Goal: Task Accomplishment & Management: Manage account settings

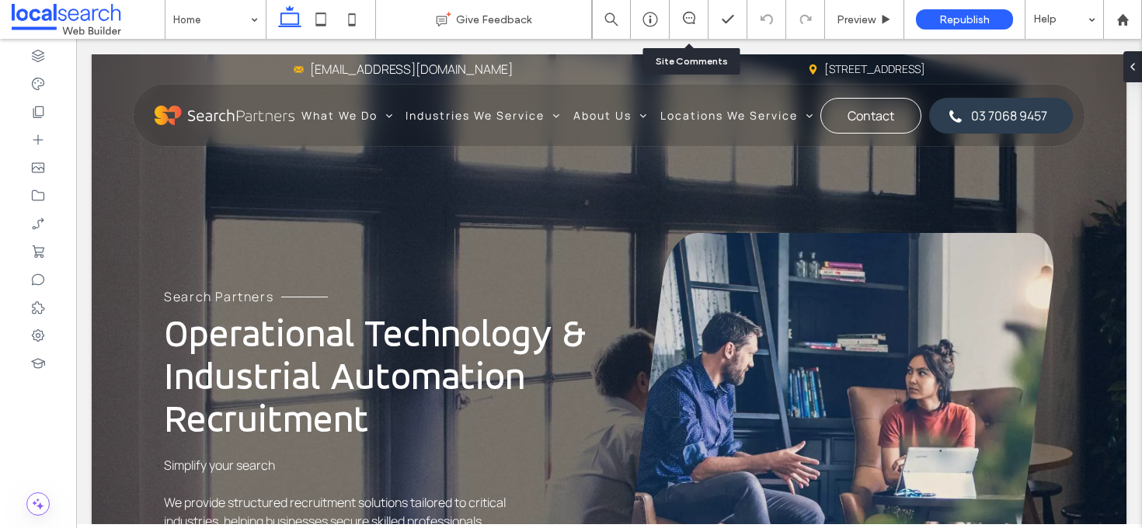
drag, startPoint x: 0, startPoint y: 0, endPoint x: 693, endPoint y: 27, distance: 694.0
click at [693, 27] on div at bounding box center [688, 19] width 39 height 39
click at [690, 19] on icon at bounding box center [689, 18] width 12 height 12
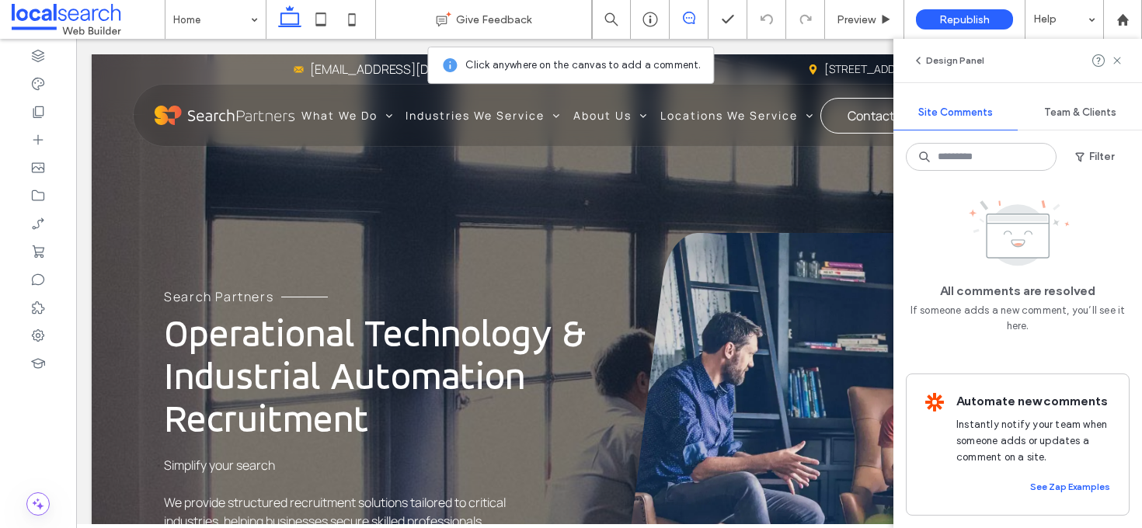
click at [691, 13] on icon at bounding box center [689, 18] width 12 height 12
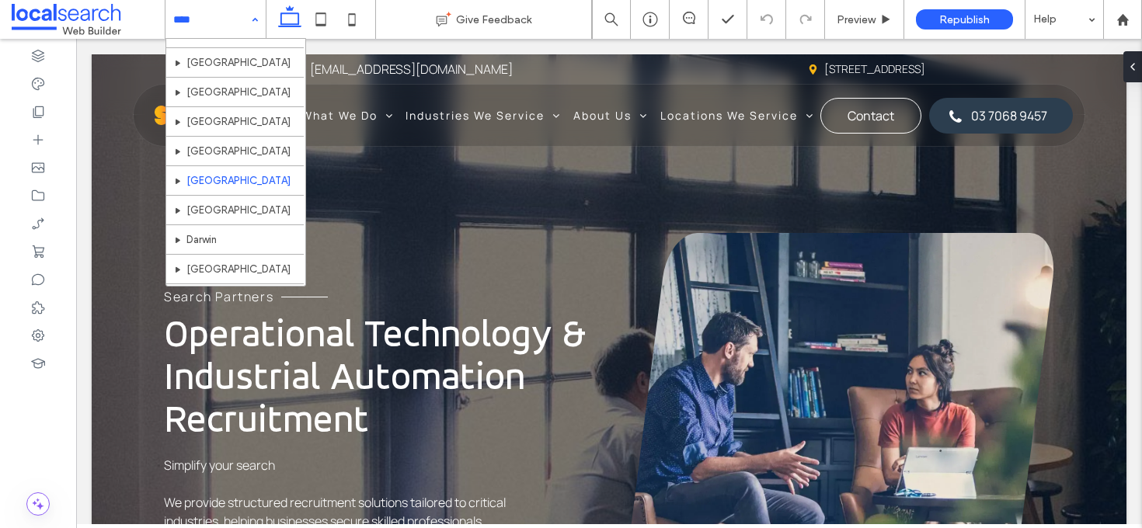
scroll to position [417, 0]
click at [253, 20] on div "Home What We Do Recruitment Contracting Industries We Service Mining Oil & Gas …" at bounding box center [215, 19] width 100 height 39
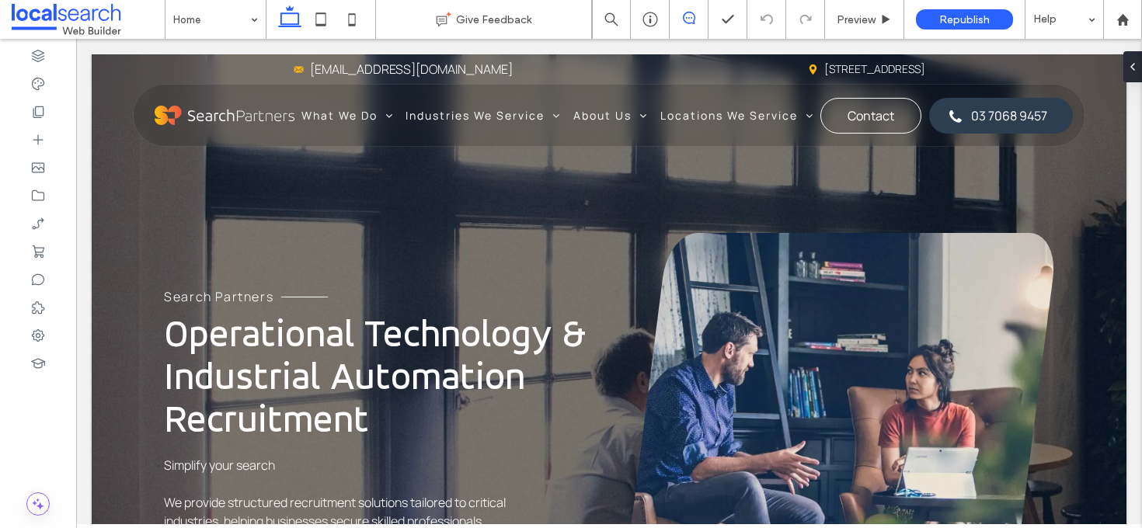
click at [689, 13] on icon at bounding box center [689, 18] width 12 height 12
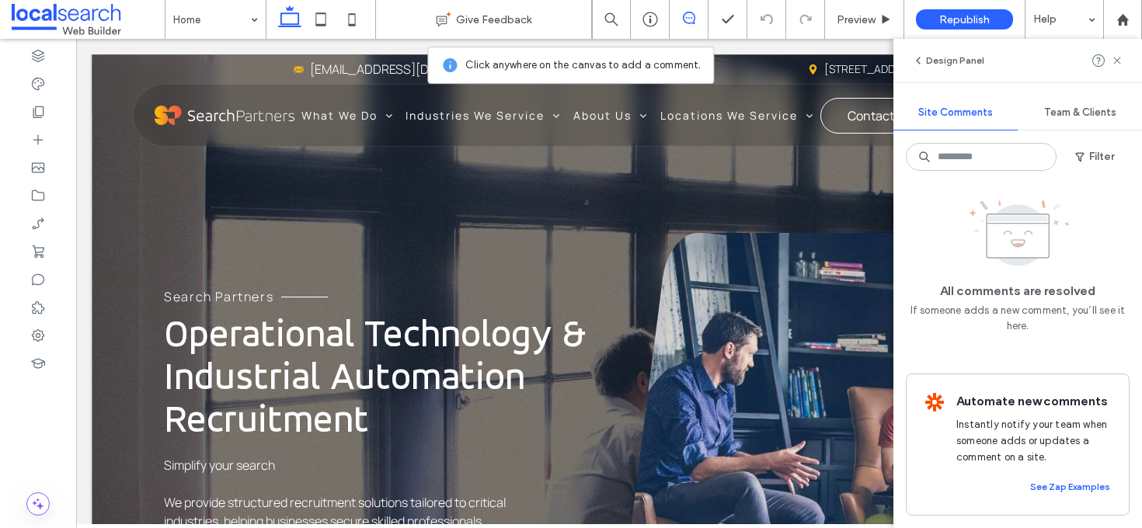
click at [722, 196] on div "Search Partners Operational Technology & Industrial Automation Recruitment Simp…" at bounding box center [609, 407] width 1034 height 707
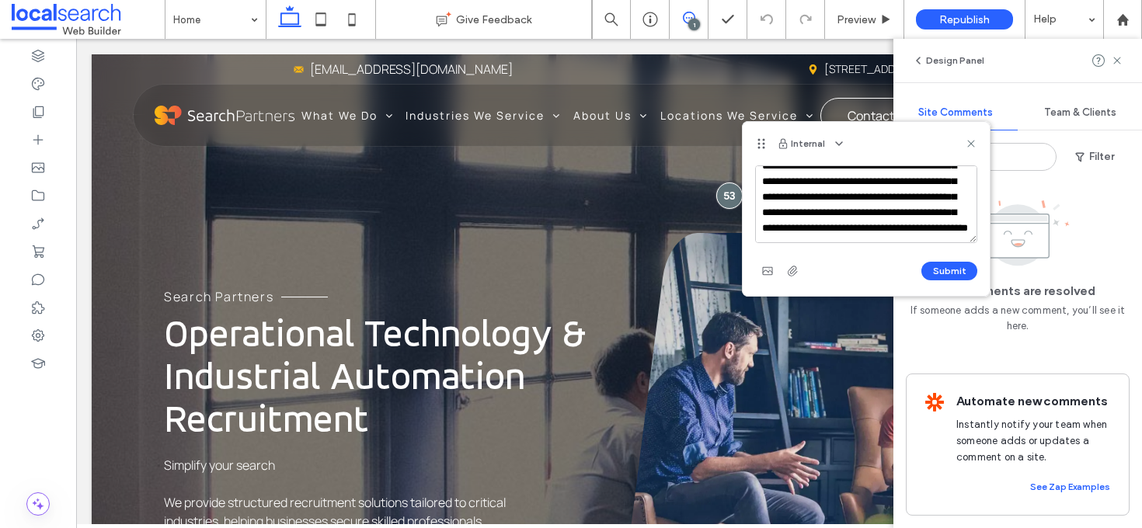
scroll to position [99, 0]
type textarea "**********"
click at [784, 272] on span "button" at bounding box center [792, 271] width 25 height 25
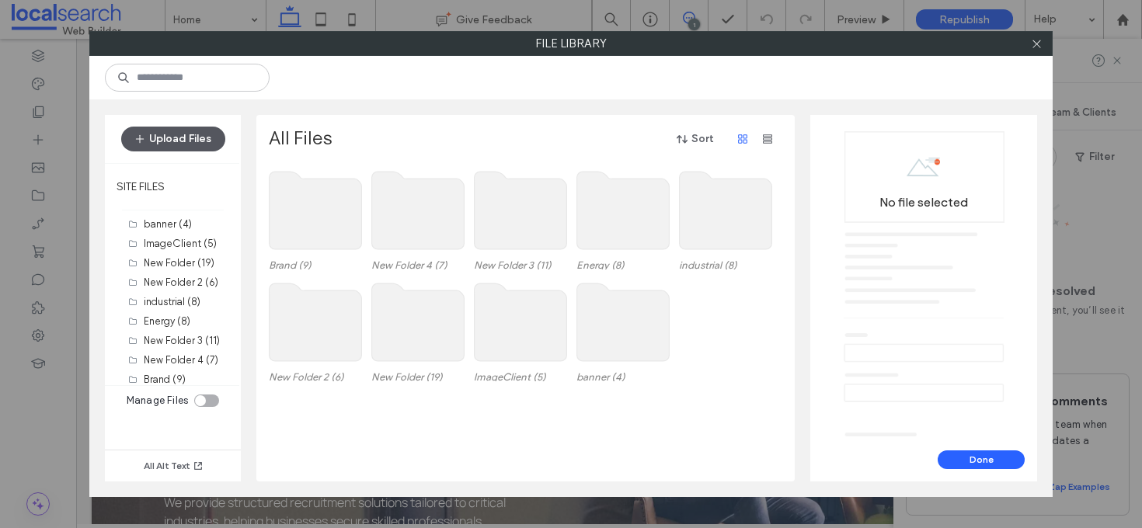
click at [189, 147] on button "Upload Files" at bounding box center [173, 139] width 104 height 25
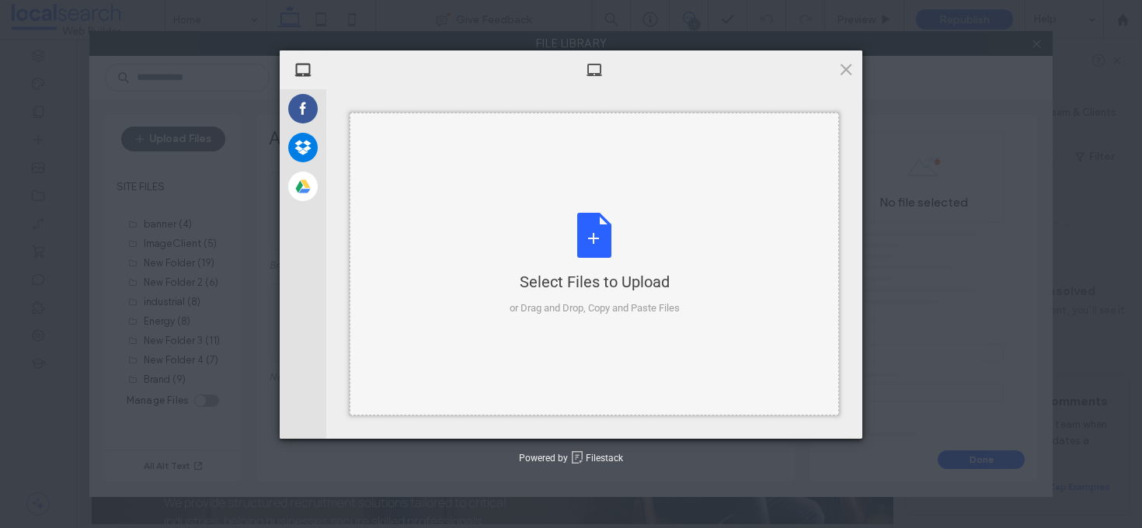
click at [596, 226] on div "Select Files to Upload or Drag and Drop, Copy and Paste Files" at bounding box center [594, 264] width 170 height 103
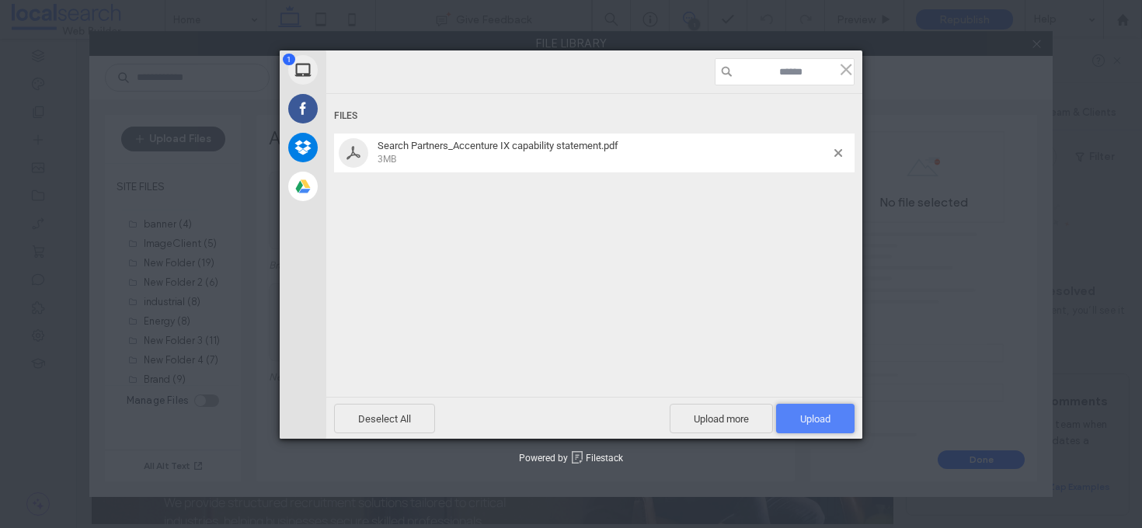
click at [839, 426] on span "Upload 1" at bounding box center [815, 419] width 78 height 30
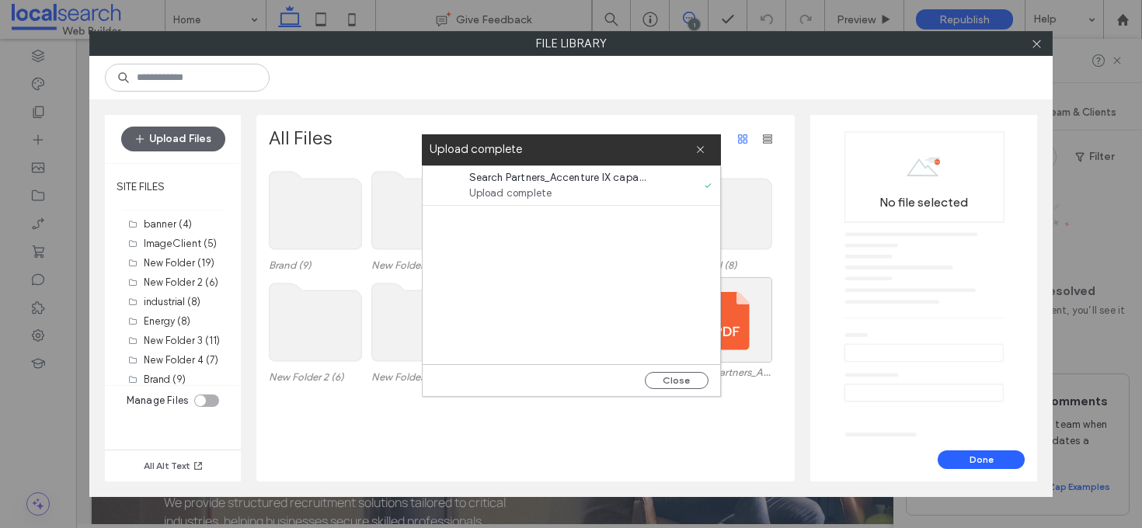
click at [601, 189] on span "Upload complete" at bounding box center [558, 194] width 179 height 16
click at [669, 379] on button "Close" at bounding box center [677, 380] width 64 height 17
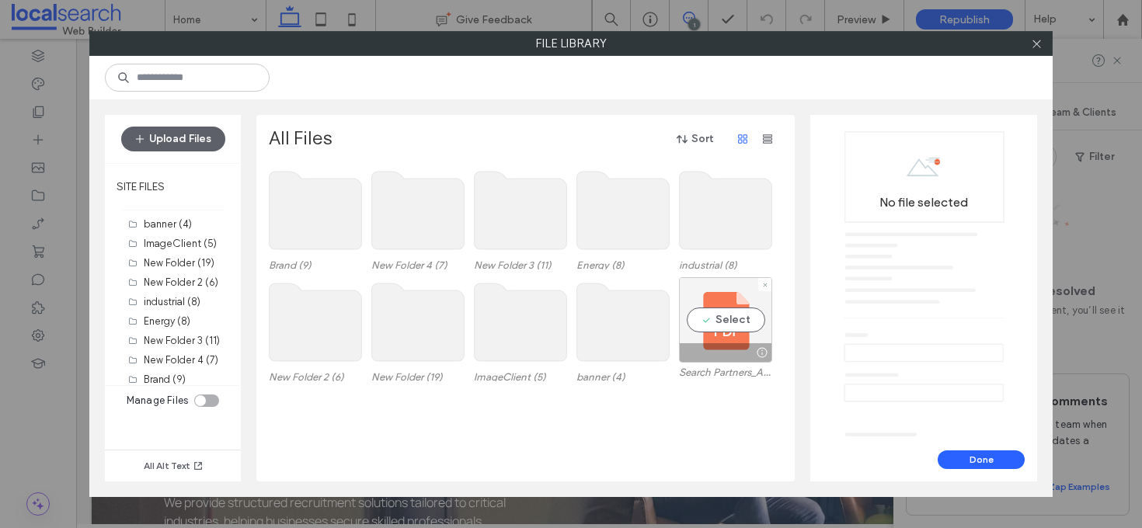
click at [715, 314] on div "Select" at bounding box center [725, 319] width 93 height 85
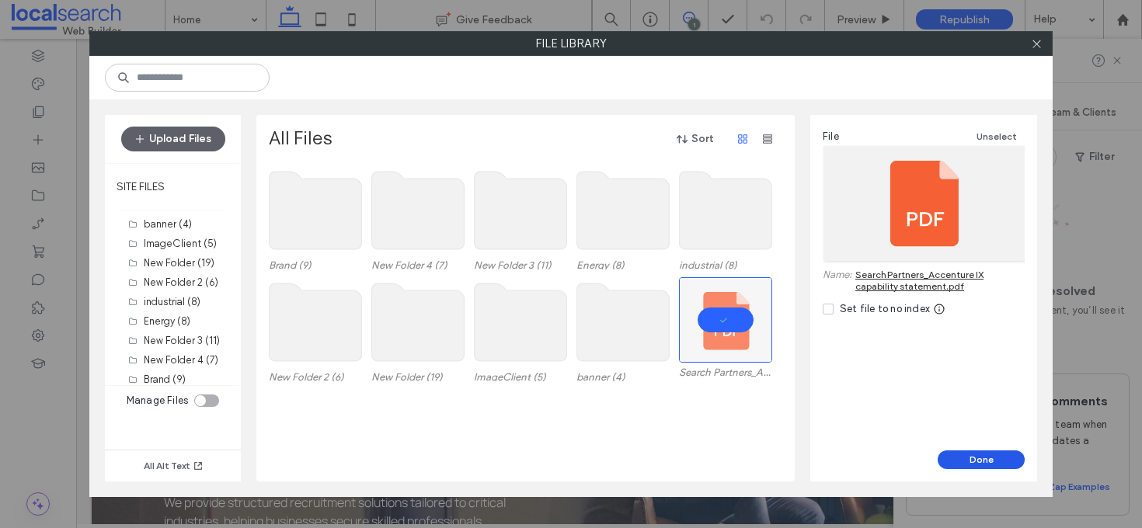
click at [992, 457] on button "Done" at bounding box center [980, 459] width 87 height 19
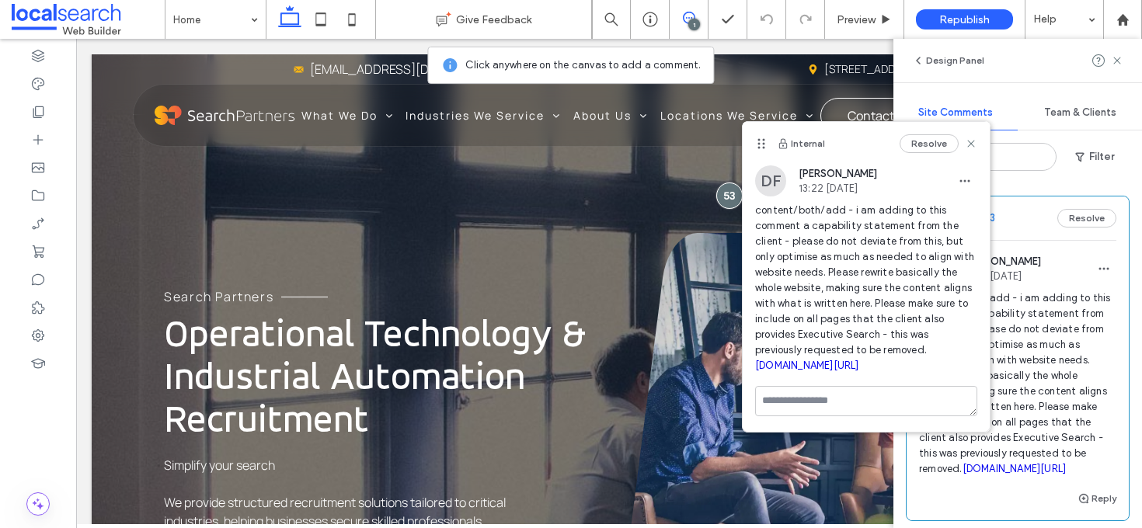
scroll to position [8, 0]
click at [965, 141] on icon at bounding box center [971, 143] width 12 height 12
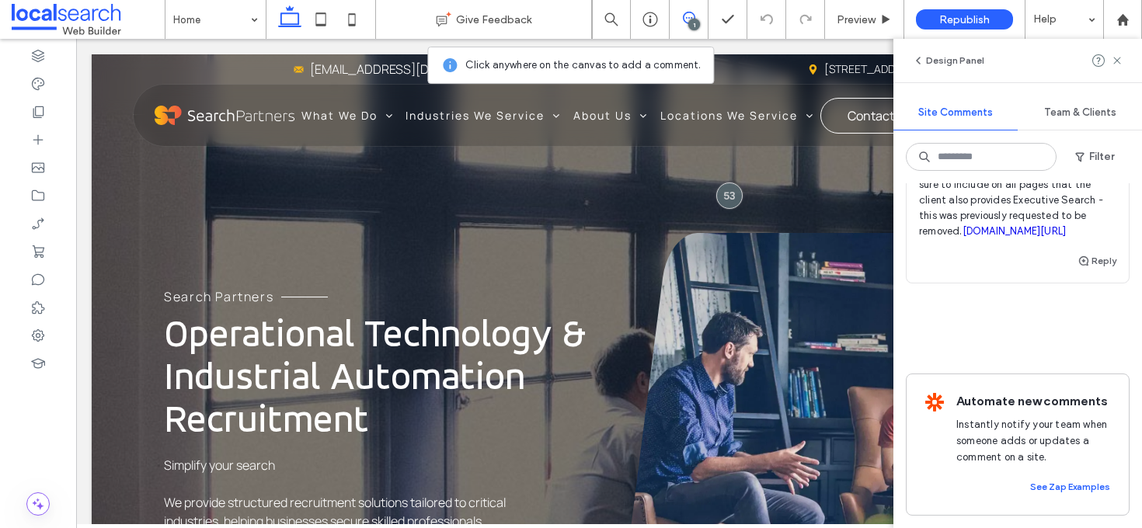
scroll to position [301, 0]
click at [1084, 252] on button "Reply" at bounding box center [1096, 261] width 39 height 19
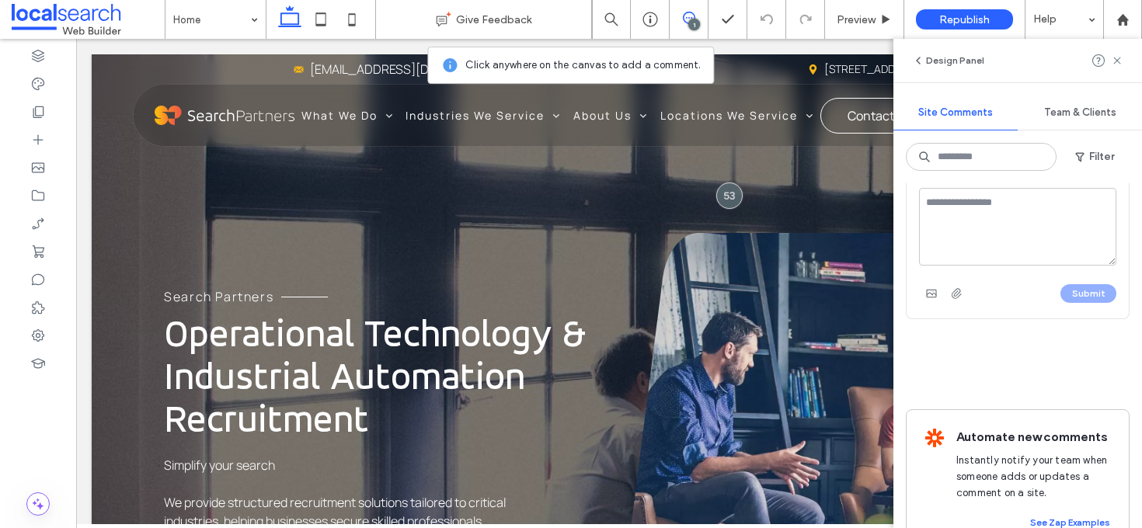
click at [997, 266] on textarea at bounding box center [1017, 227] width 197 height 78
paste textarea "**********"
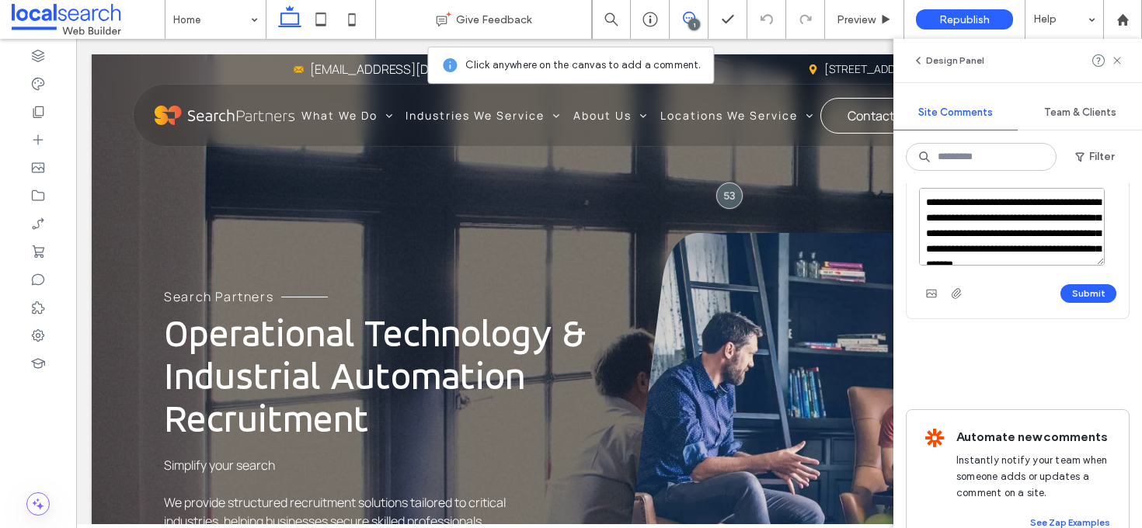
scroll to position [22, 0]
click at [1064, 243] on textarea "**********" at bounding box center [1012, 227] width 186 height 78
click at [1038, 266] on textarea "**********" at bounding box center [1012, 227] width 186 height 78
type textarea "**********"
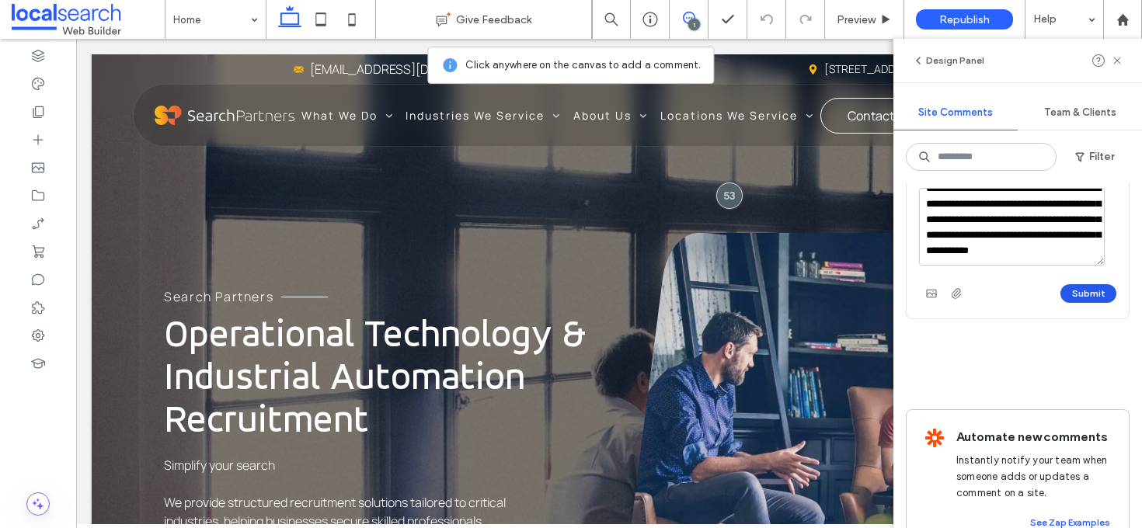
click at [1090, 303] on button "Submit" at bounding box center [1088, 293] width 56 height 19
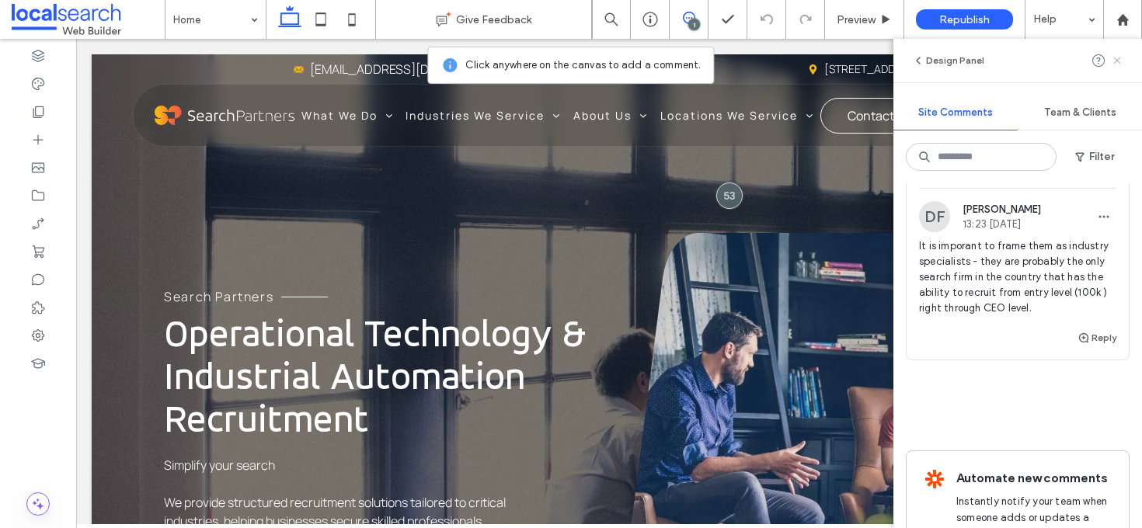
click at [1118, 61] on icon at bounding box center [1117, 60] width 12 height 12
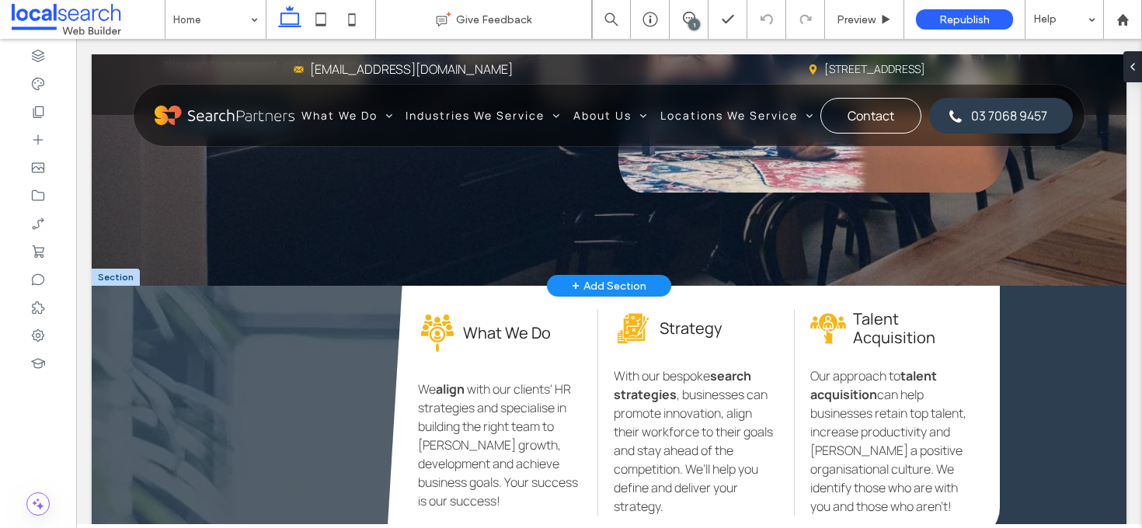
scroll to position [596, 0]
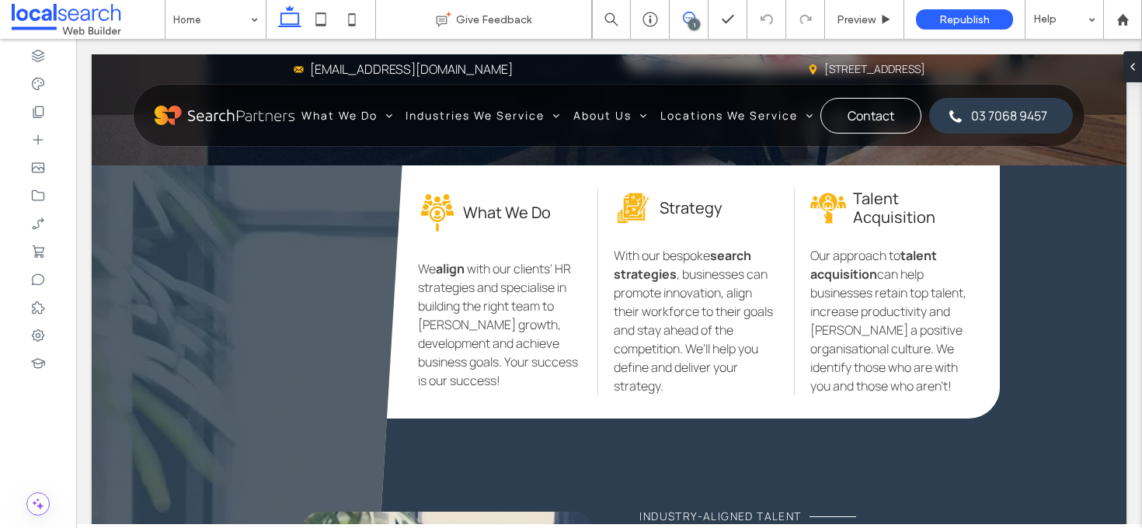
click at [681, 16] on span at bounding box center [688, 18] width 38 height 12
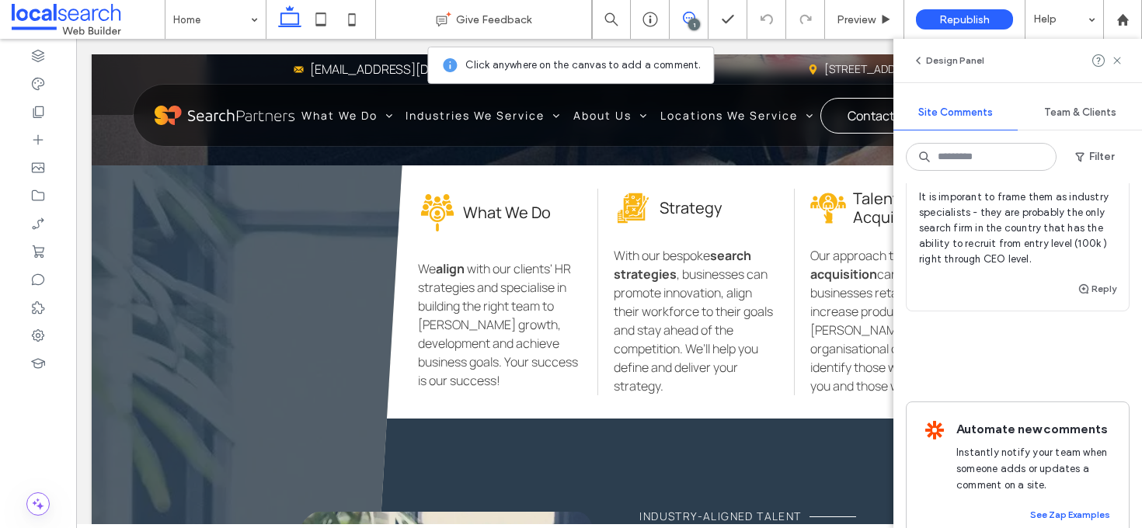
scroll to position [345, 0]
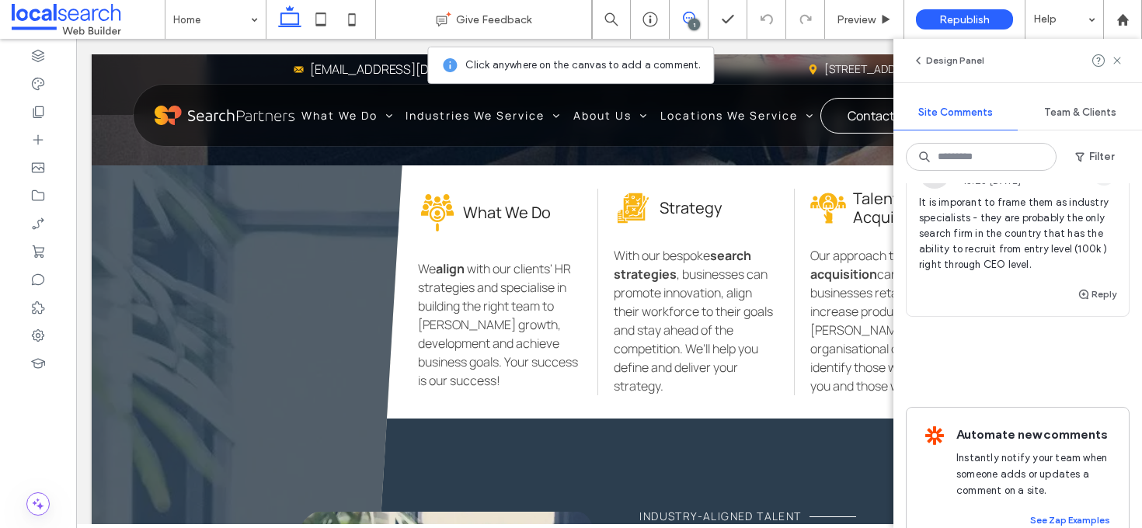
click at [1102, 186] on span "button" at bounding box center [1103, 173] width 25 height 25
click at [1086, 243] on div "Edit Delete" at bounding box center [1035, 274] width 140 height 73
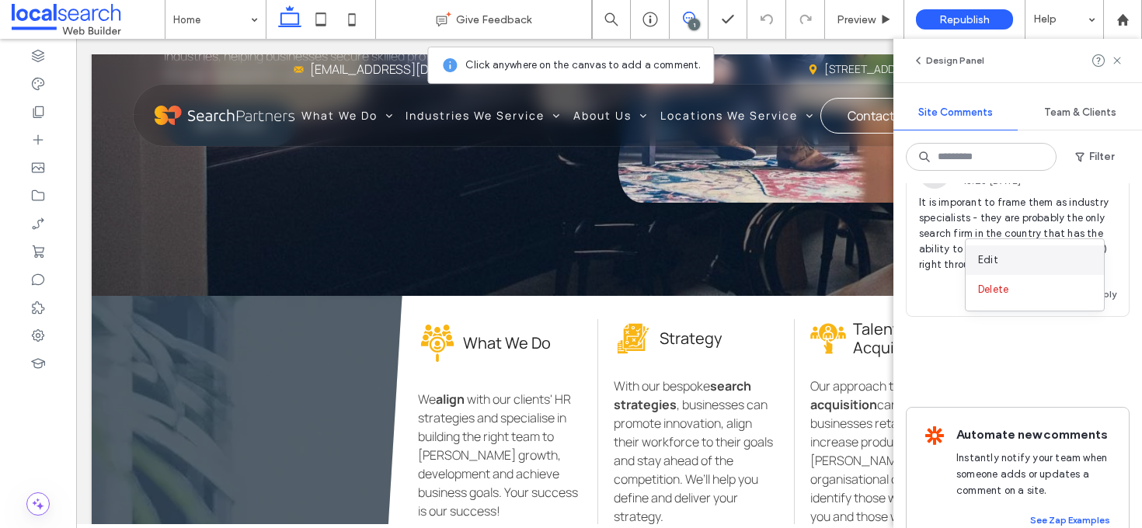
scroll to position [70, 0]
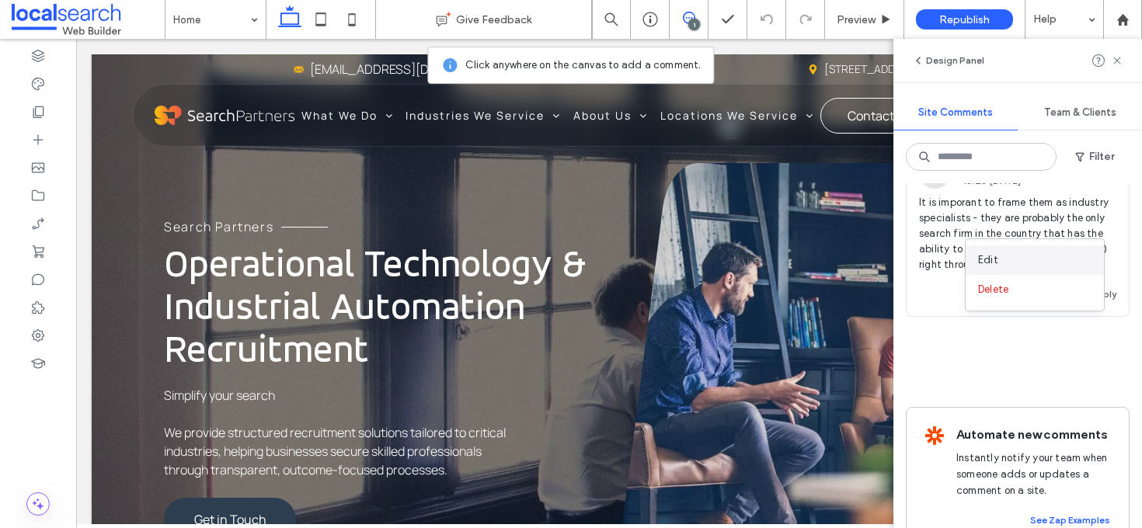
click at [1082, 249] on div "Edit" at bounding box center [1034, 260] width 138 height 30
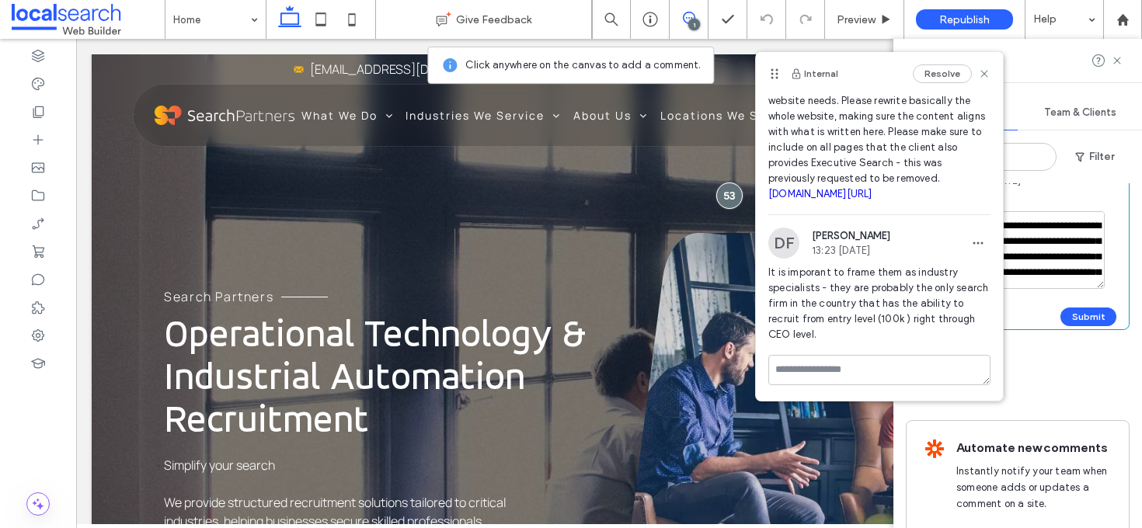
scroll to position [148, 0]
click at [971, 237] on icon "button" at bounding box center [977, 243] width 12 height 12
click at [968, 275] on div "Edit" at bounding box center [1023, 284] width 138 height 30
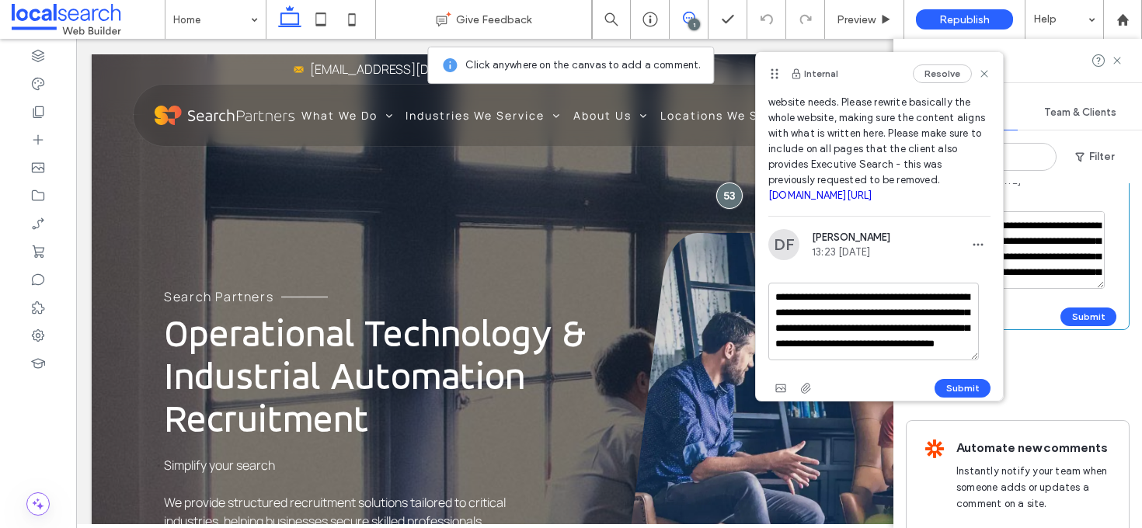
click at [823, 315] on textarea "**********" at bounding box center [873, 322] width 210 height 78
type textarea "**********"
click at [942, 393] on button "Submit" at bounding box center [962, 388] width 56 height 19
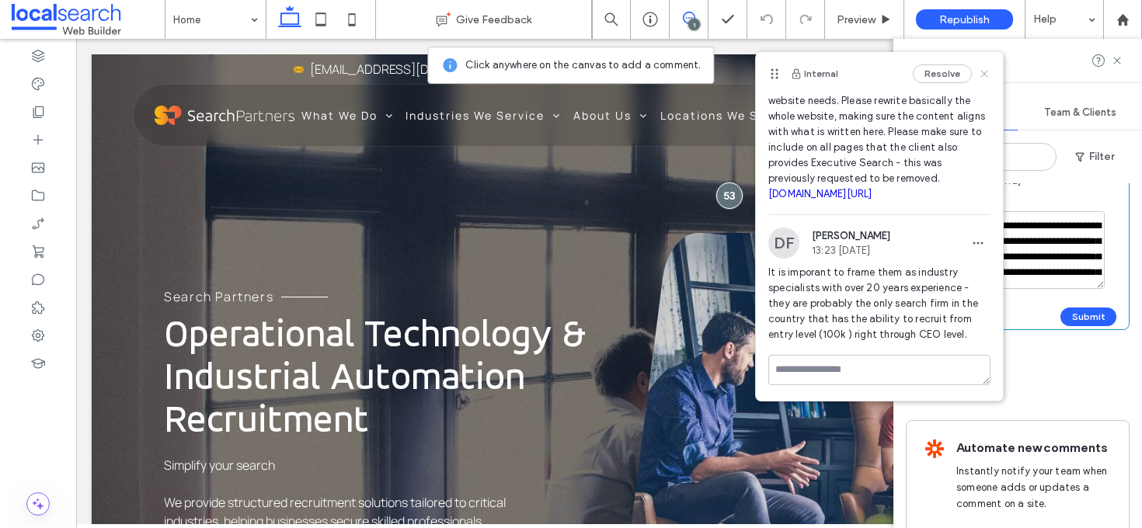
drag, startPoint x: 975, startPoint y: 77, endPoint x: 732, endPoint y: 38, distance: 246.2
click at [980, 77] on use at bounding box center [983, 73] width 7 height 7
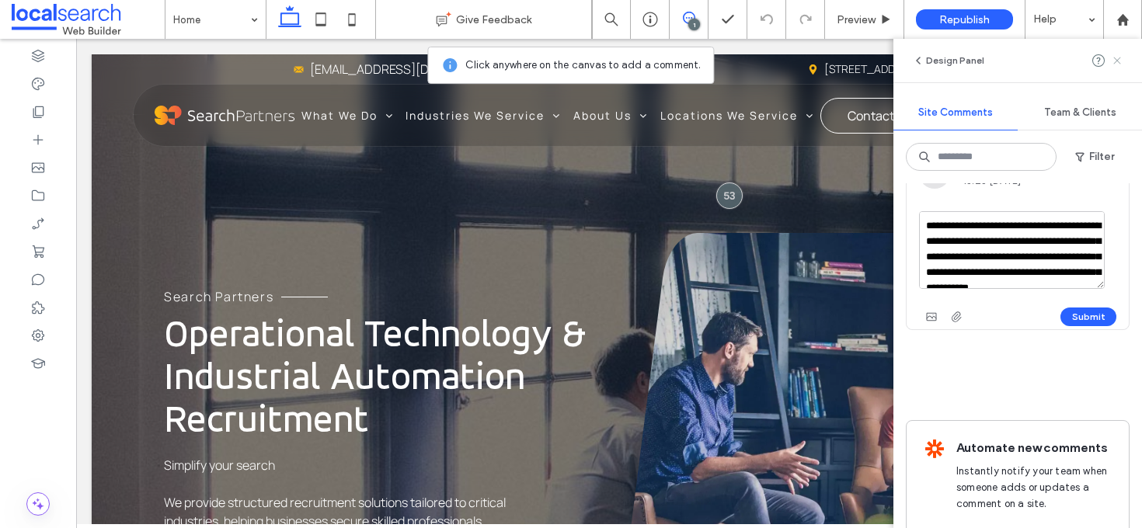
click at [1119, 56] on icon at bounding box center [1117, 60] width 12 height 12
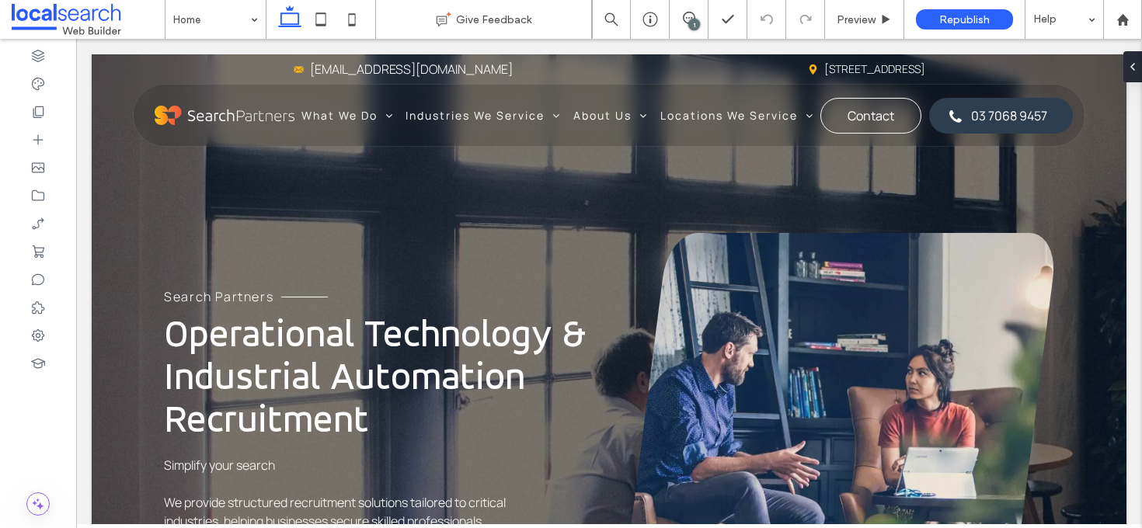
click at [697, 21] on div "1" at bounding box center [694, 25] width 12 height 12
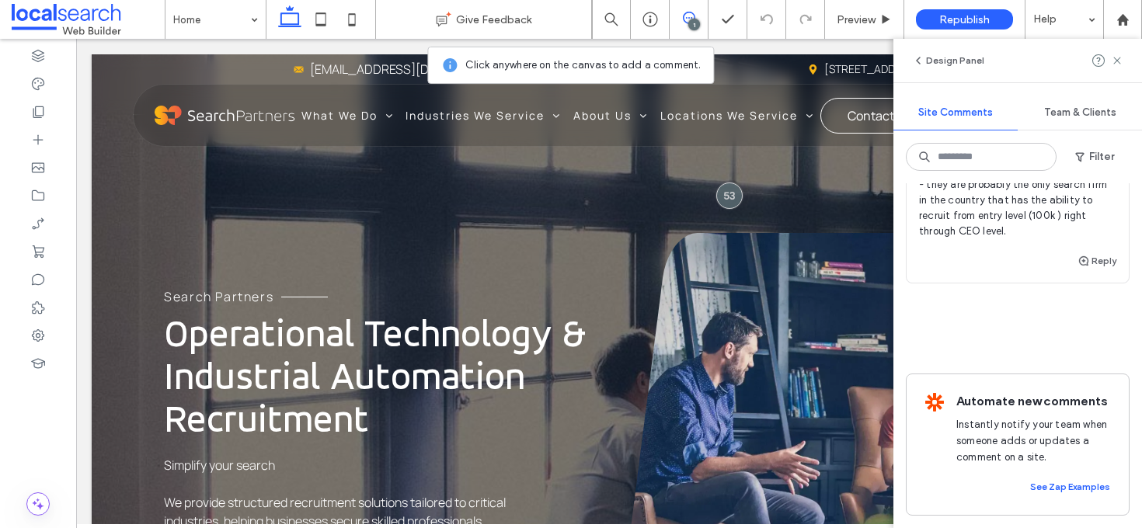
scroll to position [364, 0]
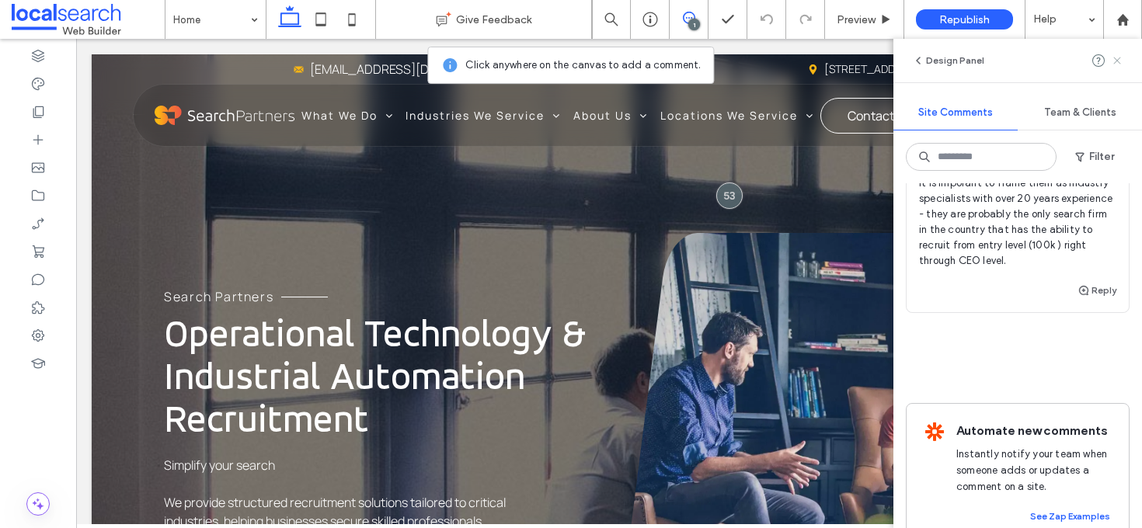
click at [1119, 57] on icon at bounding box center [1117, 60] width 12 height 12
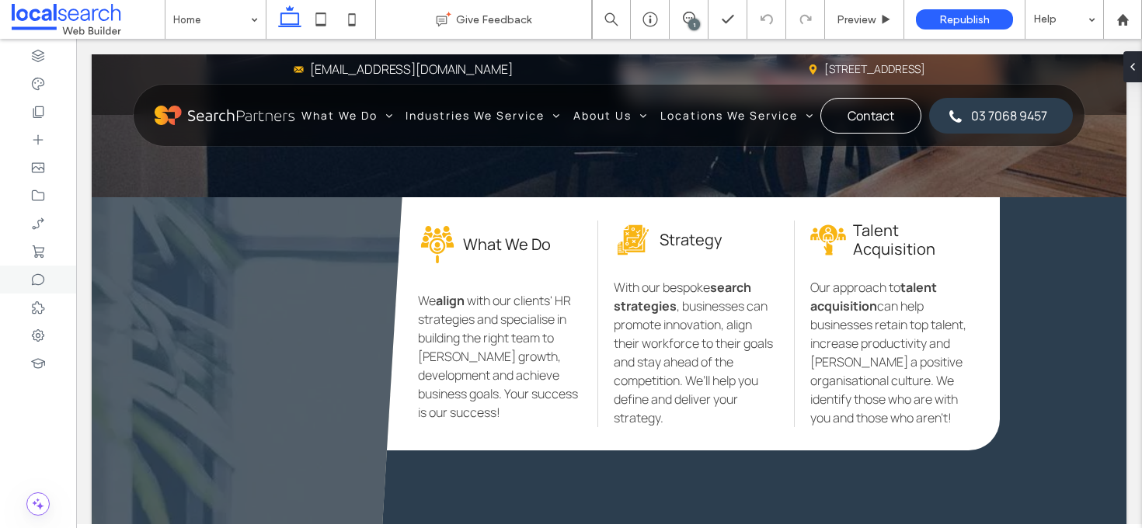
scroll to position [568, 0]
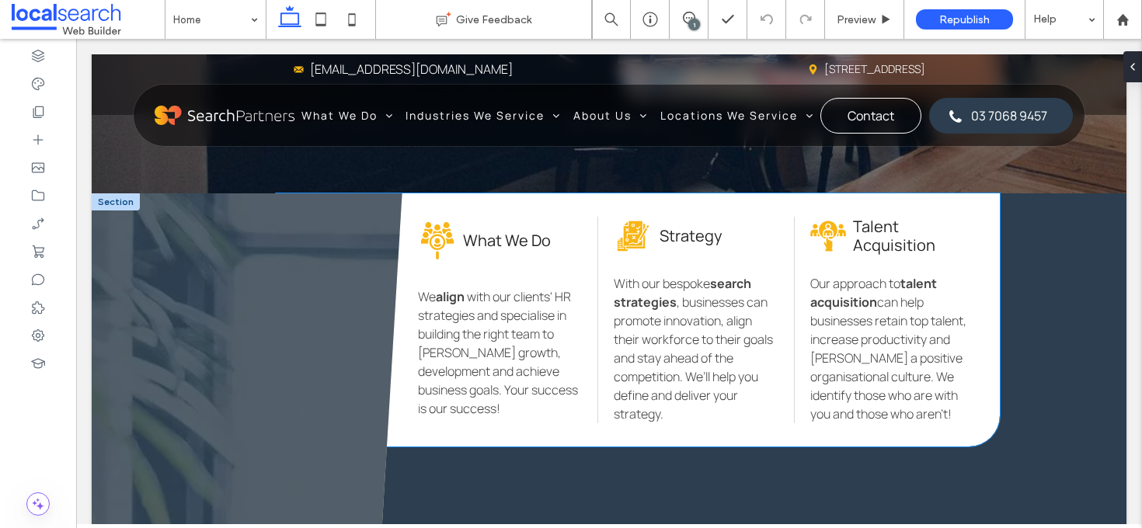
click at [461, 335] on span "with our clients' HR strategies and specialise in building the right team to fo…" at bounding box center [498, 352] width 160 height 129
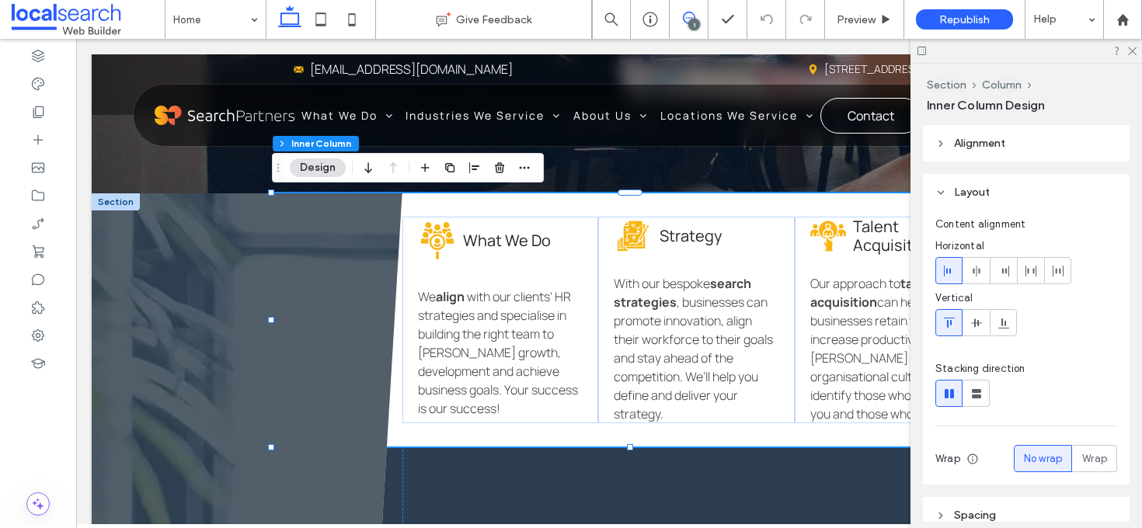
click at [690, 16] on icon at bounding box center [689, 18] width 12 height 12
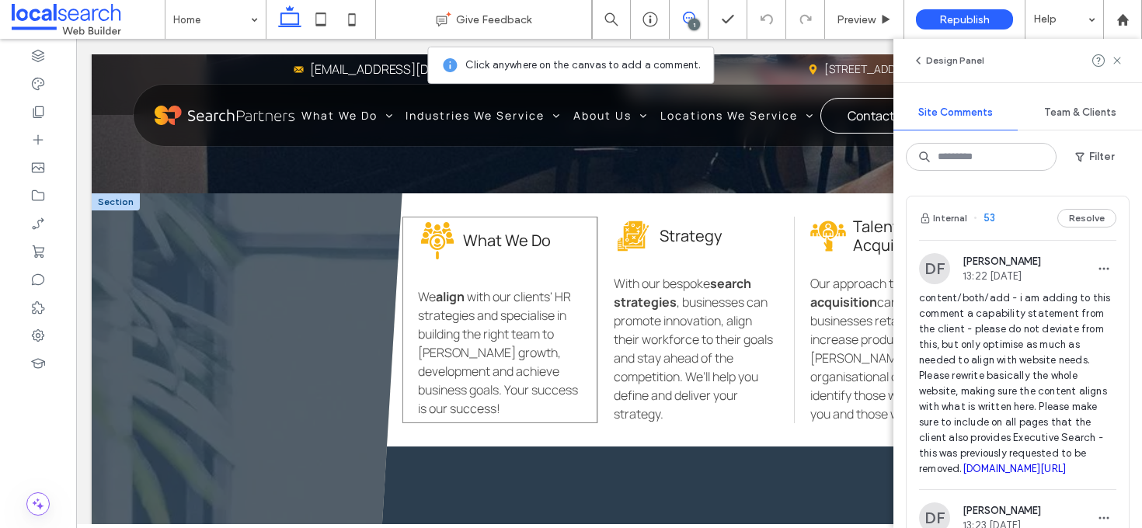
click at [552, 280] on div "Hiring Icon What We Do We align with our clients' HR strategies and specialise …" at bounding box center [500, 320] width 196 height 207
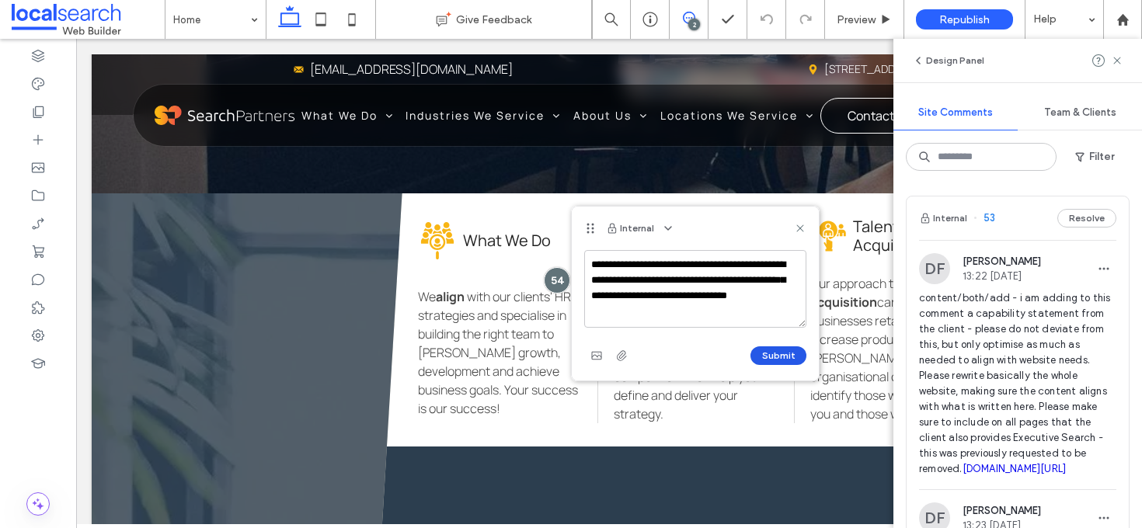
type textarea "**********"
click at [785, 357] on button "Submit" at bounding box center [778, 355] width 56 height 19
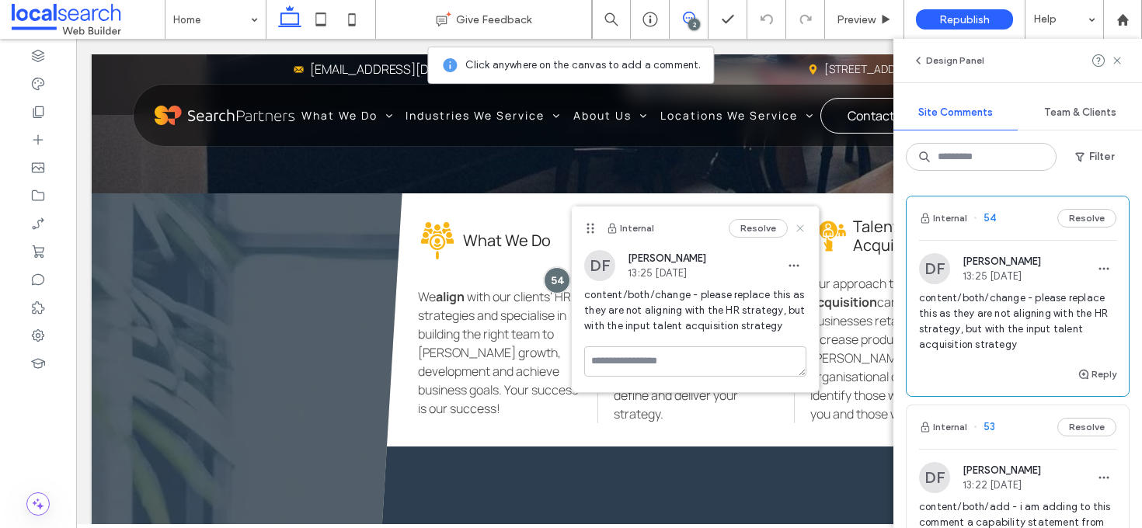
click at [801, 228] on use at bounding box center [800, 228] width 7 height 7
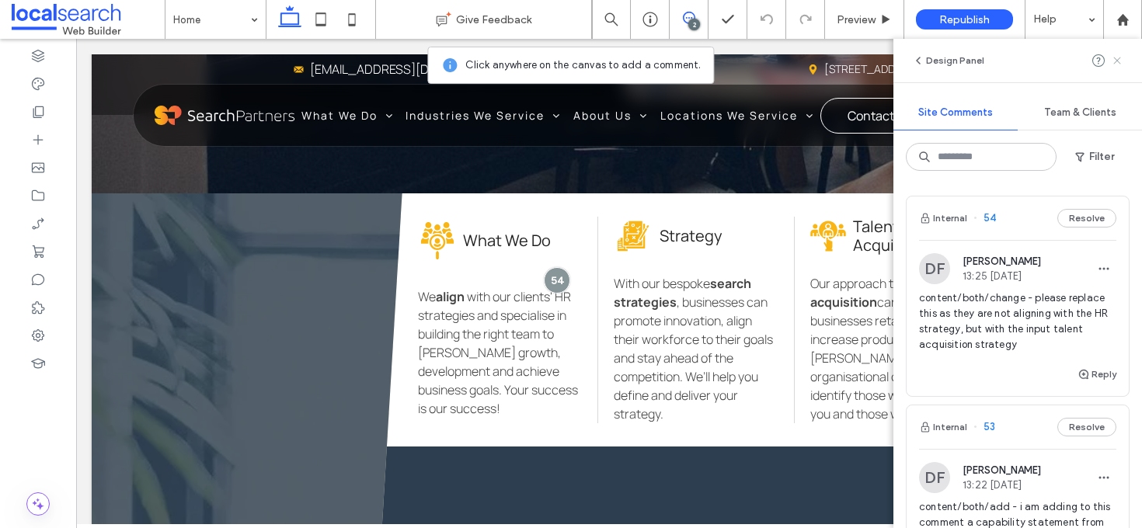
click at [1119, 54] on icon at bounding box center [1117, 60] width 12 height 12
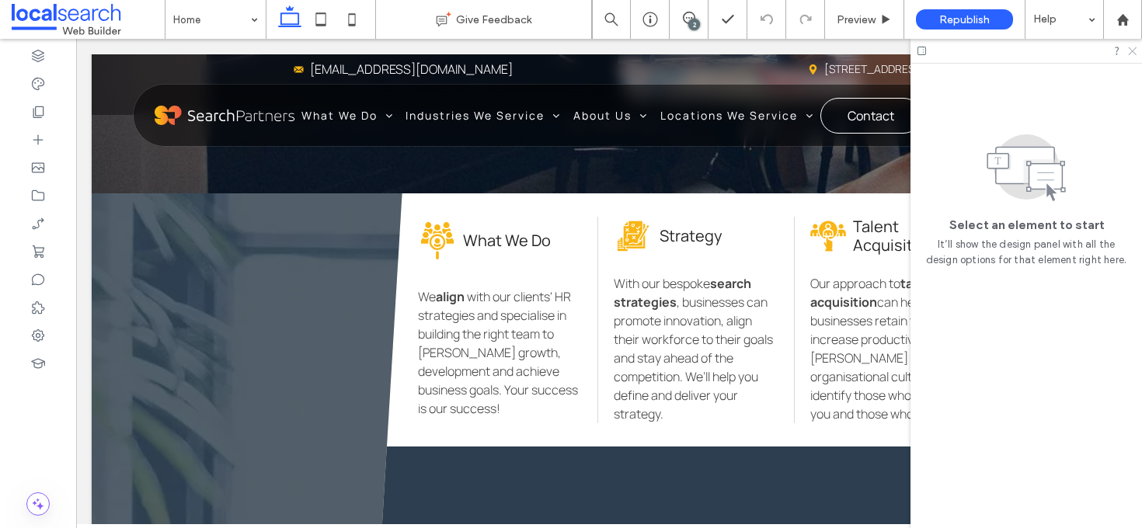
click at [1128, 45] on icon at bounding box center [1131, 50] width 10 height 10
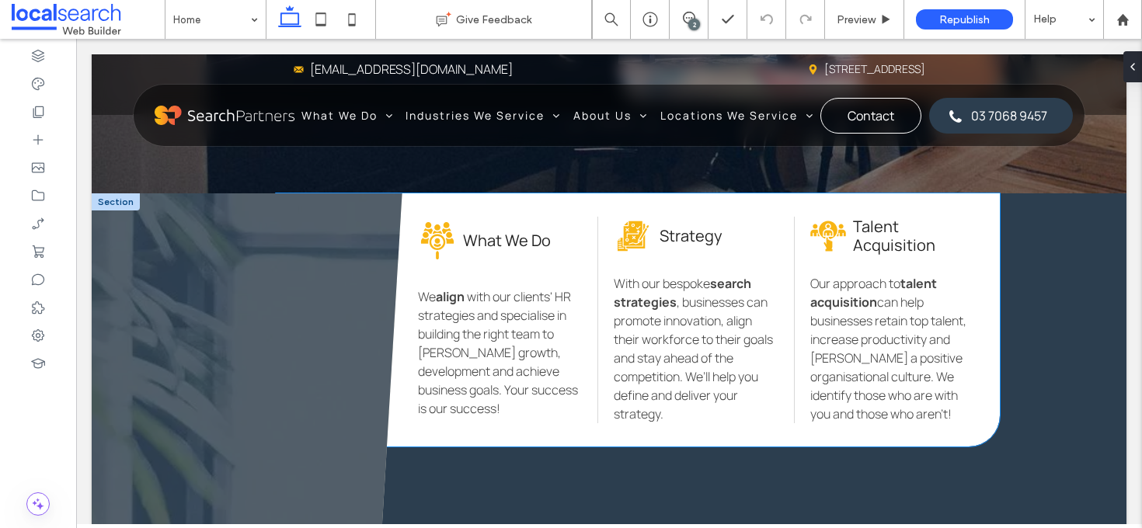
click at [925, 412] on span "can help businesses retain top talent, increase productivity and foster a posit…" at bounding box center [888, 358] width 156 height 129
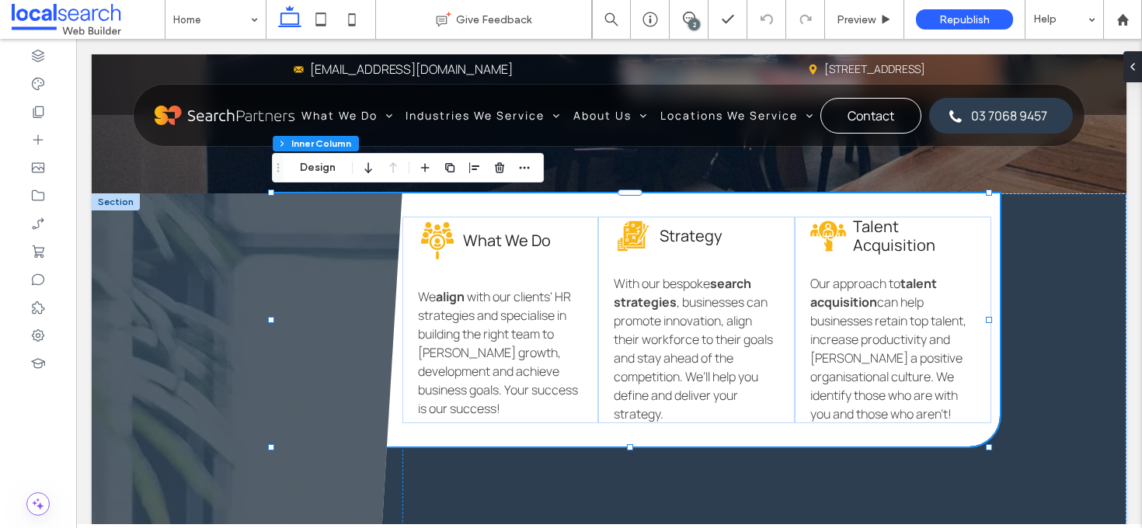
click at [924, 405] on span "can help businesses retain top talent, increase productivity and foster a posit…" at bounding box center [888, 358] width 156 height 129
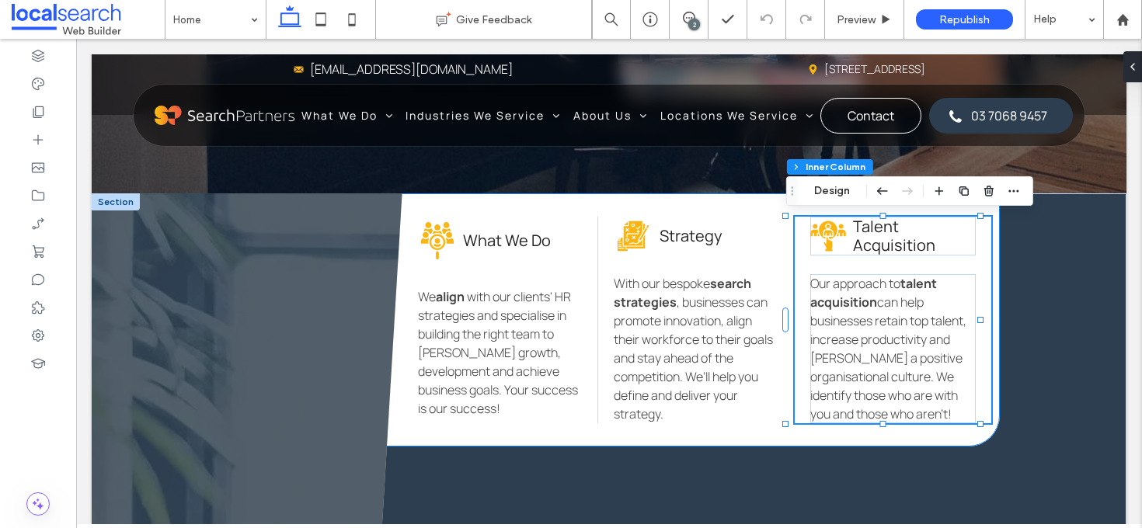
click at [944, 411] on span "can help businesses retain top talent, increase productivity and foster a posit…" at bounding box center [888, 358] width 156 height 129
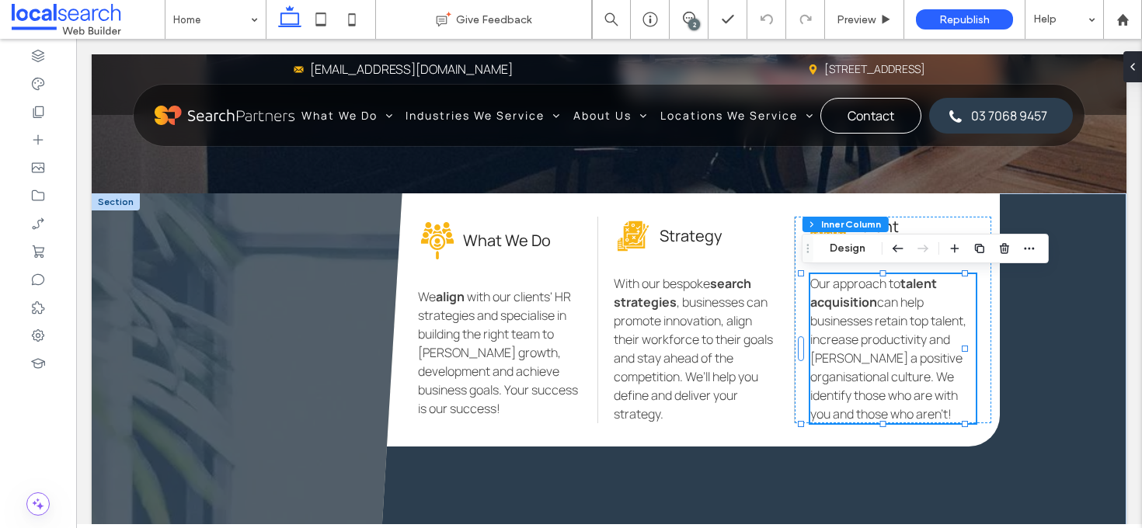
click at [922, 398] on span "can help businesses retain top talent, increase productivity and foster a posit…" at bounding box center [888, 358] width 156 height 129
click at [934, 406] on span "can help businesses retain top talent, increase productivity and foster a posit…" at bounding box center [888, 358] width 156 height 129
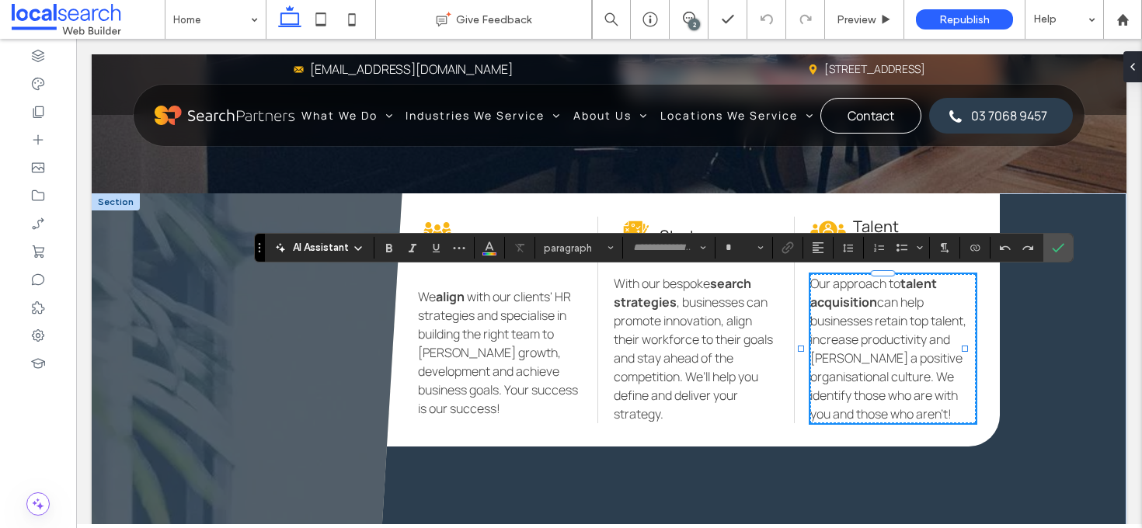
type input "*******"
type input "**"
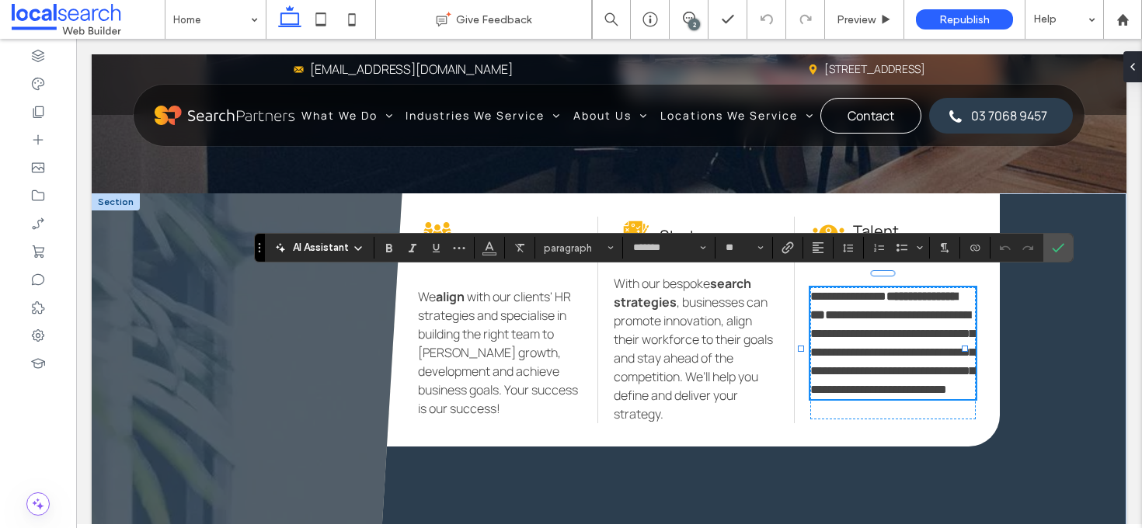
click at [936, 395] on span "**********" at bounding box center [892, 352] width 165 height 86
drag, startPoint x: 954, startPoint y: 414, endPoint x: 930, endPoint y: 378, distance: 43.5
click at [930, 378] on p "**********" at bounding box center [892, 343] width 165 height 112
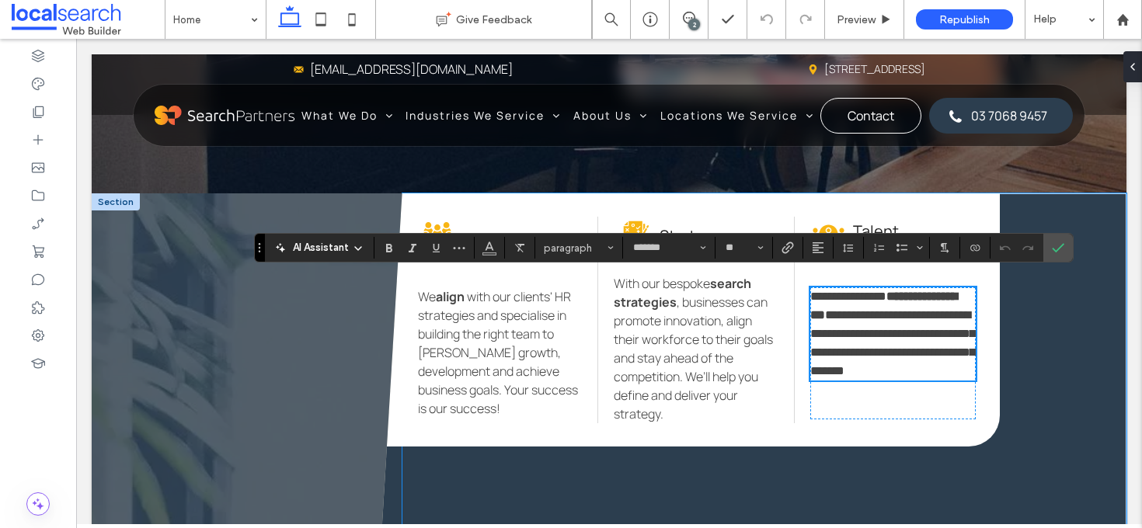
scroll to position [580, 0]
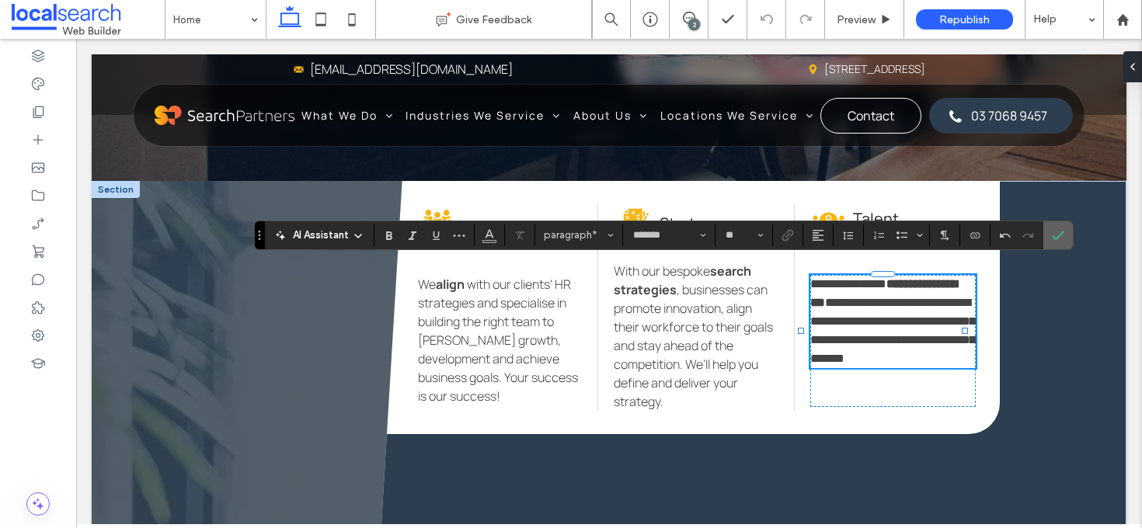
click at [1060, 238] on icon "Confirm" at bounding box center [1057, 235] width 12 height 12
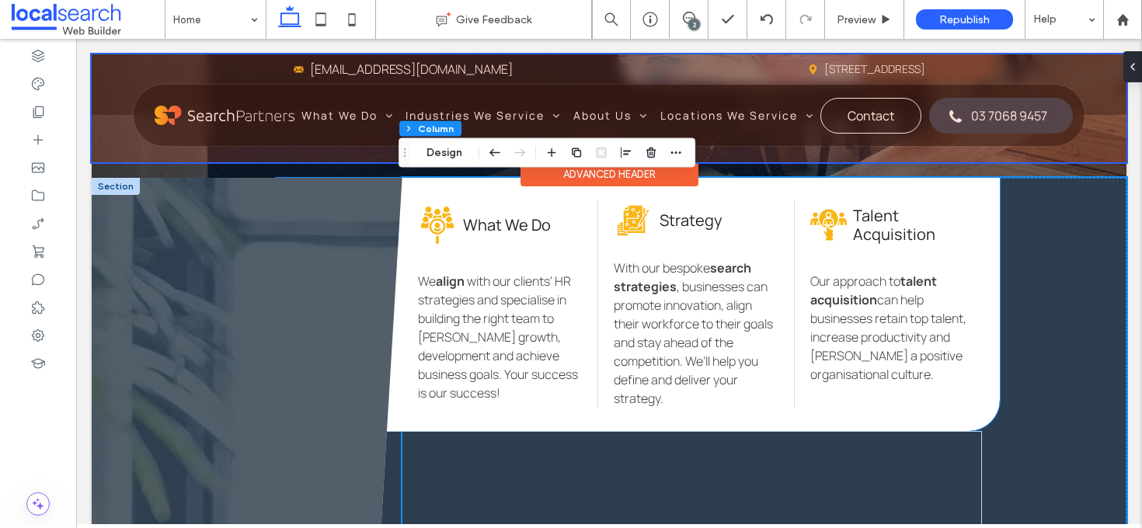
scroll to position [583, 0]
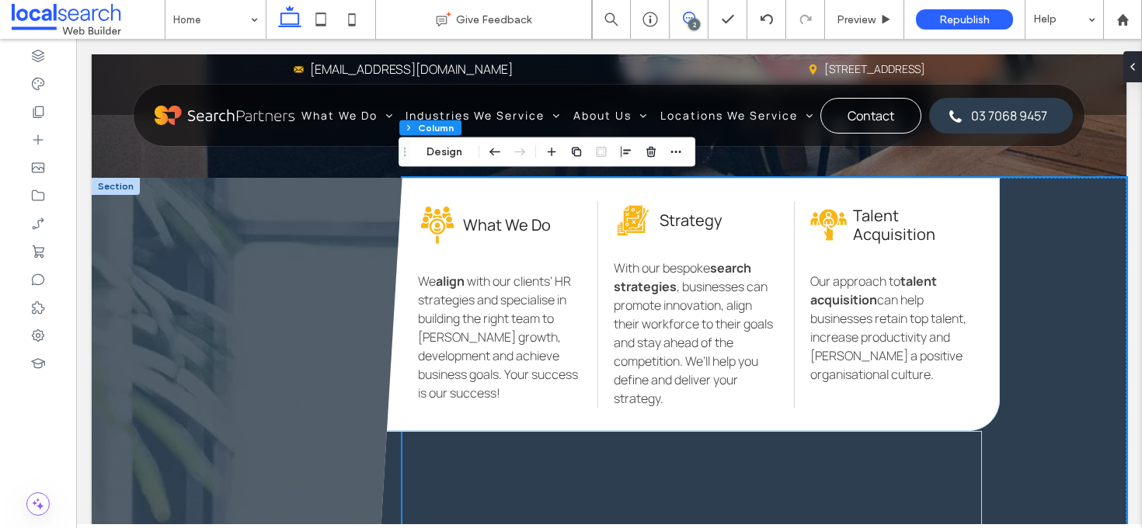
click at [693, 15] on icon at bounding box center [689, 18] width 12 height 12
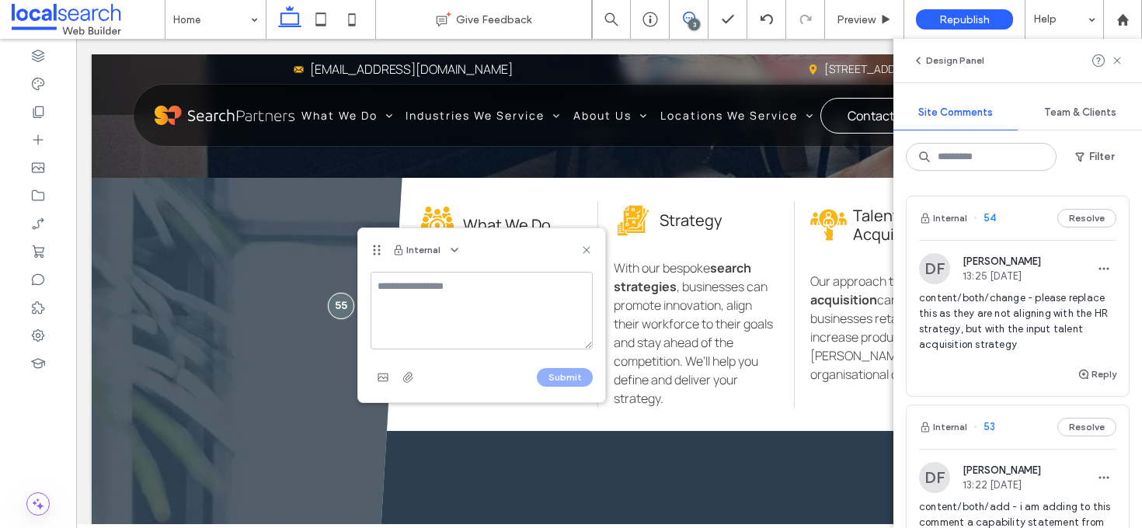
type textarea "*"
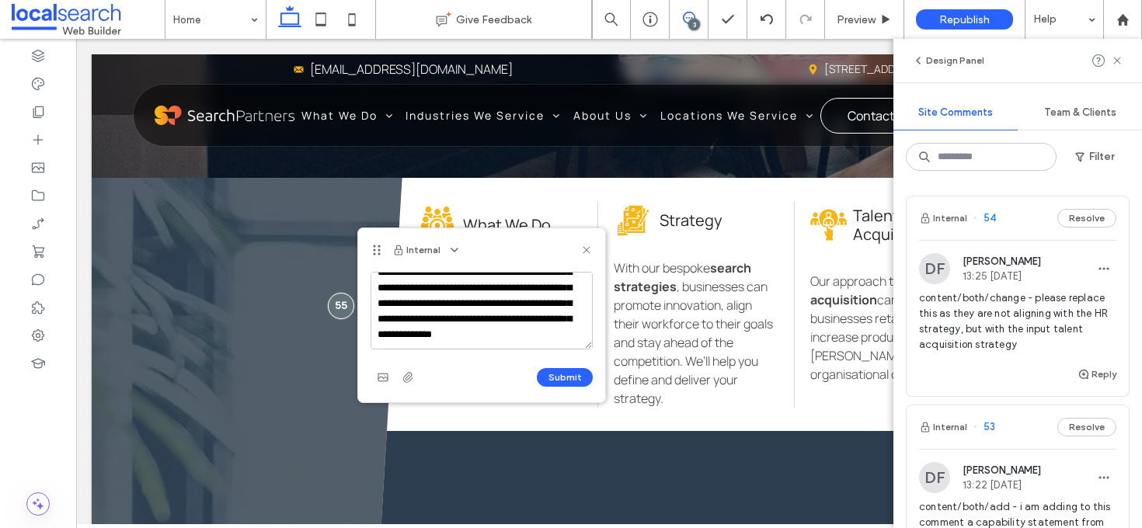
scroll to position [84, 0]
type textarea "**********"
click at [565, 394] on div "**********" at bounding box center [481, 337] width 247 height 130
click at [566, 379] on button "Submit" at bounding box center [565, 377] width 56 height 19
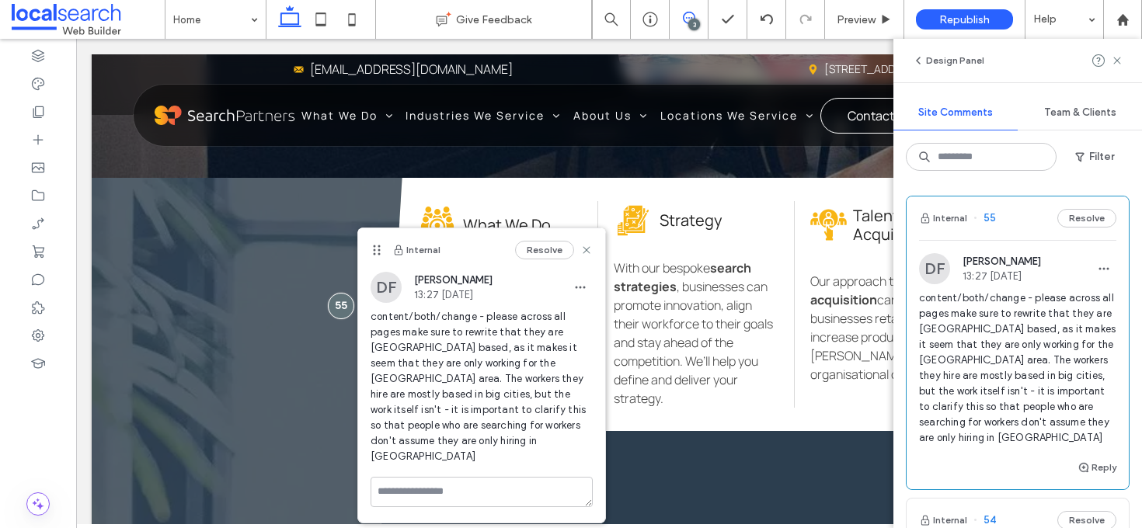
scroll to position [0, 0]
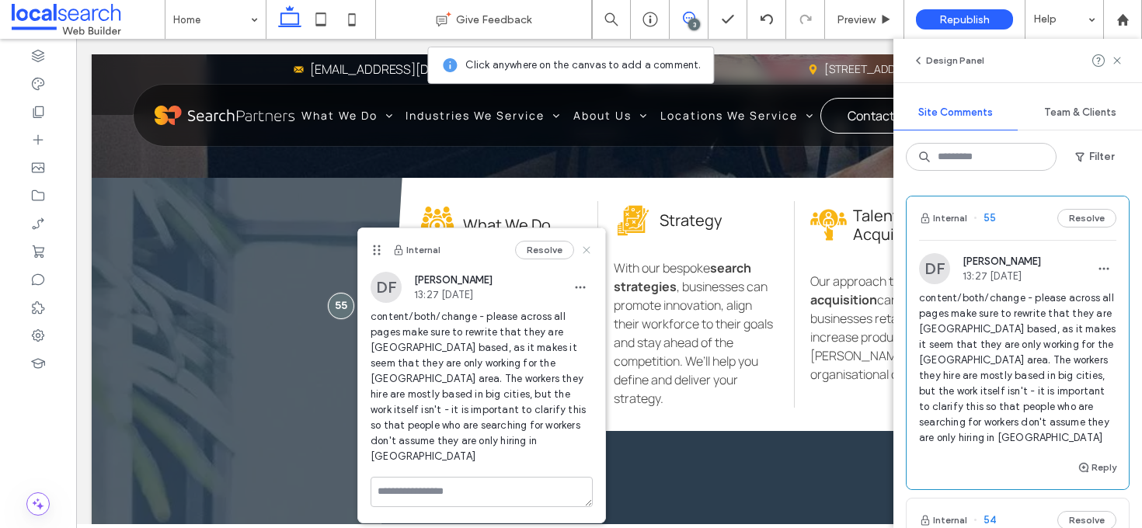
click at [586, 247] on icon at bounding box center [586, 250] width 12 height 12
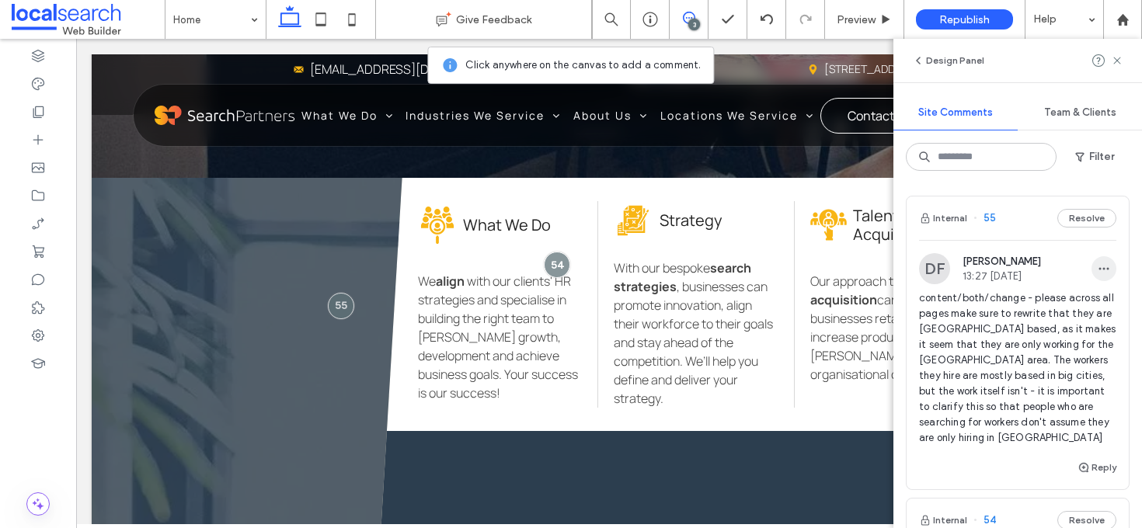
click at [1097, 266] on icon "button" at bounding box center [1103, 268] width 12 height 12
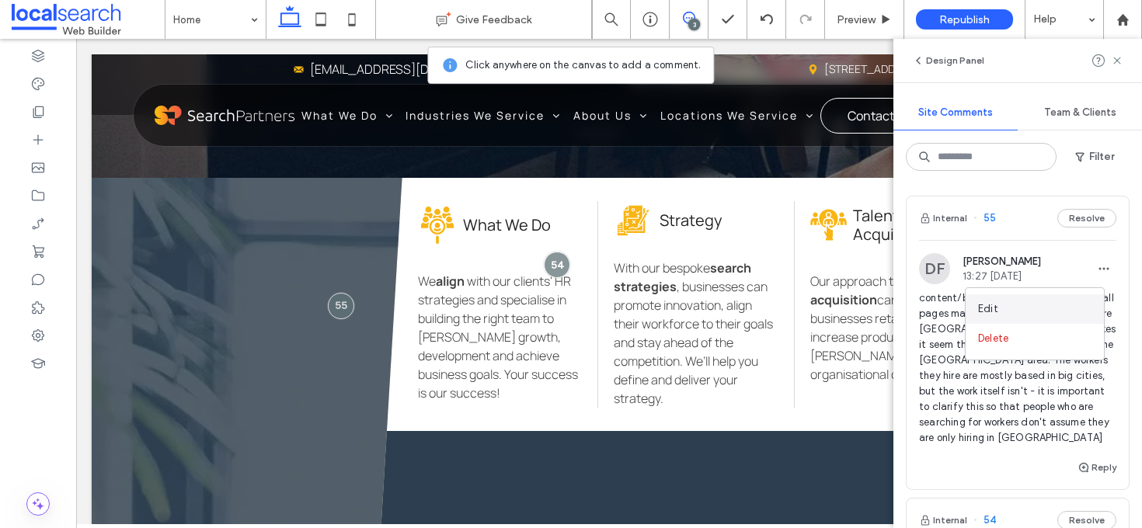
click at [1043, 297] on div "Edit" at bounding box center [1034, 309] width 138 height 30
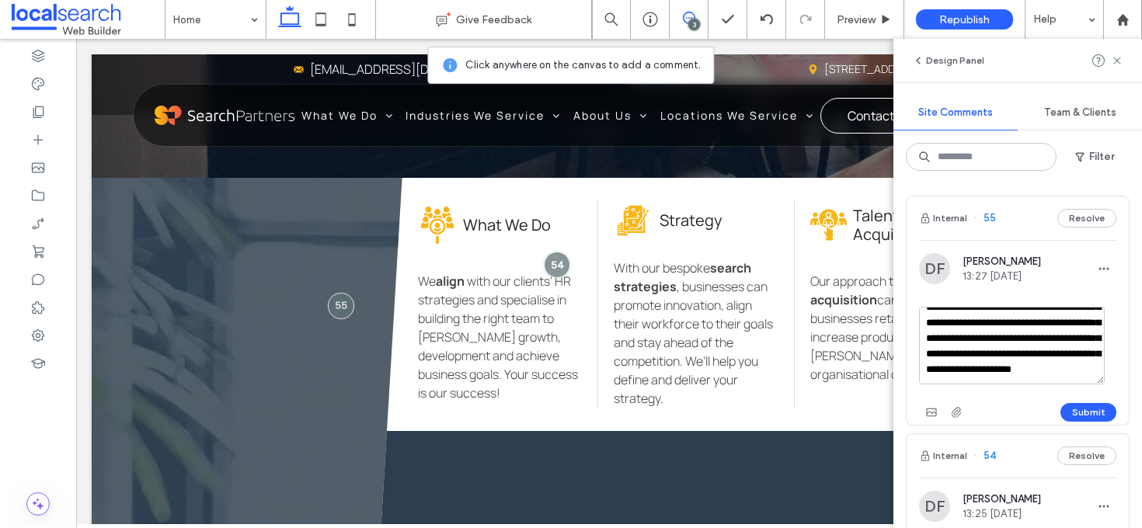
scroll to position [123, 0]
click at [1078, 372] on textarea "**********" at bounding box center [1012, 346] width 186 height 78
type textarea "**********"
click at [1073, 417] on button "Submit" at bounding box center [1088, 412] width 56 height 19
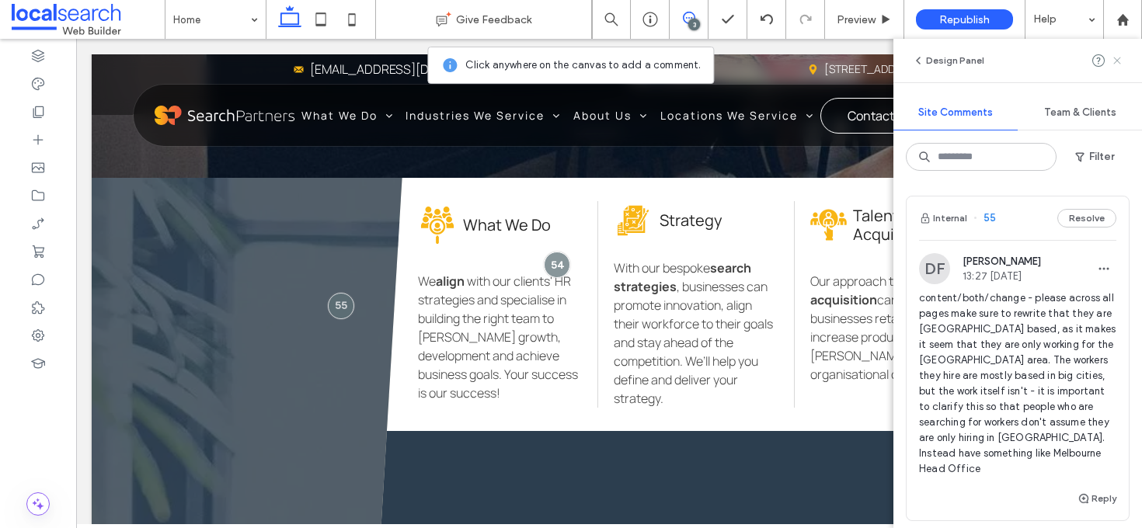
click at [1121, 54] on span at bounding box center [1117, 60] width 12 height 19
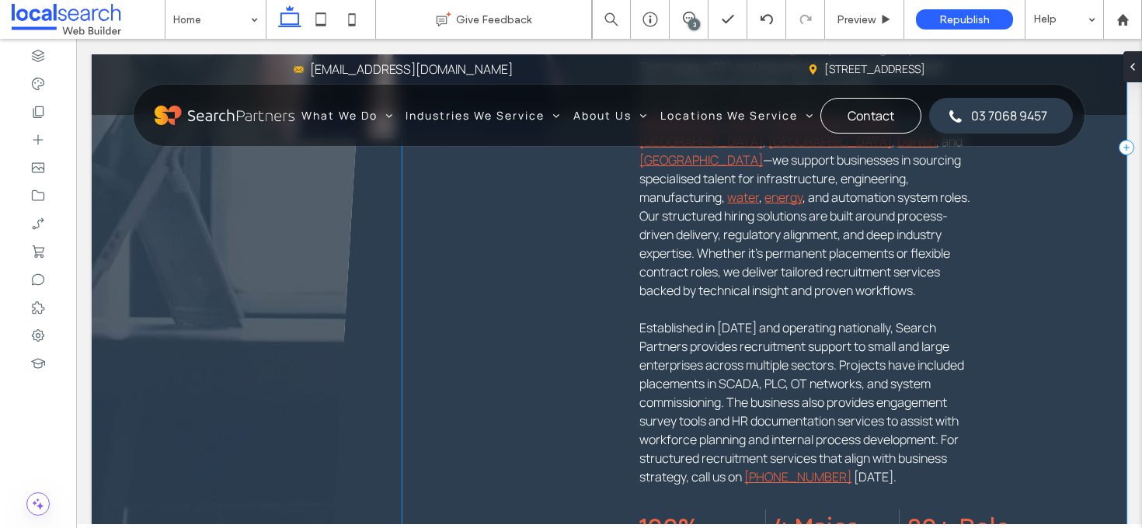
scroll to position [1420, 0]
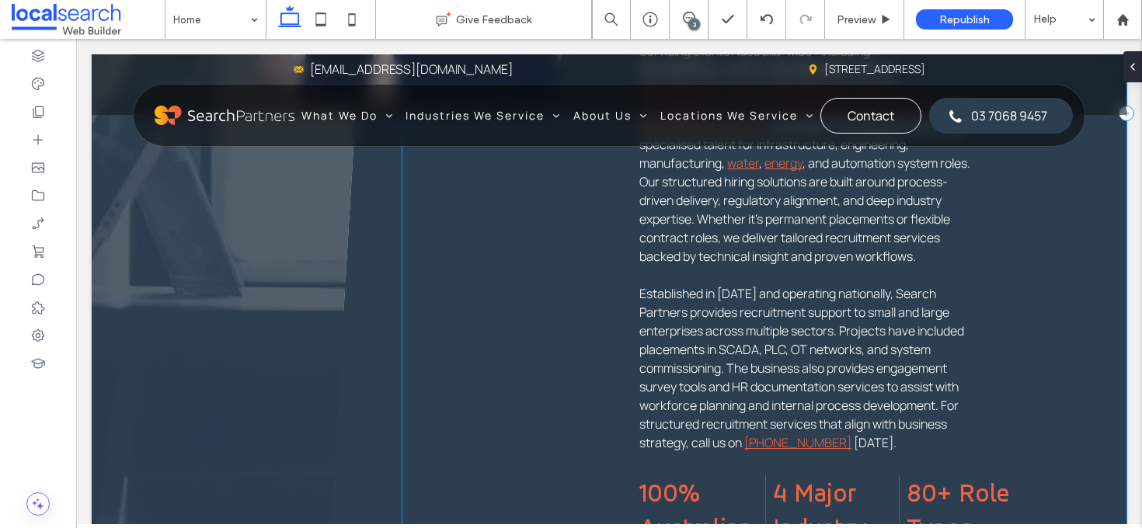
click at [1000, 281] on div "Hiring Icon What We Do We align with our clients' HR strategies and specialise …" at bounding box center [764, 113] width 724 height 1545
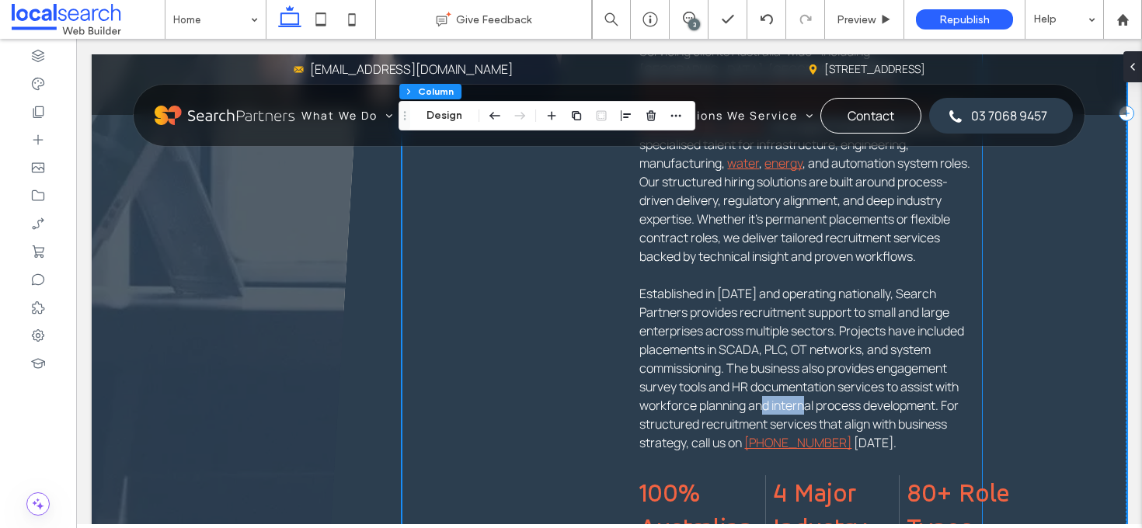
click at [914, 332] on span "Established in 2010 and operating nationally, Search Partners provides recruitm…" at bounding box center [801, 368] width 325 height 166
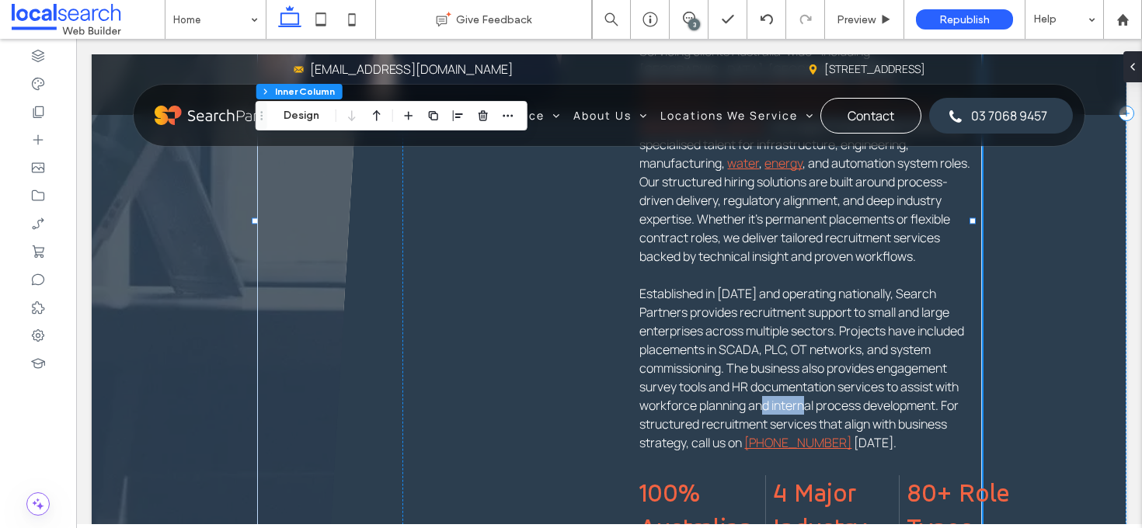
click at [874, 344] on span "Established in 2010 and operating nationally, Search Partners provides recruitm…" at bounding box center [801, 368] width 325 height 166
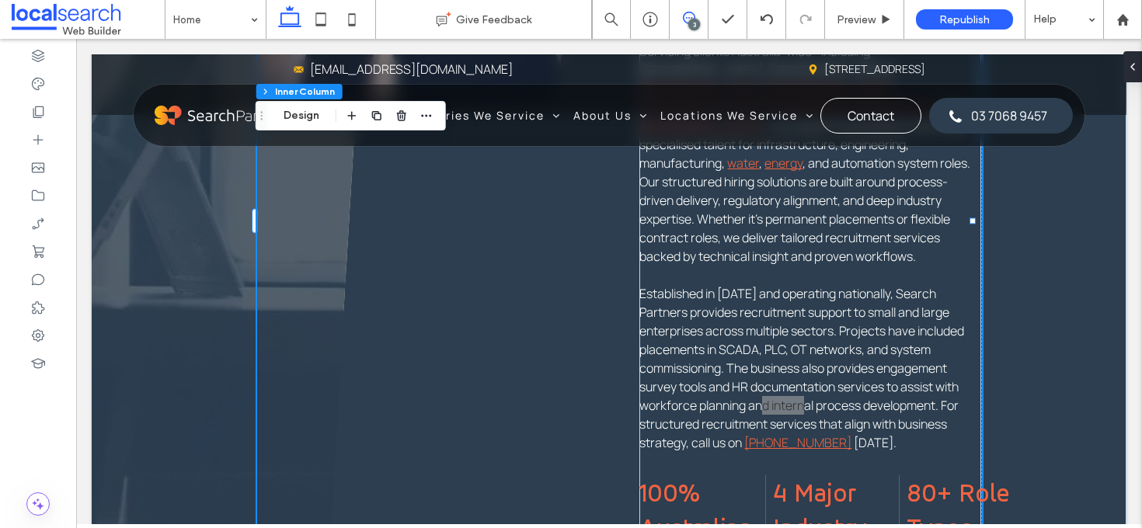
click at [690, 19] on use at bounding box center [689, 18] width 12 height 12
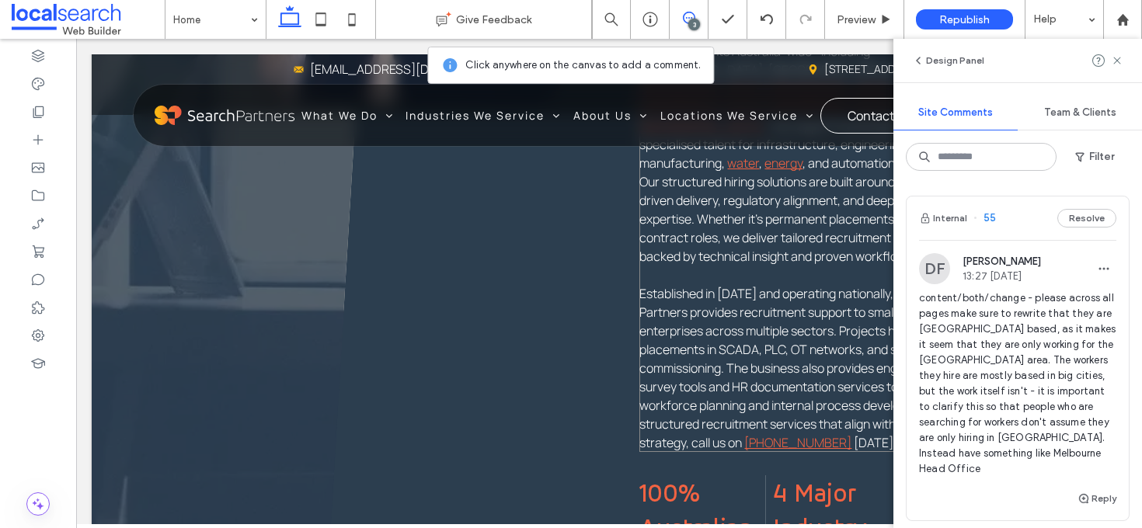
drag, startPoint x: 838, startPoint y: 365, endPoint x: 855, endPoint y: 363, distance: 17.2
click at [838, 365] on span "Established in 2010 and operating nationally, Search Partners provides recruitm…" at bounding box center [801, 368] width 325 height 166
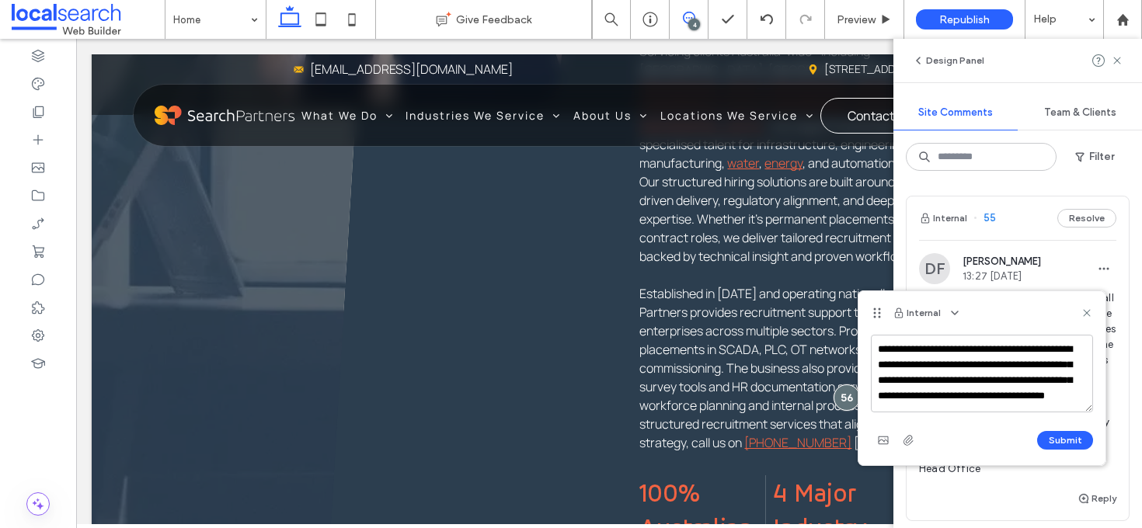
scroll to position [22, 0]
type textarea "**********"
click at [1070, 438] on button "Submit" at bounding box center [1065, 440] width 56 height 19
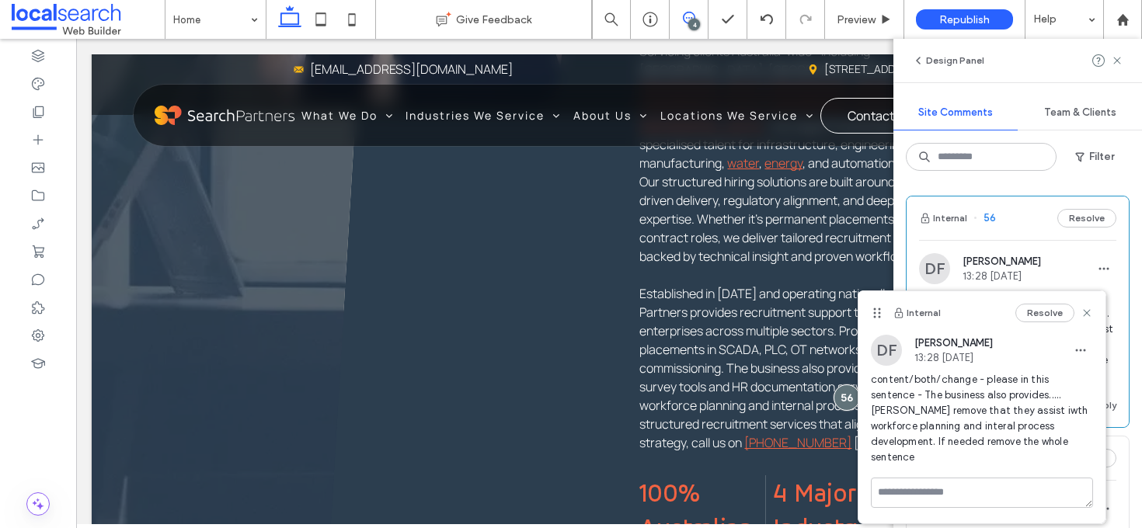
scroll to position [0, 0]
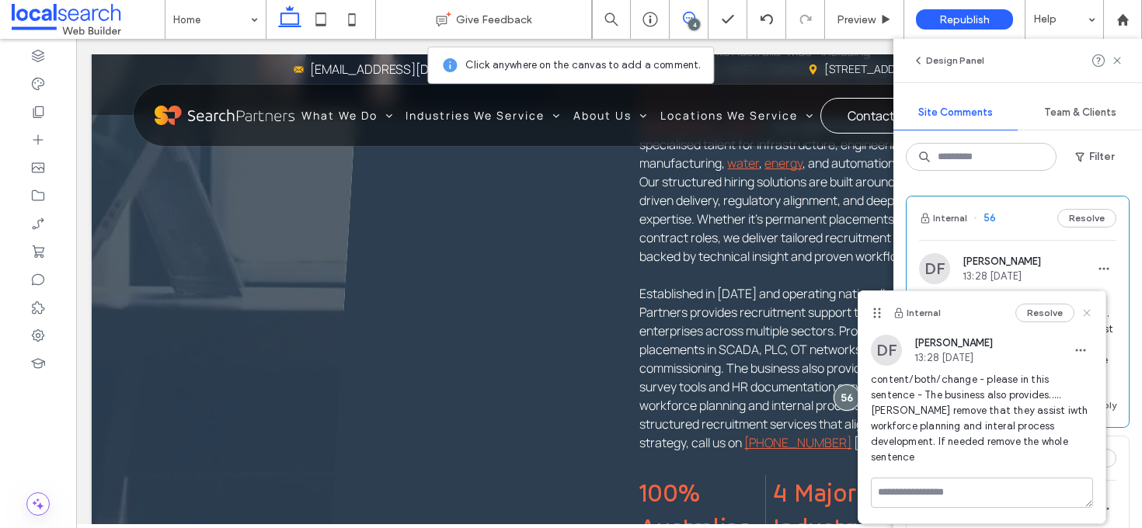
click at [1083, 311] on use at bounding box center [1086, 313] width 7 height 7
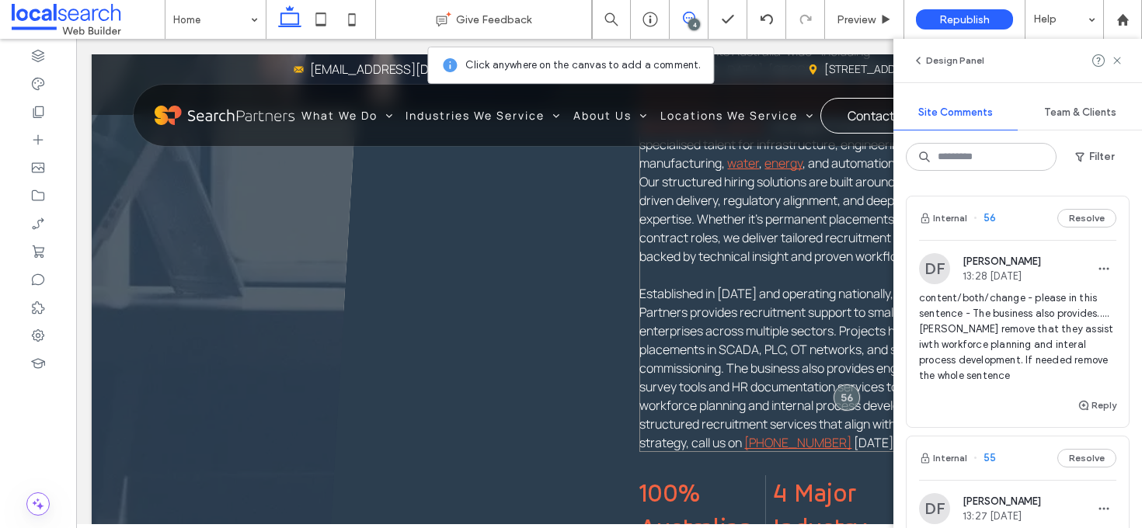
click at [807, 298] on span "Established in 2010 and operating nationally, Search Partners provides recruitm…" at bounding box center [801, 368] width 325 height 166
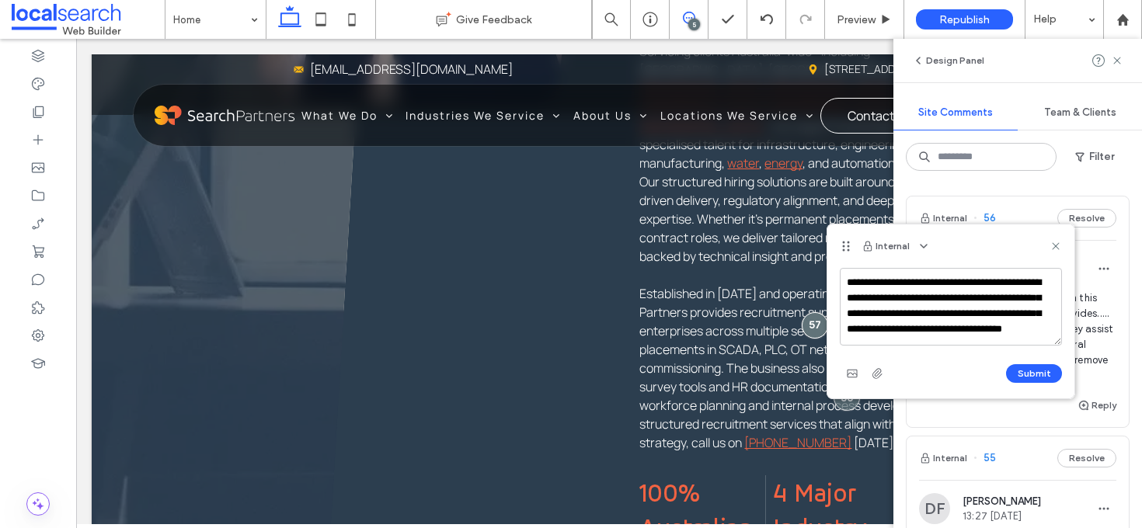
scroll to position [22, 0]
drag, startPoint x: 1034, startPoint y: 331, endPoint x: 1006, endPoint y: 330, distance: 27.2
click at [1006, 330] on textarea "**********" at bounding box center [950, 307] width 222 height 78
type textarea "**********"
click at [1044, 363] on div "Submit" at bounding box center [950, 373] width 222 height 25
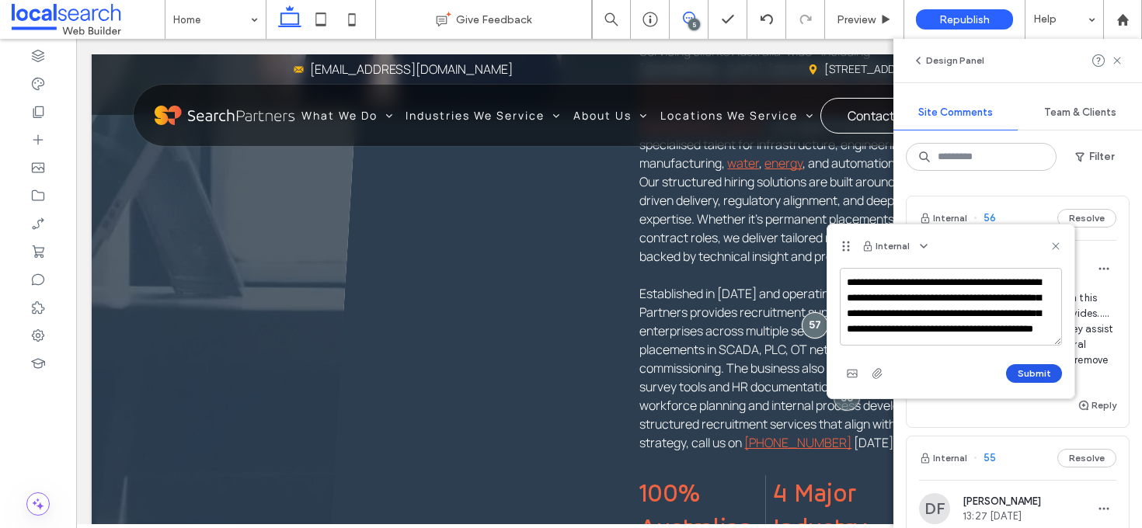
click at [1054, 370] on button "Submit" at bounding box center [1034, 373] width 56 height 19
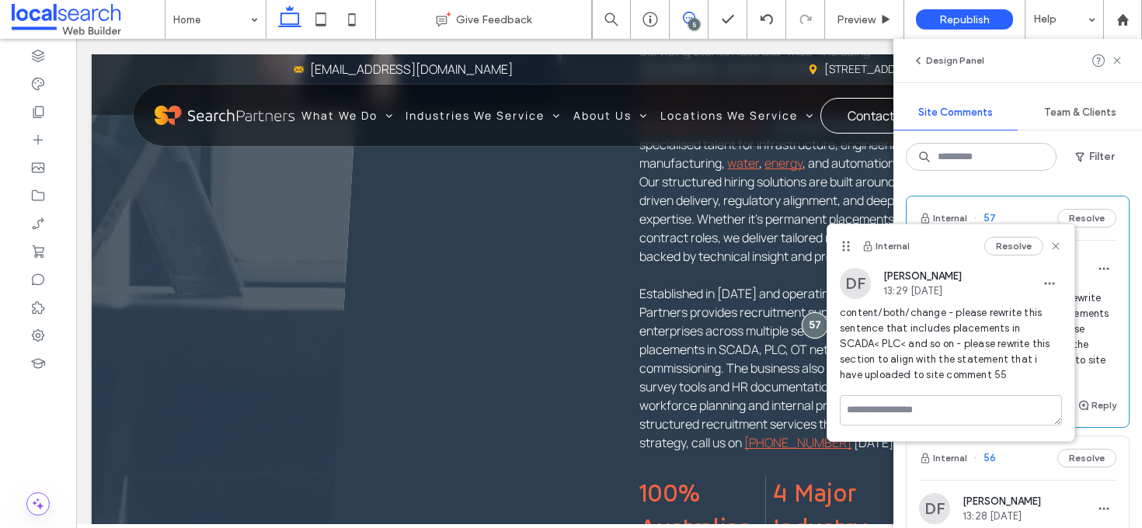
scroll to position [0, 0]
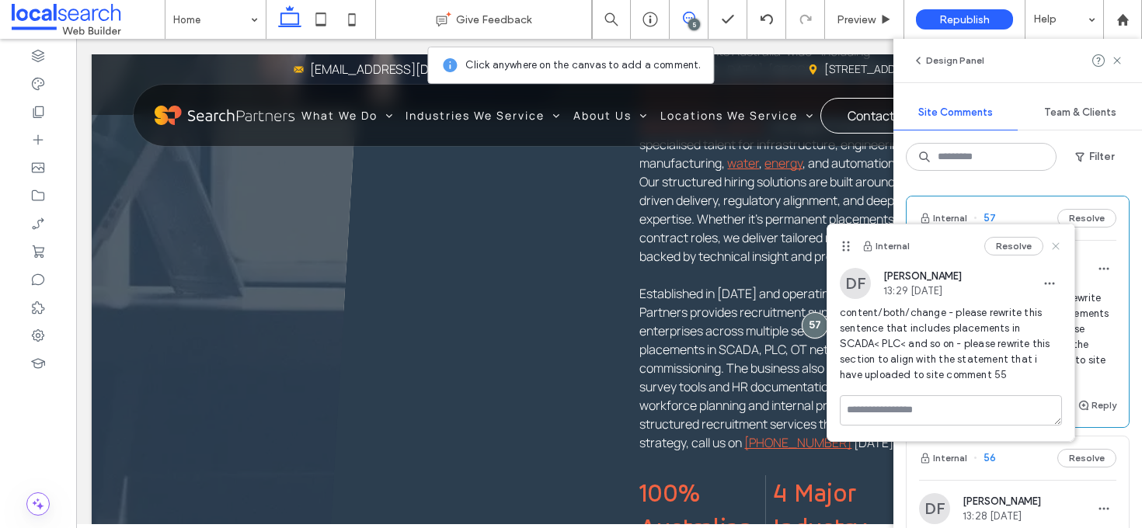
click at [1060, 245] on icon at bounding box center [1055, 246] width 12 height 12
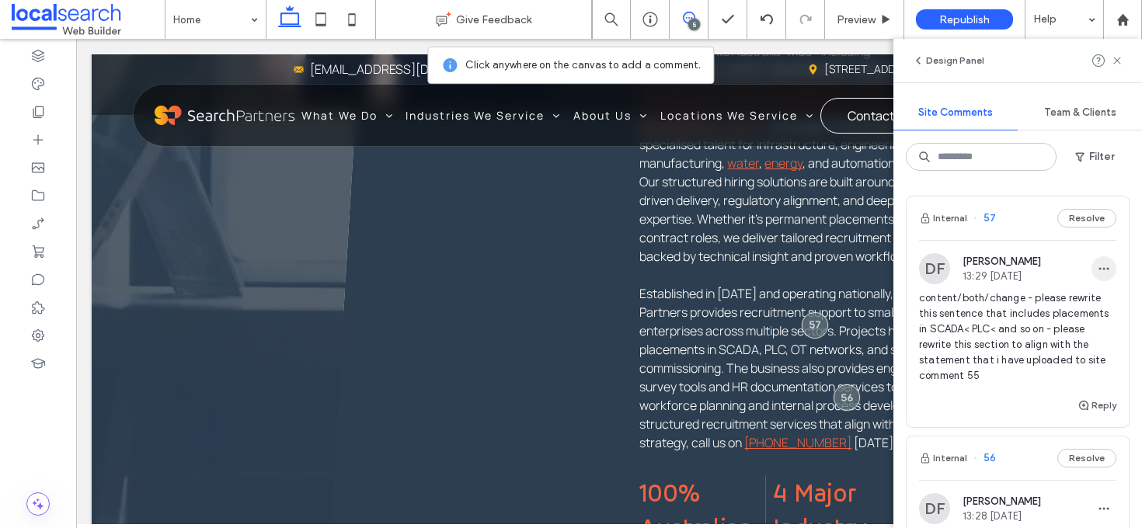
click at [1091, 270] on span "button" at bounding box center [1103, 268] width 25 height 25
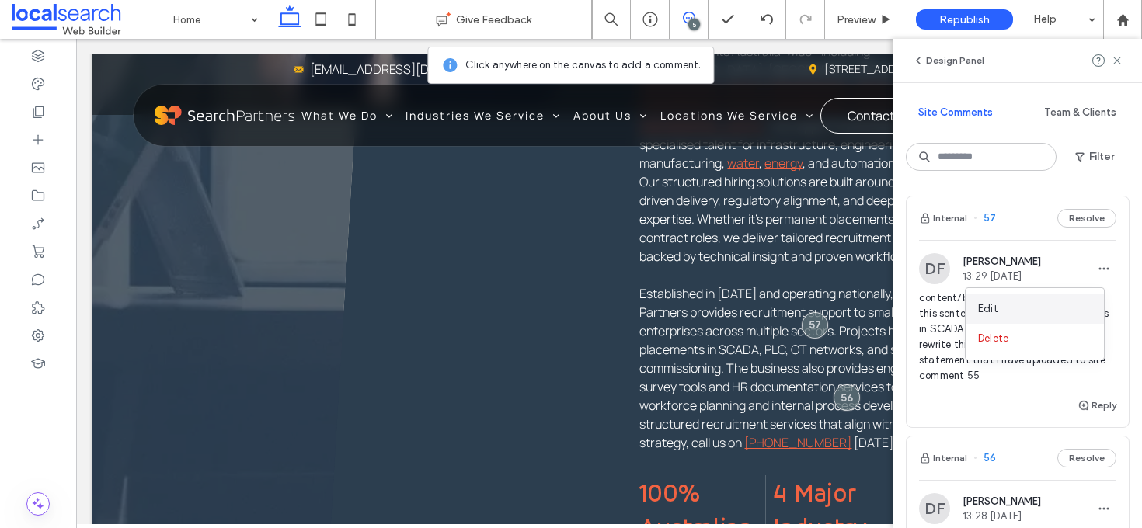
click at [1081, 302] on div "Edit" at bounding box center [1034, 309] width 138 height 30
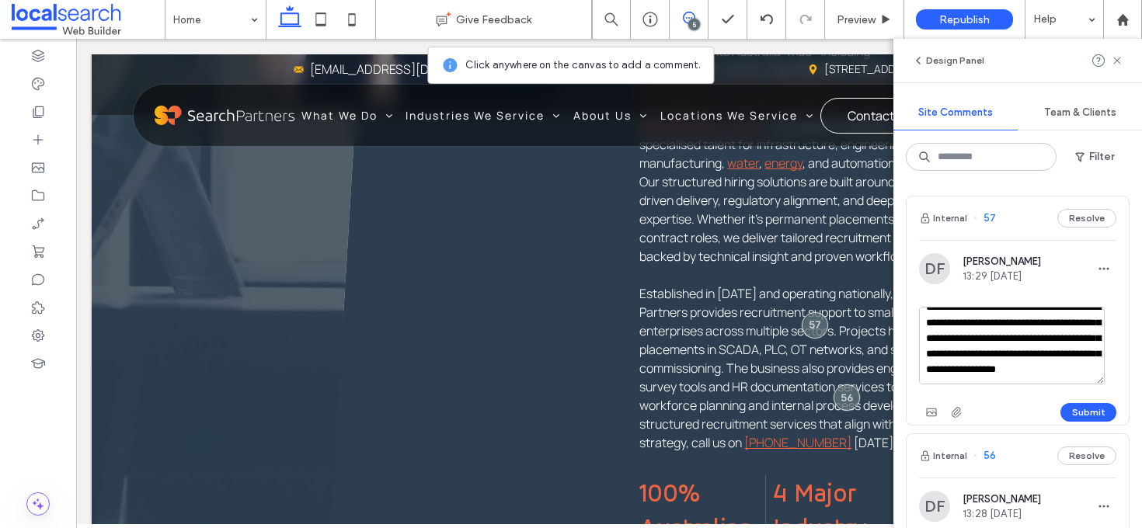
scroll to position [45, 0]
click at [1062, 358] on textarea "**********" at bounding box center [1012, 346] width 186 height 78
click at [1017, 371] on textarea "**********" at bounding box center [1012, 346] width 186 height 78
type textarea "**********"
drag, startPoint x: 1086, startPoint y: 422, endPoint x: 1086, endPoint y: 412, distance: 10.9
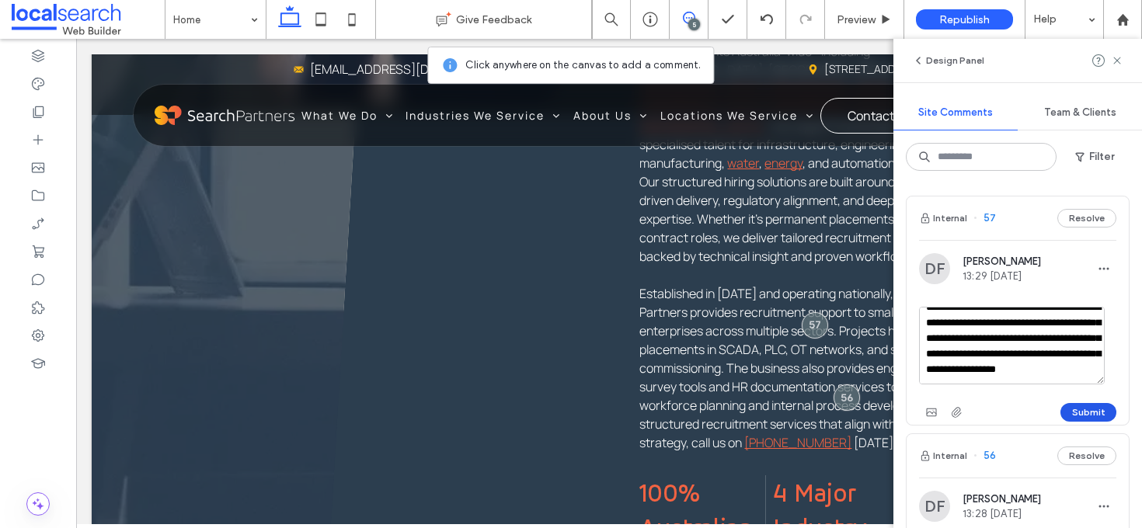
click at [1086, 422] on div "Submit" at bounding box center [1017, 412] width 197 height 25
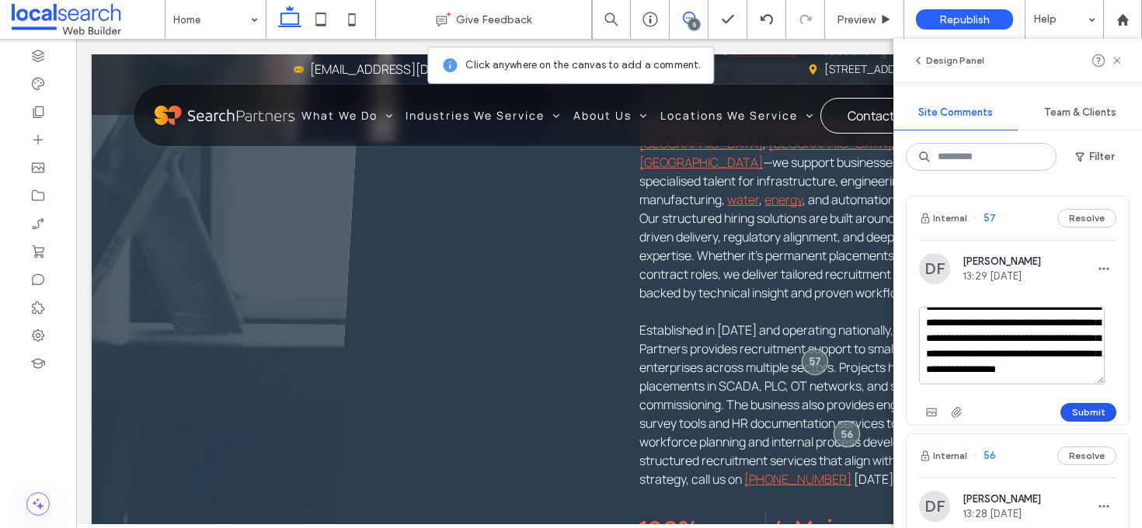
click at [1086, 412] on button "Submit" at bounding box center [1088, 412] width 56 height 19
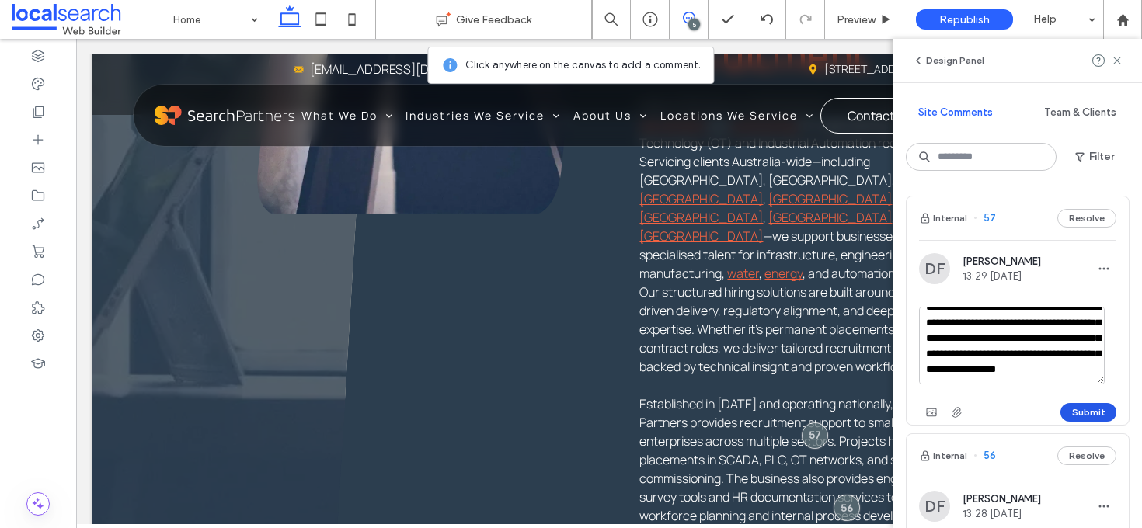
scroll to position [1299, 0]
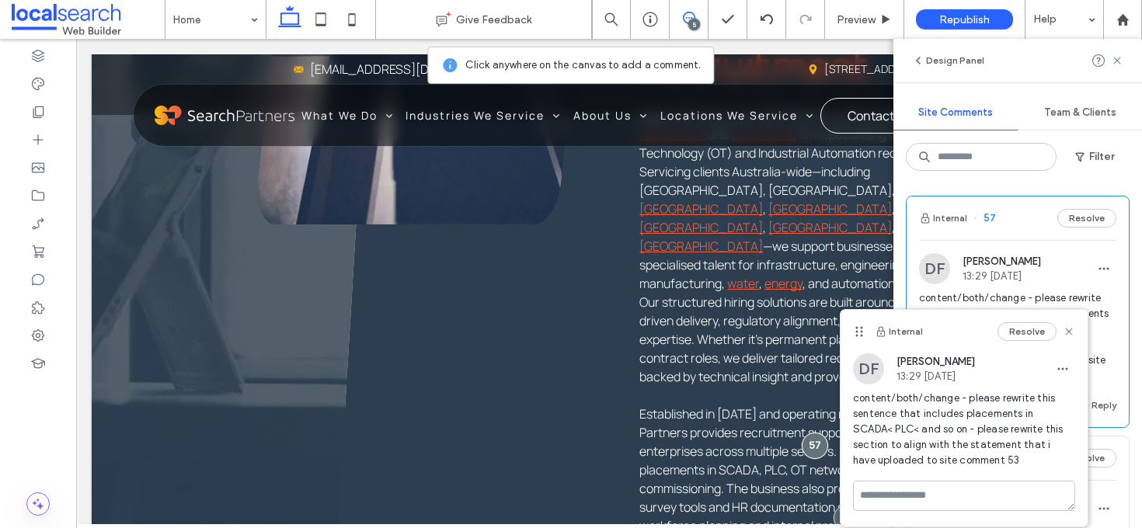
click at [1072, 323] on div "Resolve" at bounding box center [1036, 331] width 78 height 19
click at [1072, 329] on icon at bounding box center [1068, 331] width 12 height 12
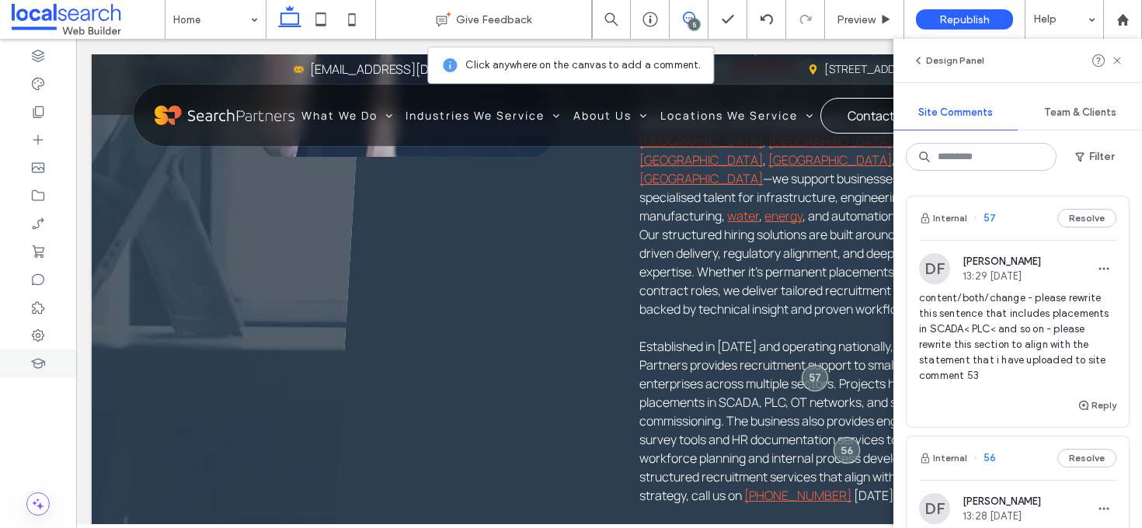
scroll to position [1375, 0]
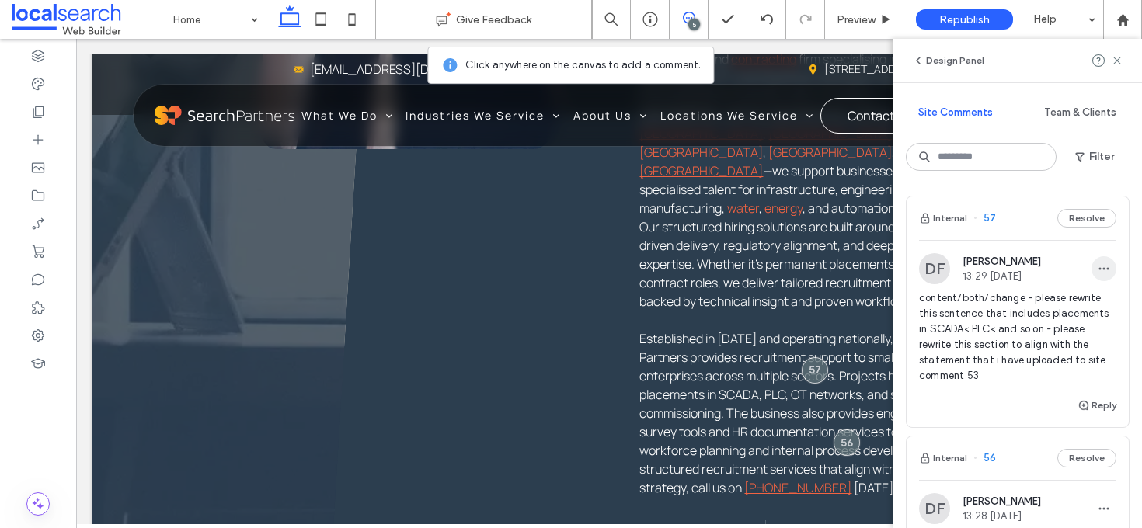
click at [1097, 266] on icon "button" at bounding box center [1103, 268] width 12 height 12
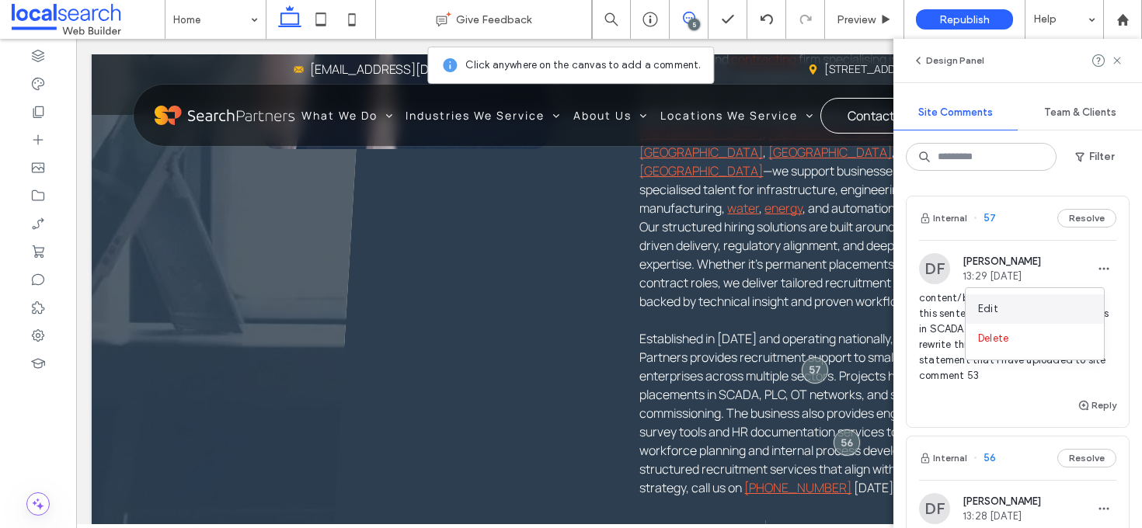
click at [1082, 307] on div "Edit" at bounding box center [1034, 309] width 138 height 30
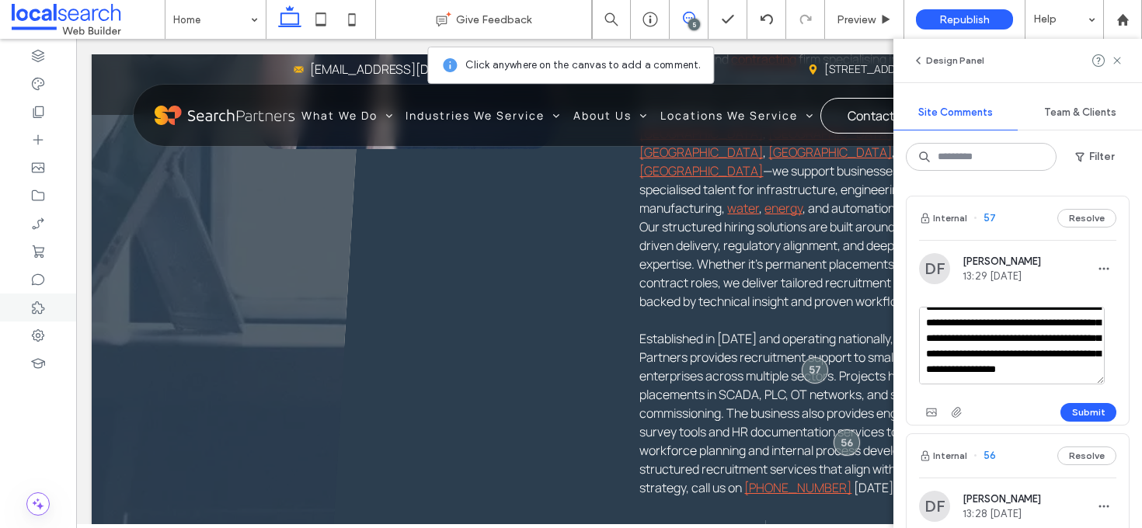
scroll to position [45, 0]
click at [1034, 373] on textarea "**********" at bounding box center [1012, 346] width 186 height 78
type textarea "**********"
click at [1084, 405] on button "Submit" at bounding box center [1088, 412] width 56 height 19
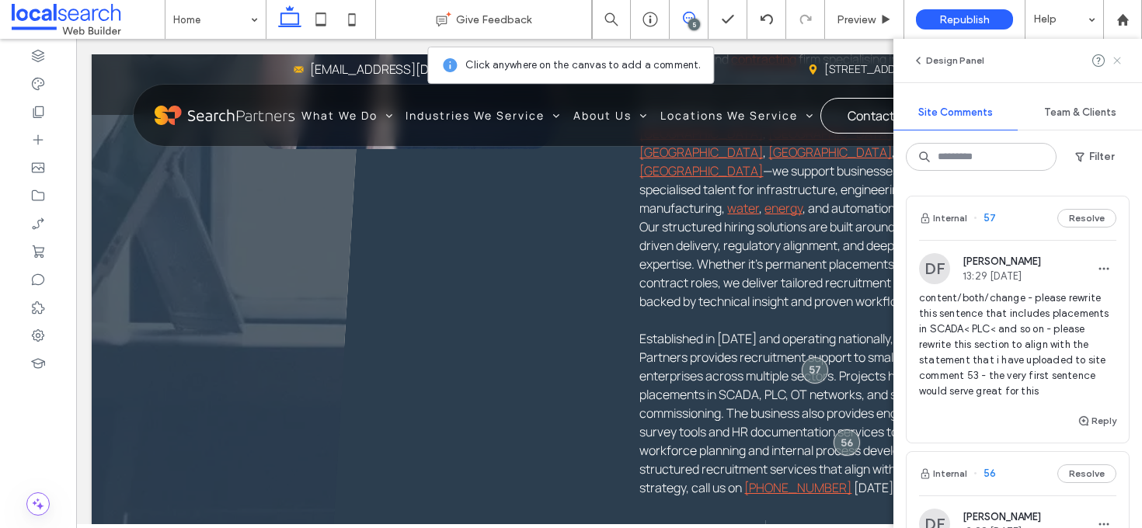
click at [1116, 61] on use at bounding box center [1116, 60] width 7 height 7
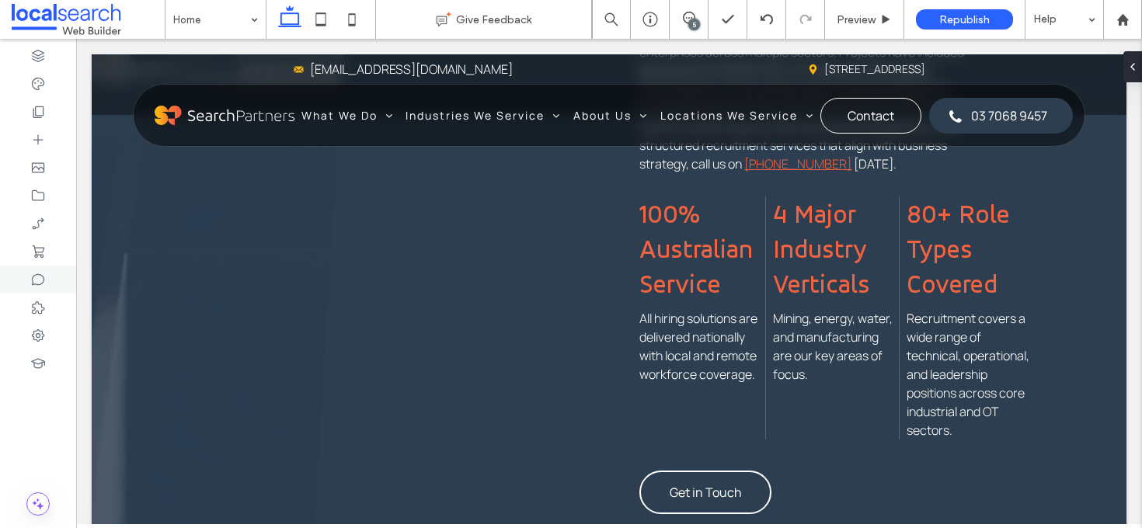
scroll to position [1684, 0]
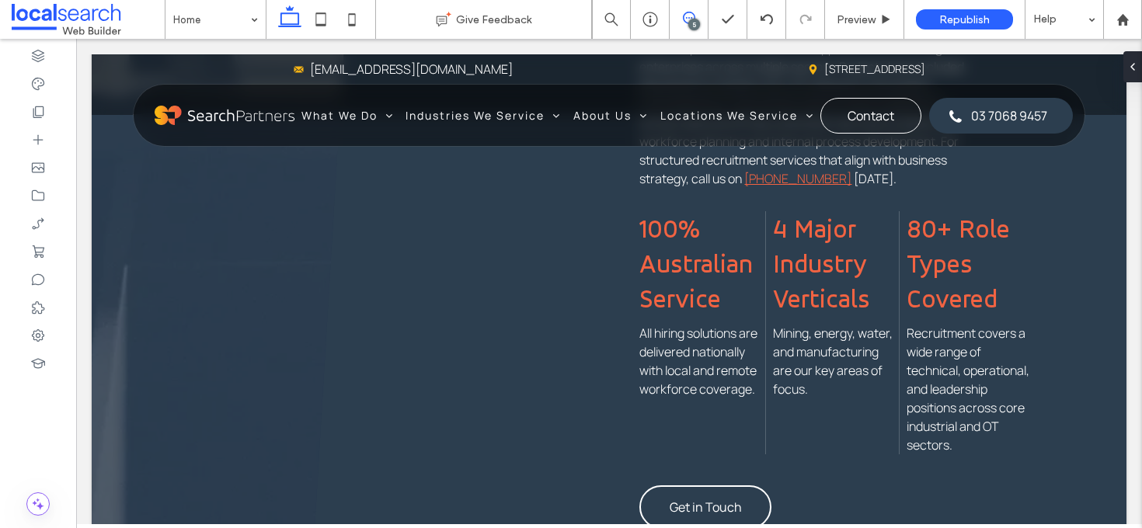
click at [691, 16] on icon at bounding box center [689, 18] width 12 height 12
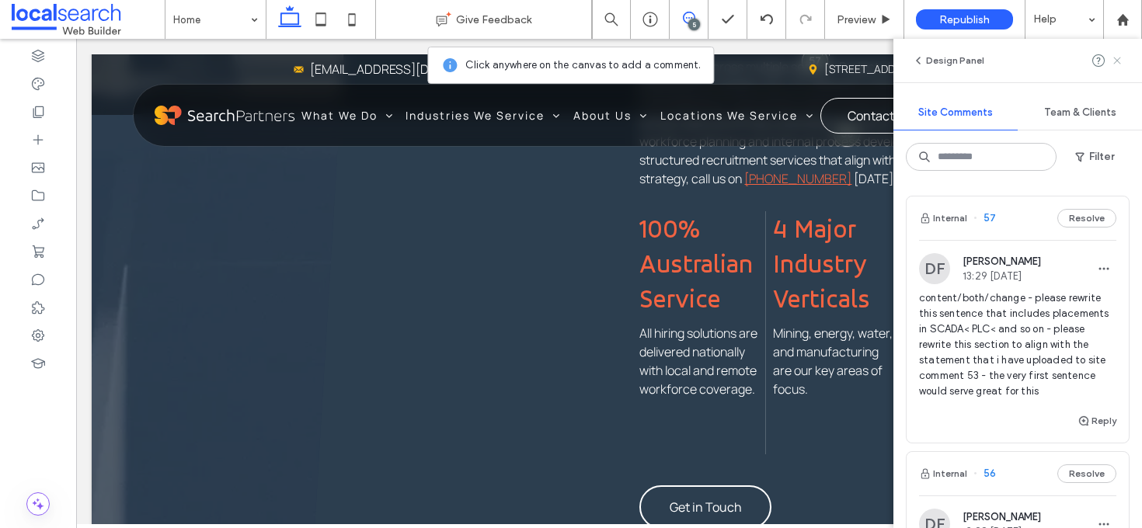
click at [1121, 57] on icon at bounding box center [1117, 60] width 12 height 12
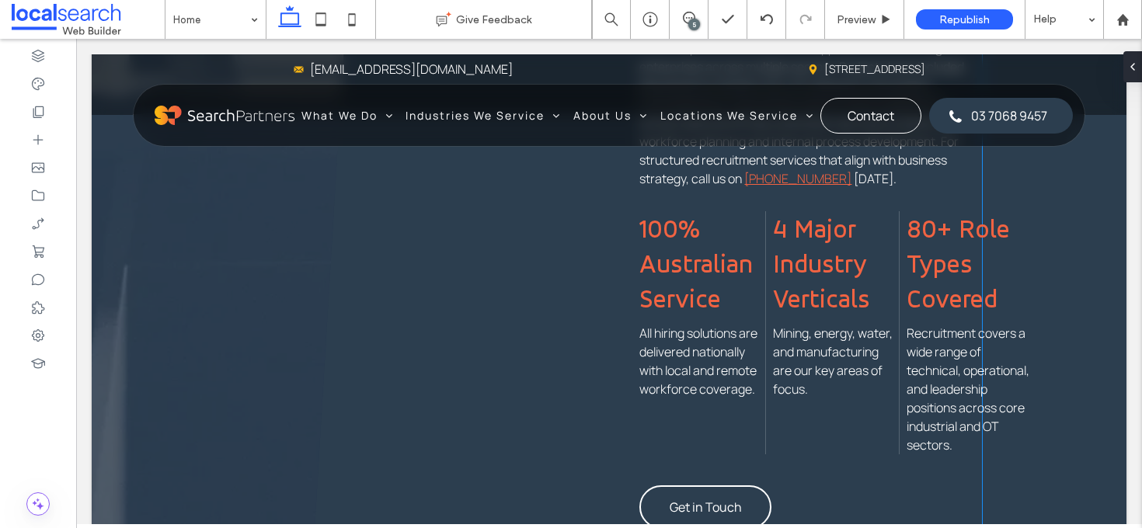
click at [987, 325] on span "Recruitment covers a wide range of technical, operational, and leadership posit…" at bounding box center [967, 389] width 123 height 129
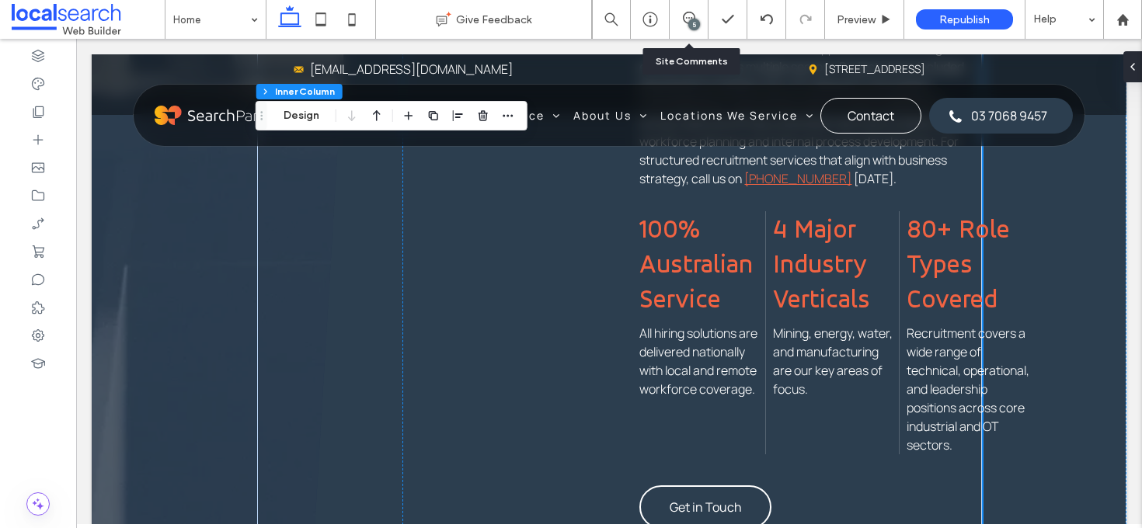
drag, startPoint x: 697, startPoint y: 33, endPoint x: 643, endPoint y: 6, distance: 59.7
click at [697, 33] on div "5" at bounding box center [688, 19] width 39 height 39
click at [693, 24] on div "5" at bounding box center [694, 25] width 12 height 12
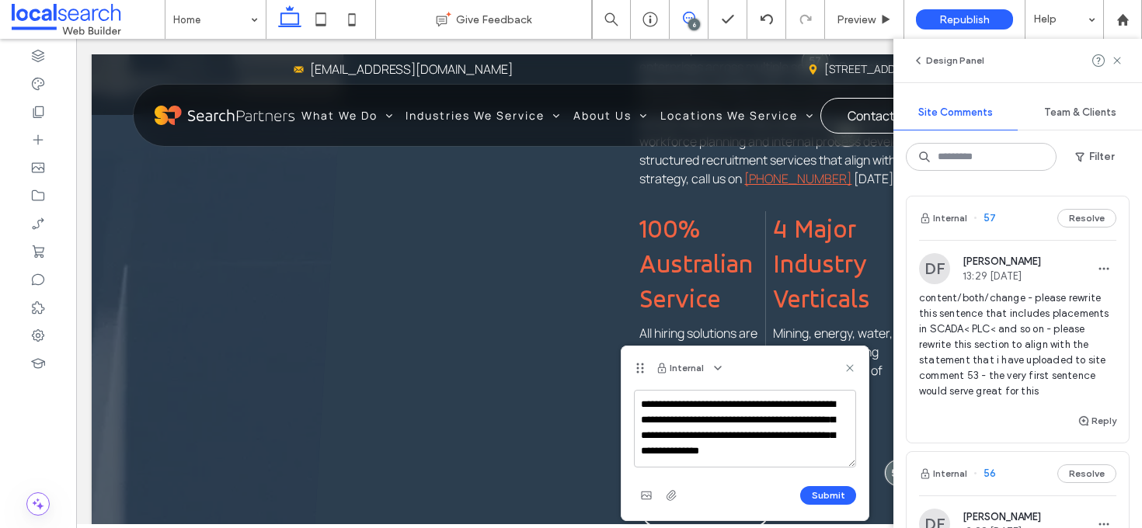
scroll to position [6, 0]
type textarea "**********"
click at [836, 488] on button "Submit" at bounding box center [828, 495] width 56 height 19
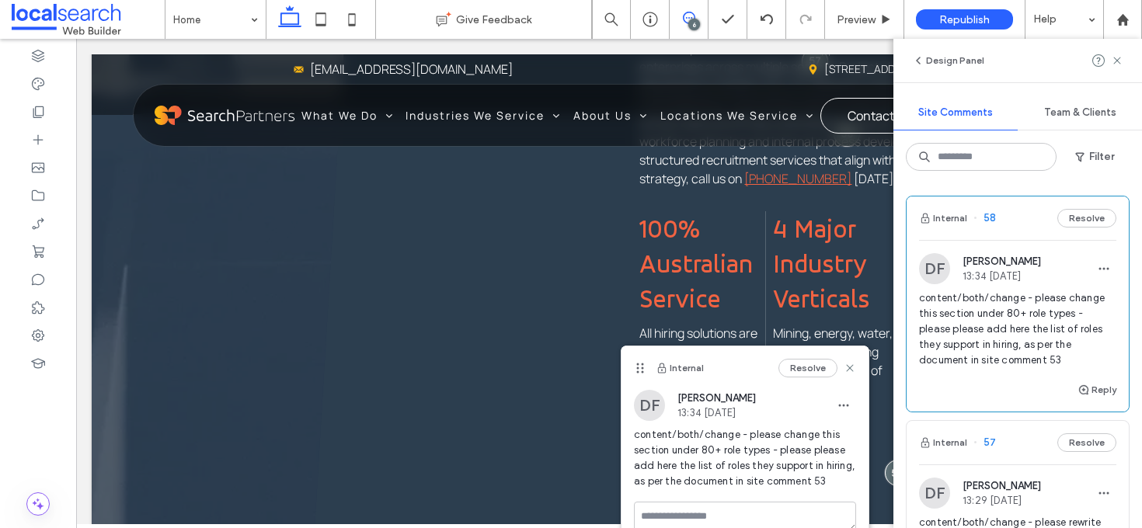
scroll to position [0, 0]
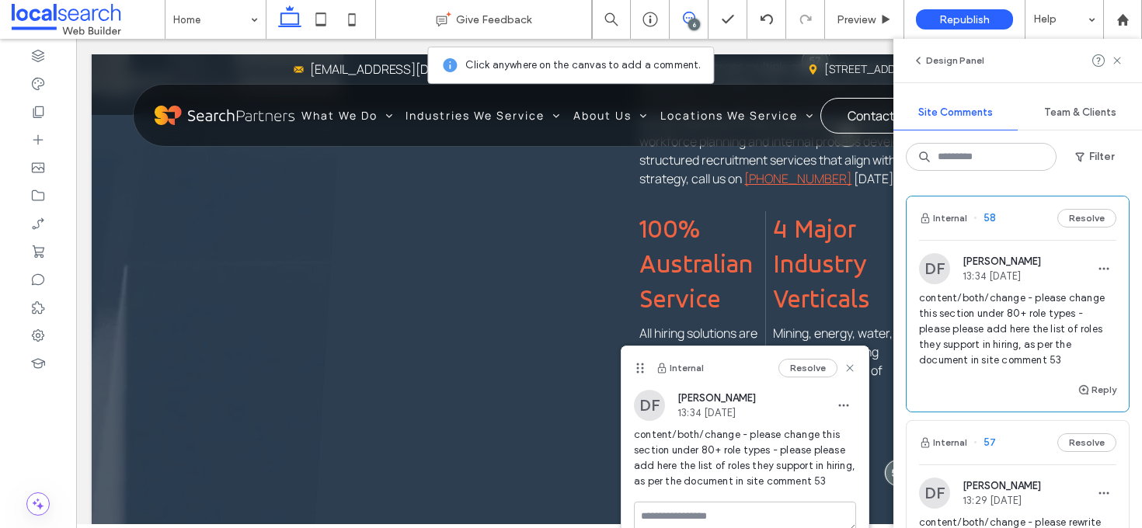
click at [858, 360] on div "Internal Resolve" at bounding box center [744, 367] width 247 height 43
click at [855, 361] on div "Internal Resolve" at bounding box center [744, 367] width 247 height 43
click at [854, 364] on icon at bounding box center [849, 368] width 12 height 12
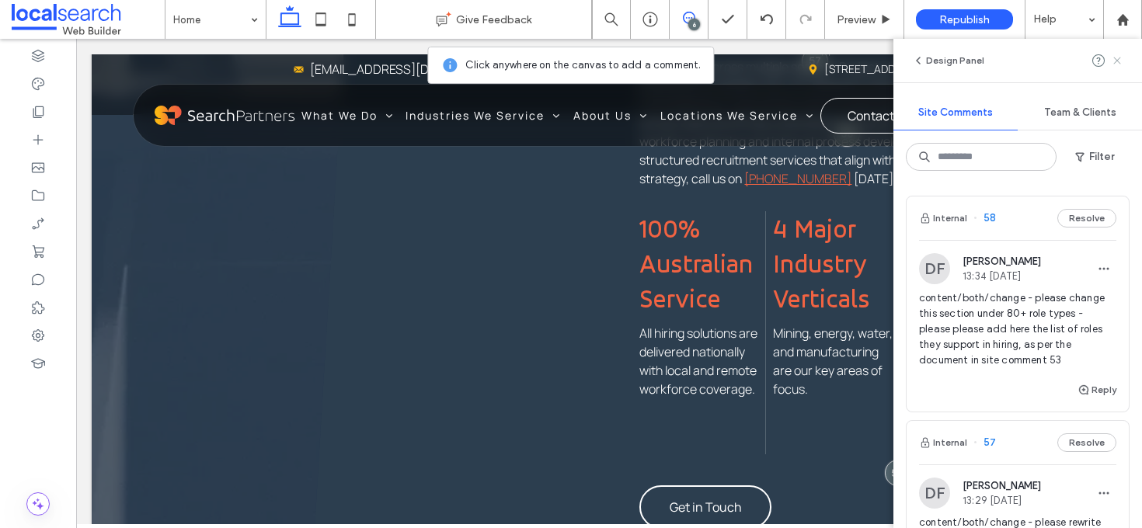
click at [1114, 62] on use at bounding box center [1116, 60] width 7 height 7
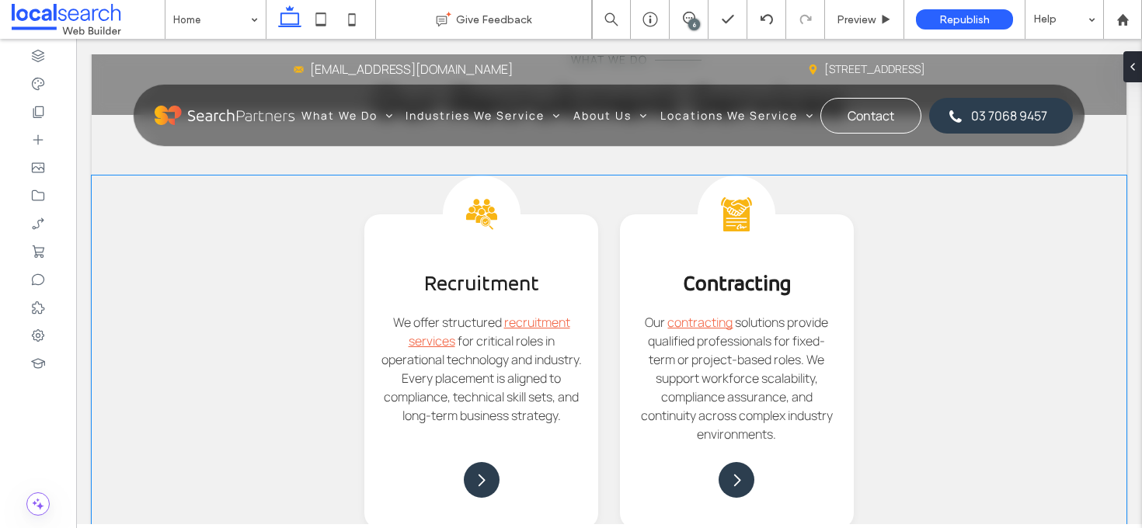
scroll to position [2351, 0]
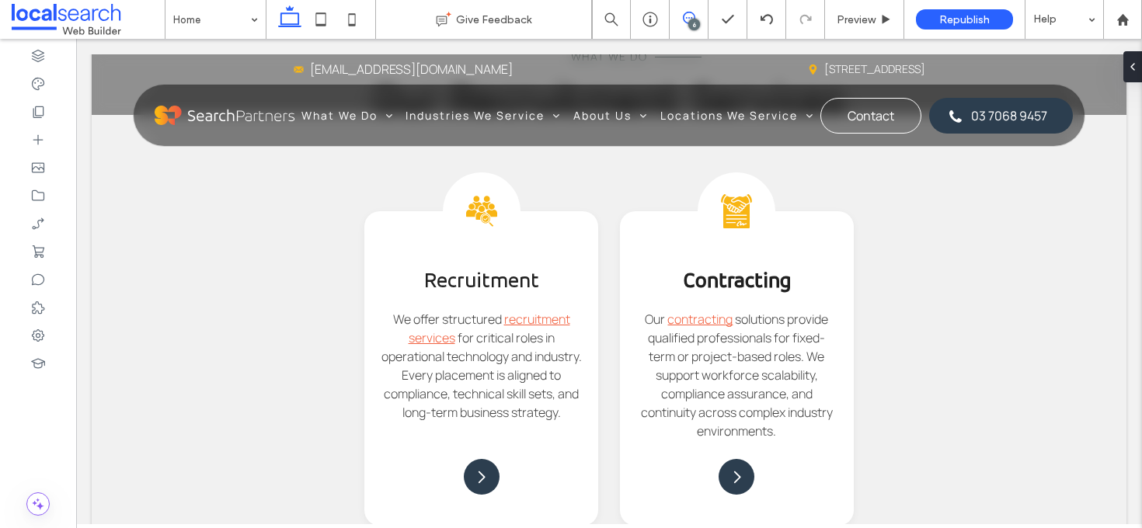
click at [698, 15] on span at bounding box center [688, 18] width 38 height 12
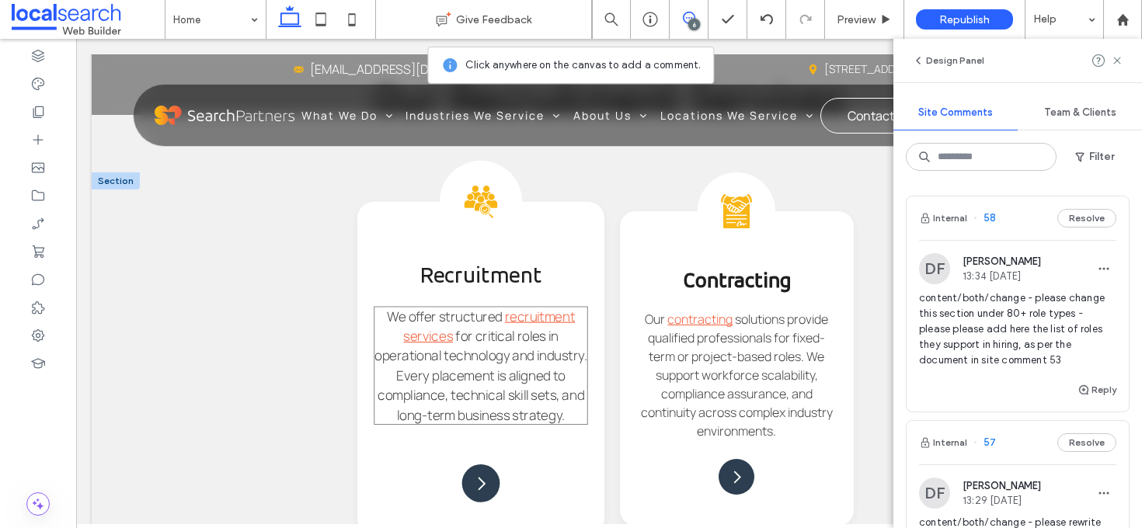
click at [568, 342] on span "for critical roles in operational technology and industry. Every placement is a…" at bounding box center [481, 375] width 212 height 97
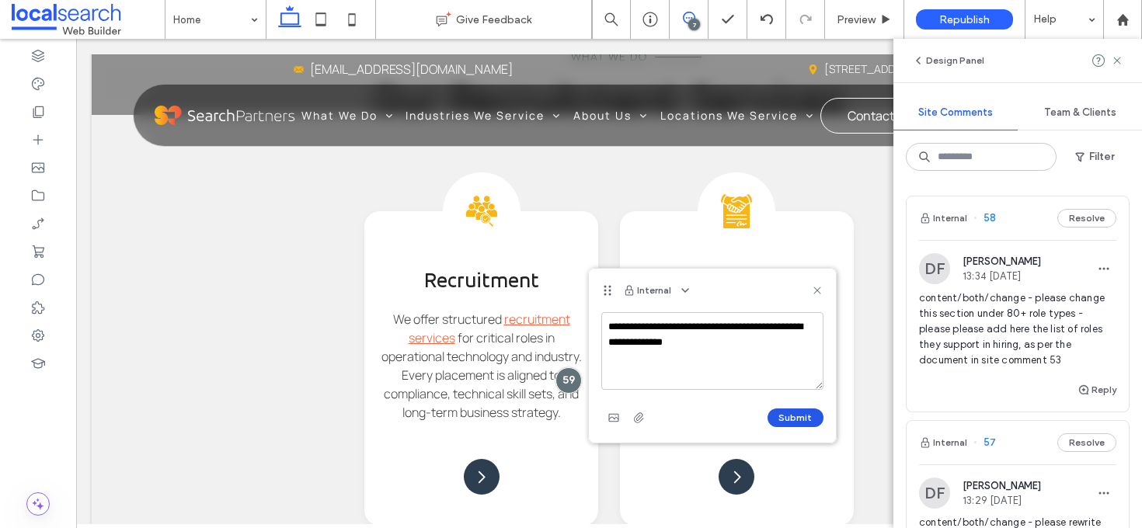
type textarea "**********"
click at [817, 417] on button "Submit" at bounding box center [795, 417] width 56 height 19
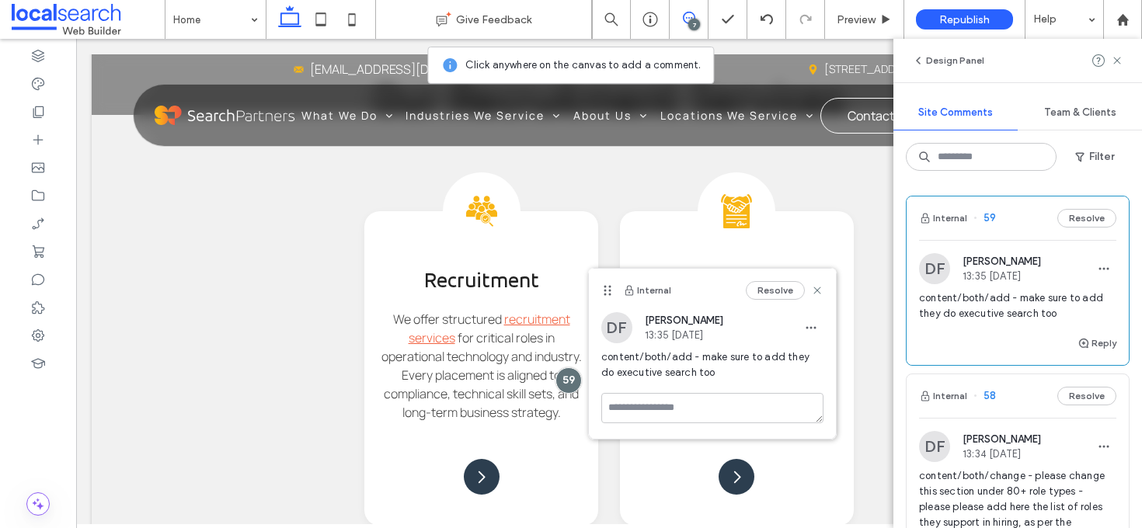
click at [818, 297] on div "Resolve" at bounding box center [785, 290] width 78 height 19
click at [818, 294] on icon at bounding box center [817, 290] width 12 height 12
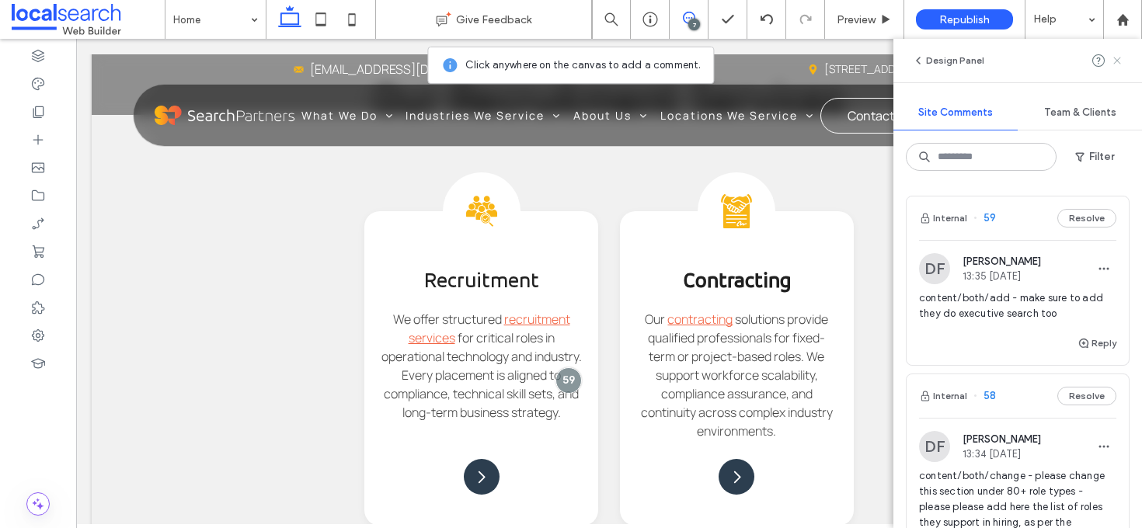
click at [1114, 62] on use at bounding box center [1116, 60] width 7 height 7
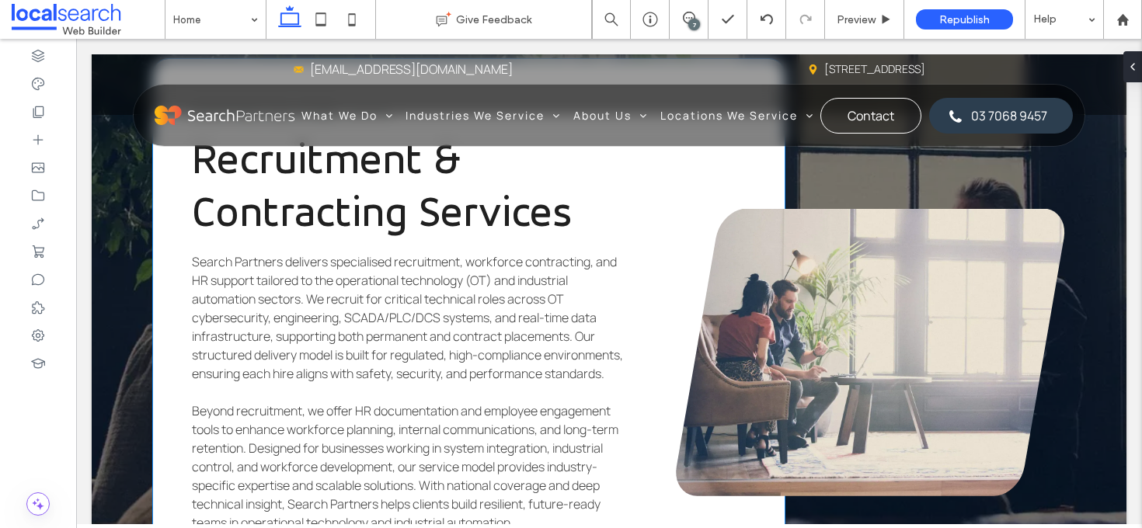
scroll to position [3633, 0]
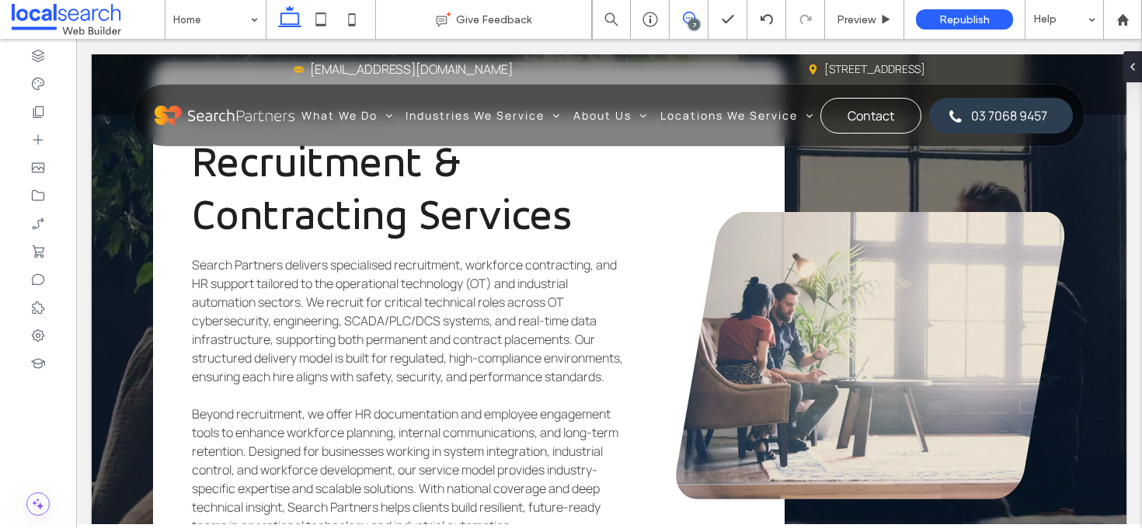
click at [688, 22] on icon at bounding box center [689, 18] width 12 height 12
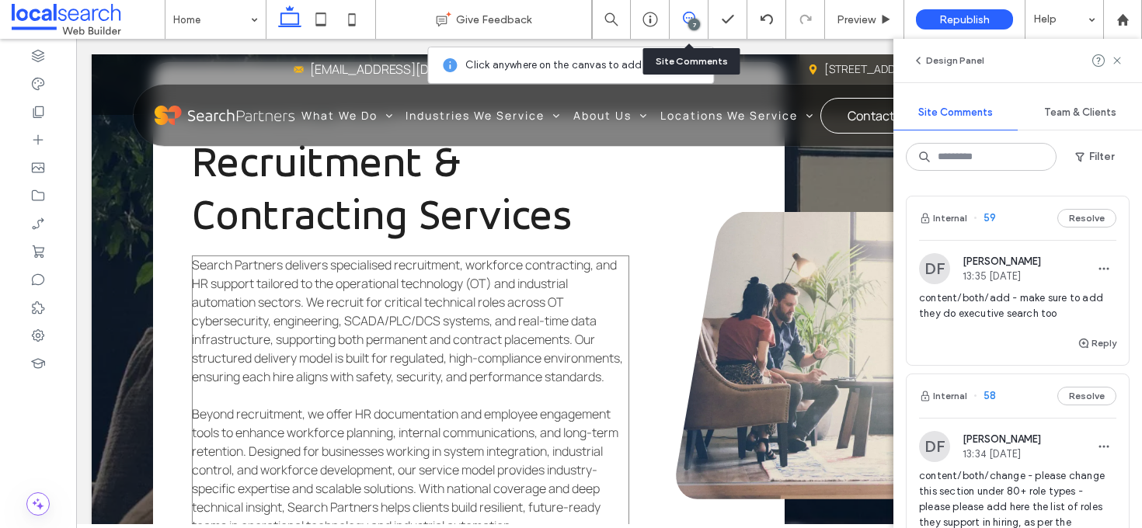
click at [589, 324] on p "Search Partners delivers specialised recruitment, workforce contracting, and HR…" at bounding box center [410, 320] width 437 height 130
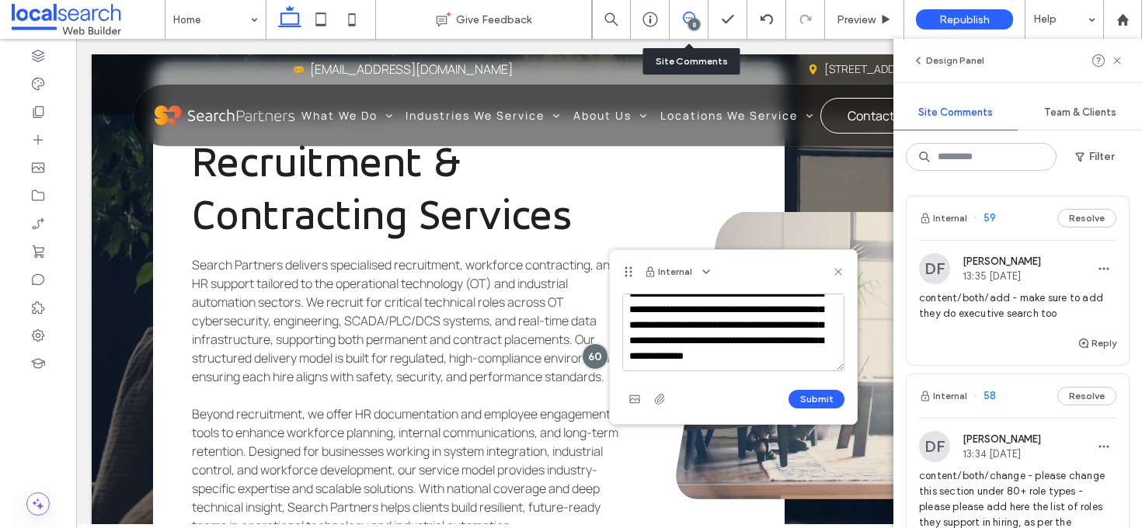
scroll to position [146, 0]
type textarea "**********"
click at [801, 405] on button "Submit" at bounding box center [816, 399] width 56 height 19
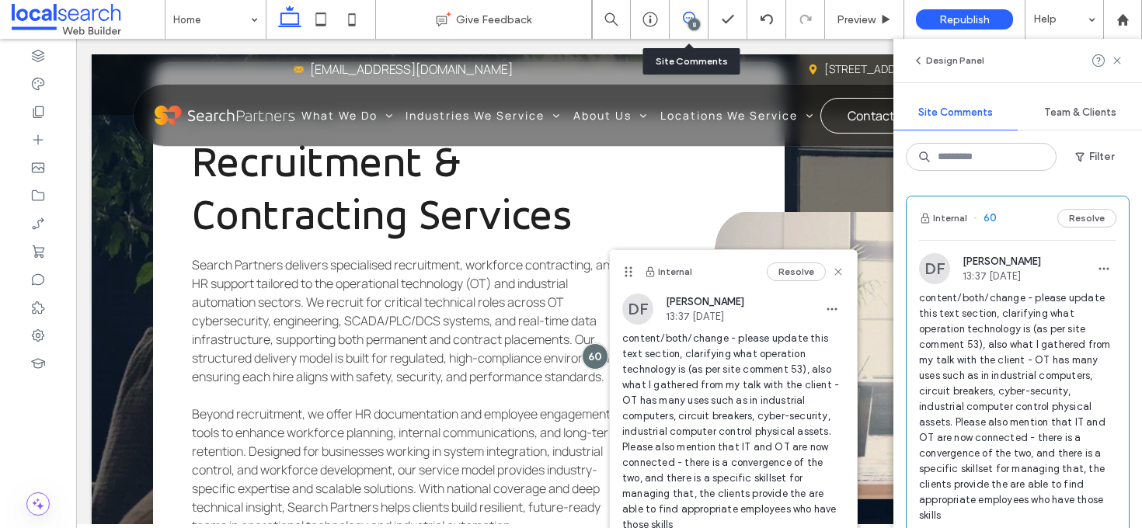
scroll to position [0, 0]
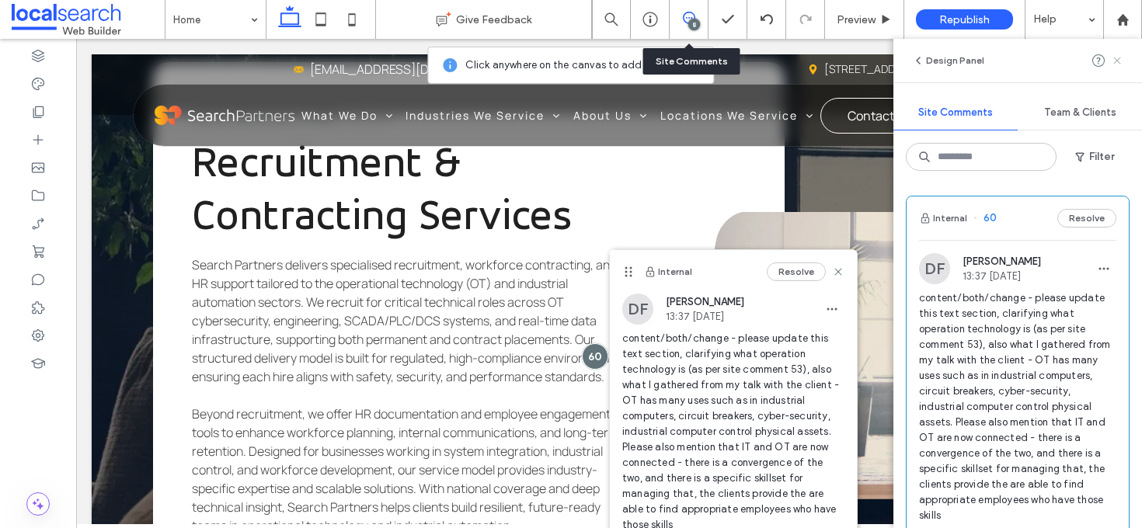
click at [1116, 63] on icon at bounding box center [1117, 60] width 12 height 12
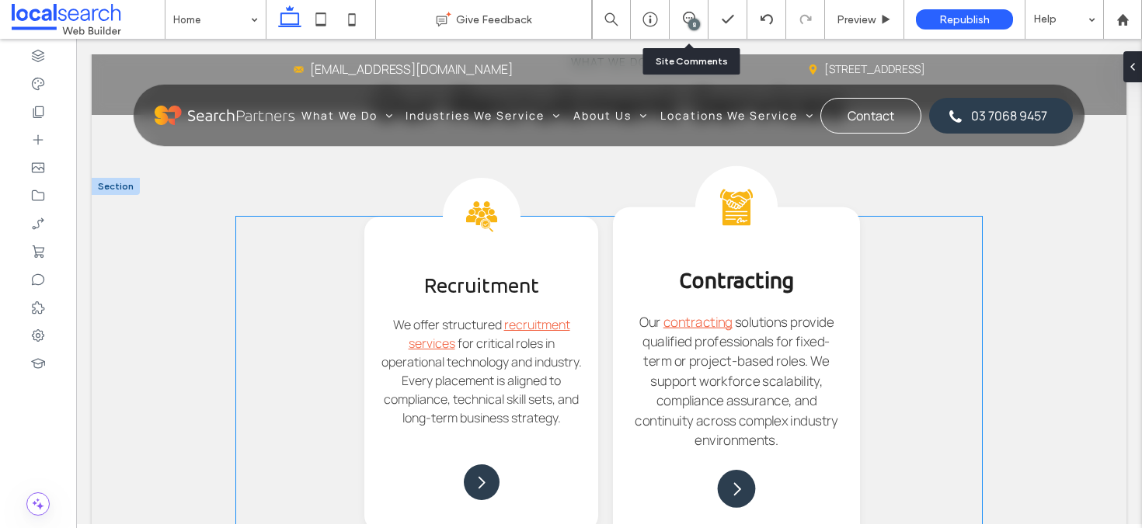
scroll to position [2319, 0]
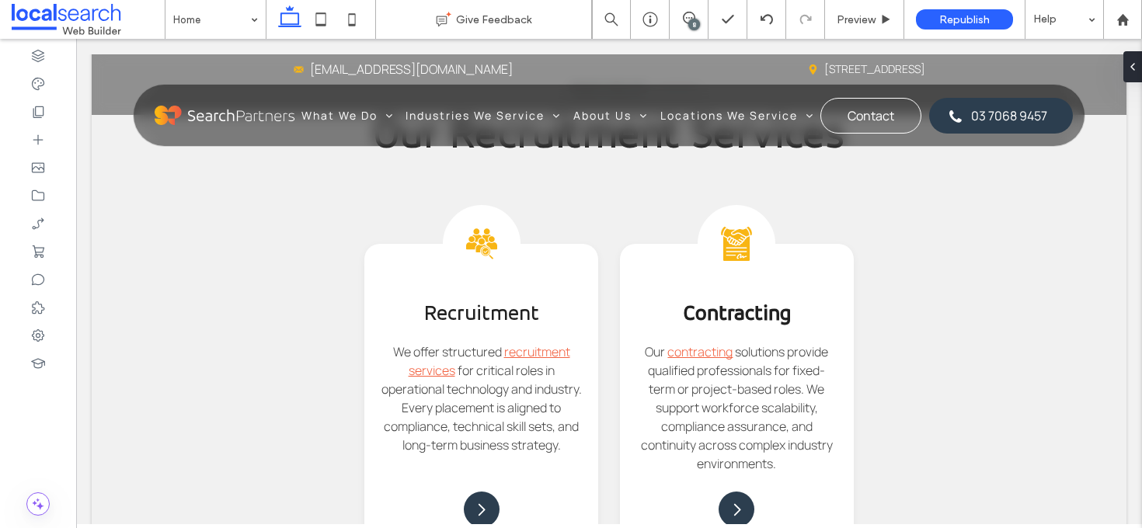
click at [690, 20] on div "8" at bounding box center [694, 25] width 12 height 12
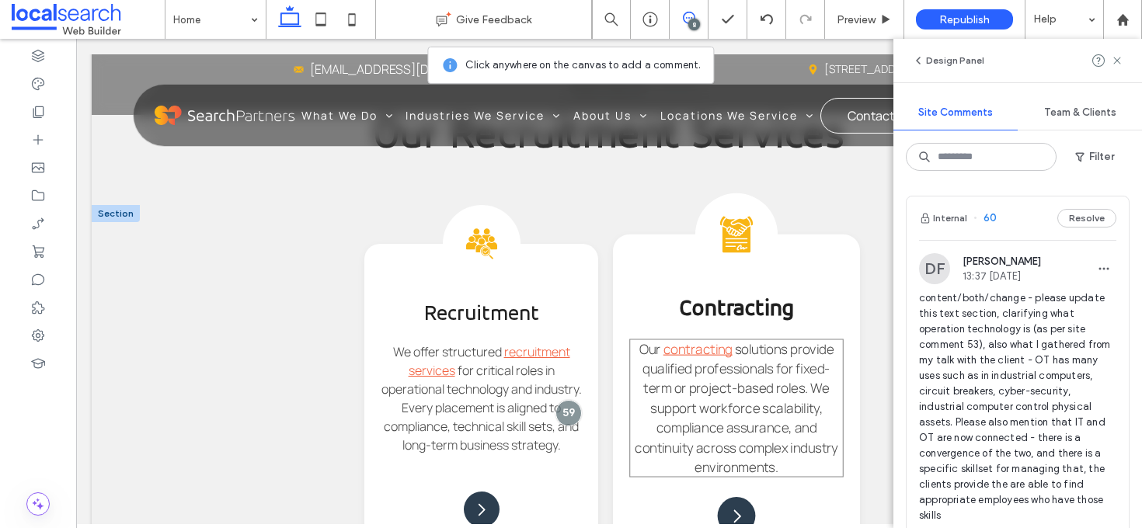
click at [766, 353] on span "solutions provide qualified professionals for fixed-term or project-based roles…" at bounding box center [736, 408] width 203 height 137
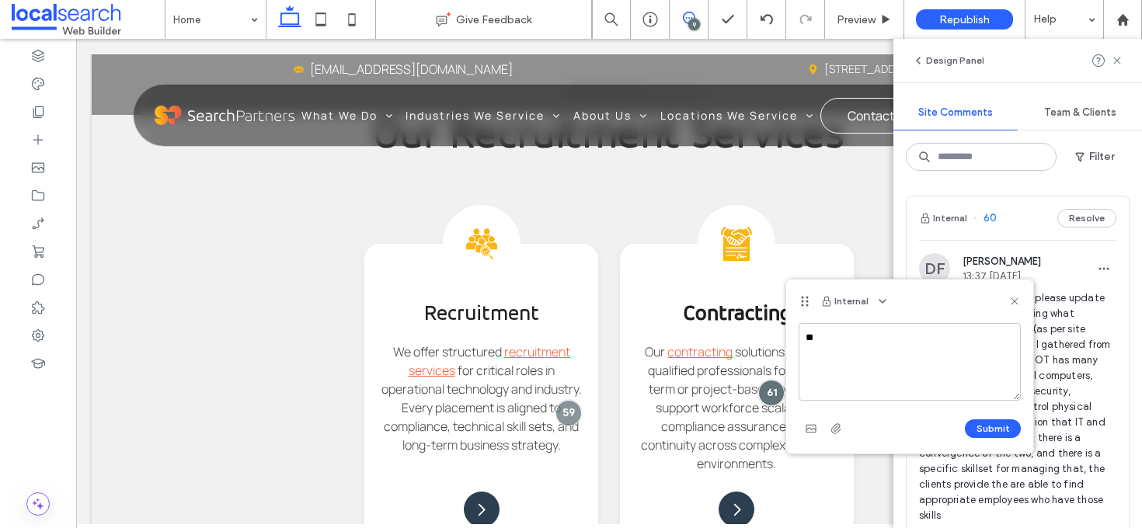
type textarea "*"
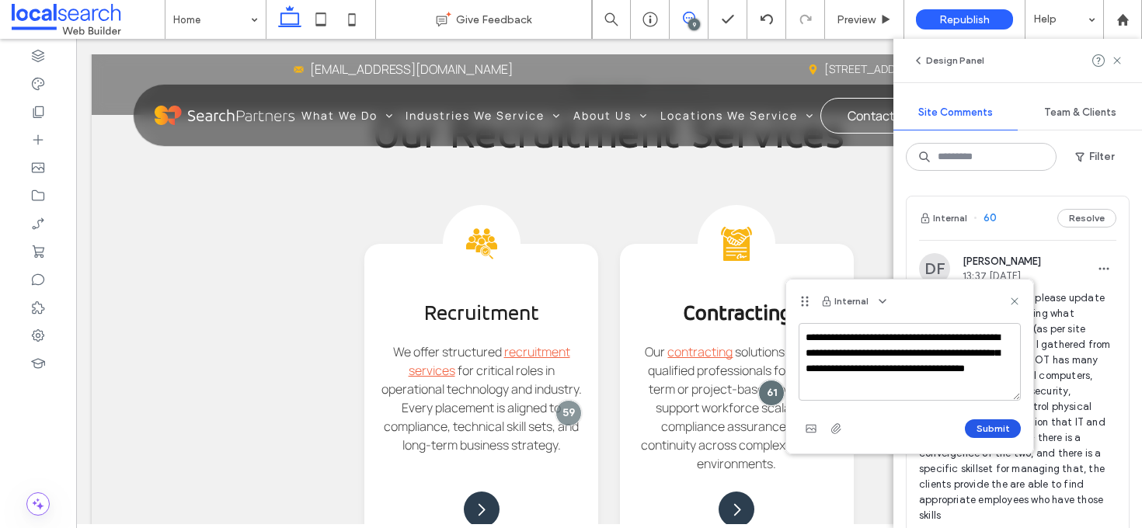
type textarea "**********"
click at [997, 431] on button "Submit" at bounding box center [993, 428] width 56 height 19
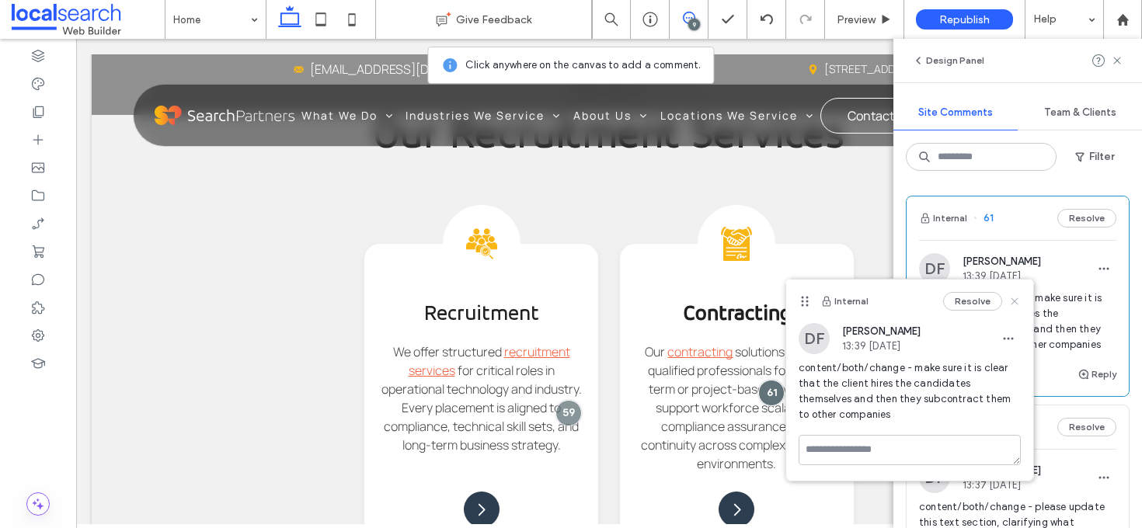
click at [1013, 298] on icon at bounding box center [1014, 301] width 12 height 12
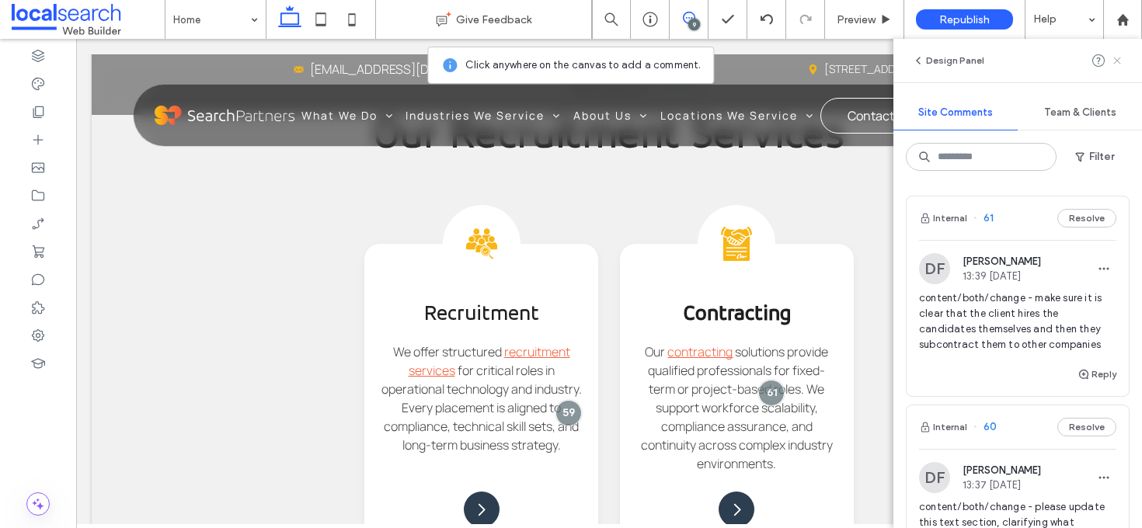
click at [1117, 57] on icon at bounding box center [1117, 60] width 12 height 12
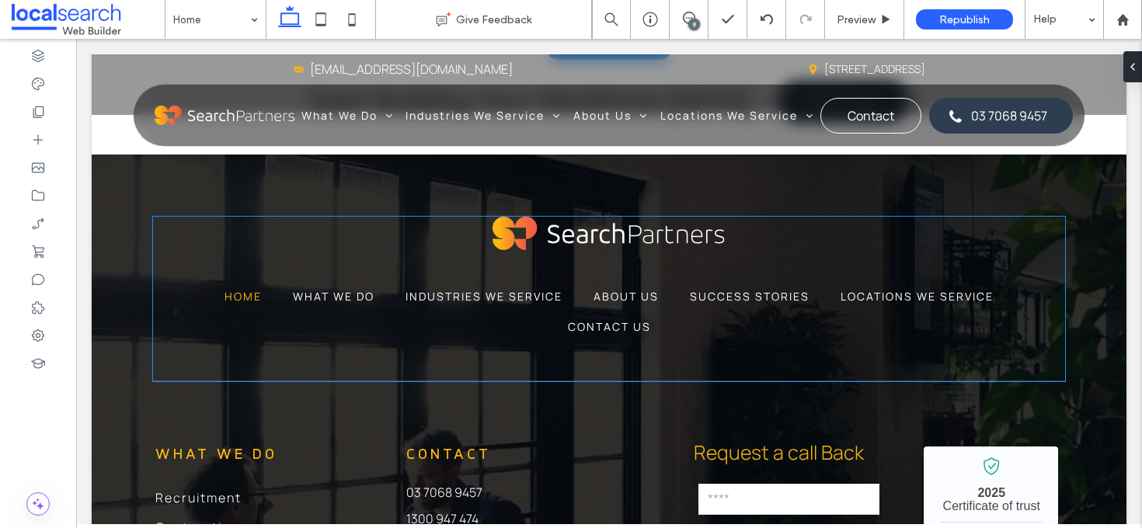
scroll to position [4670, 0]
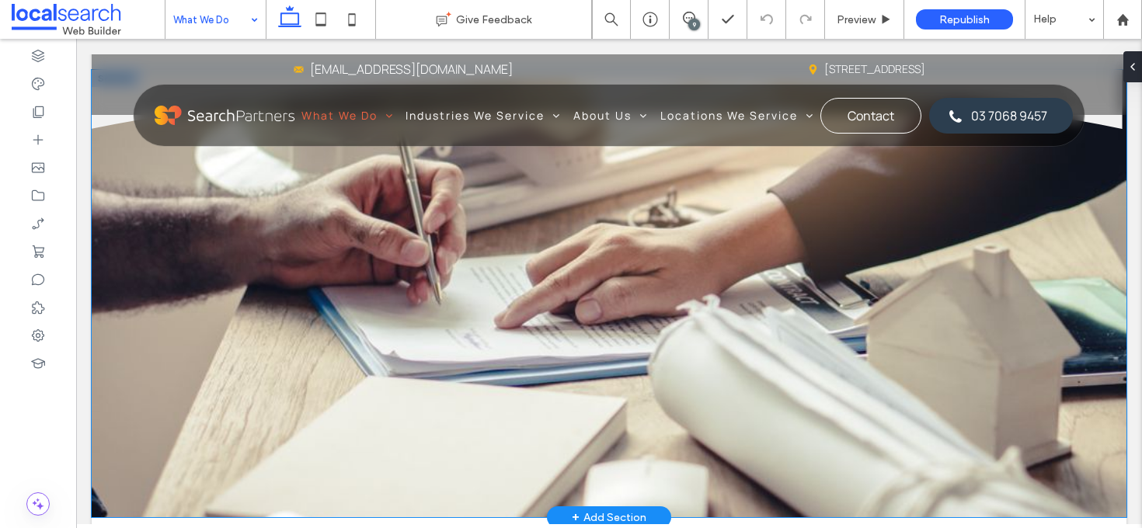
scroll to position [2303, 0]
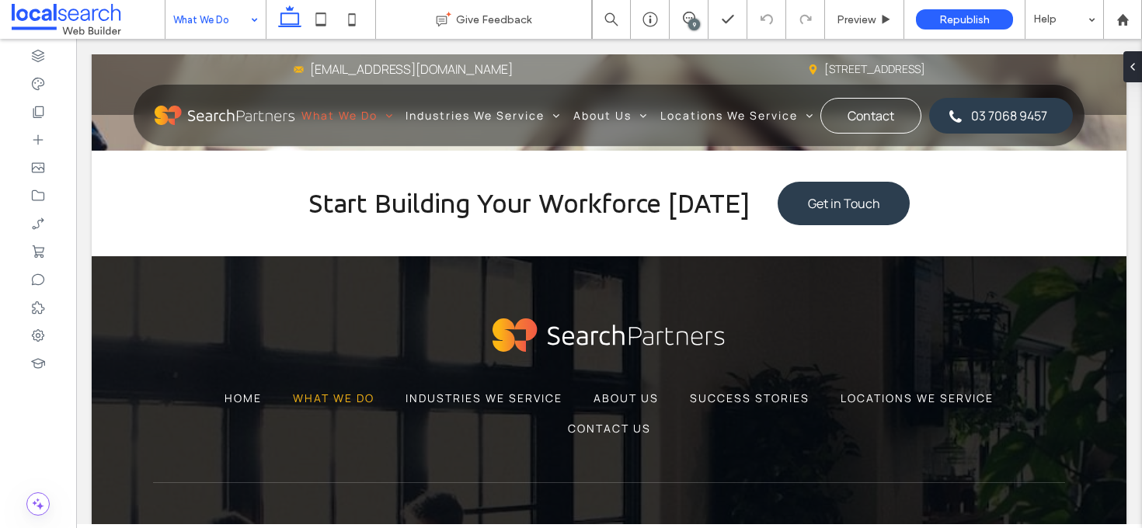
click at [235, 19] on input at bounding box center [211, 19] width 77 height 39
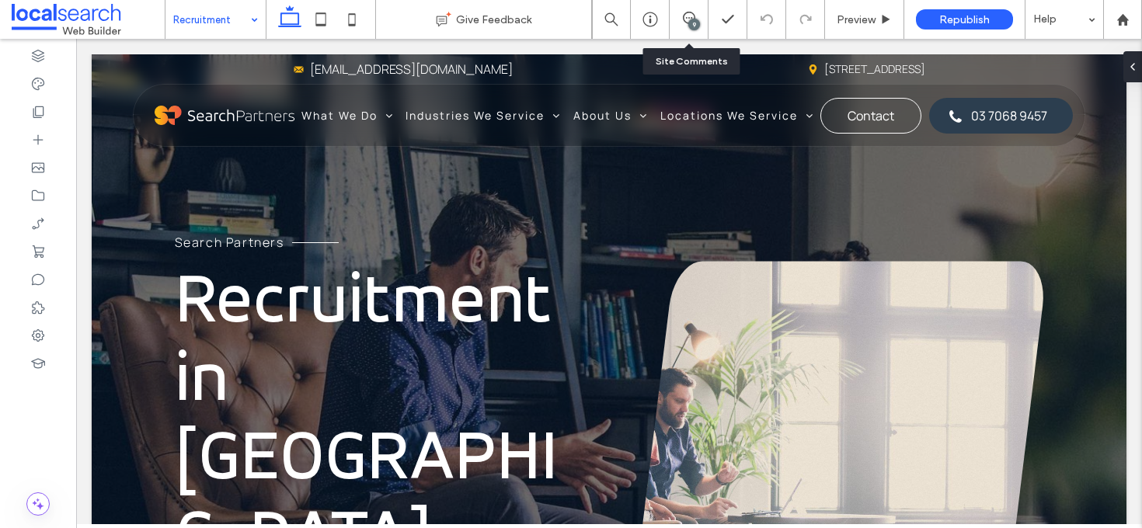
click at [697, 31] on div "9" at bounding box center [688, 19] width 39 height 39
click at [695, 22] on div "9" at bounding box center [694, 25] width 12 height 12
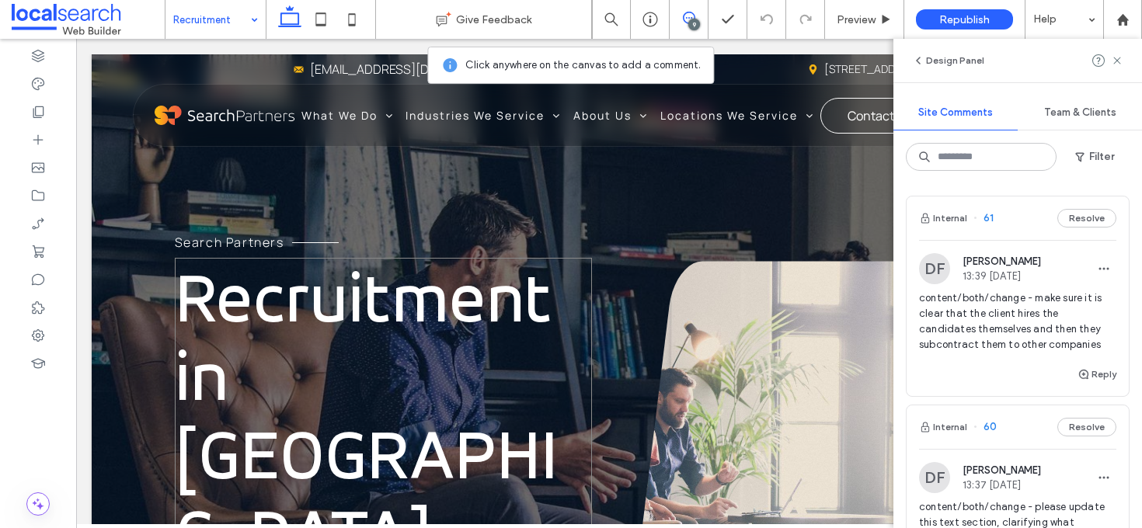
click at [585, 336] on h1 "Recruitment in Melbourne" at bounding box center [383, 415] width 417 height 315
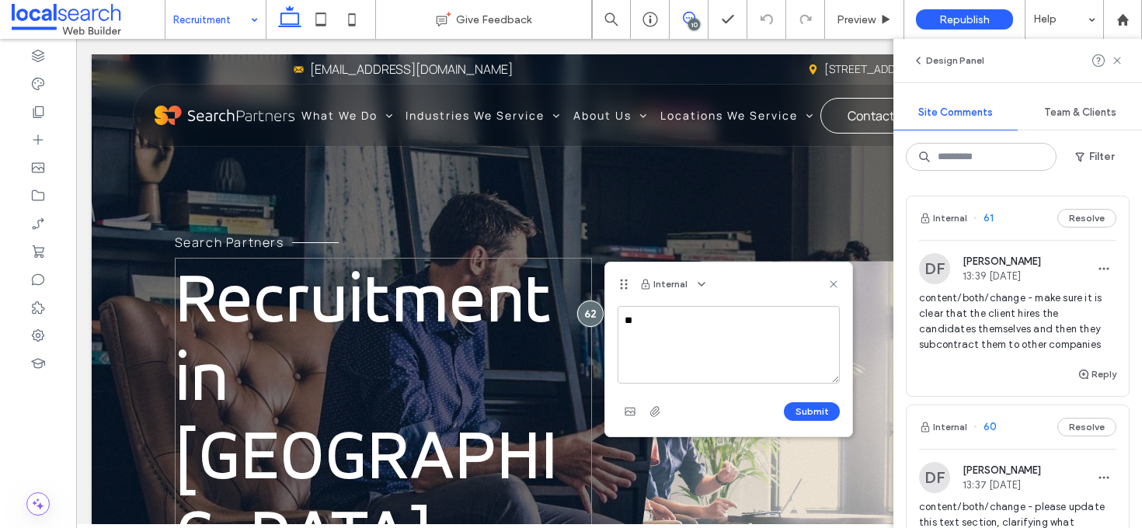
type textarea "*"
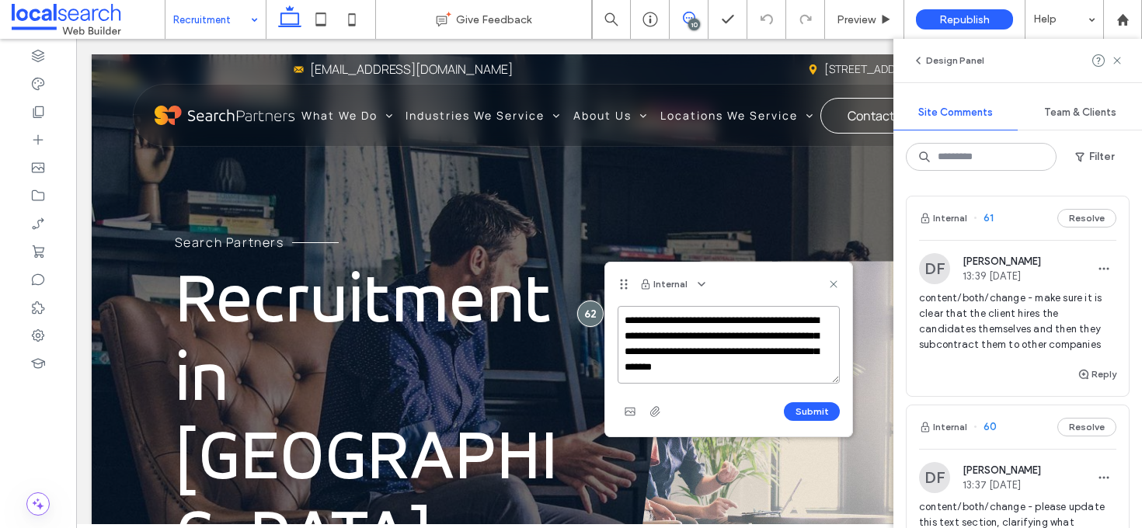
click at [710, 370] on textarea "**********" at bounding box center [728, 345] width 222 height 78
click at [714, 370] on textarea "**********" at bounding box center [728, 345] width 222 height 78
click at [812, 363] on textarea "**********" at bounding box center [728, 345] width 222 height 78
type textarea "**********"
click at [829, 408] on button "Submit" at bounding box center [812, 411] width 56 height 19
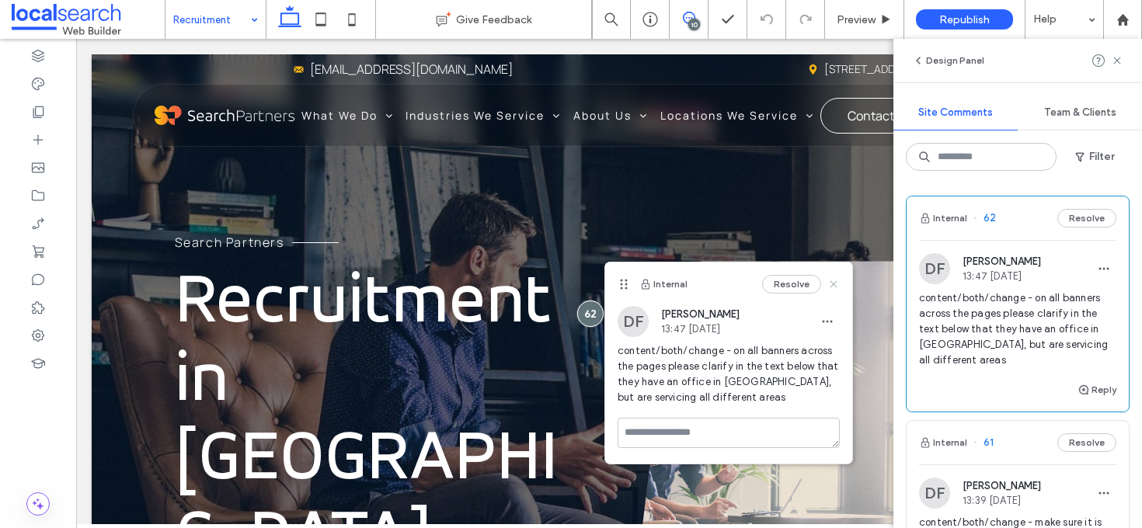
click at [838, 285] on icon at bounding box center [833, 284] width 12 height 12
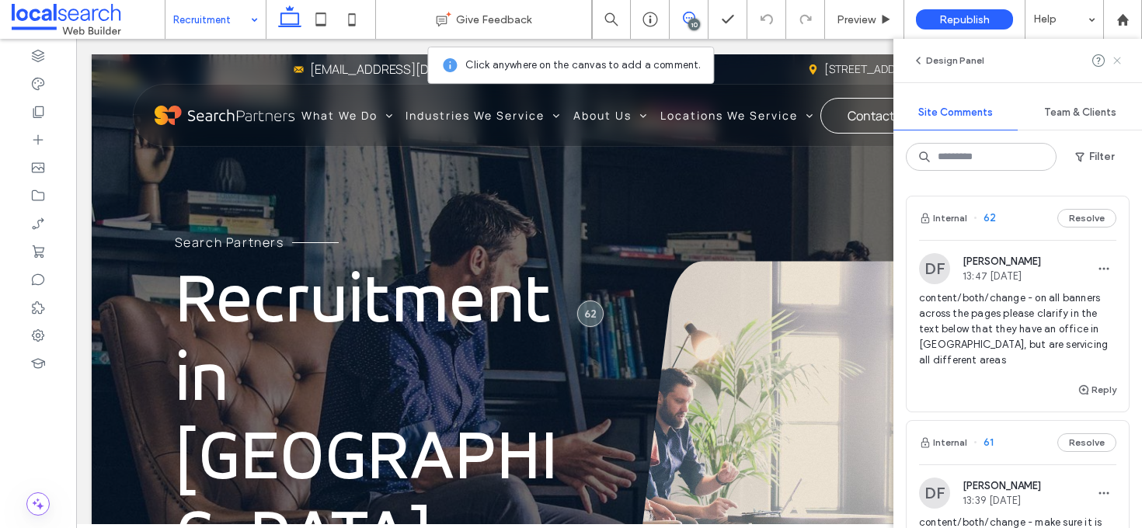
click at [1117, 56] on icon at bounding box center [1117, 60] width 12 height 12
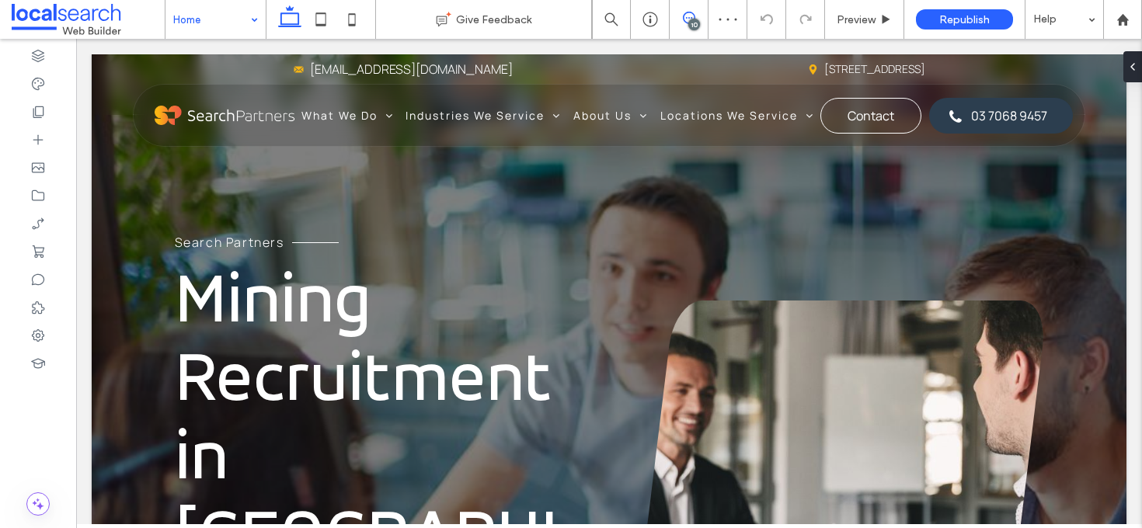
click at [680, 22] on span at bounding box center [688, 18] width 38 height 12
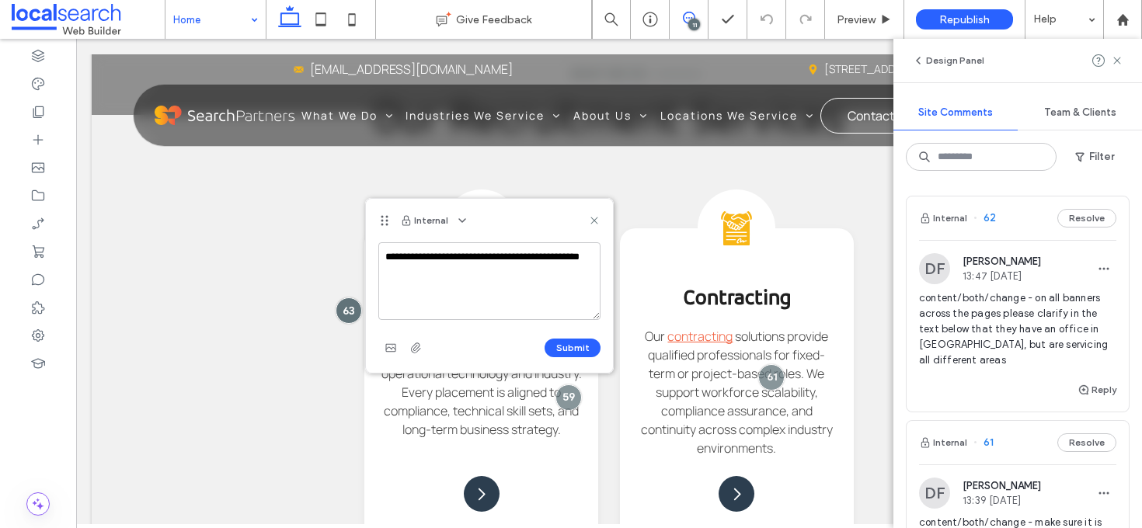
type textarea "**********"
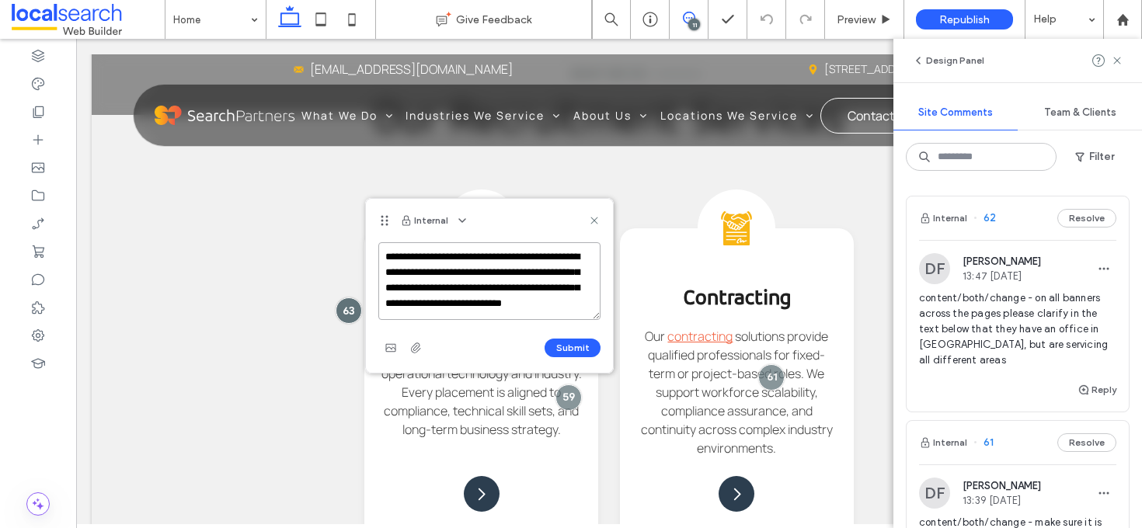
drag, startPoint x: 596, startPoint y: 305, endPoint x: 457, endPoint y: 303, distance: 139.0
click at [457, 303] on textarea "**********" at bounding box center [489, 281] width 222 height 78
type textarea "**********"
click at [562, 347] on button "Submit" at bounding box center [572, 348] width 56 height 19
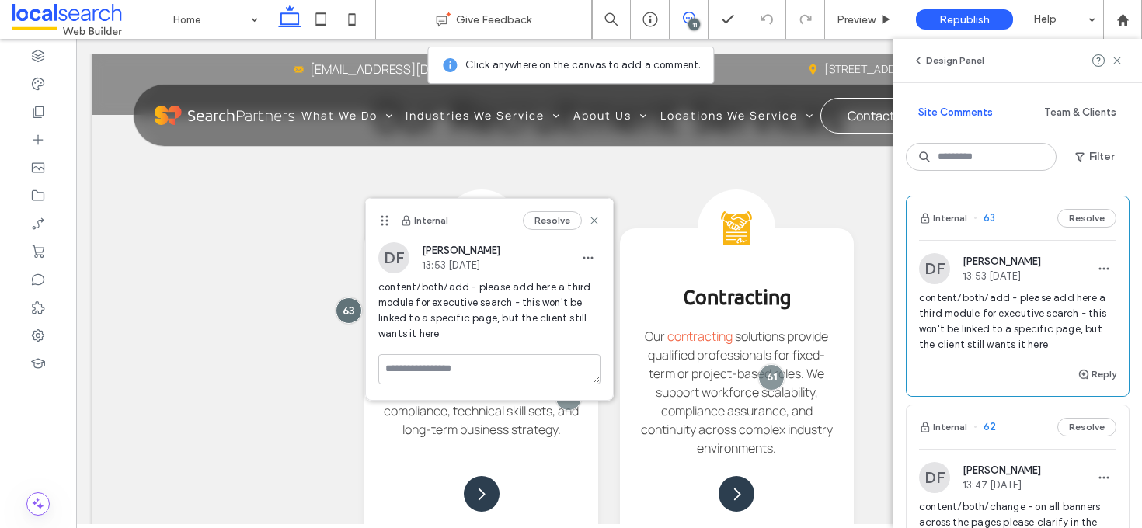
click at [598, 220] on icon at bounding box center [594, 220] width 12 height 12
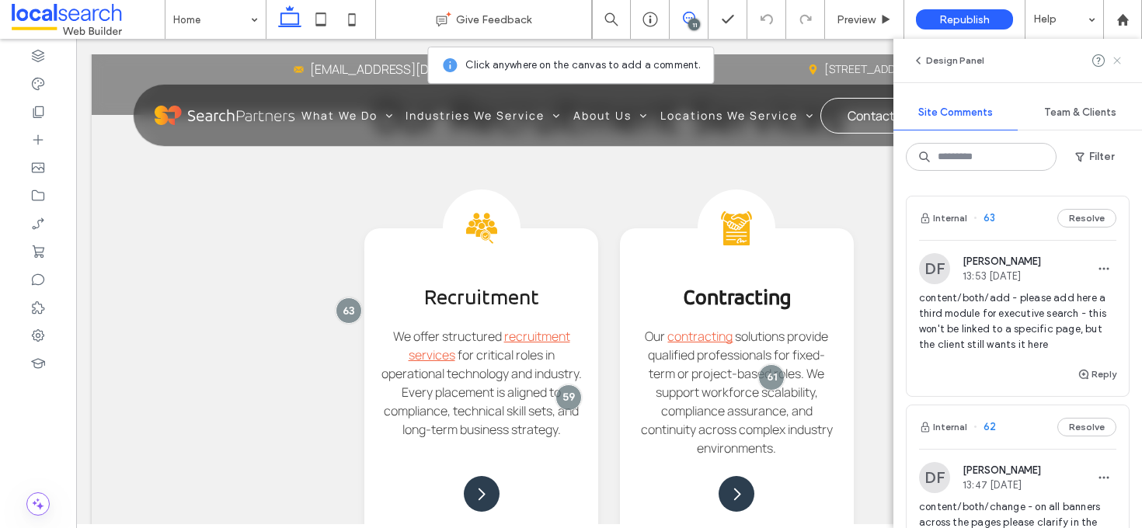
click at [1115, 65] on icon at bounding box center [1117, 60] width 12 height 12
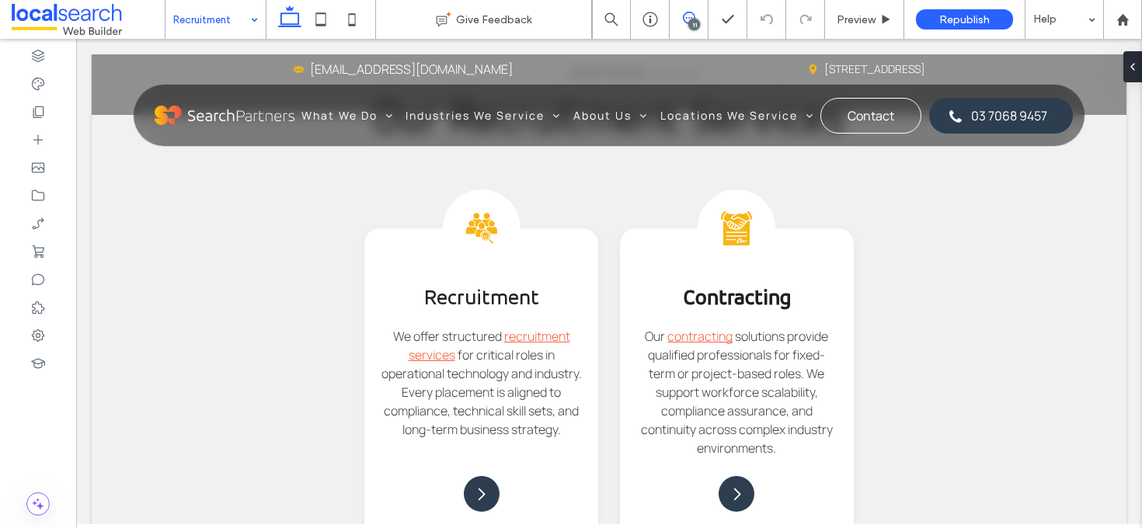
click at [681, 17] on span at bounding box center [688, 18] width 38 height 12
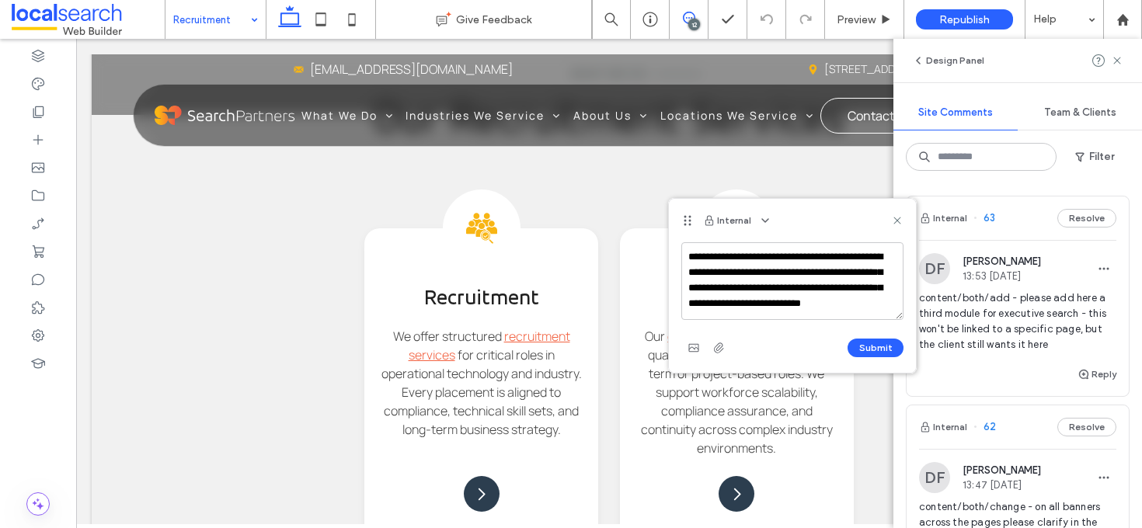
scroll to position [6, 0]
type textarea "**********"
click at [895, 346] on button "Submit" at bounding box center [875, 348] width 56 height 19
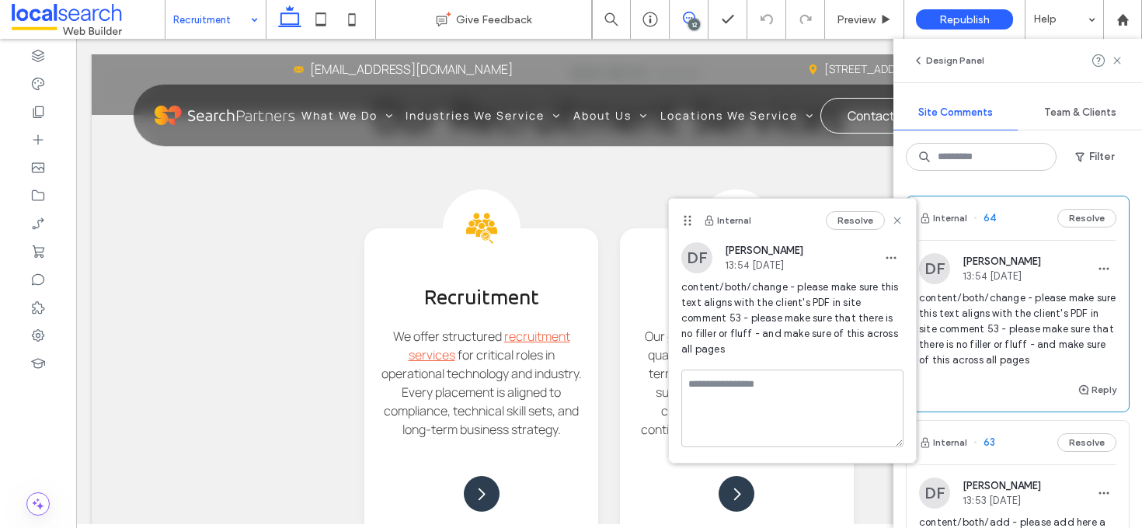
scroll to position [0, 0]
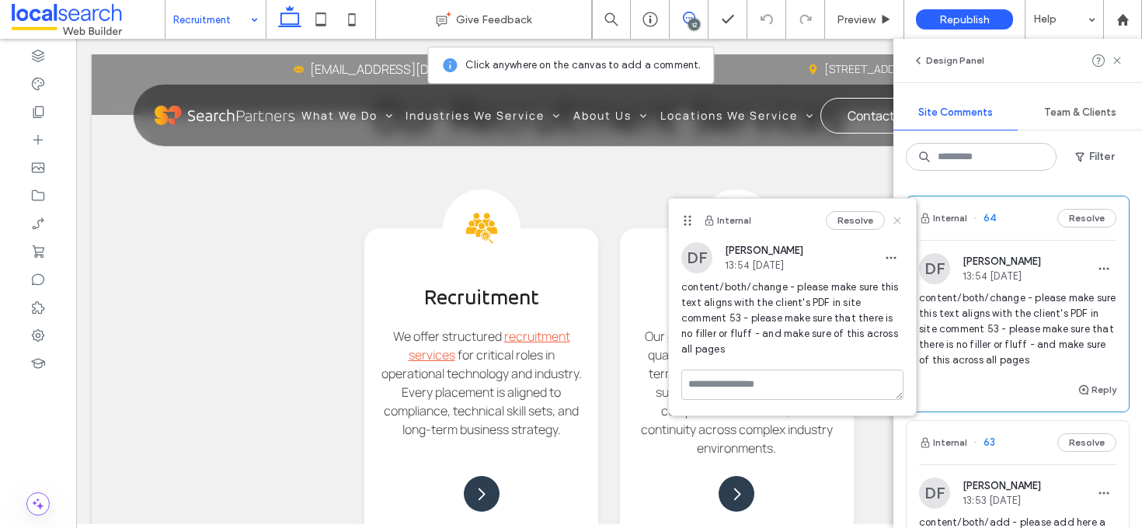
click at [895, 221] on use at bounding box center [896, 220] width 7 height 7
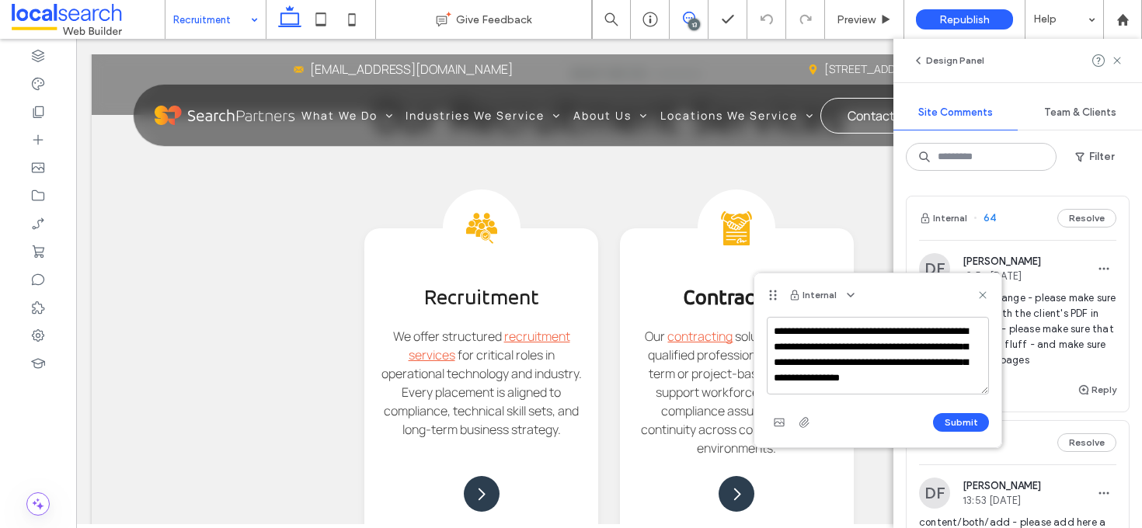
scroll to position [6, 0]
type textarea "**********"
click at [968, 416] on button "Submit" at bounding box center [961, 422] width 56 height 19
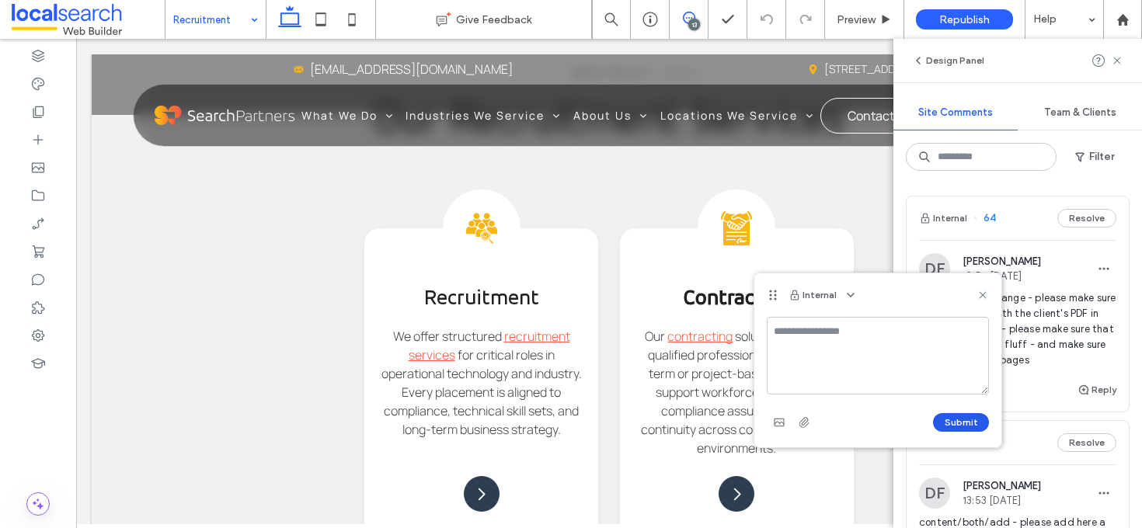
scroll to position [0, 0]
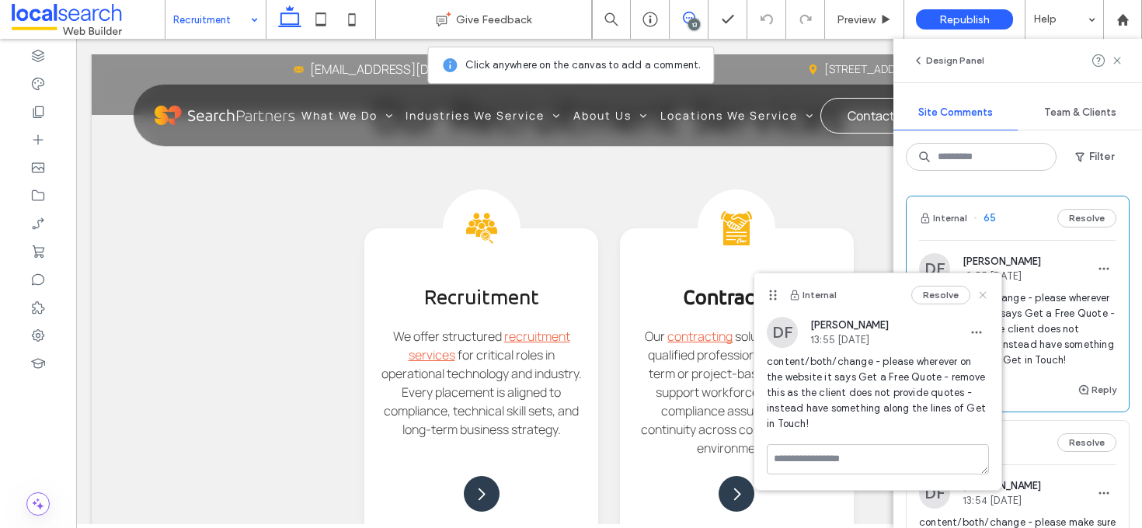
click at [984, 290] on icon at bounding box center [982, 295] width 12 height 12
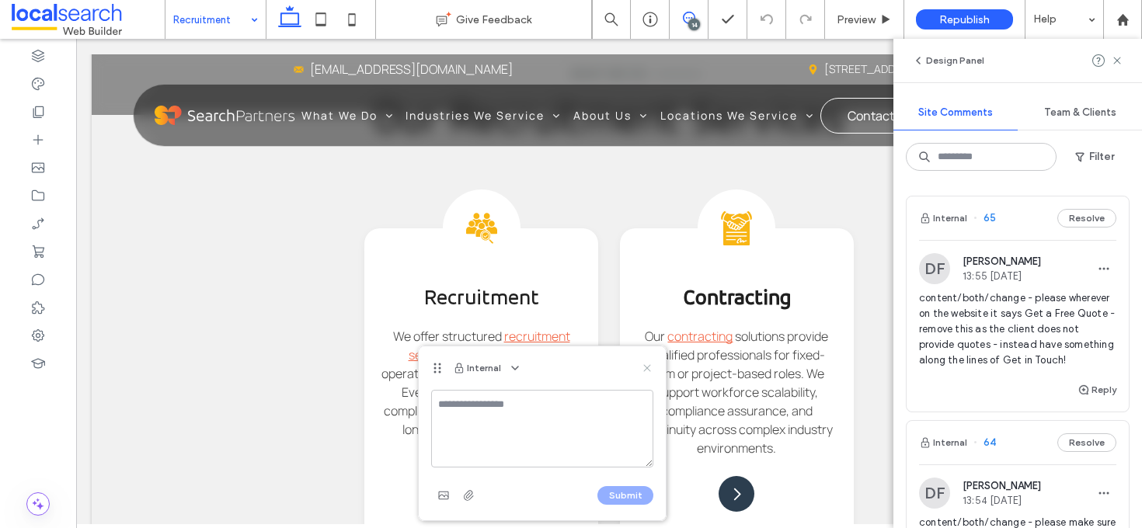
click at [641, 367] on icon at bounding box center [647, 368] width 12 height 12
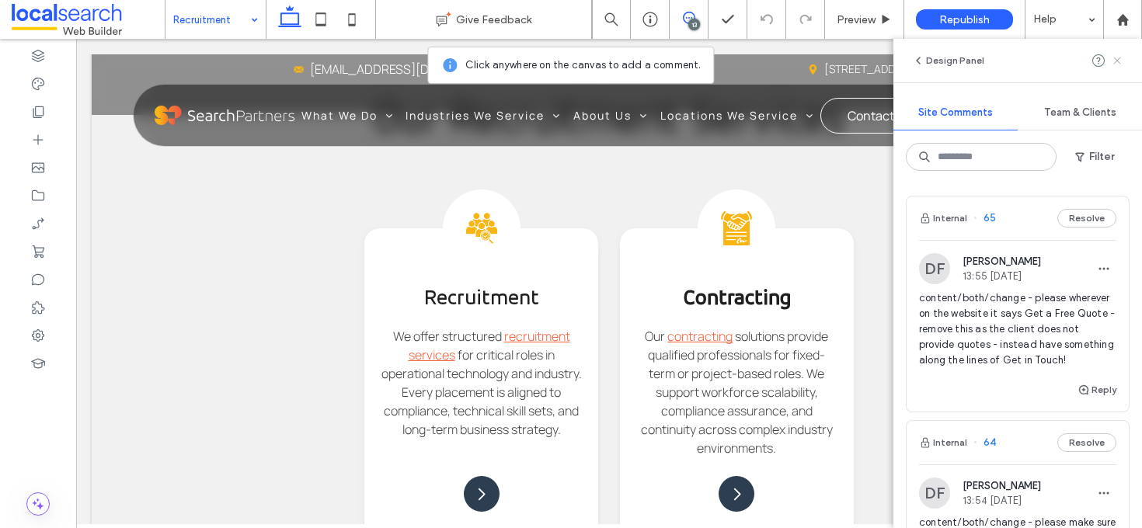
click at [1122, 59] on icon at bounding box center [1117, 60] width 12 height 12
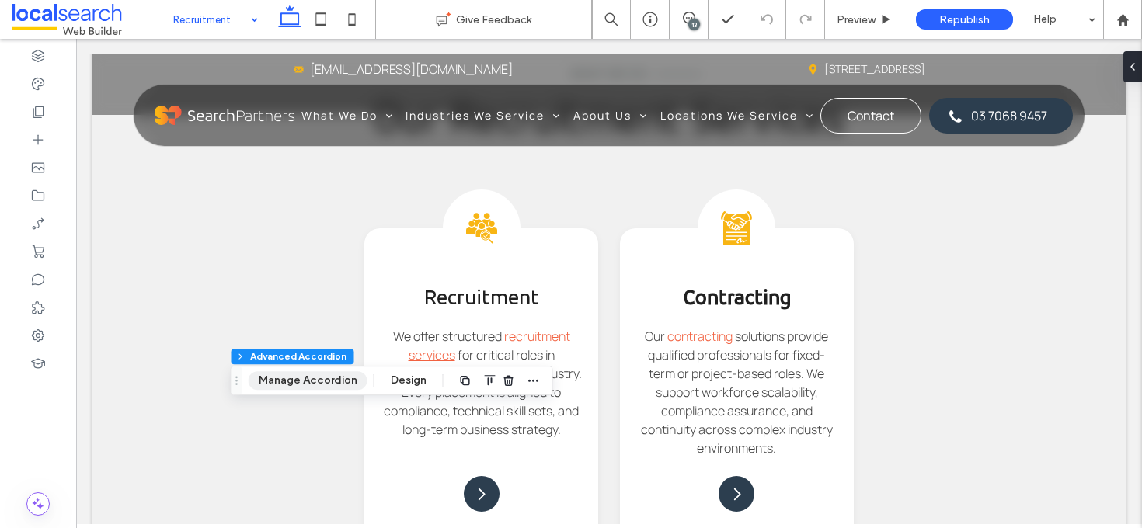
click at [325, 384] on button "Manage Accordion" at bounding box center [308, 380] width 119 height 19
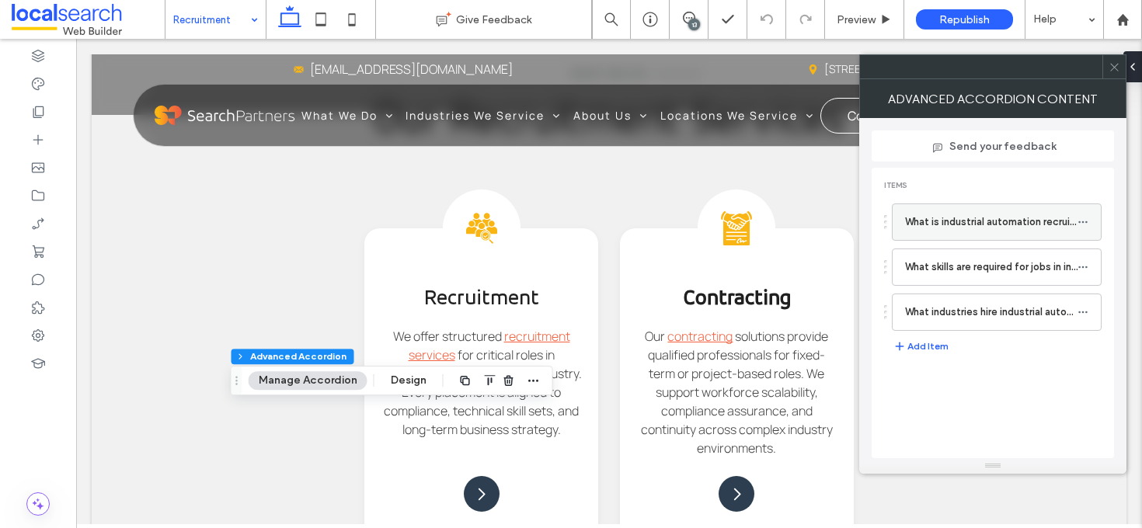
click at [978, 223] on label "What is industrial automation recruitment?" at bounding box center [991, 222] width 172 height 31
click at [954, 224] on label "What is industrial automation recruitment?" at bounding box center [991, 222] width 172 height 31
drag, startPoint x: 954, startPoint y: 224, endPoint x: 966, endPoint y: 221, distance: 12.8
click at [954, 224] on label "What is industrial automation recruitment?" at bounding box center [991, 222] width 172 height 31
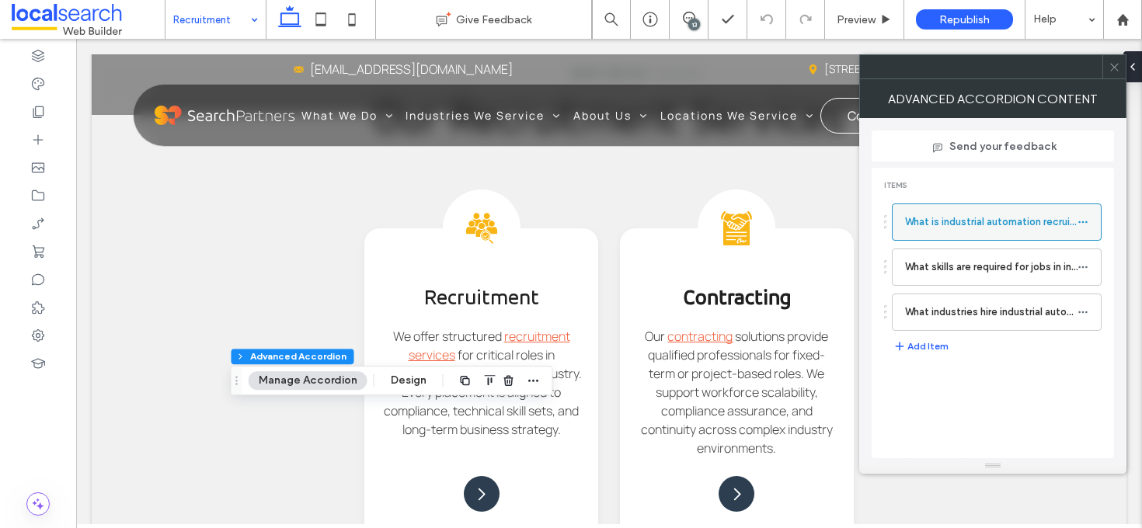
click at [1007, 211] on label "What is industrial automation recruitment?" at bounding box center [991, 222] width 172 height 31
click at [1089, 218] on div at bounding box center [1086, 221] width 19 height 23
click at [1085, 222] on use at bounding box center [1082, 222] width 9 height 2
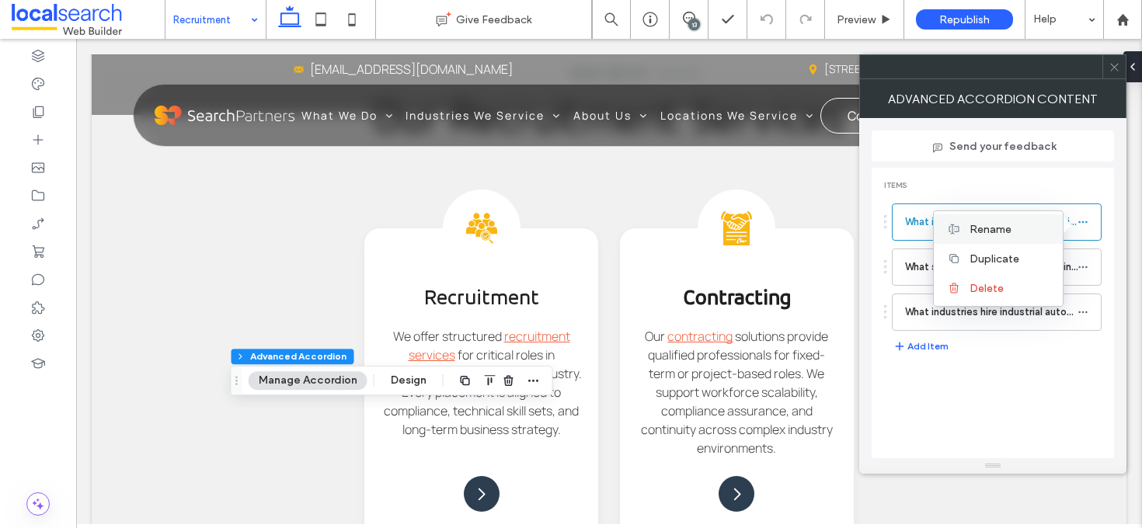
click at [989, 223] on span "Rename" at bounding box center [990, 229] width 42 height 13
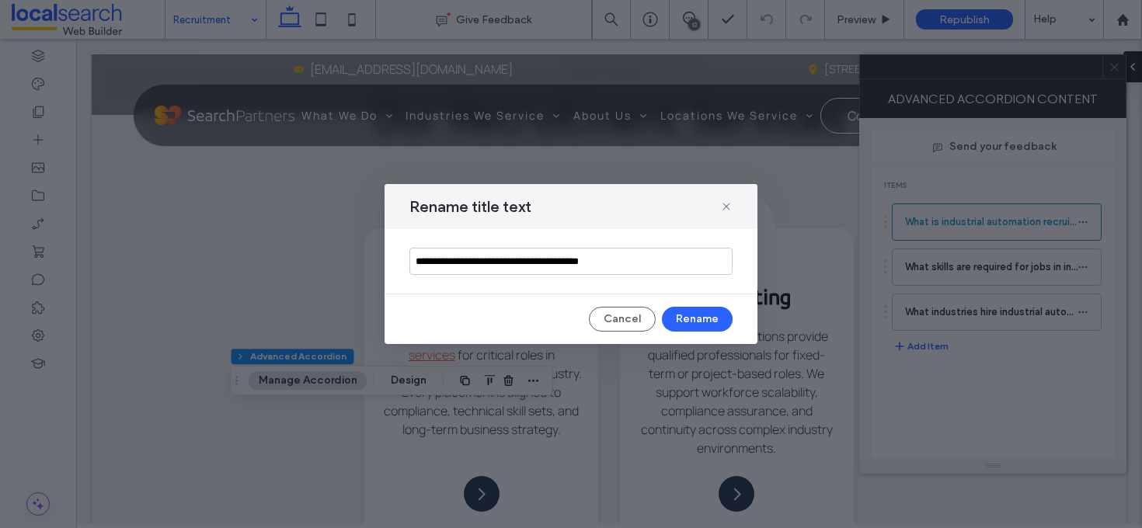
click at [460, 259] on input "**********" at bounding box center [570, 261] width 323 height 27
click at [499, 262] on input "**********" at bounding box center [570, 261] width 323 height 27
type input "**********"
click at [717, 315] on button "Rename" at bounding box center [697, 319] width 71 height 25
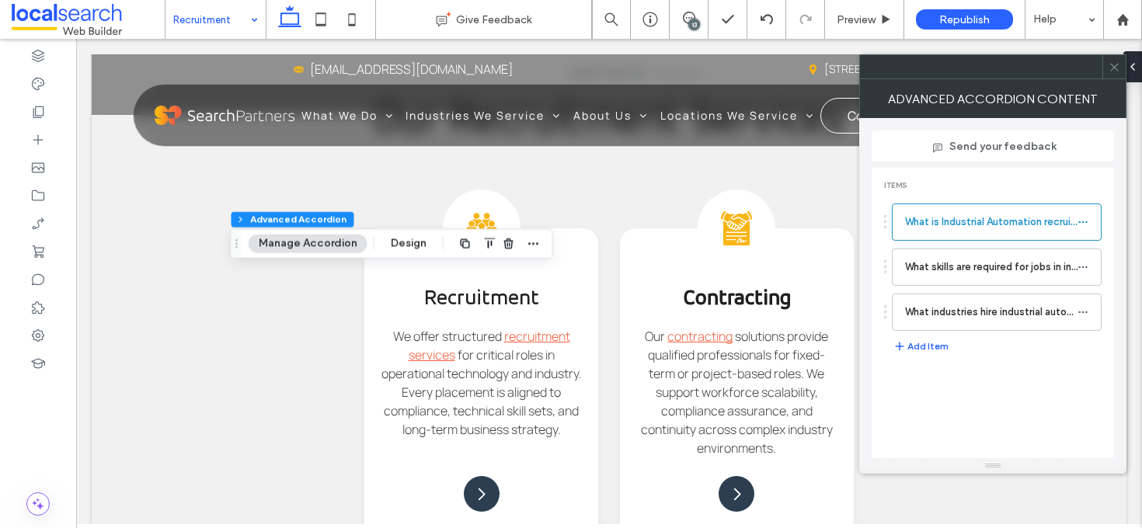
click at [1114, 67] on icon at bounding box center [1114, 67] width 12 height 12
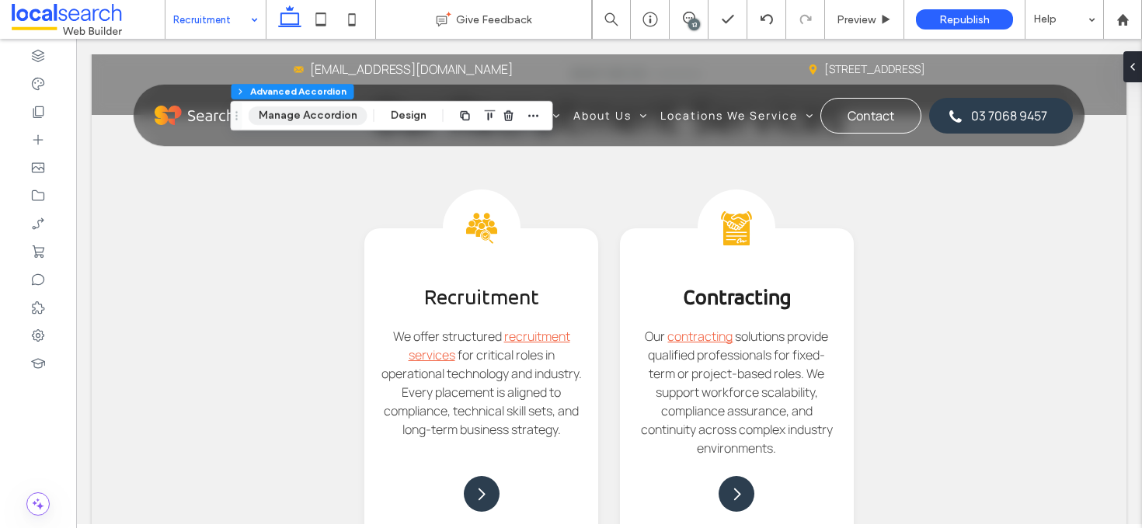
click at [300, 115] on button "Manage Accordion" at bounding box center [308, 115] width 119 height 19
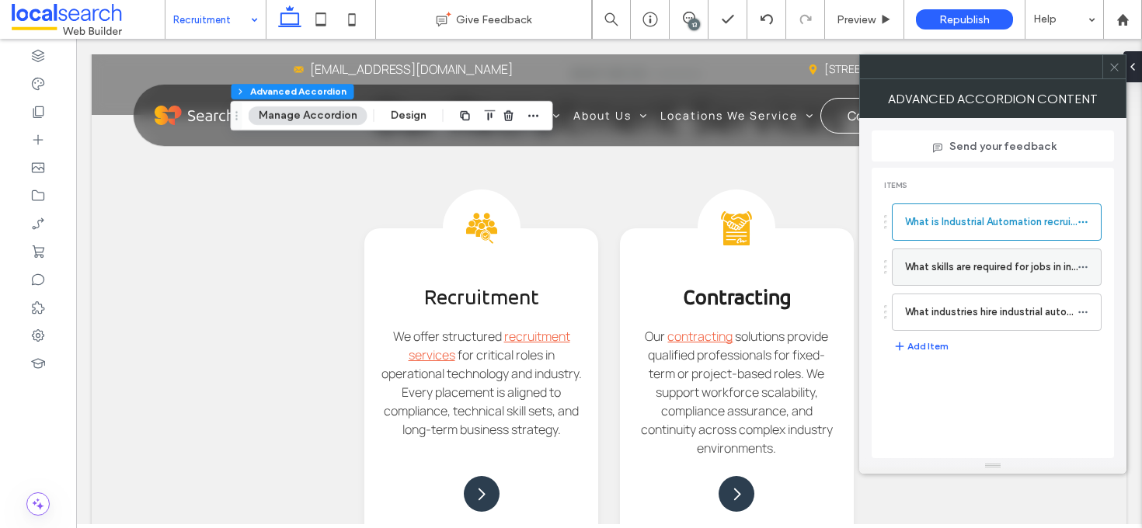
click at [953, 279] on label "What skills are required for jobs in industrial automation?" at bounding box center [991, 267] width 172 height 31
click at [988, 267] on label "What skills are required for jobs in industrial automation?" at bounding box center [991, 267] width 172 height 31
click at [1079, 266] on use at bounding box center [1082, 267] width 9 height 2
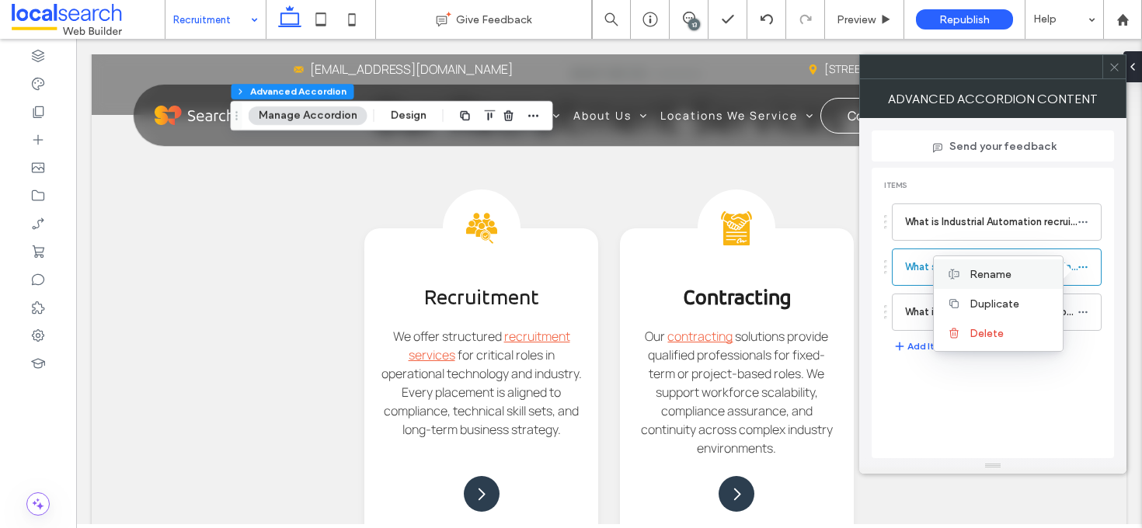
click at [1032, 284] on div "Rename" at bounding box center [997, 274] width 129 height 30
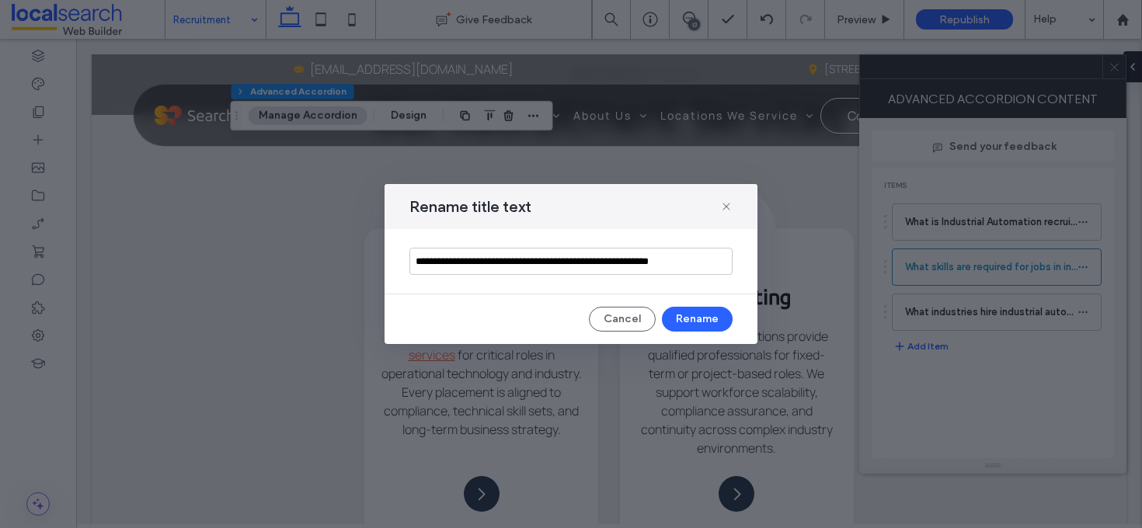
click at [580, 259] on input "**********" at bounding box center [570, 261] width 323 height 27
click at [622, 263] on input "**********" at bounding box center [570, 261] width 323 height 27
type input "**********"
click at [704, 315] on button "Rename" at bounding box center [697, 319] width 71 height 25
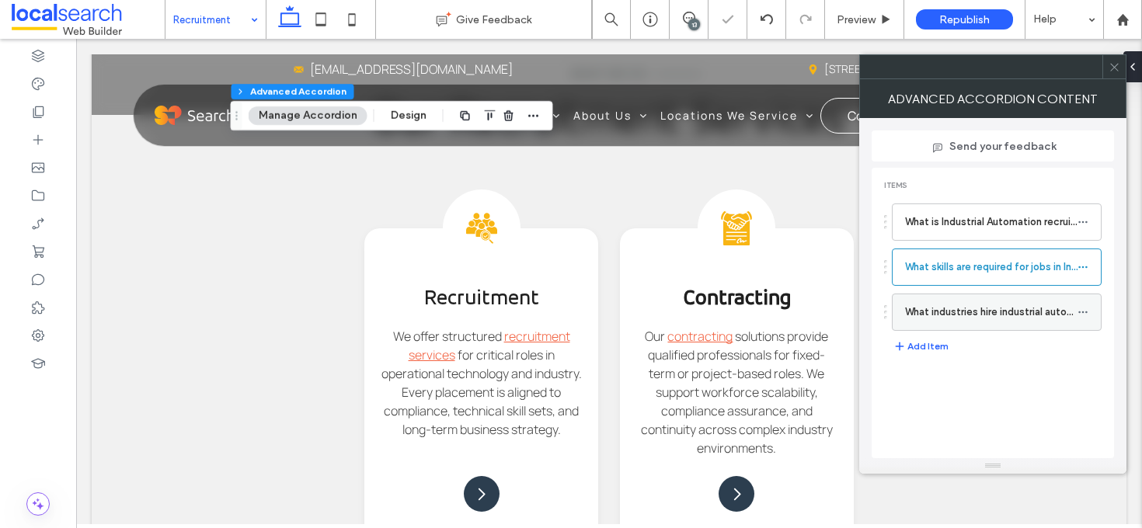
click at [1001, 312] on label "What industries hire industrial automation professionals?" at bounding box center [991, 312] width 172 height 31
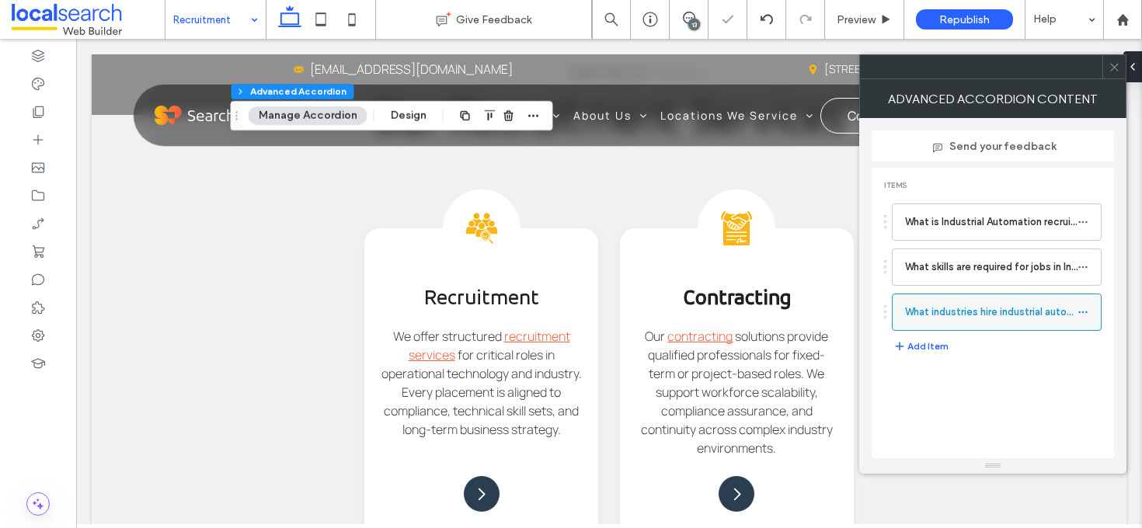
click at [1077, 309] on icon at bounding box center [1082, 312] width 11 height 11
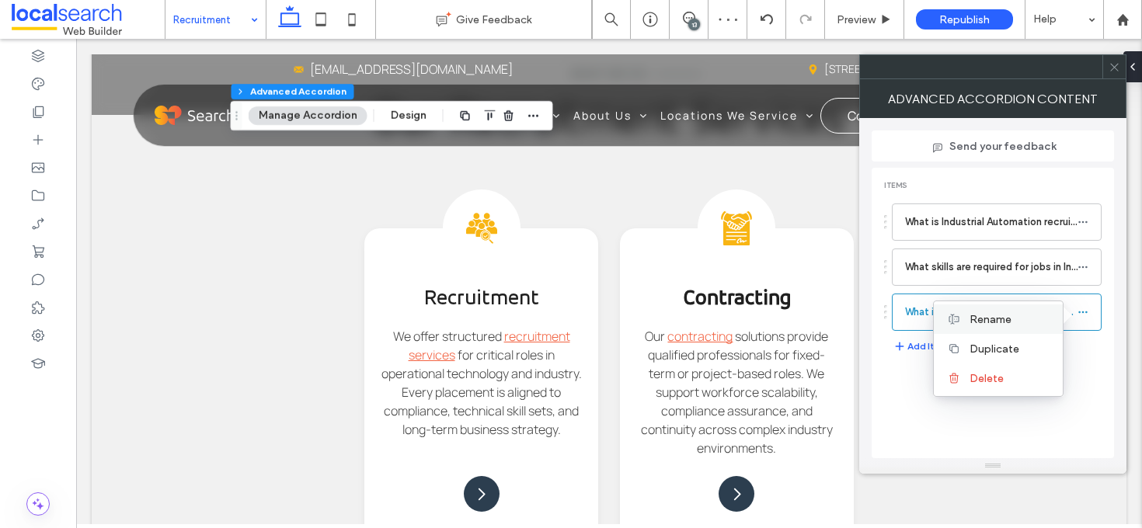
click at [1024, 325] on label "Rename" at bounding box center [1009, 319] width 81 height 13
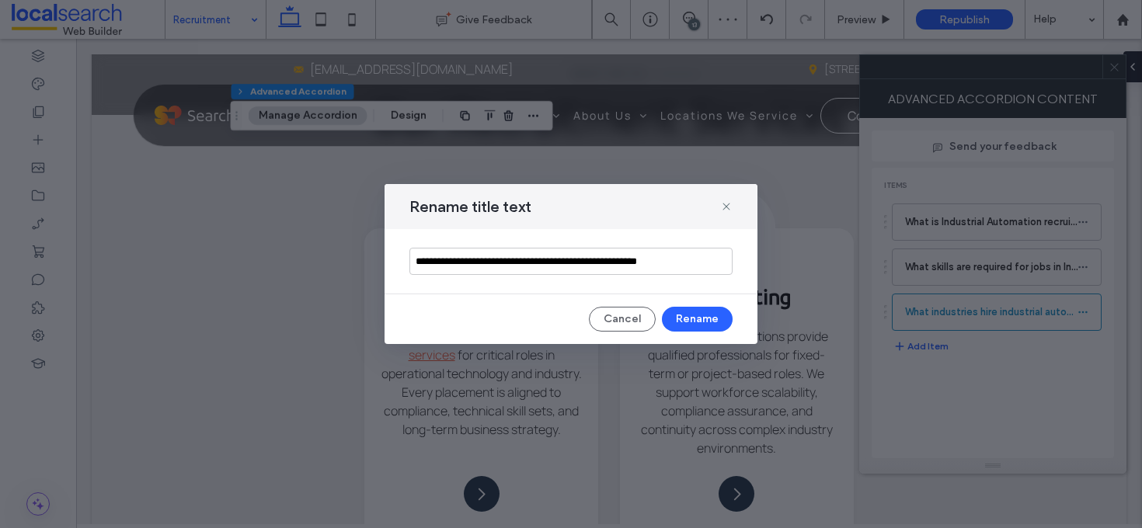
click at [513, 262] on input "**********" at bounding box center [570, 261] width 323 height 27
click at [558, 262] on input "**********" at bounding box center [570, 261] width 323 height 27
type input "**********"
click at [713, 315] on button "Rename" at bounding box center [697, 319] width 71 height 25
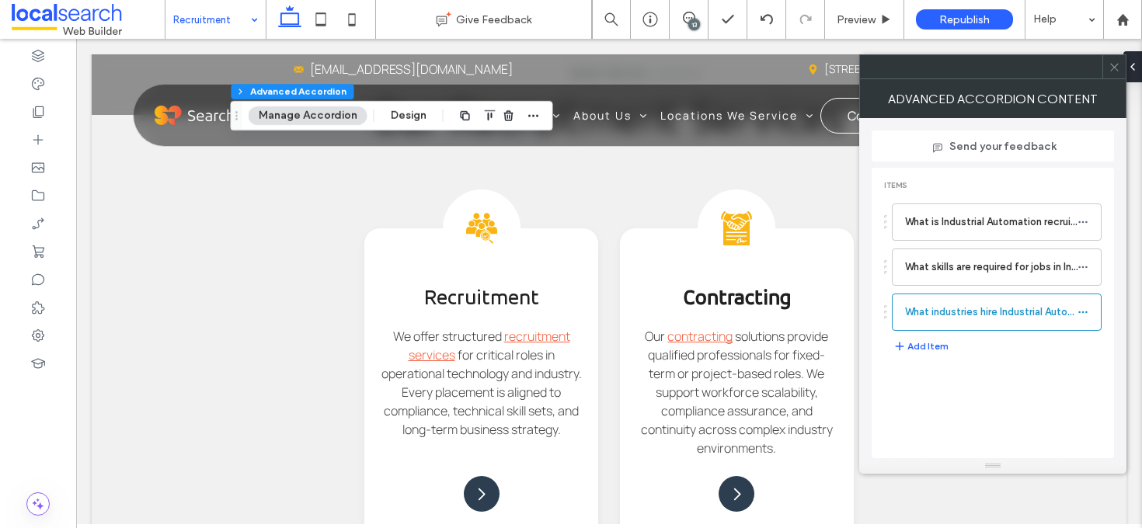
click at [1114, 64] on icon at bounding box center [1114, 67] width 12 height 12
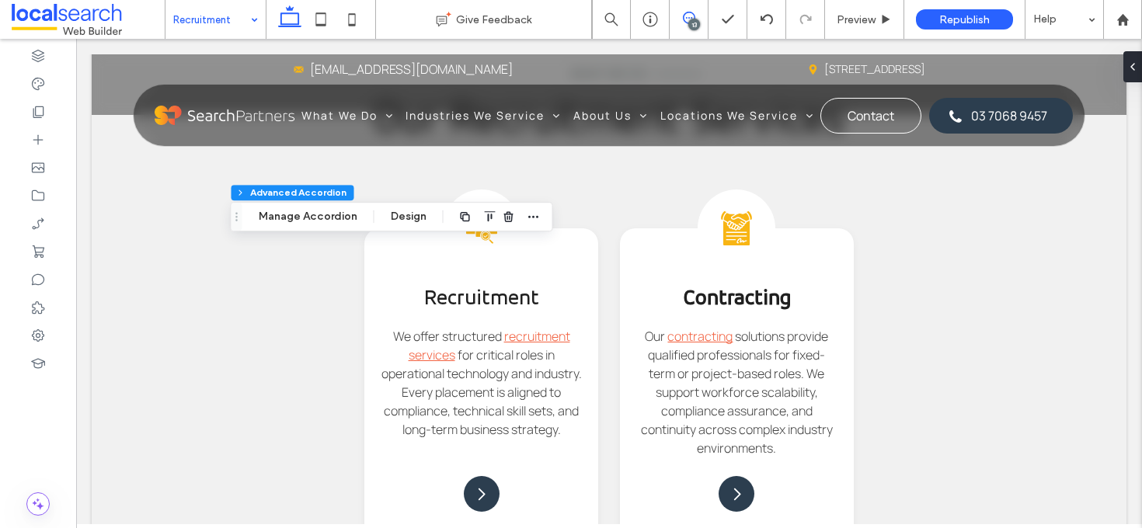
click at [677, 18] on span at bounding box center [688, 18] width 38 height 12
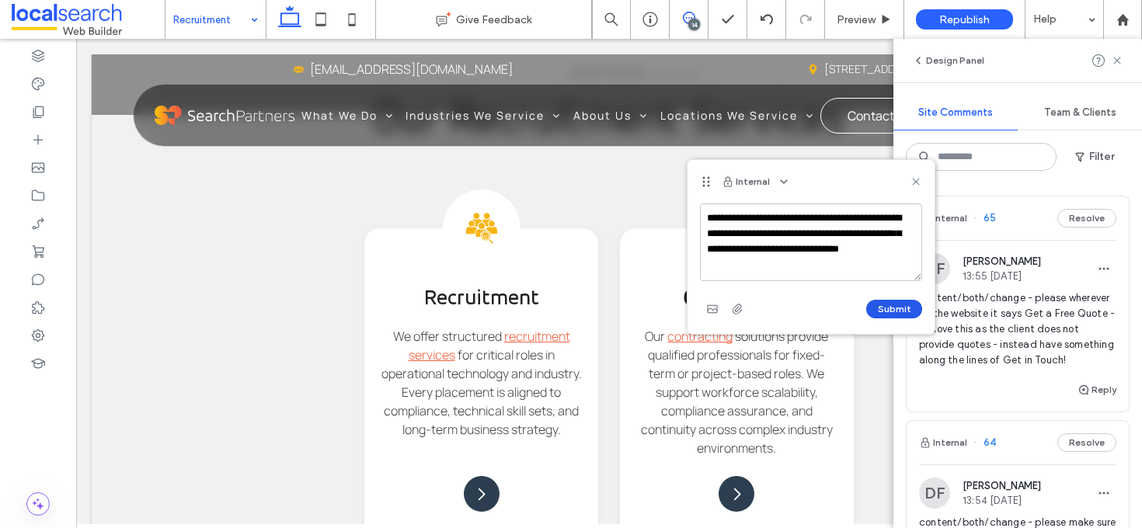
type textarea "**********"
click at [891, 312] on button "Submit" at bounding box center [894, 309] width 56 height 19
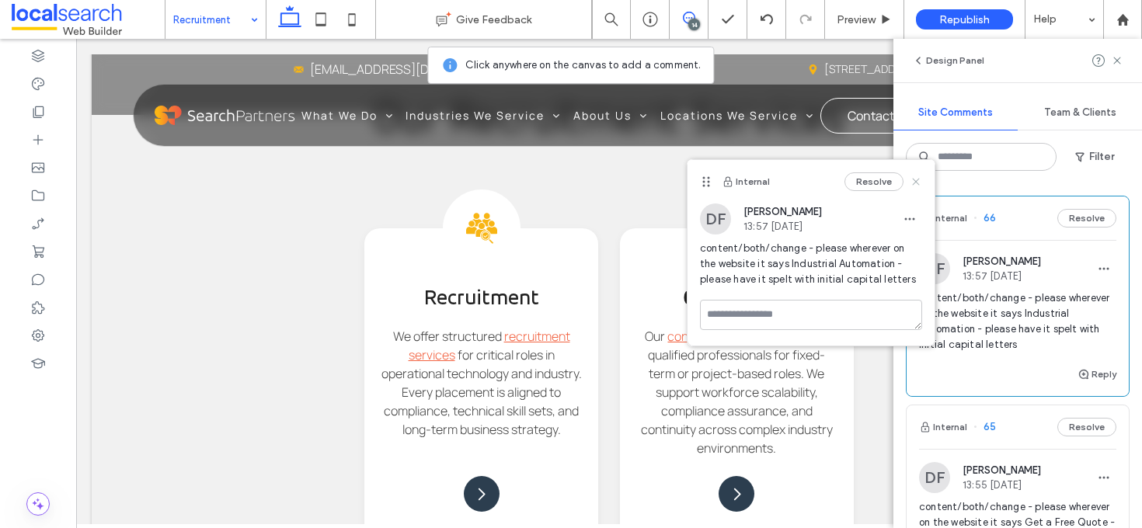
click at [915, 178] on icon at bounding box center [915, 182] width 12 height 12
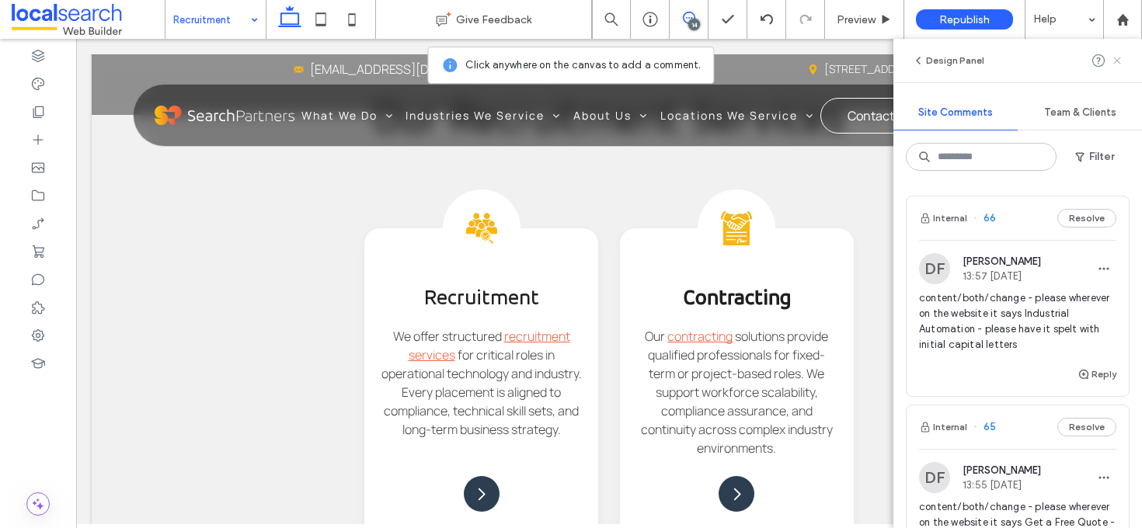
click at [1117, 60] on use at bounding box center [1116, 60] width 7 height 7
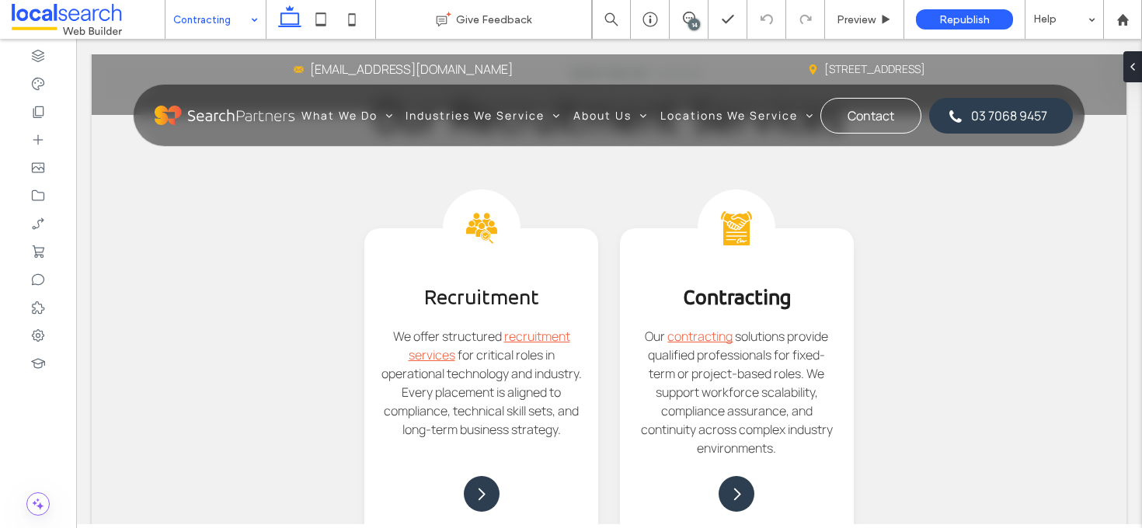
click at [222, 5] on input at bounding box center [211, 19] width 77 height 39
click at [197, 29] on input at bounding box center [211, 19] width 77 height 39
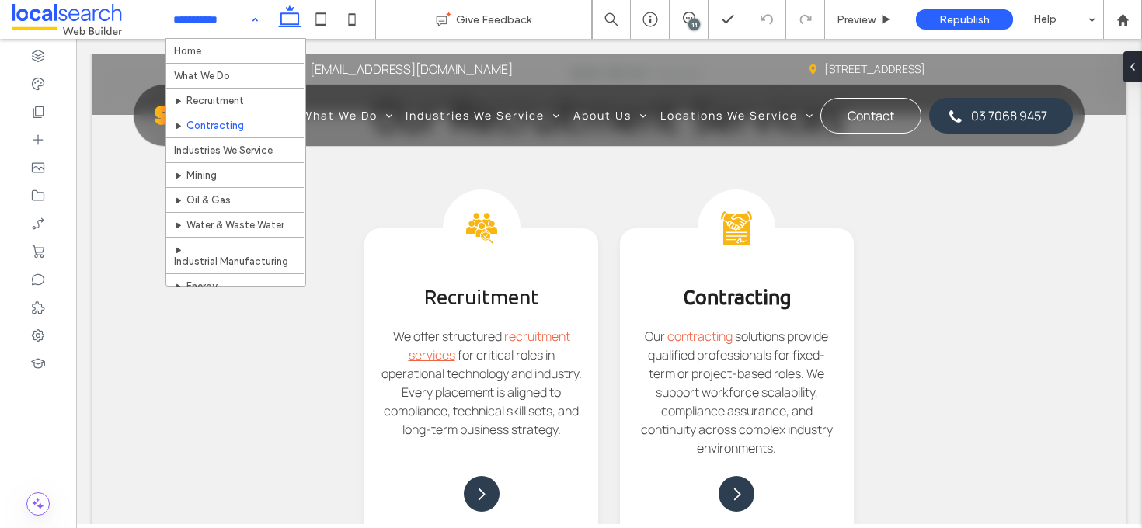
click at [212, 25] on input at bounding box center [211, 19] width 77 height 39
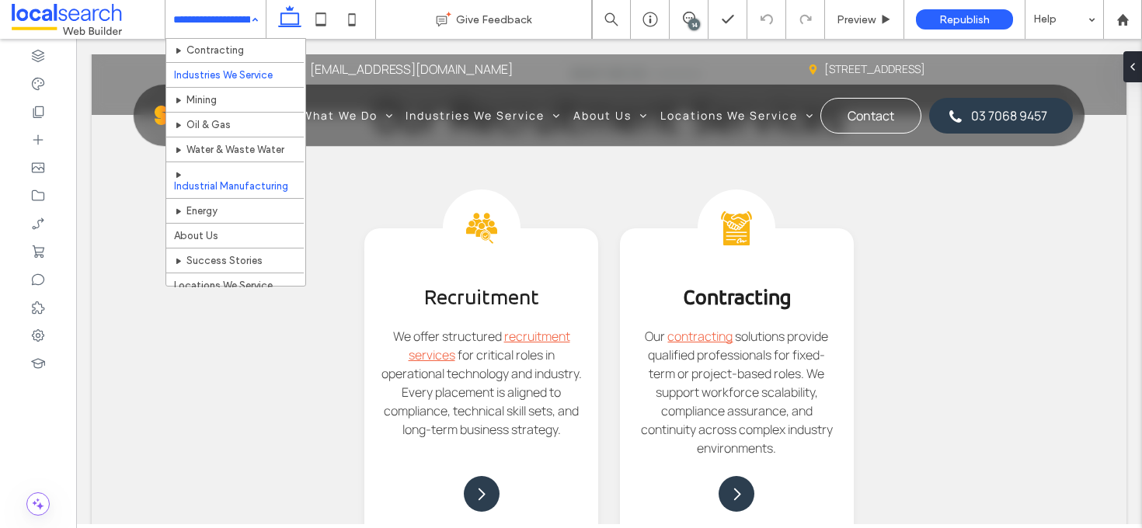
scroll to position [144, 0]
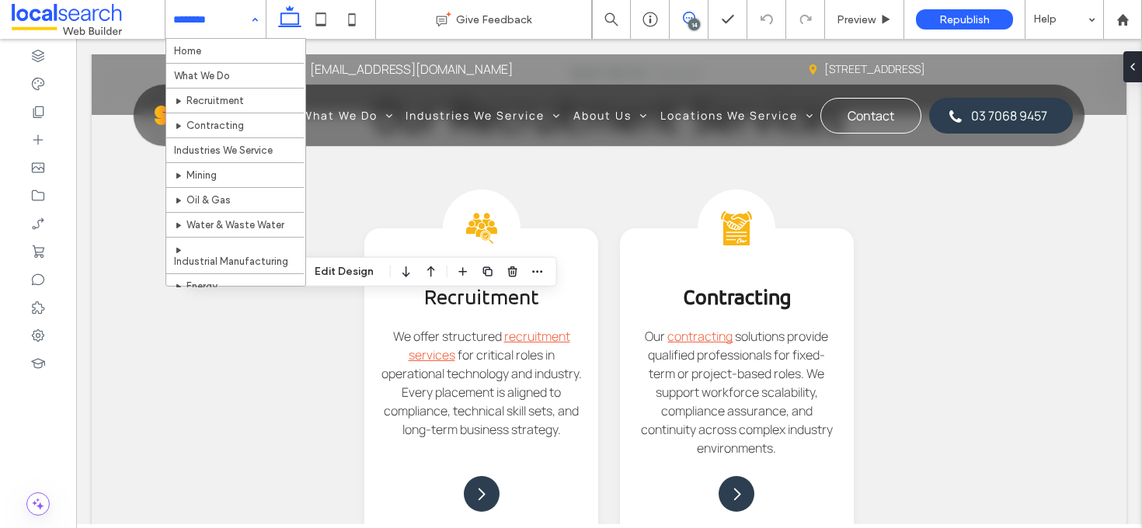
click at [689, 12] on use at bounding box center [689, 18] width 12 height 12
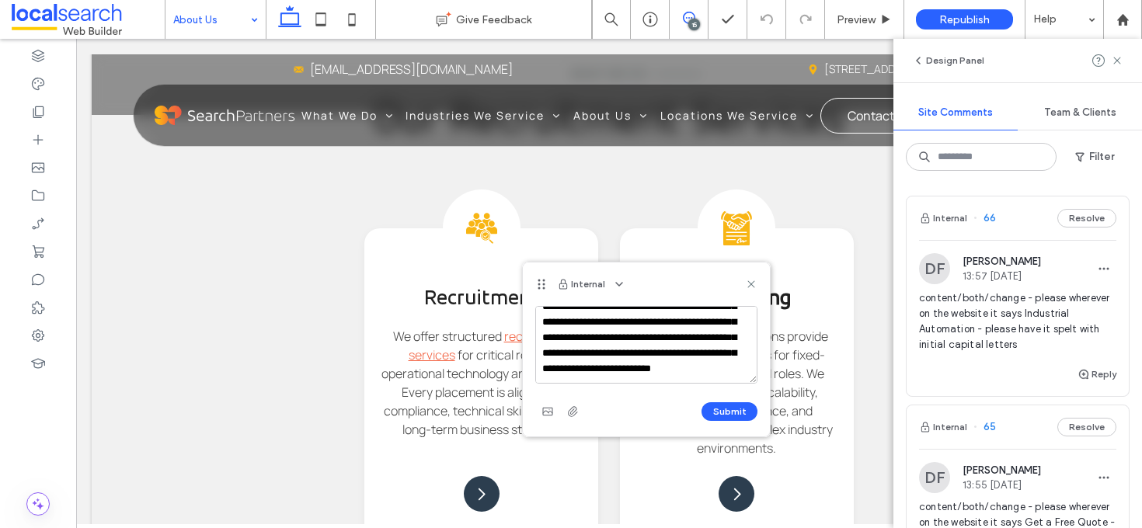
scroll to position [130, 0]
type textarea "**********"
click at [706, 418] on button "Submit" at bounding box center [729, 411] width 56 height 19
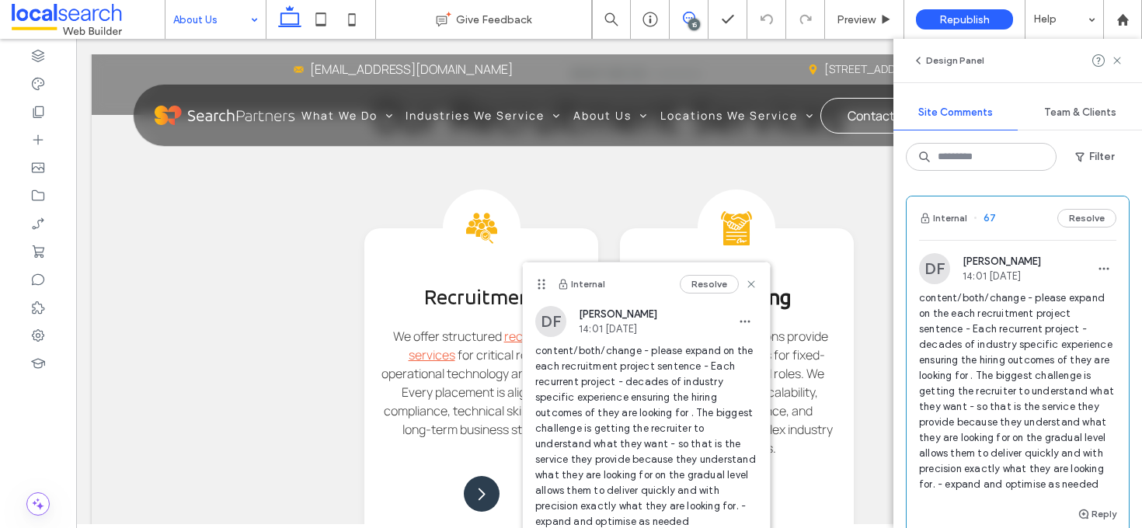
scroll to position [0, 0]
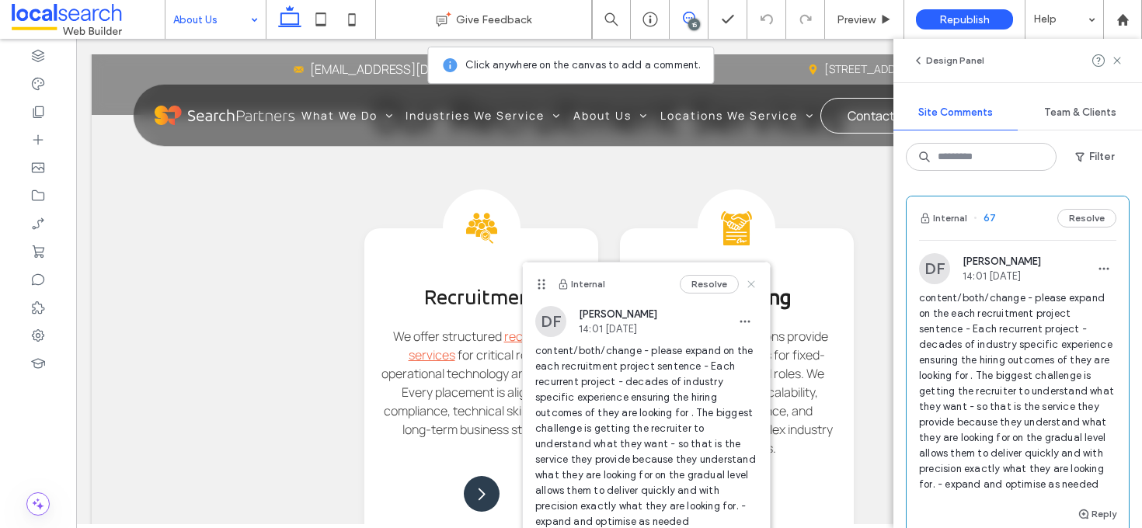
click at [753, 283] on icon at bounding box center [751, 284] width 12 height 12
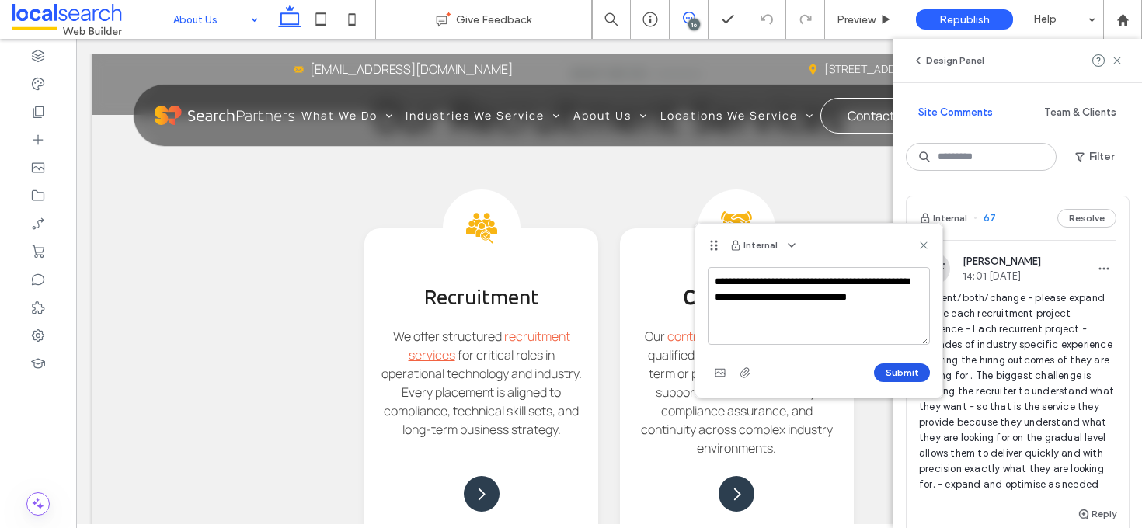
type textarea "**********"
click at [892, 368] on button "Submit" at bounding box center [902, 372] width 56 height 19
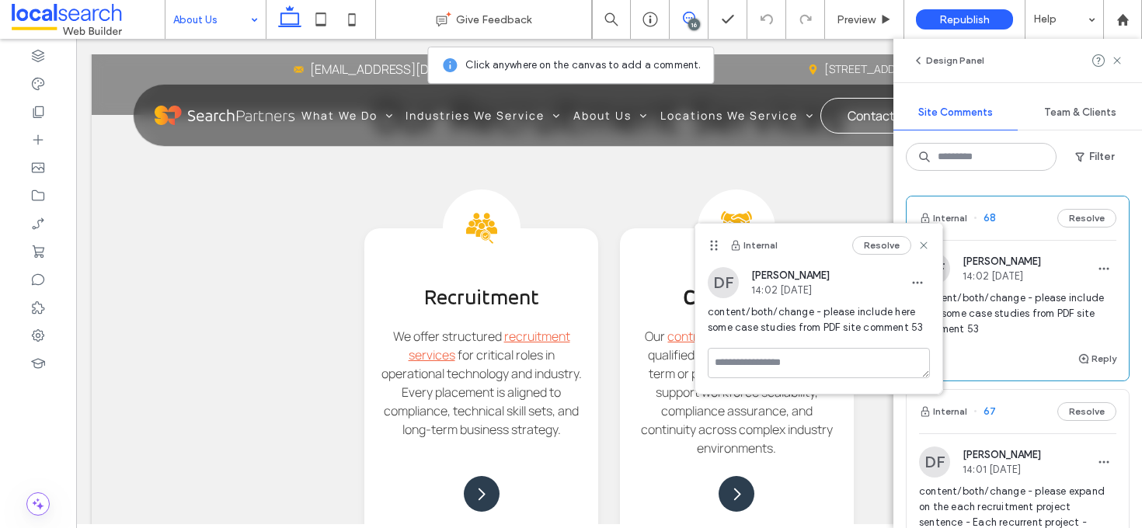
drag, startPoint x: 923, startPoint y: 245, endPoint x: 984, endPoint y: 221, distance: 65.9
click at [924, 245] on use at bounding box center [922, 245] width 7 height 7
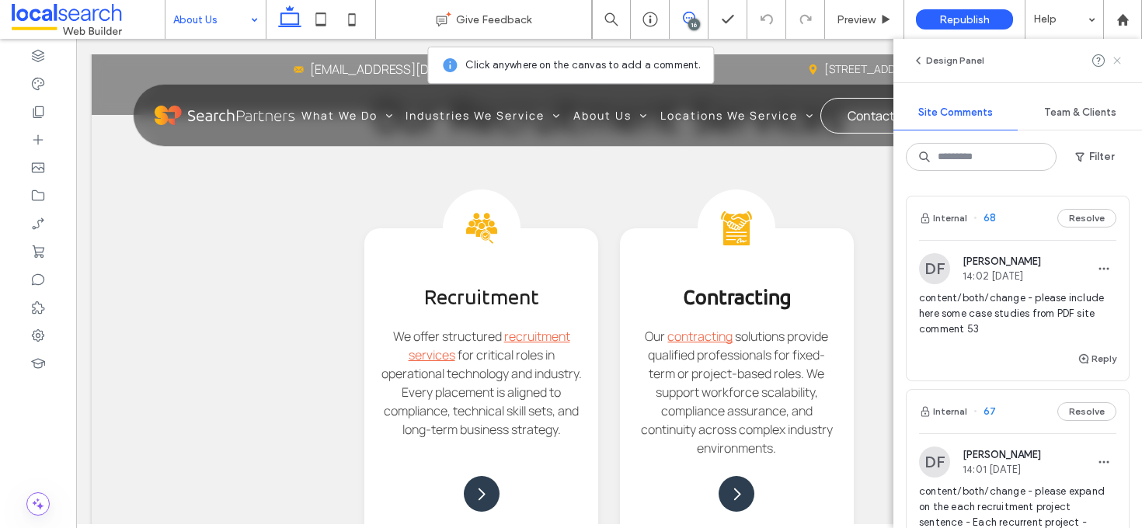
click at [1119, 59] on use at bounding box center [1116, 60] width 7 height 7
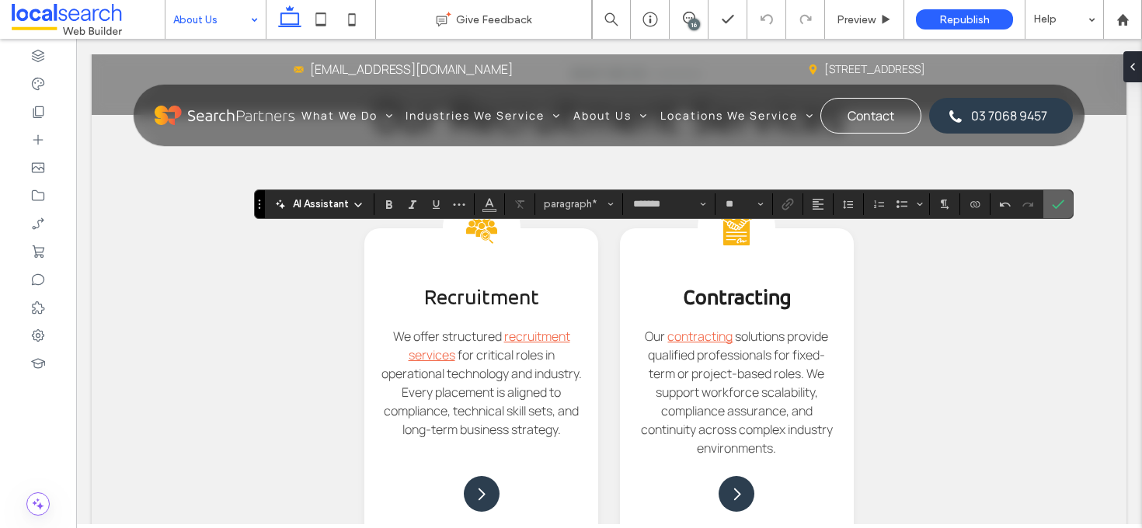
click at [1060, 208] on icon "Confirm" at bounding box center [1057, 204] width 12 height 12
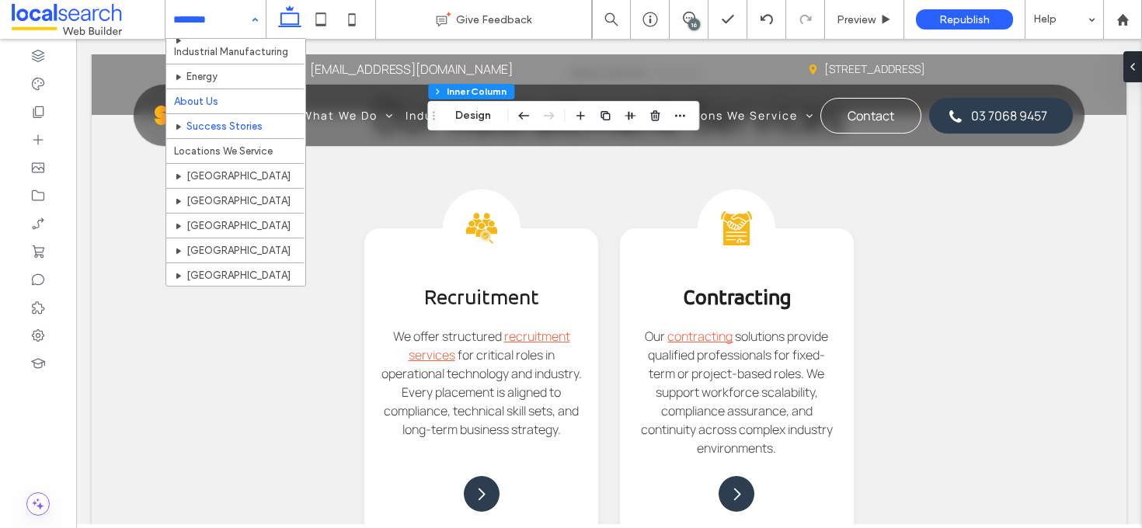
scroll to position [209, 0]
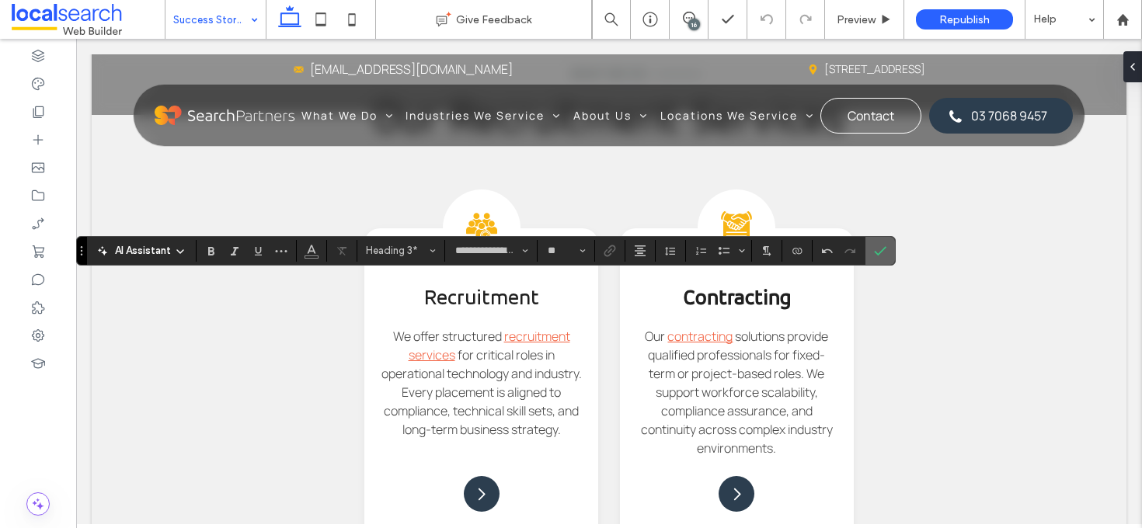
click at [881, 252] on icon "Confirm" at bounding box center [880, 251] width 12 height 12
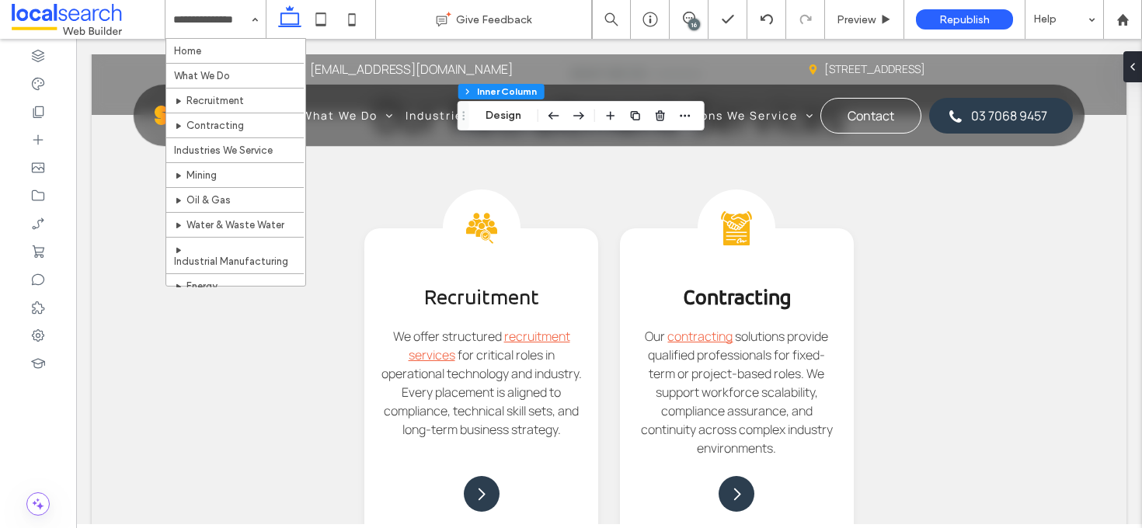
click at [242, 23] on input at bounding box center [211, 19] width 77 height 39
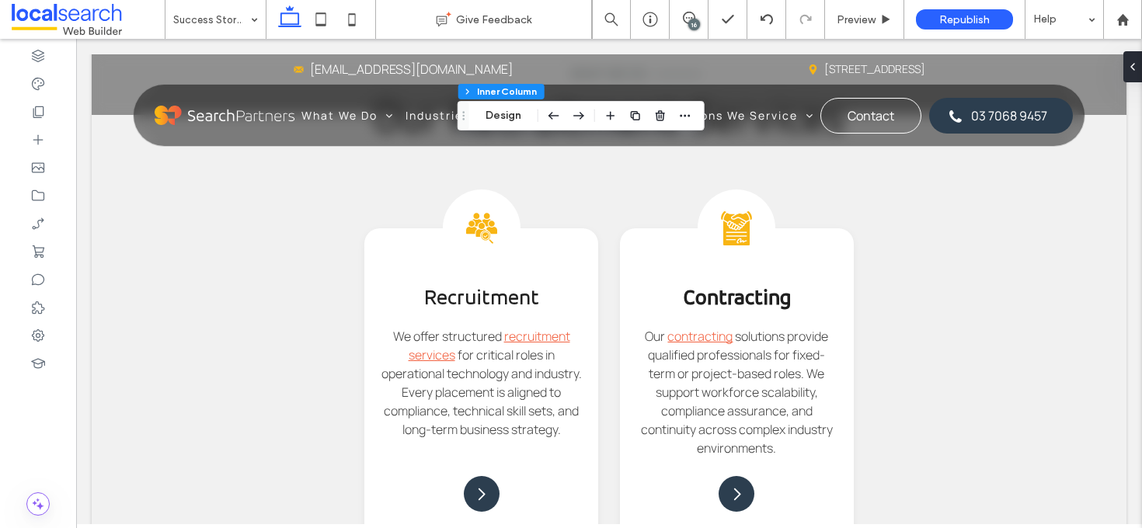
click at [249, 17] on div "Success Stories" at bounding box center [215, 19] width 100 height 39
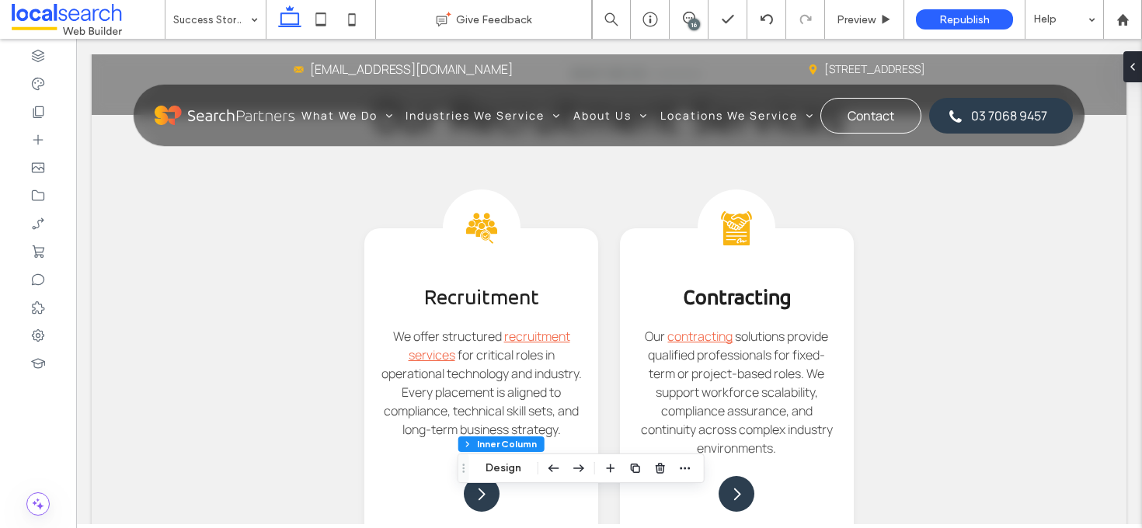
click at [693, 19] on div "16" at bounding box center [694, 25] width 12 height 12
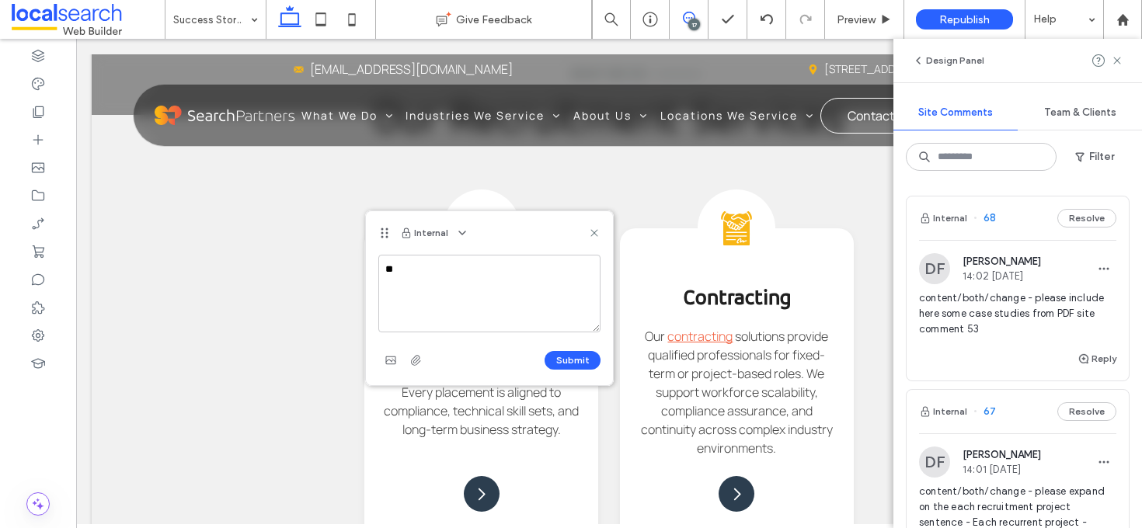
type textarea "*"
type textarea "**********"
click at [591, 353] on button "Submit" at bounding box center [572, 360] width 56 height 19
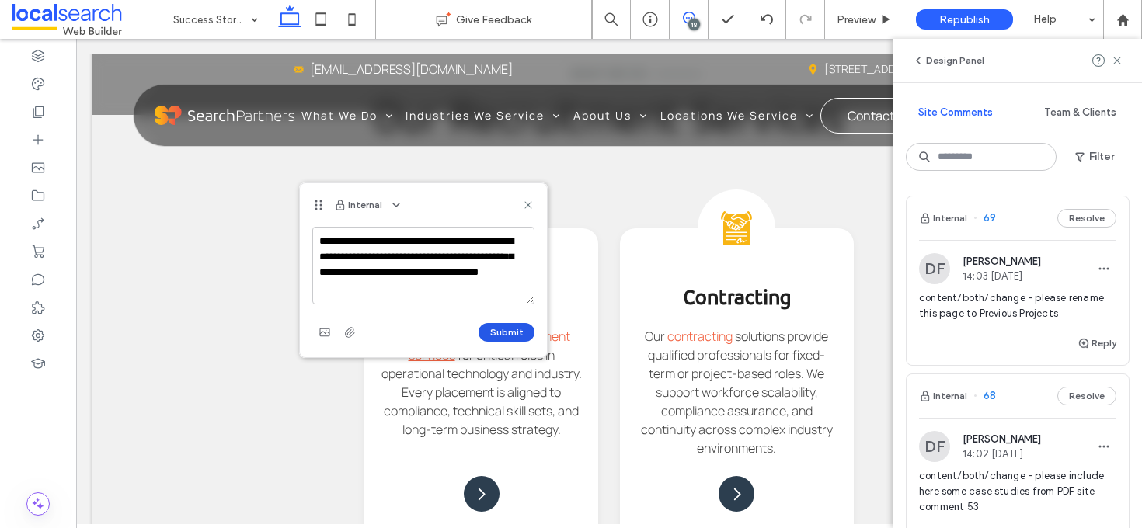
type textarea "**********"
click at [505, 336] on button "Submit" at bounding box center [506, 332] width 56 height 19
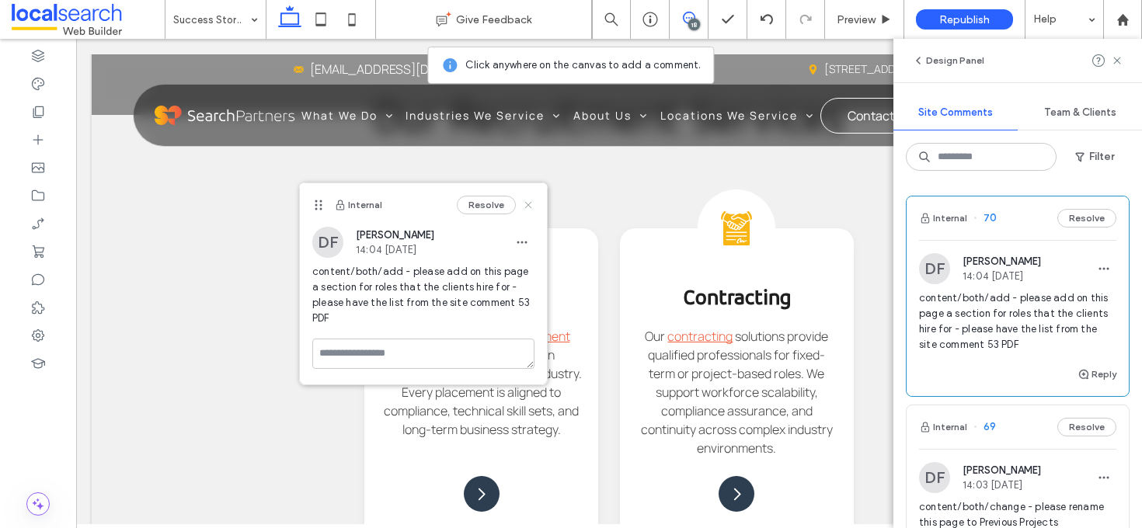
click at [527, 207] on use at bounding box center [527, 205] width 7 height 7
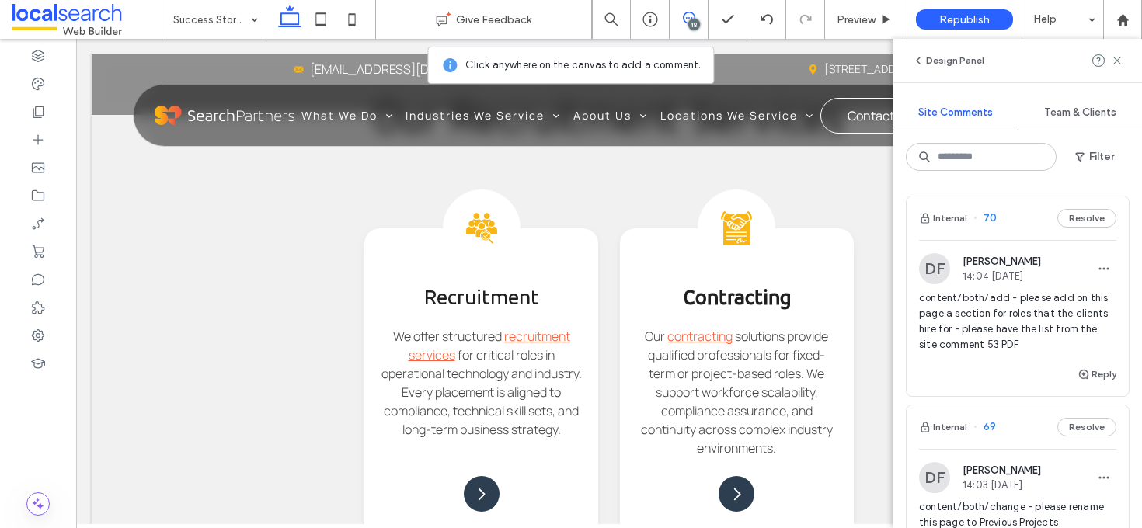
click at [694, 26] on div "18" at bounding box center [694, 25] width 12 height 12
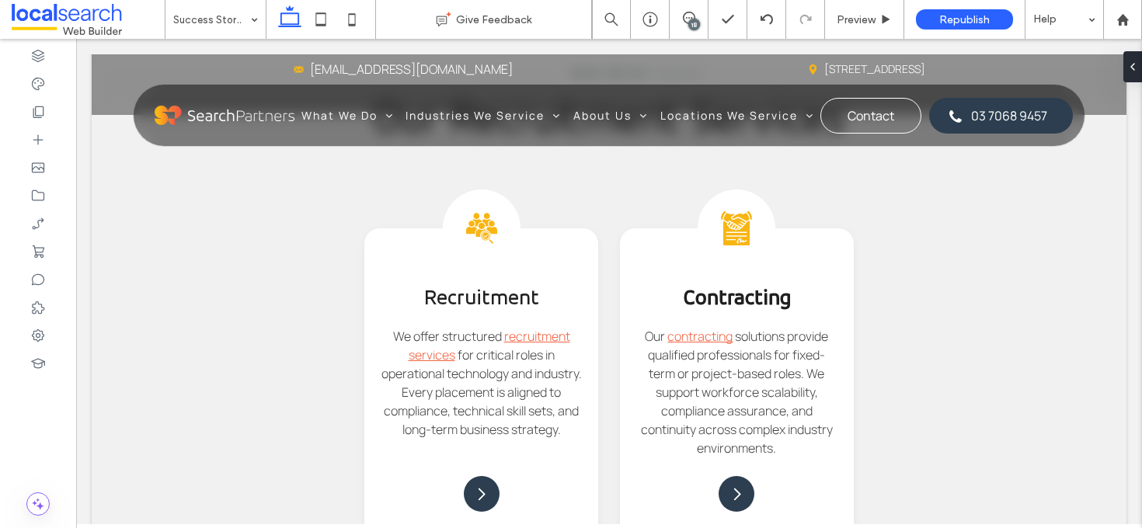
click at [692, 21] on div "18" at bounding box center [694, 25] width 12 height 12
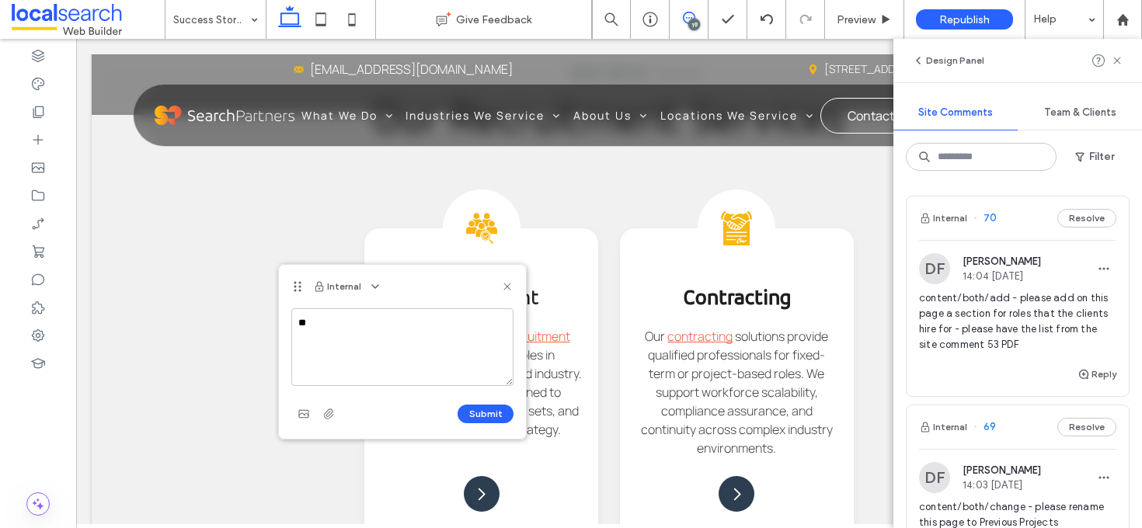
type textarea "*"
type textarea "**********"
click at [507, 281] on icon at bounding box center [507, 286] width 12 height 12
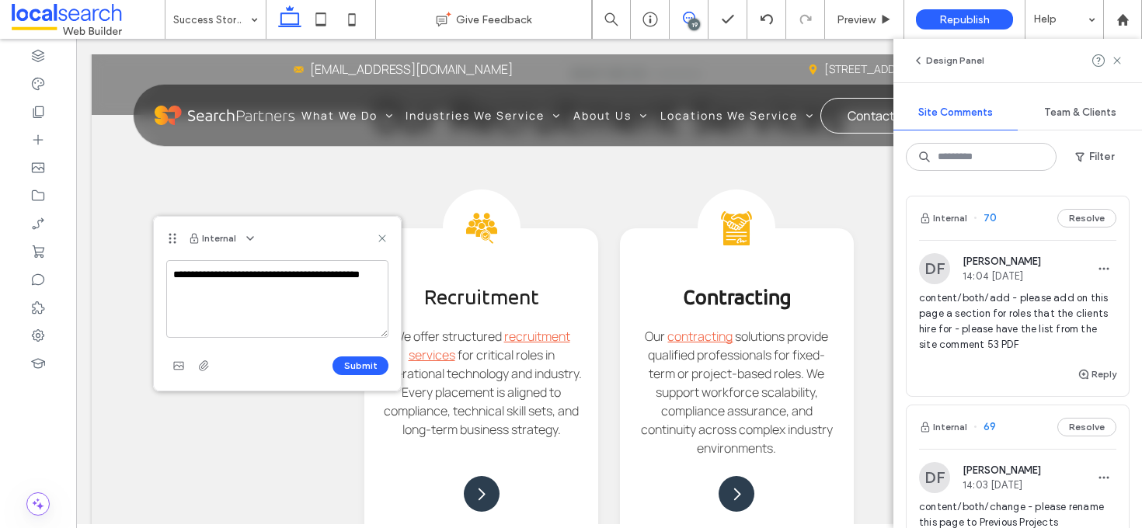
drag, startPoint x: 176, startPoint y: 294, endPoint x: 172, endPoint y: 262, distance: 32.2
click at [165, 264] on div "**********" at bounding box center [277, 325] width 247 height 130
click at [380, 235] on icon at bounding box center [382, 238] width 12 height 12
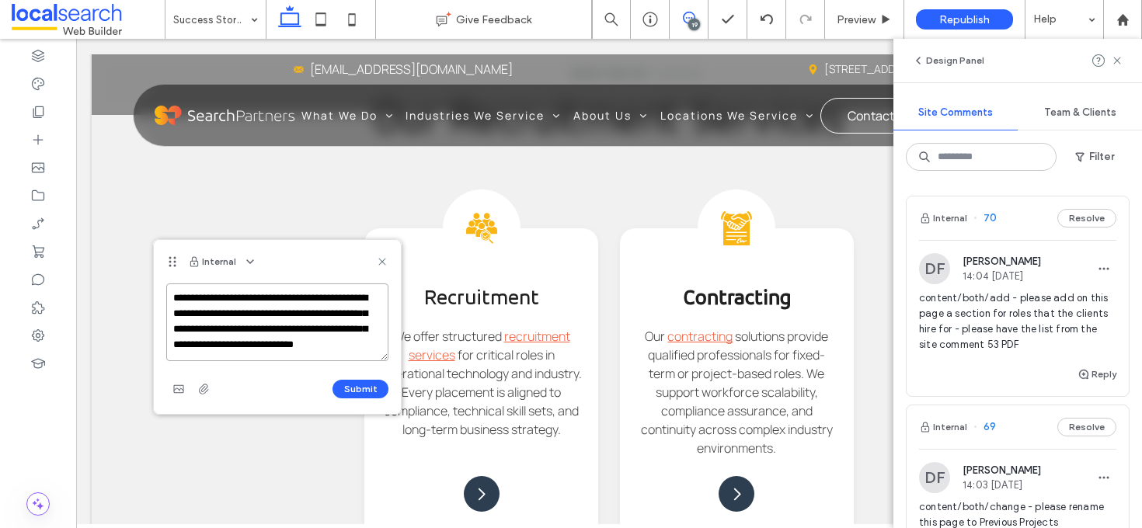
scroll to position [22, 0]
type textarea "**********"
click at [356, 398] on div "Submit" at bounding box center [277, 389] width 222 height 25
click at [360, 393] on button "Submit" at bounding box center [360, 389] width 56 height 19
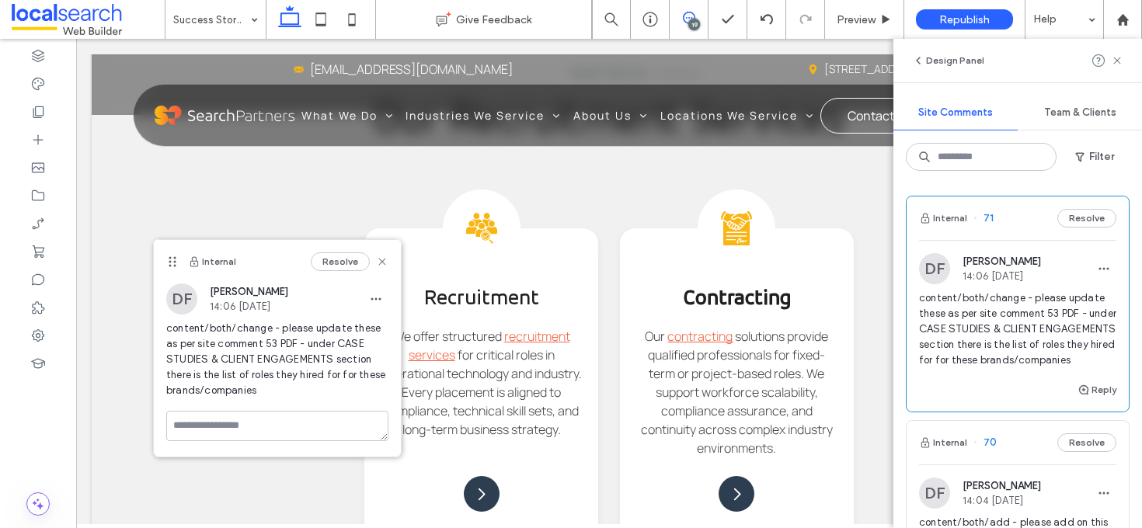
scroll to position [0, 0]
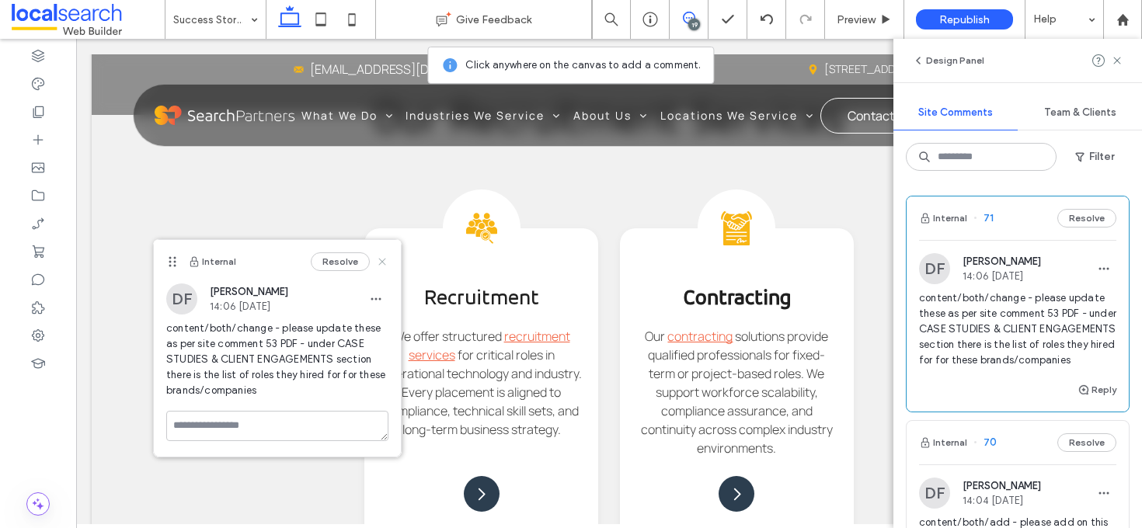
click at [385, 260] on icon at bounding box center [382, 261] width 12 height 12
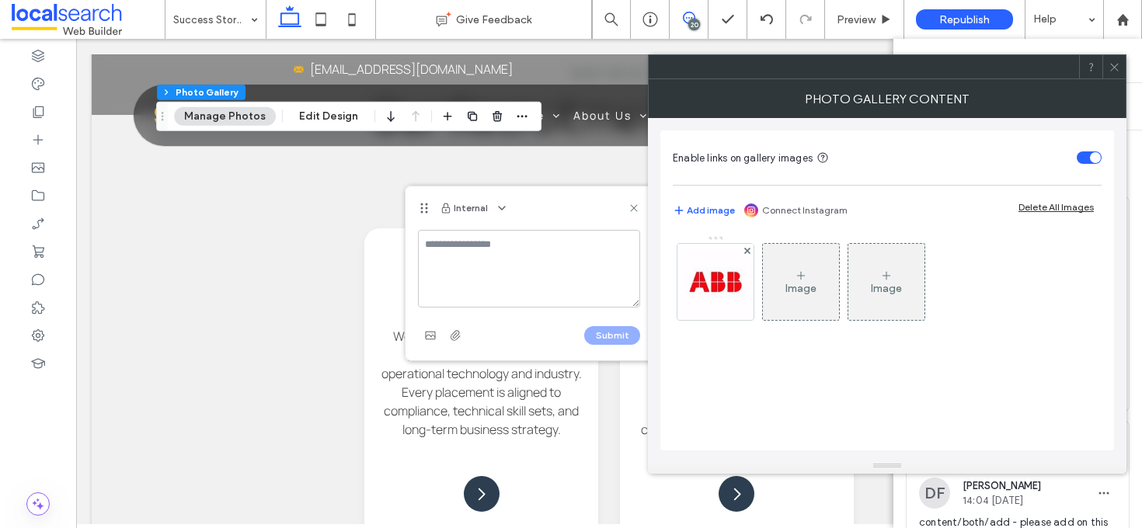
click at [1111, 68] on icon at bounding box center [1114, 67] width 12 height 12
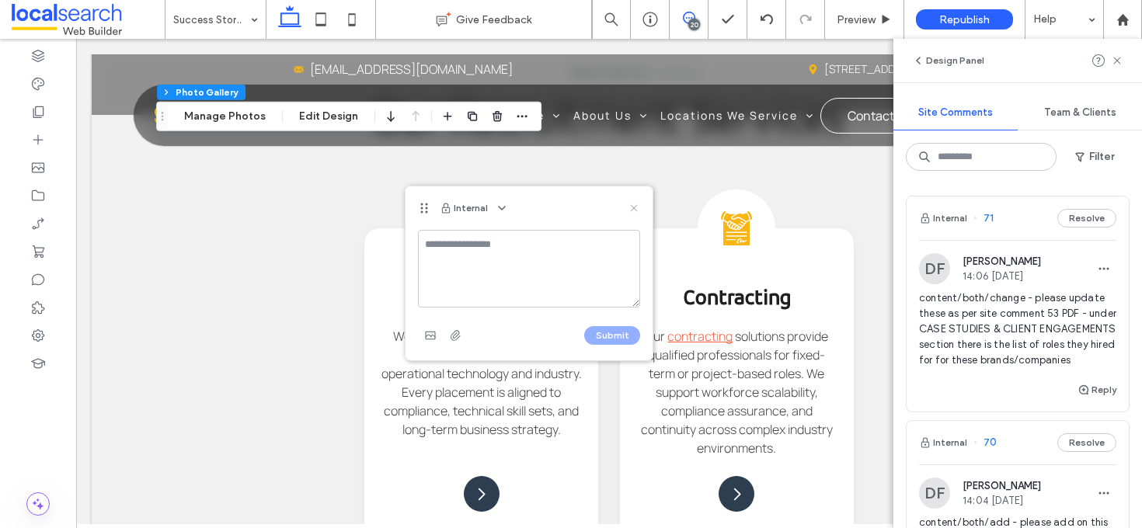
click at [634, 208] on icon at bounding box center [633, 208] width 12 height 12
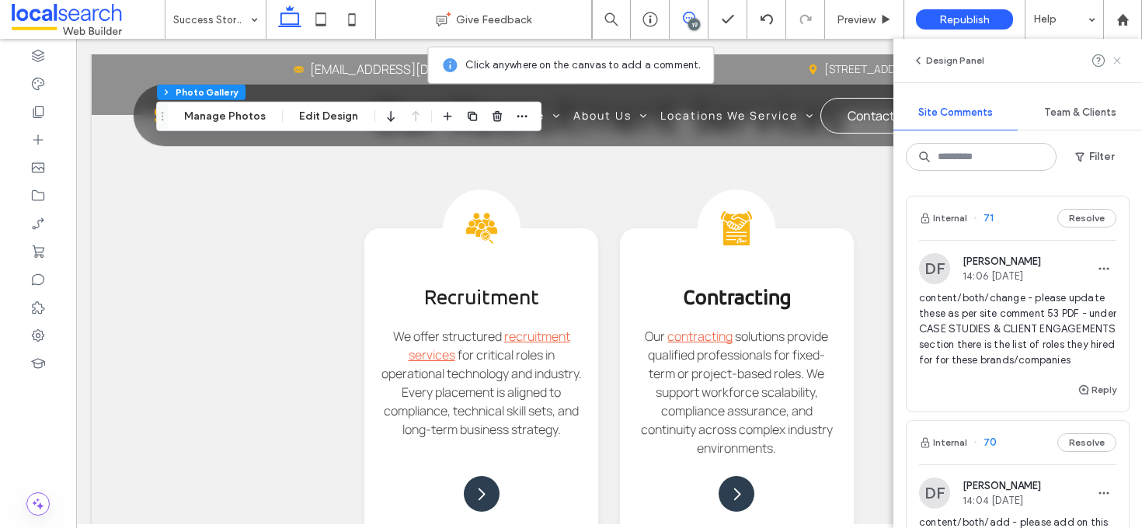
click at [1121, 58] on icon at bounding box center [1117, 60] width 12 height 12
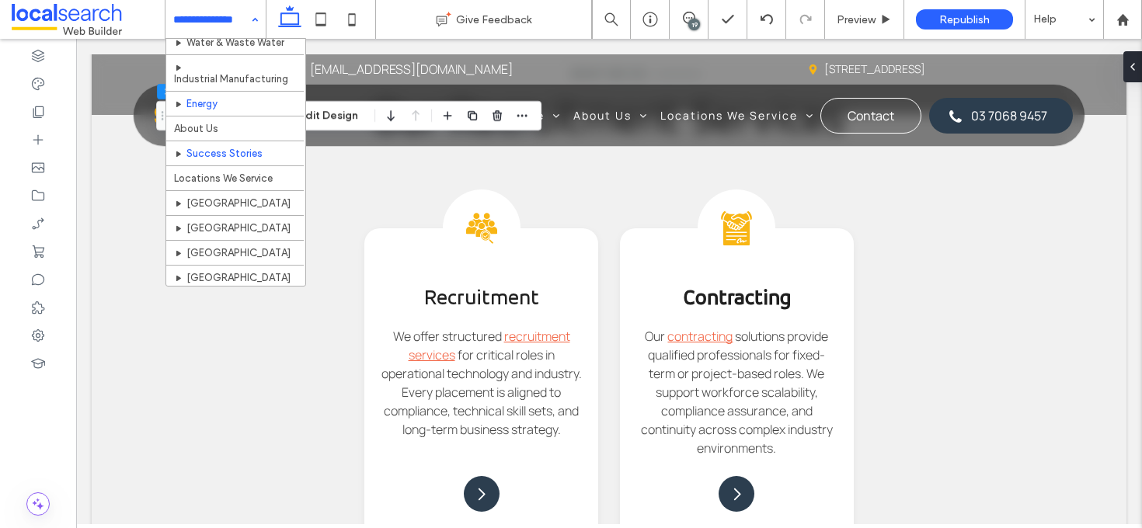
scroll to position [221, 0]
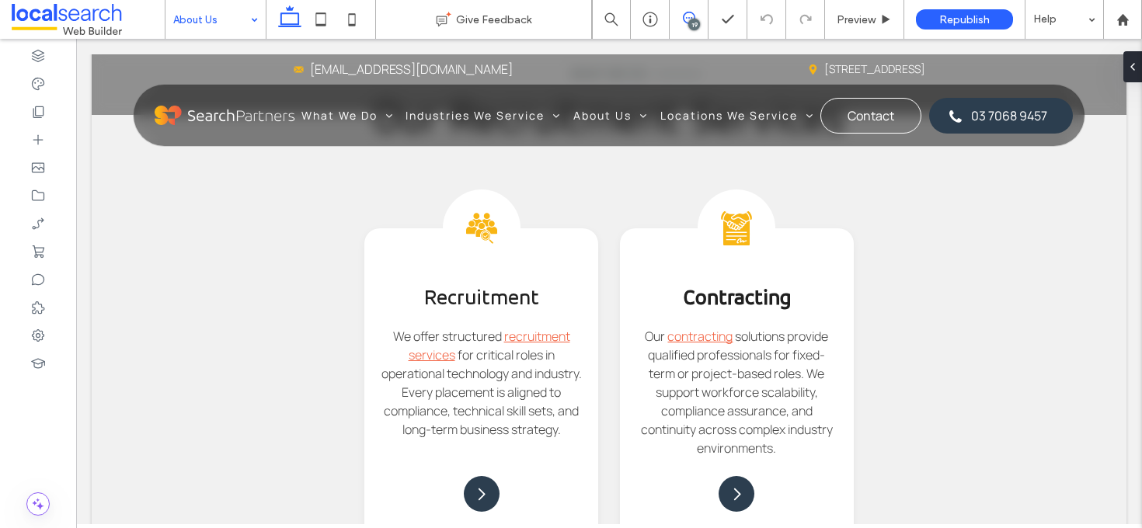
click at [693, 13] on icon at bounding box center [689, 18] width 12 height 12
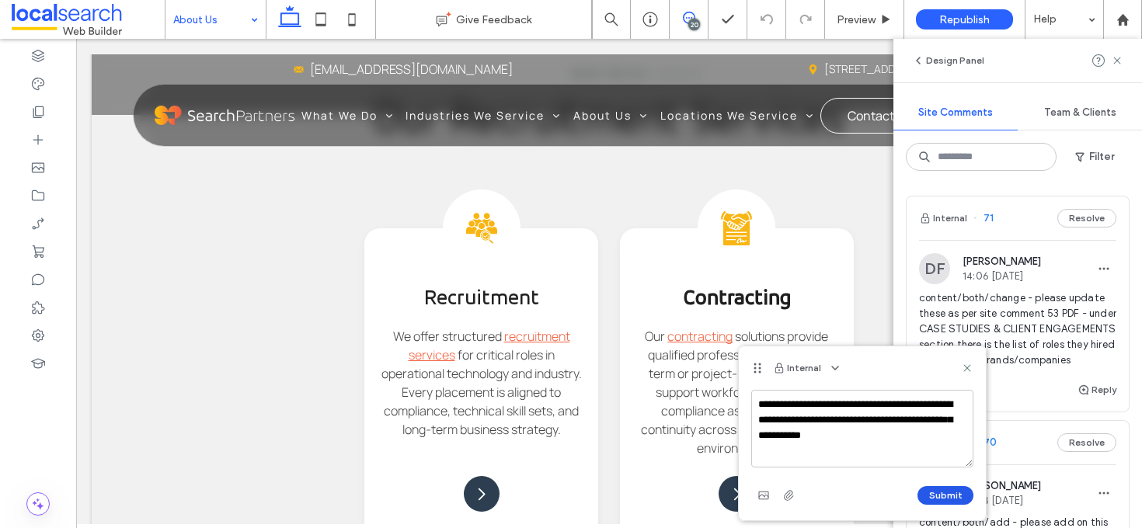
type textarea "**********"
click at [939, 494] on button "Submit" at bounding box center [945, 495] width 56 height 19
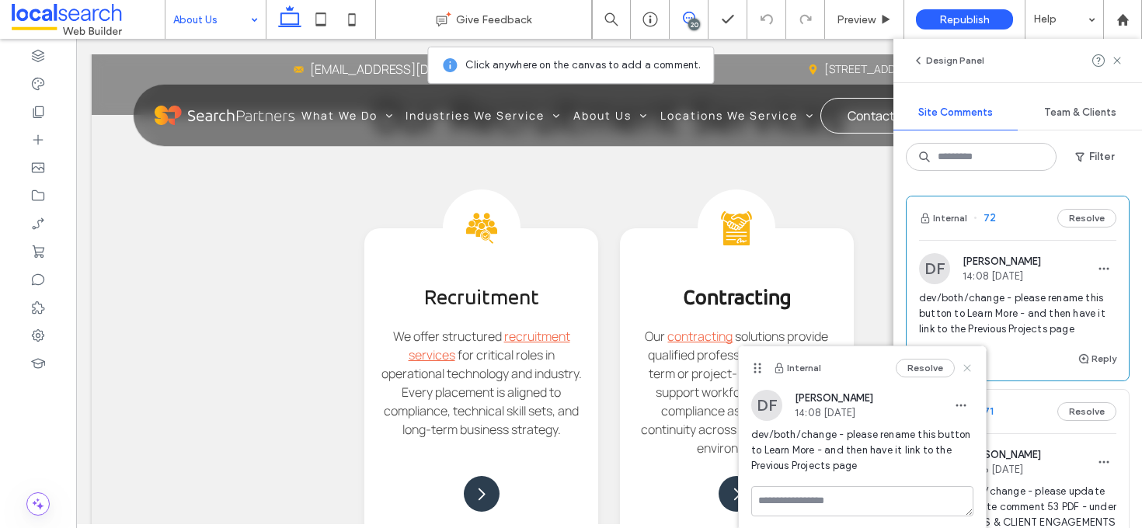
click at [963, 368] on icon at bounding box center [967, 368] width 12 height 12
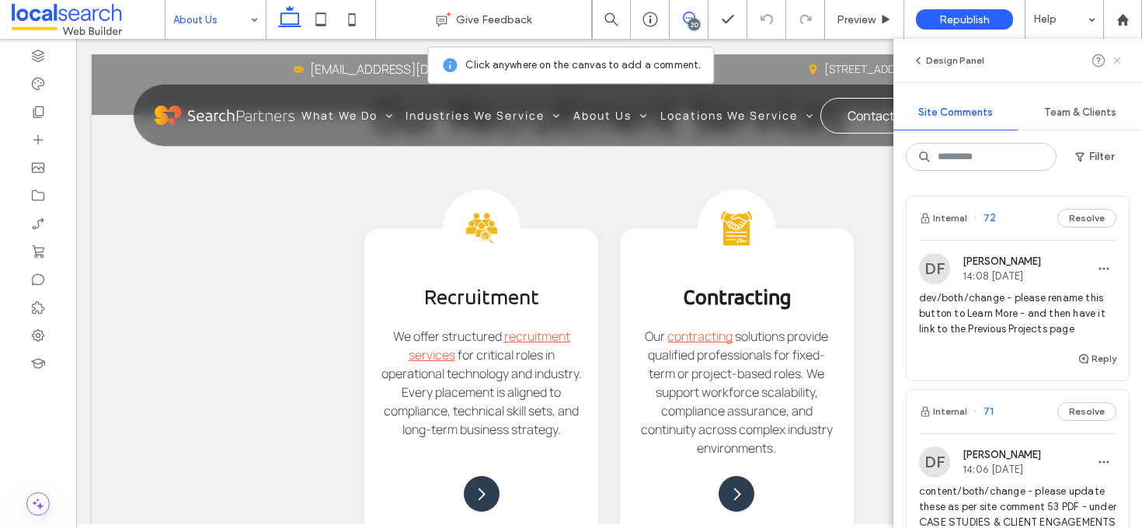
click at [1117, 62] on icon at bounding box center [1117, 60] width 12 height 12
click at [1117, 62] on div "Design Panel" at bounding box center [1017, 60] width 249 height 43
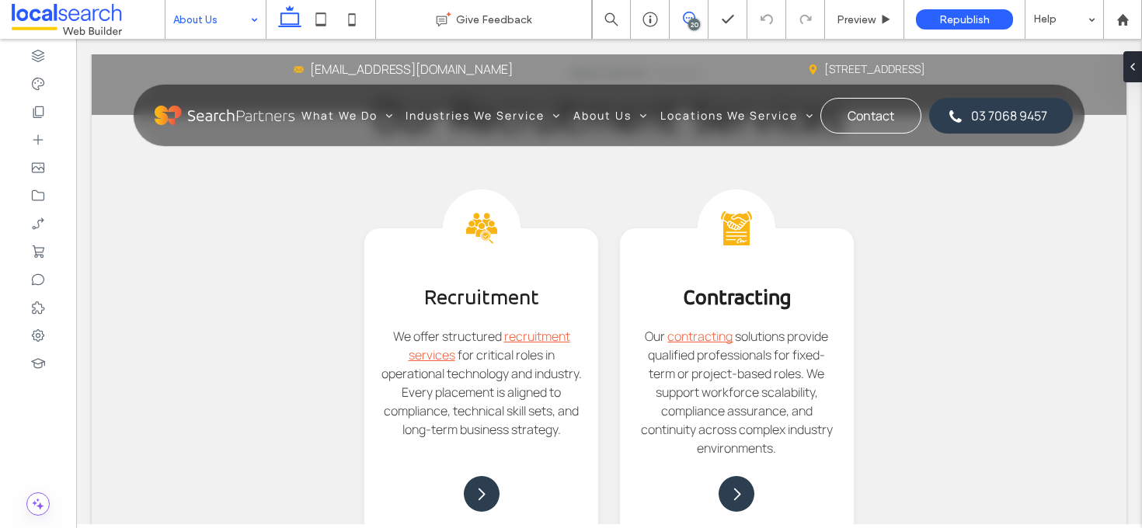
click at [691, 17] on icon at bounding box center [689, 18] width 12 height 12
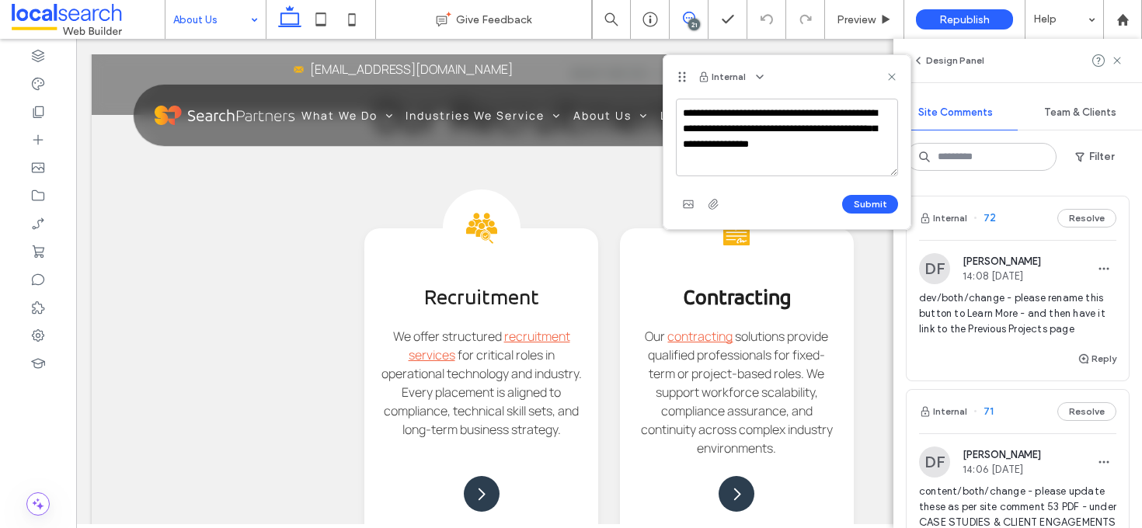
type textarea "**********"
click at [841, 205] on div "Submit" at bounding box center [787, 204] width 222 height 25
click at [856, 201] on button "Submit" at bounding box center [870, 204] width 56 height 19
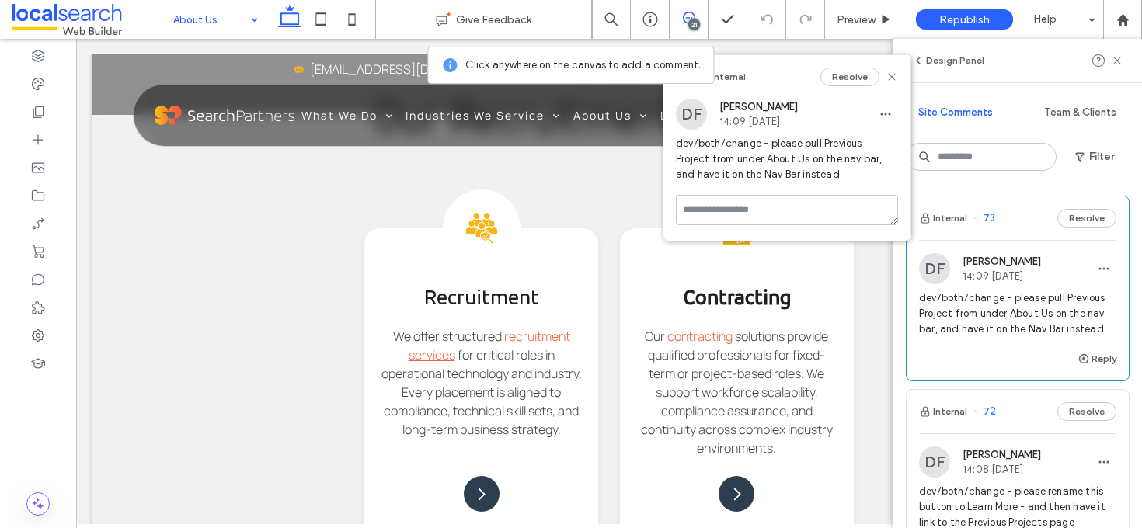
click at [890, 81] on icon at bounding box center [891, 77] width 12 height 12
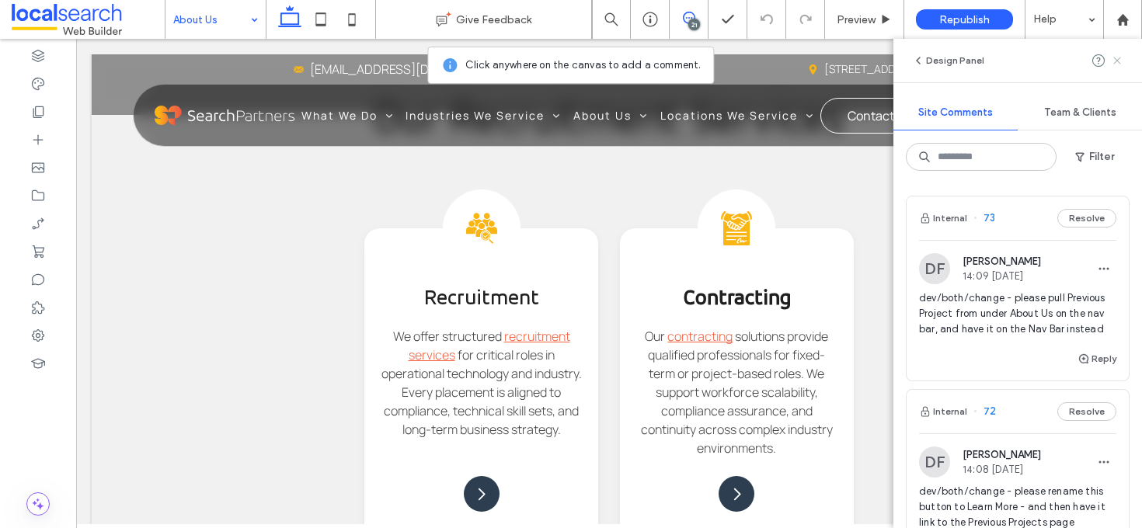
click at [1122, 63] on icon at bounding box center [1117, 60] width 12 height 12
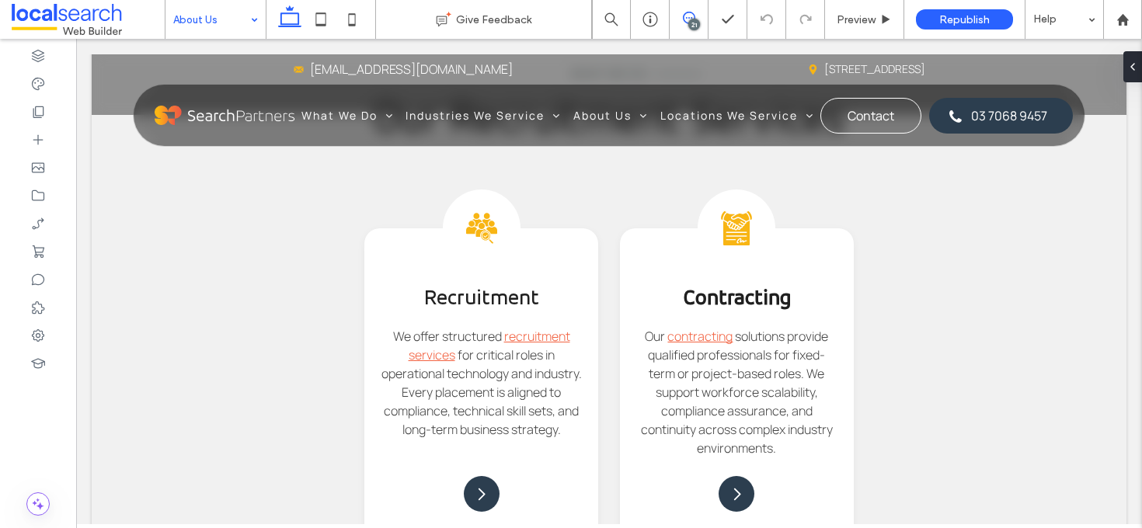
click at [690, 14] on icon at bounding box center [689, 18] width 12 height 12
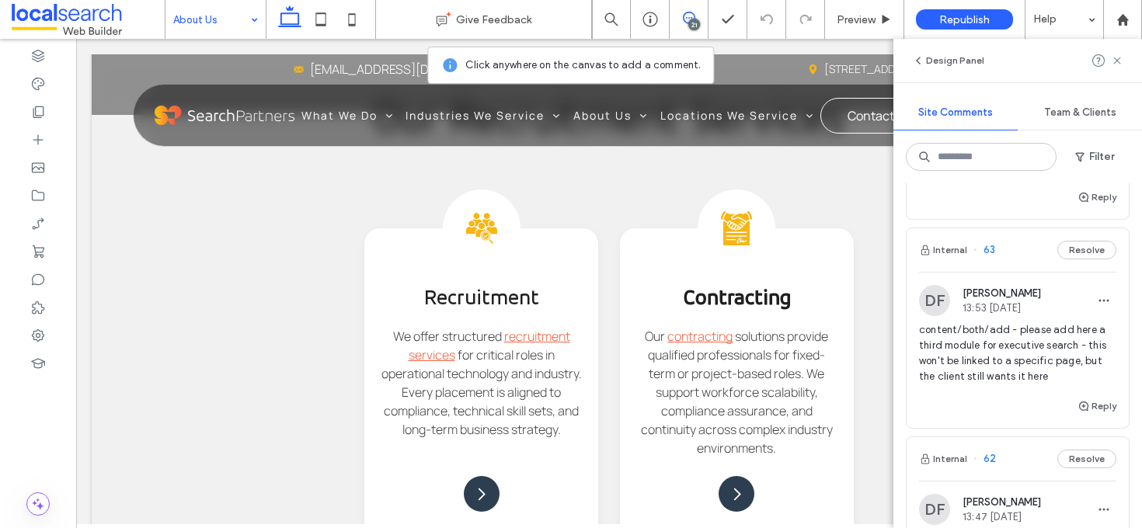
scroll to position [2254, 0]
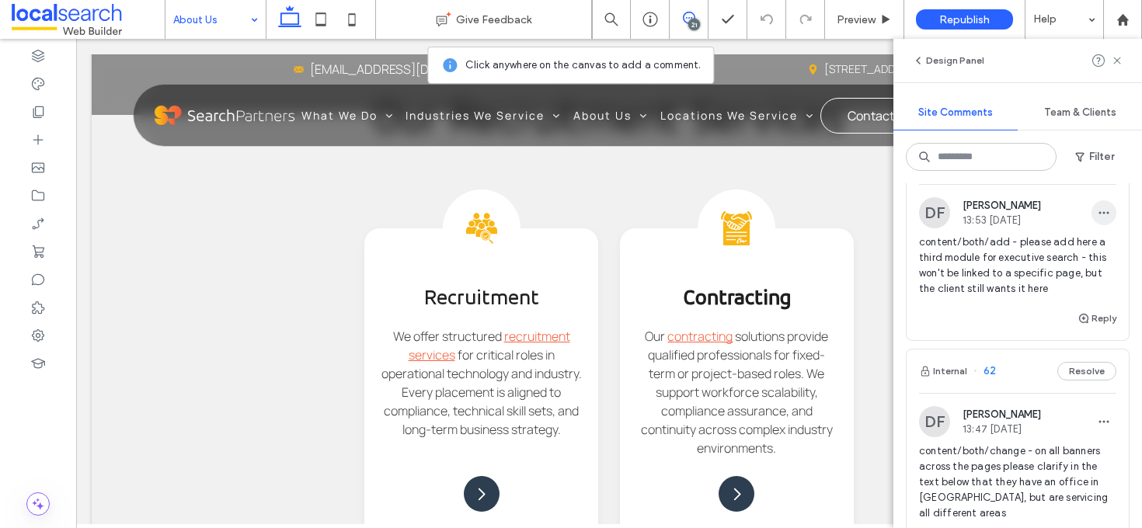
click at [1097, 225] on span "button" at bounding box center [1103, 212] width 25 height 25
click at [1050, 308] on div "Edit" at bounding box center [1034, 316] width 138 height 30
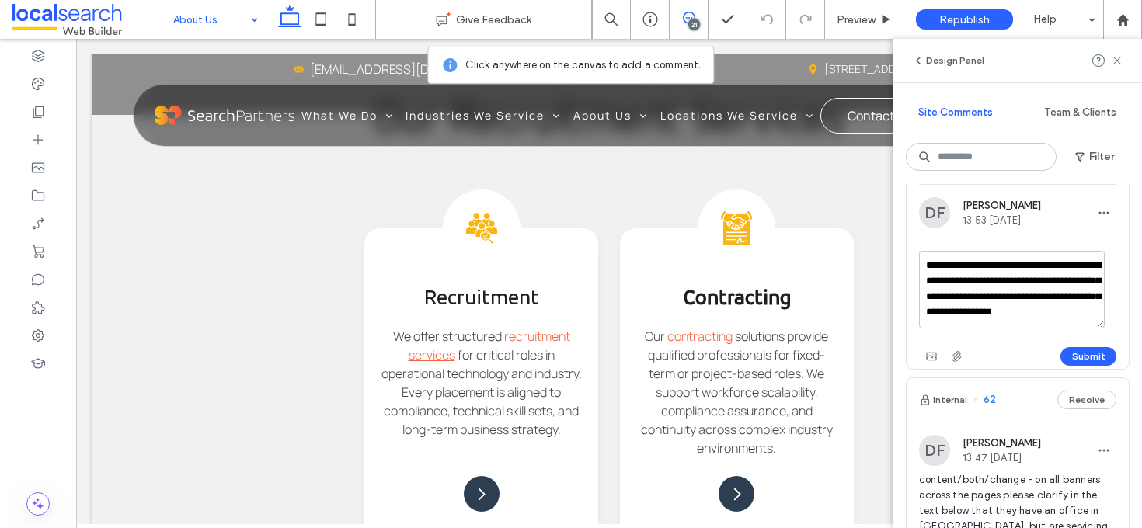
scroll to position [14, 0]
drag, startPoint x: 1026, startPoint y: 376, endPoint x: 965, endPoint y: 346, distance: 68.4
click at [965, 328] on textarea "**********" at bounding box center [1012, 290] width 186 height 78
type textarea "**********"
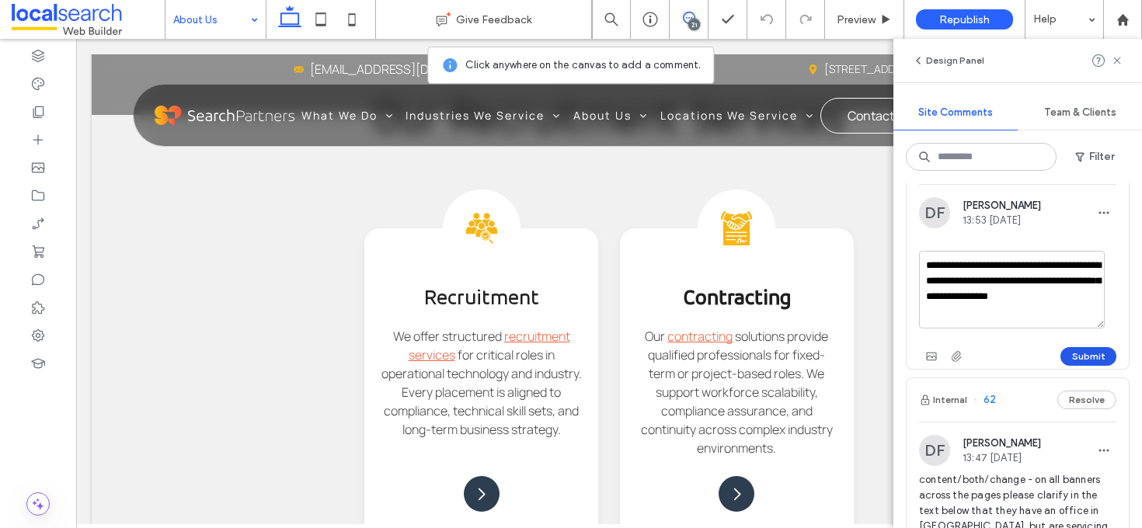
click at [1090, 366] on button "Submit" at bounding box center [1088, 356] width 56 height 19
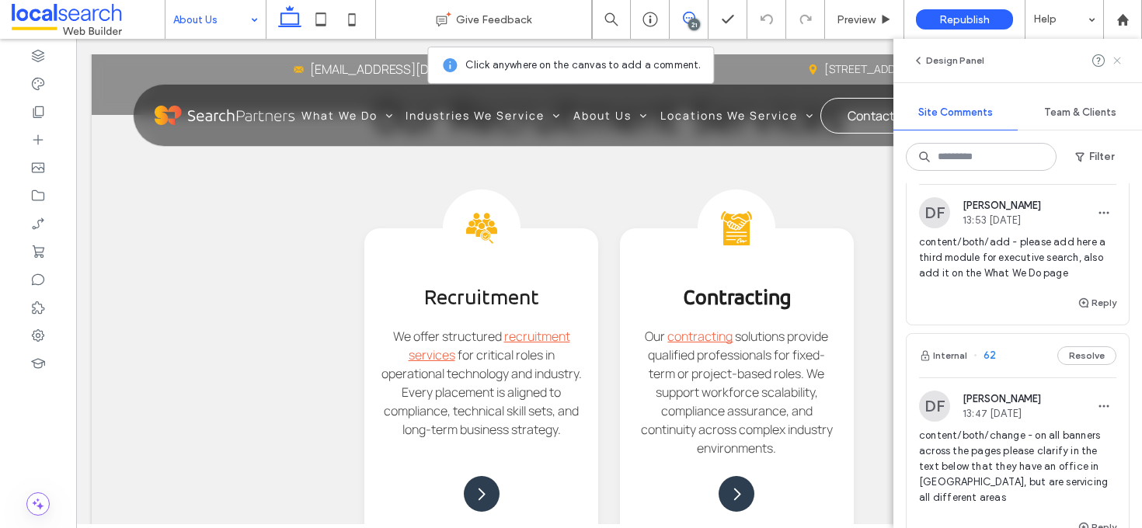
click at [1118, 61] on use at bounding box center [1116, 60] width 7 height 7
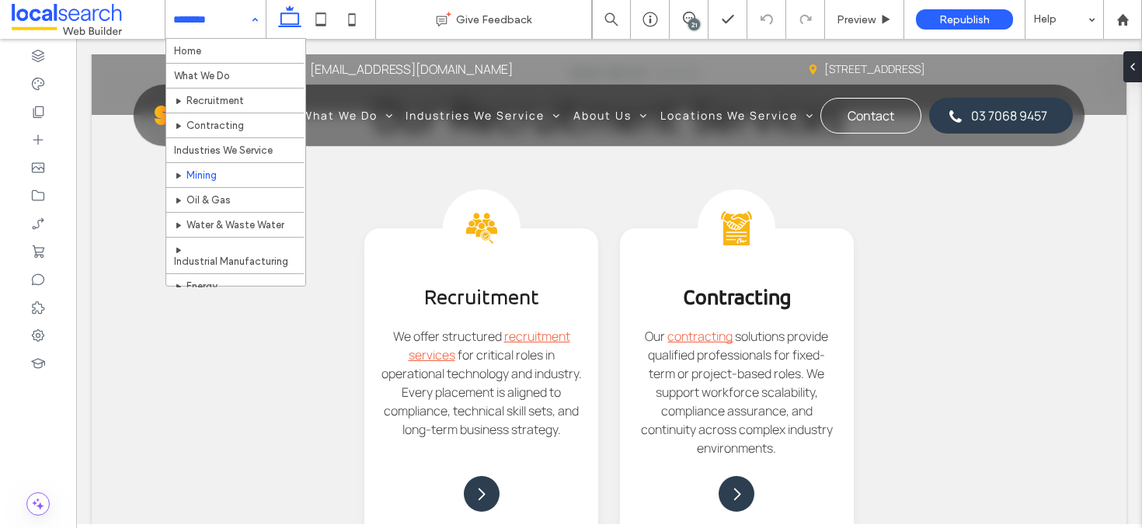
scroll to position [219, 0]
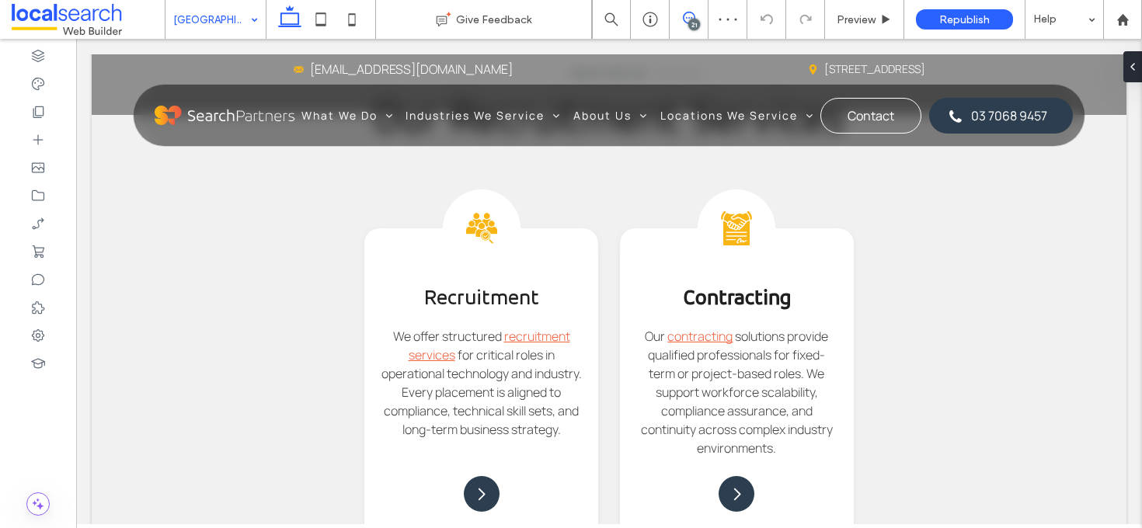
click at [684, 20] on icon at bounding box center [689, 18] width 12 height 12
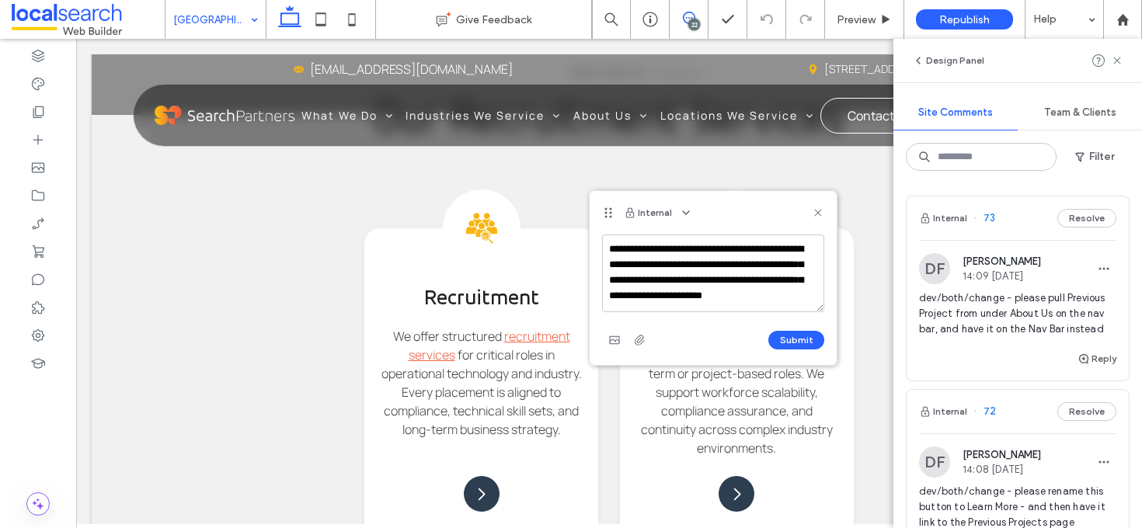
scroll to position [6, 0]
type textarea "**********"
click at [801, 340] on button "Submit" at bounding box center [796, 340] width 56 height 19
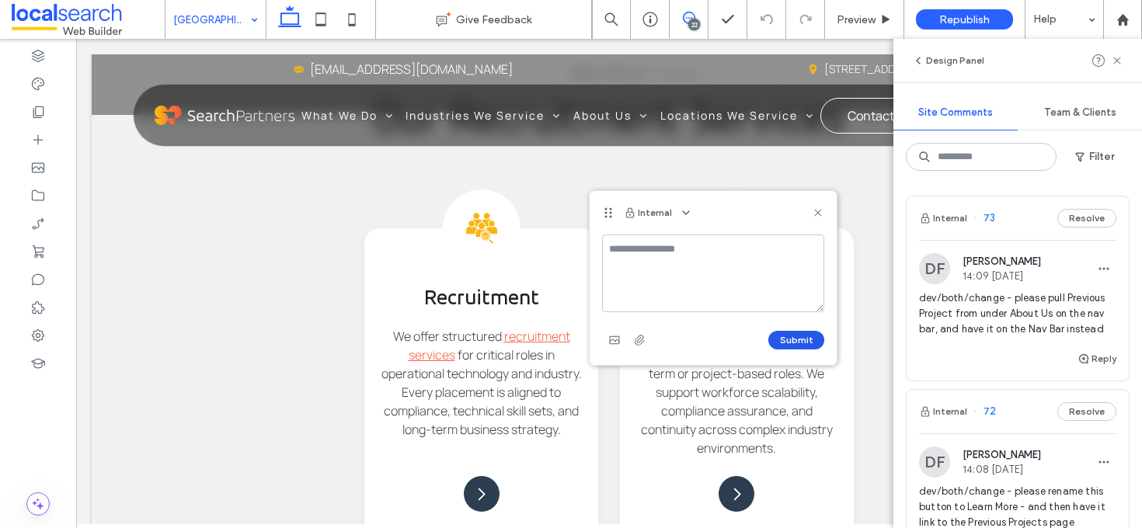
scroll to position [0, 0]
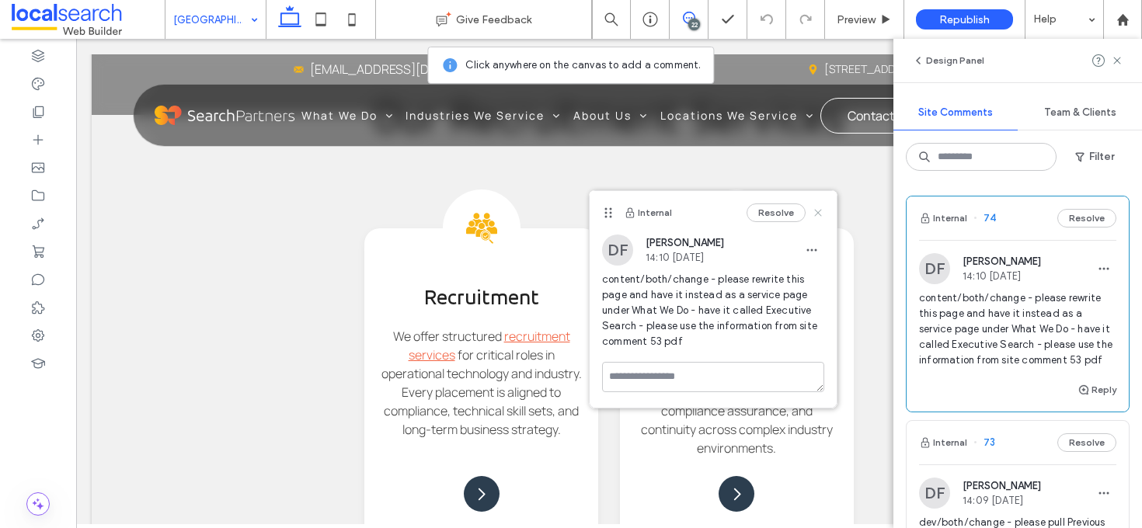
click at [819, 214] on icon at bounding box center [818, 213] width 12 height 12
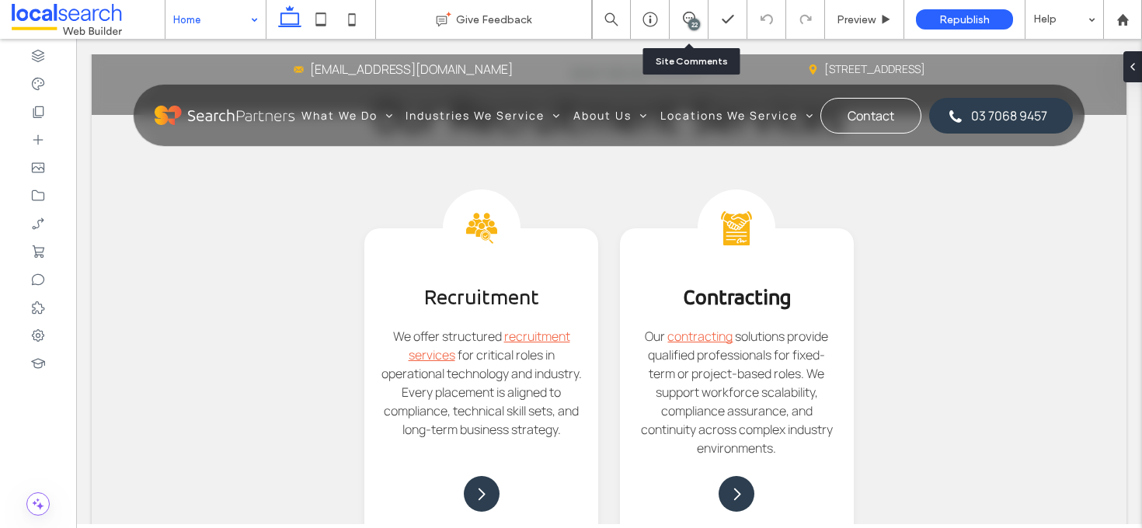
click at [691, 19] on div "22" at bounding box center [694, 25] width 12 height 12
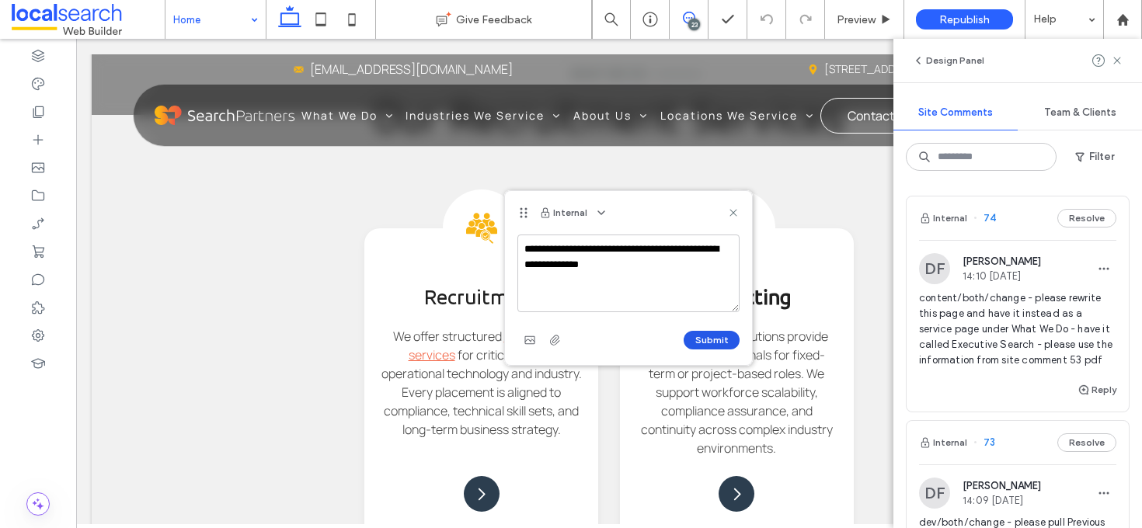
type textarea "**********"
click at [700, 335] on button "Submit" at bounding box center [711, 340] width 56 height 19
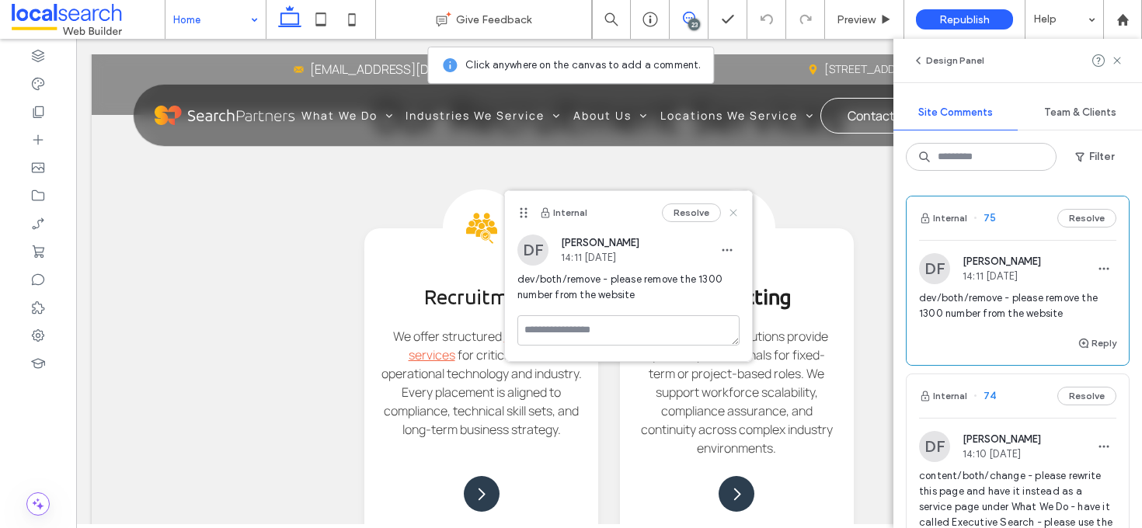
click at [734, 211] on use at bounding box center [732, 213] width 7 height 7
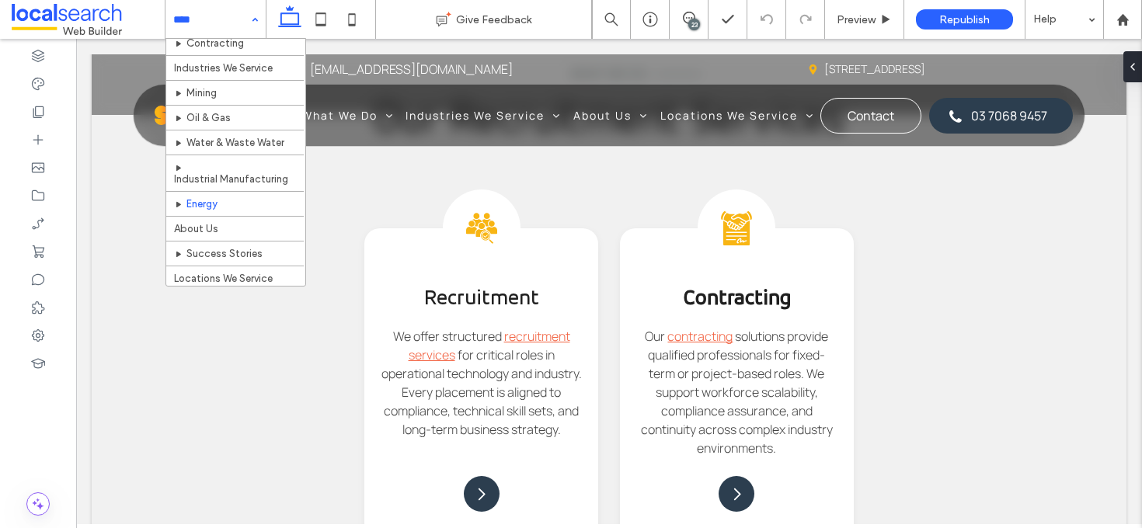
scroll to position [99, 0]
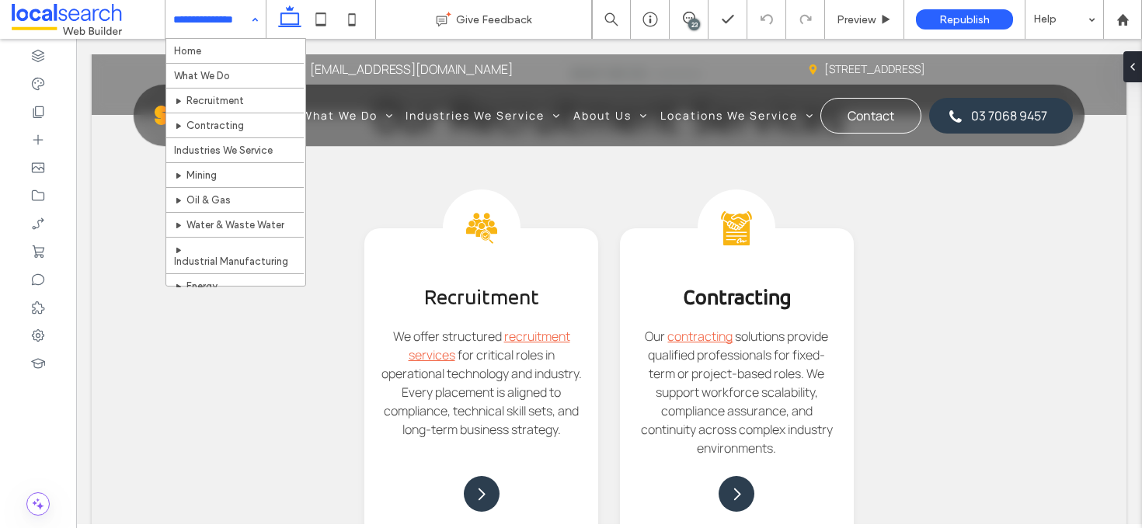
click at [199, 20] on input at bounding box center [211, 19] width 77 height 39
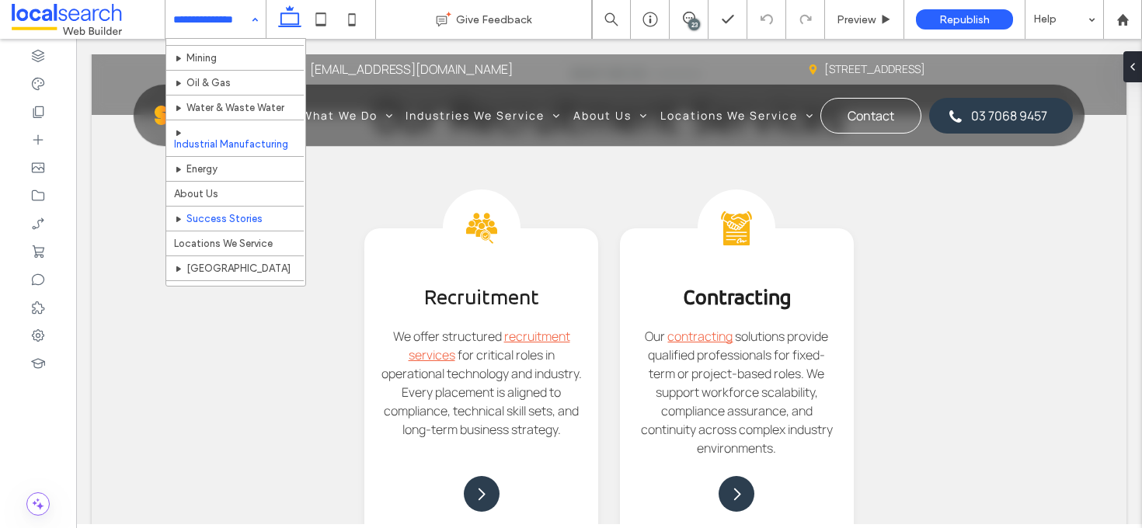
scroll to position [205, 0]
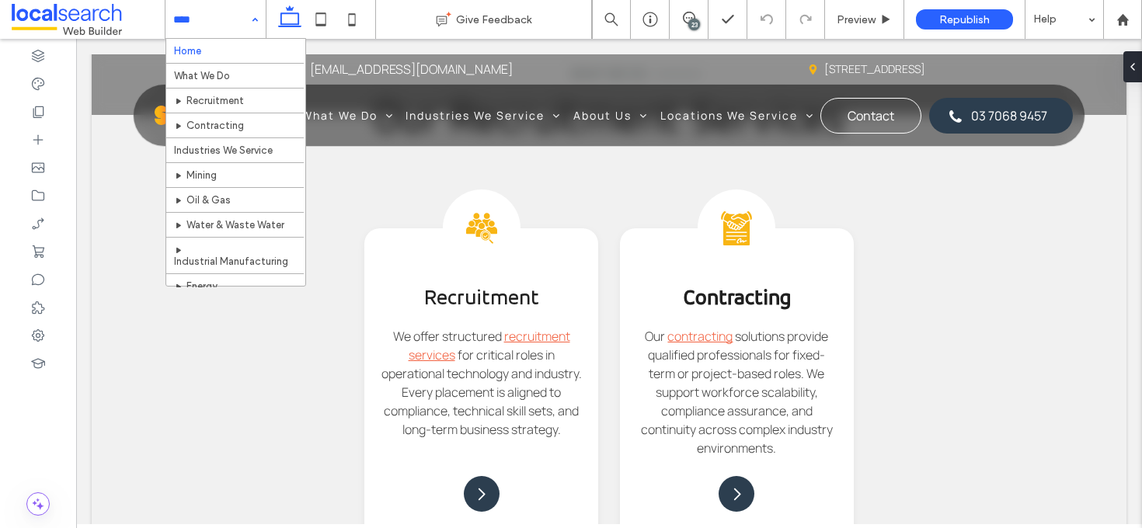
click at [243, 23] on input at bounding box center [211, 19] width 77 height 39
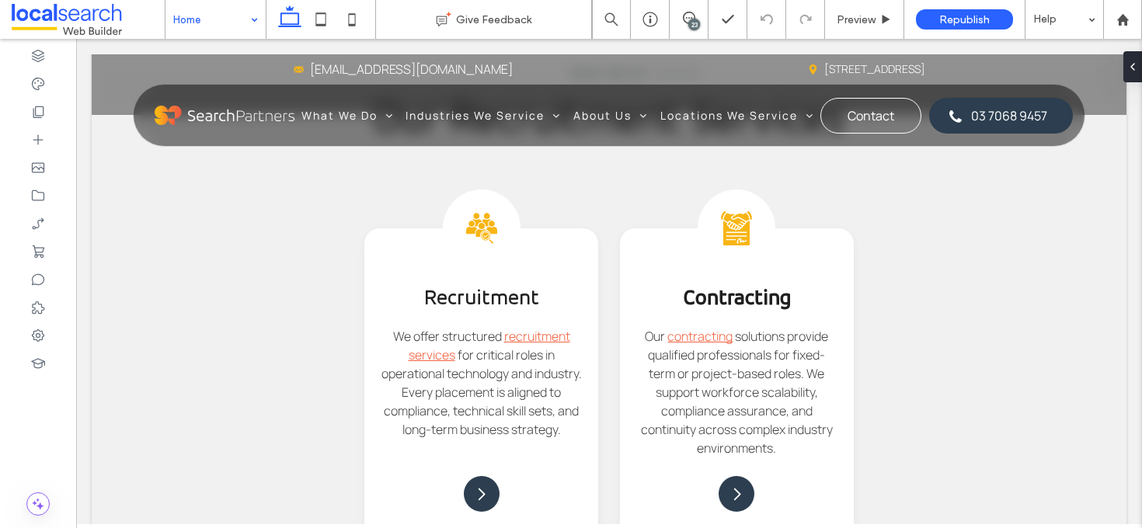
click at [254, 15] on div "Home" at bounding box center [215, 19] width 100 height 39
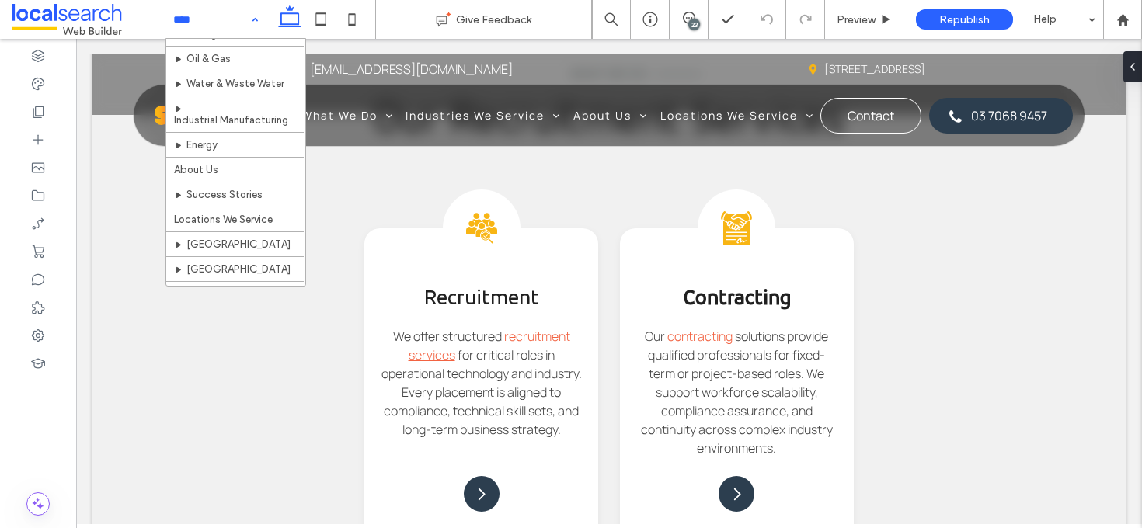
scroll to position [327, 0]
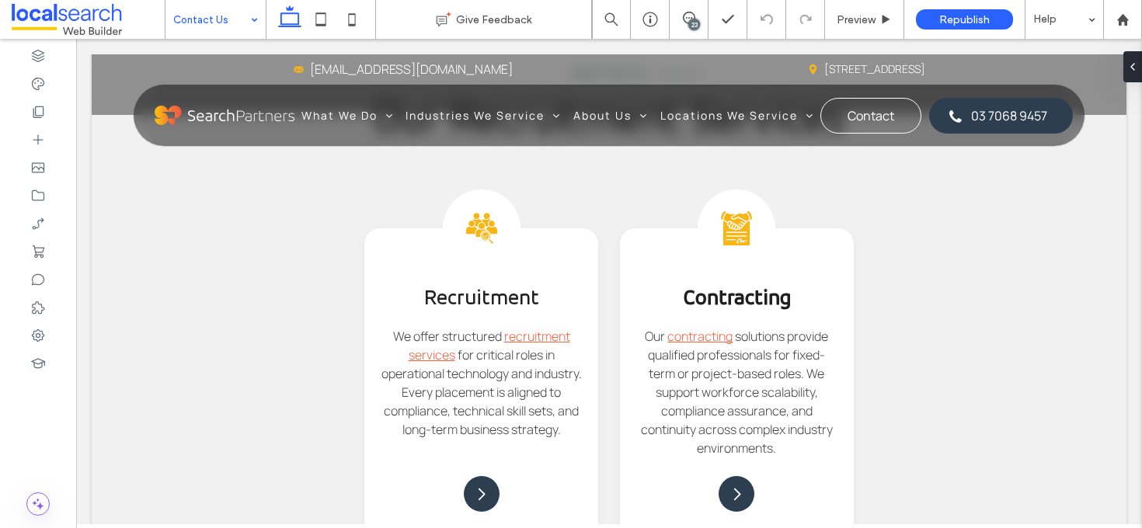
click at [224, 22] on input at bounding box center [211, 19] width 77 height 39
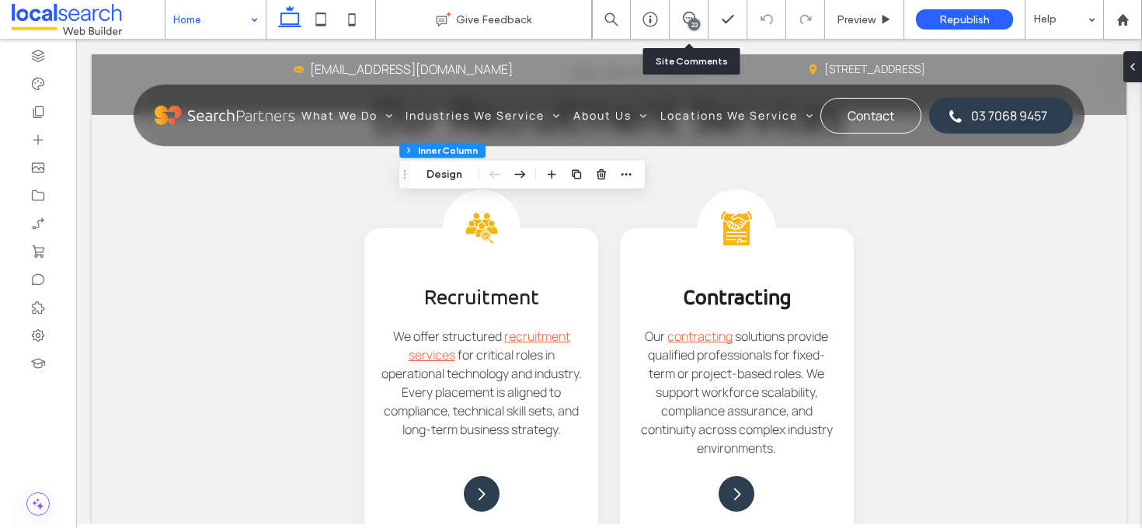
click at [682, 9] on div "23" at bounding box center [688, 19] width 39 height 39
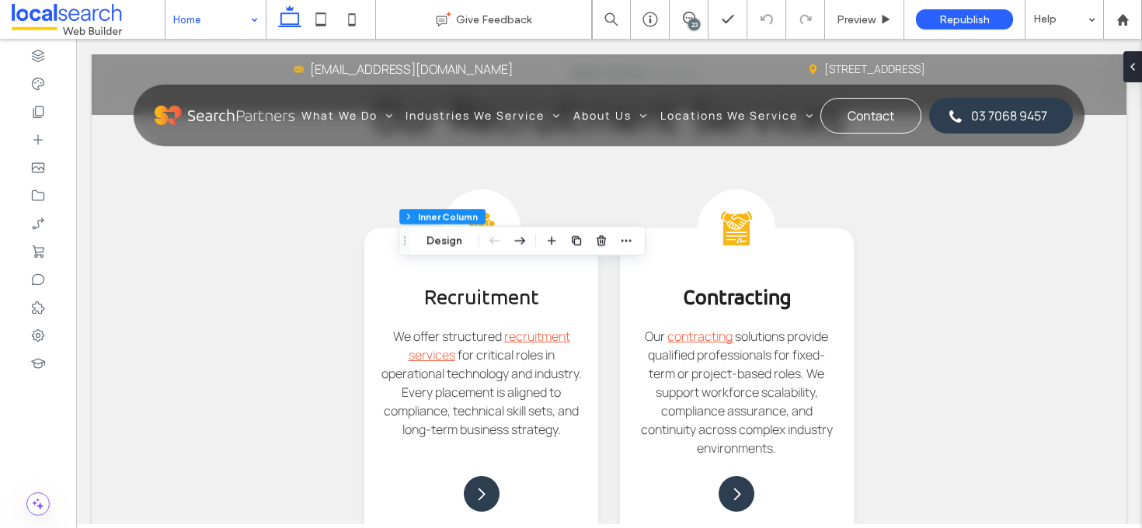
click at [704, 10] on div "23" at bounding box center [688, 19] width 39 height 39
click at [698, 13] on span at bounding box center [688, 18] width 38 height 12
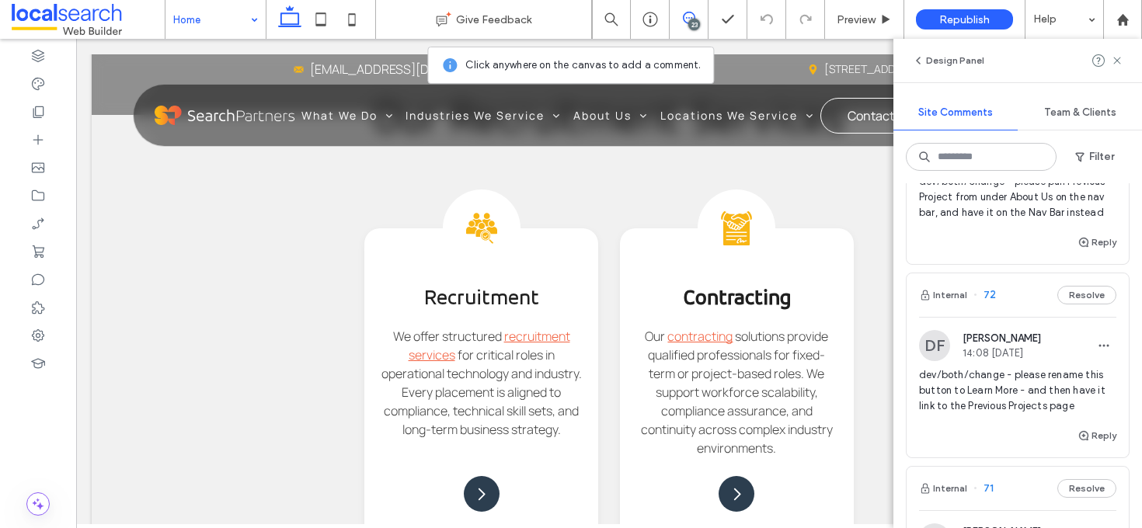
scroll to position [740, 0]
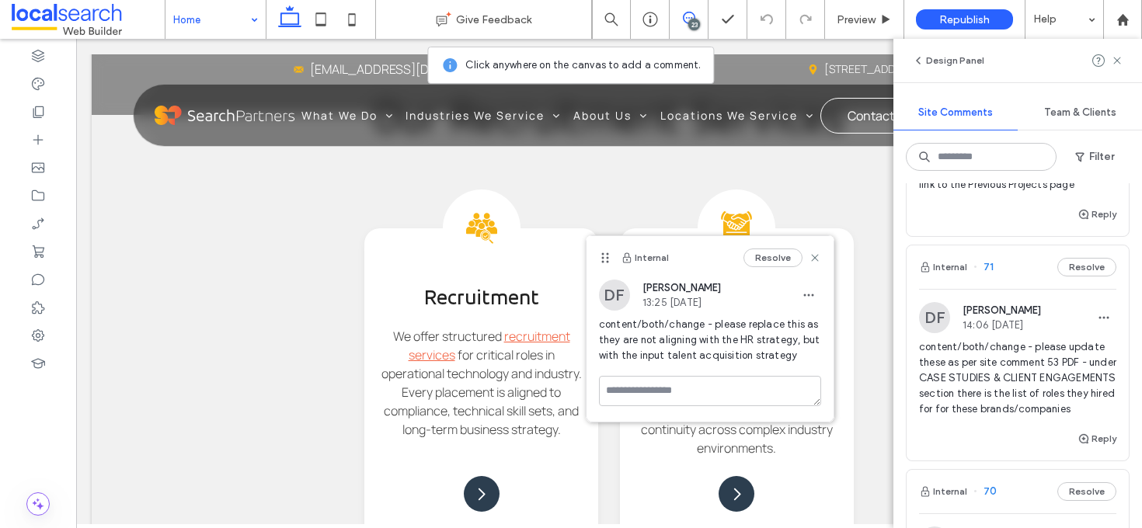
click at [822, 304] on div "DF Dorotea Finn 13:25 Aug 12 2025 content/both/change - please replace this as …" at bounding box center [709, 328] width 247 height 96
click at [807, 308] on div "DF Dorotea Finn 13:25 Aug 12 2025" at bounding box center [710, 295] width 222 height 31
click at [812, 296] on use "button" at bounding box center [808, 295] width 10 height 2
click at [813, 325] on div "Edit" at bounding box center [866, 336] width 138 height 30
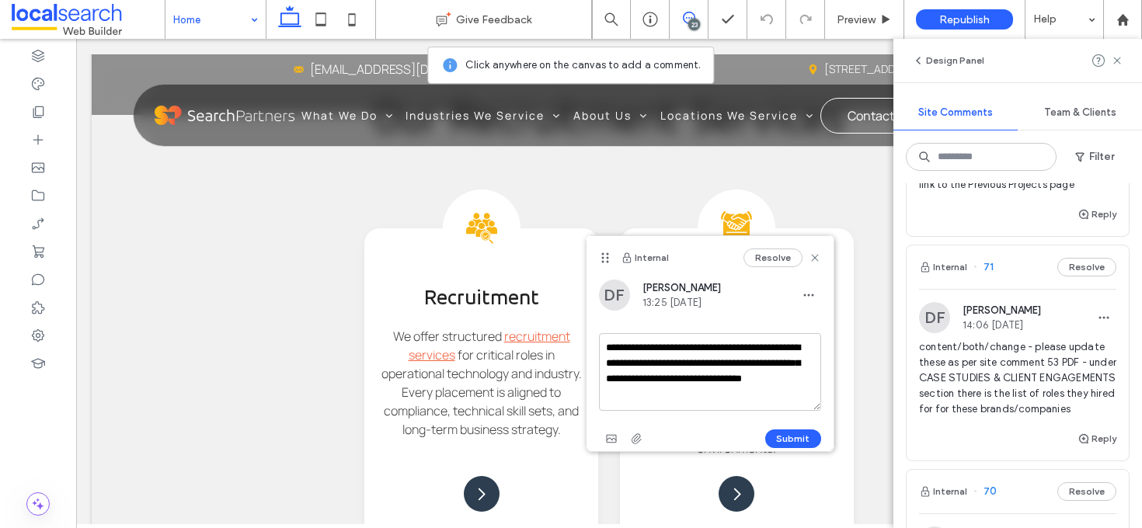
click at [801, 372] on textarea "**********" at bounding box center [710, 372] width 222 height 78
click at [746, 404] on textarea "**********" at bounding box center [710, 372] width 222 height 78
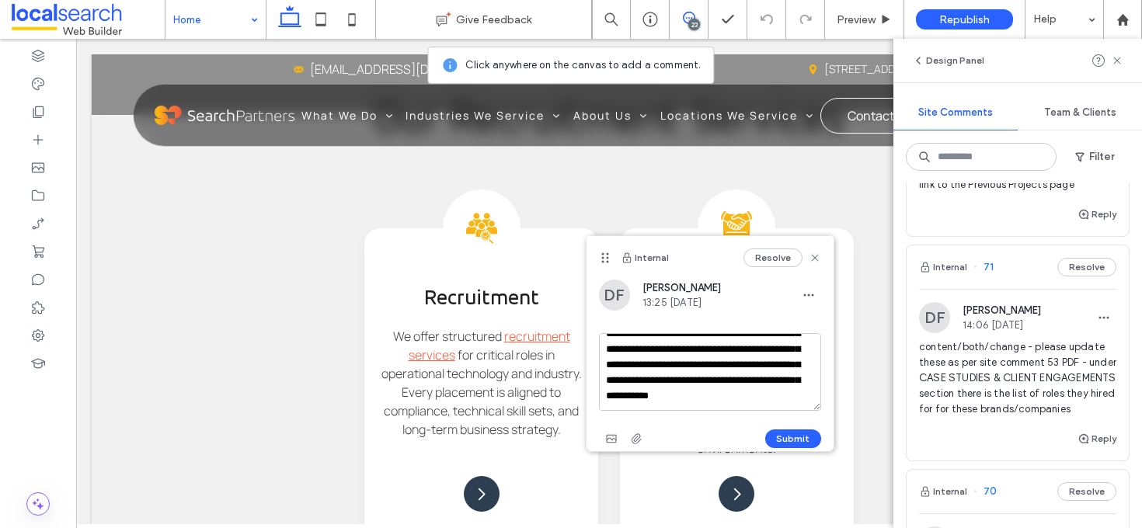
scroll to position [68, 0]
type textarea "**********"
click at [808, 429] on button "Submit" at bounding box center [793, 438] width 56 height 19
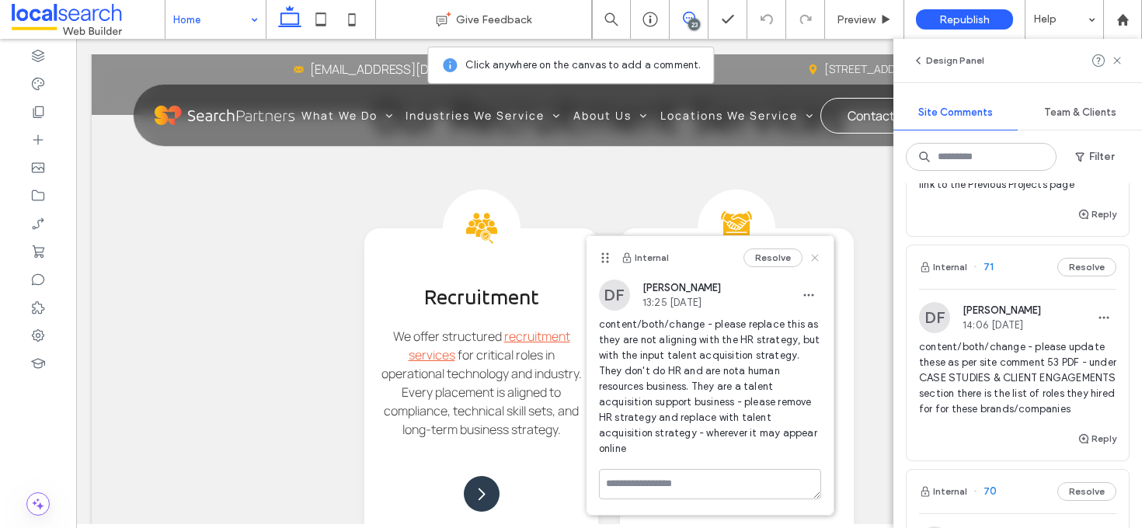
click at [813, 255] on icon at bounding box center [814, 258] width 12 height 12
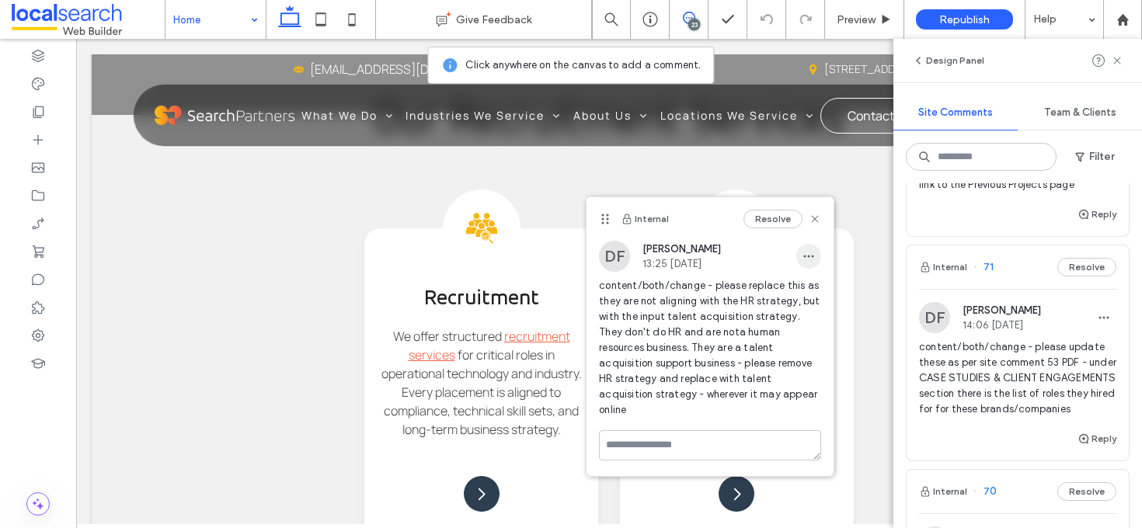
click at [810, 266] on span "button" at bounding box center [808, 256] width 25 height 25
click at [820, 290] on span "Edit" at bounding box center [819, 297] width 20 height 16
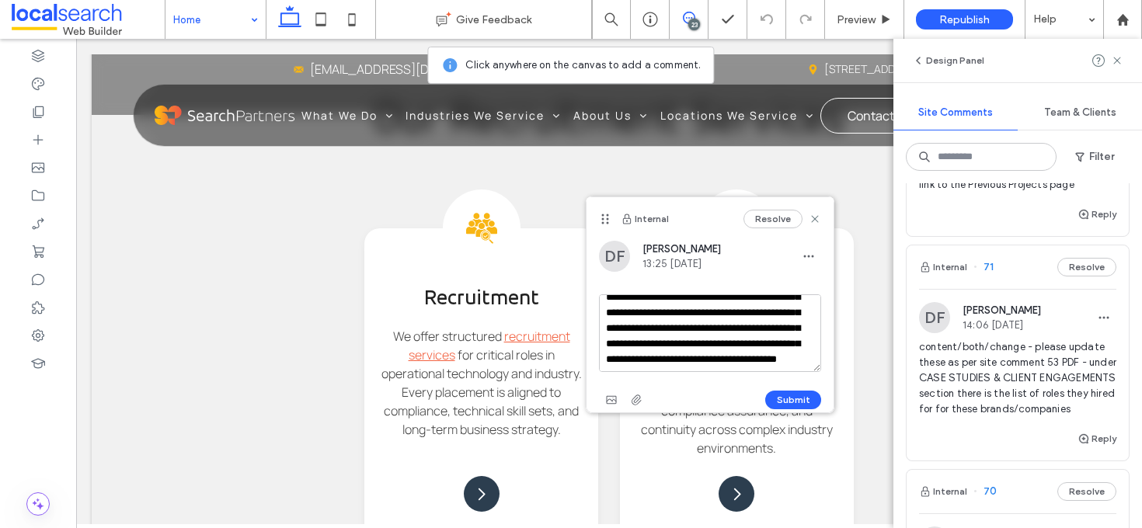
scroll to position [76, 0]
drag, startPoint x: 805, startPoint y: 353, endPoint x: 766, endPoint y: 356, distance: 38.9
click at [766, 356] on textarea "**********" at bounding box center [710, 333] width 222 height 78
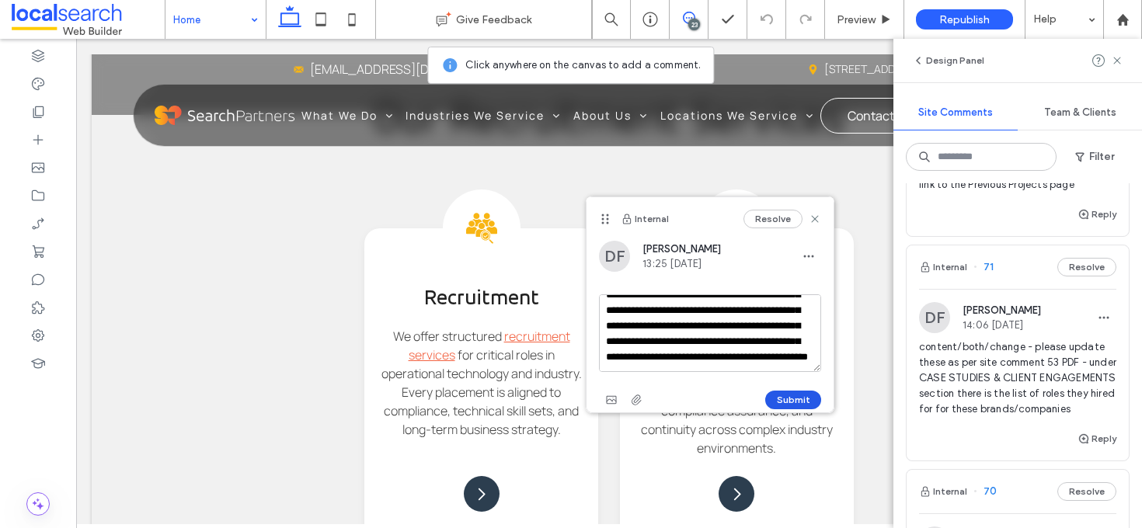
type textarea "**********"
click at [807, 404] on button "Submit" at bounding box center [793, 400] width 56 height 19
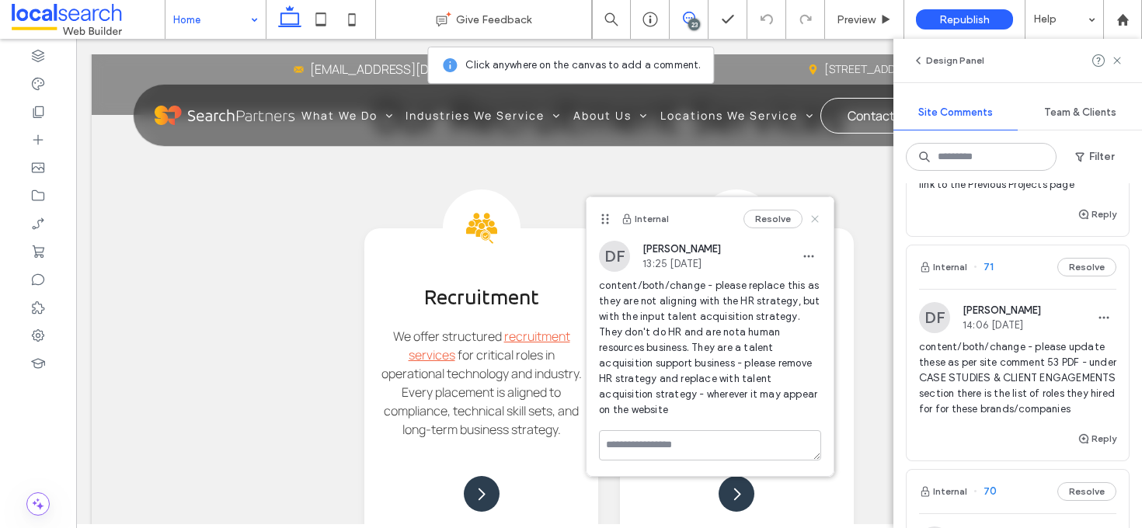
click at [815, 214] on icon at bounding box center [814, 219] width 12 height 12
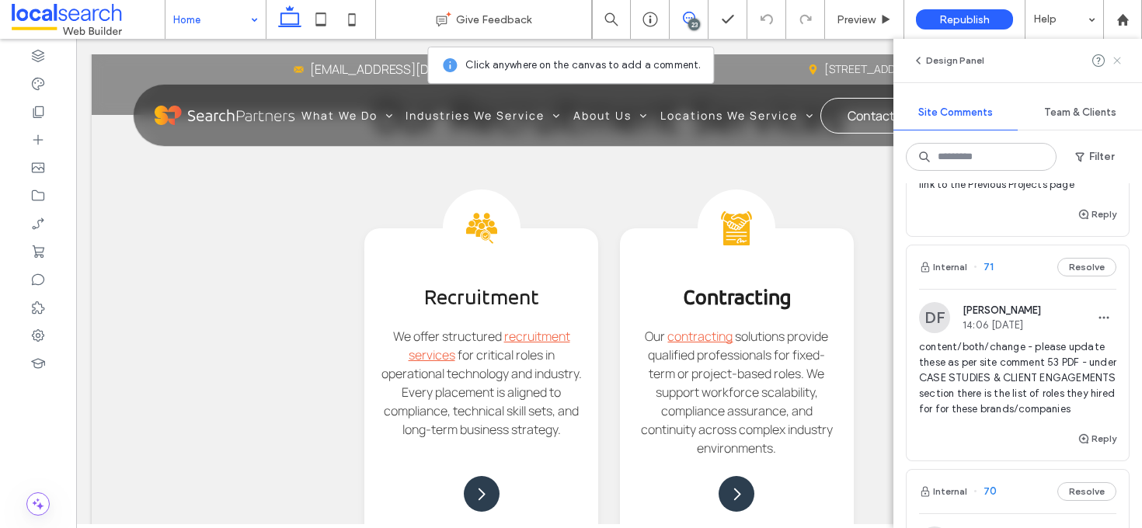
click at [1119, 57] on use at bounding box center [1116, 60] width 7 height 7
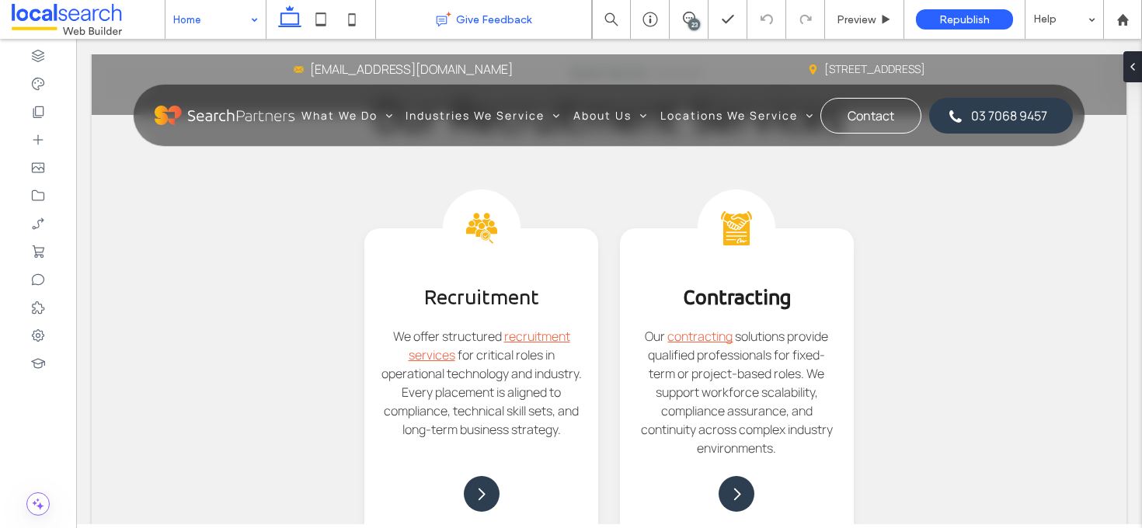
scroll to position [0, 0]
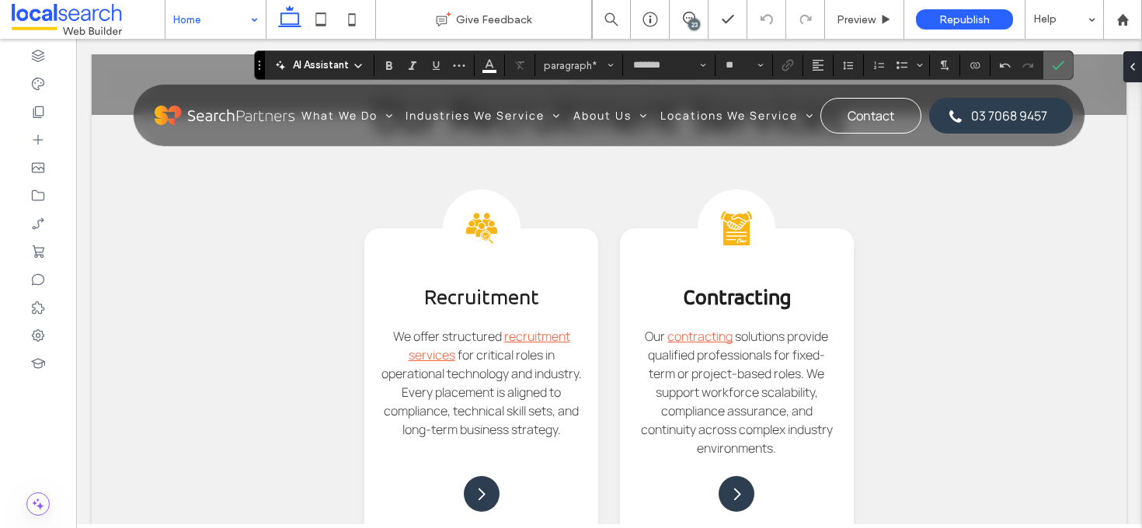
click at [1064, 63] on label "Confirm" at bounding box center [1057, 65] width 23 height 28
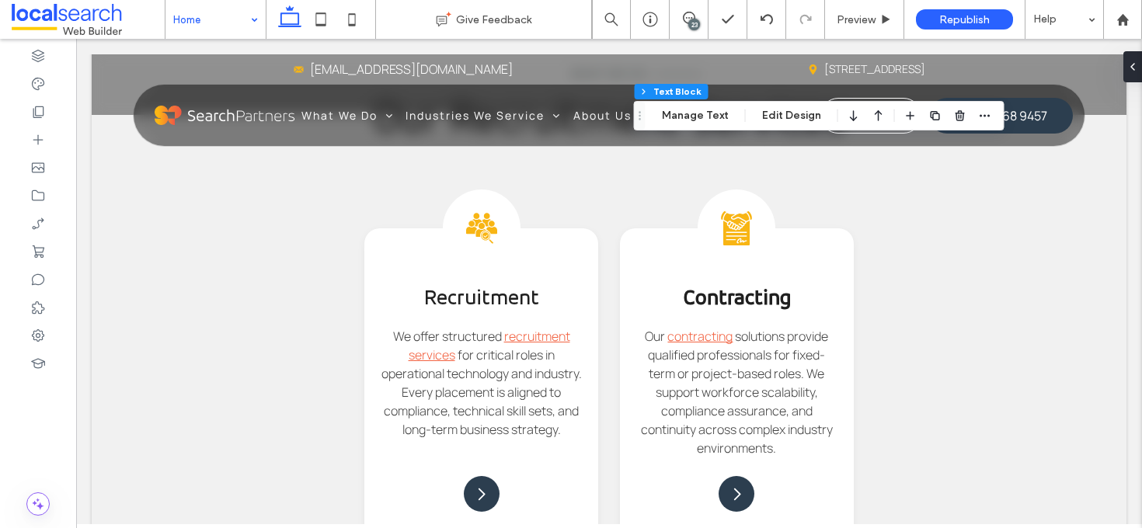
click at [696, 19] on div "23" at bounding box center [694, 25] width 12 height 12
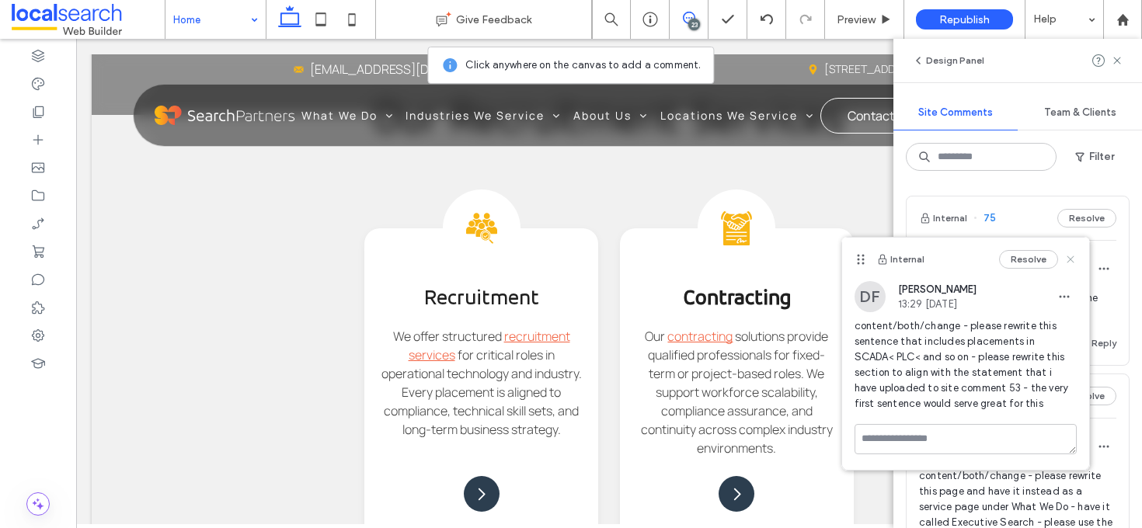
click at [1070, 259] on use at bounding box center [1069, 259] width 7 height 7
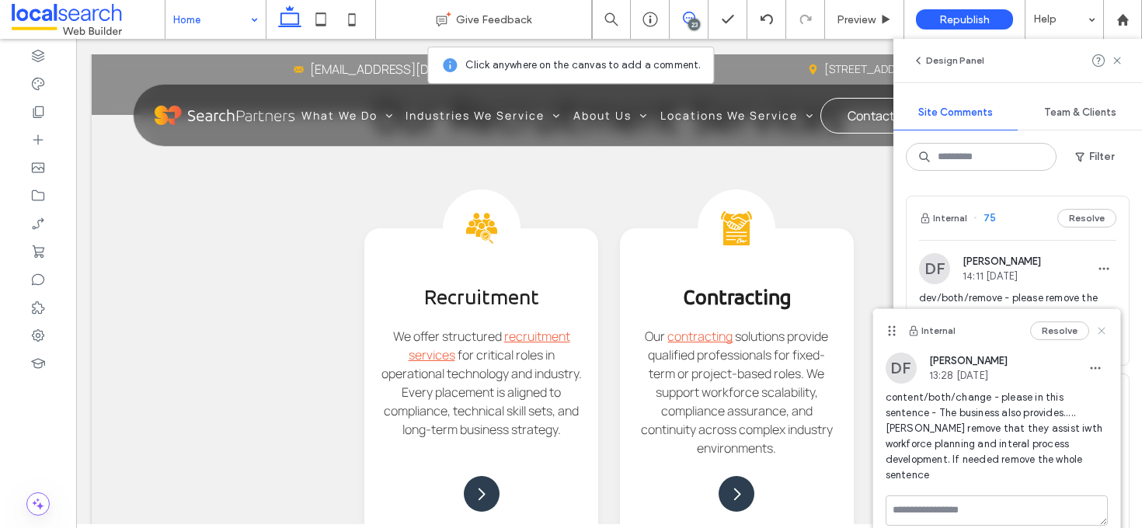
click at [1100, 328] on icon at bounding box center [1101, 331] width 12 height 12
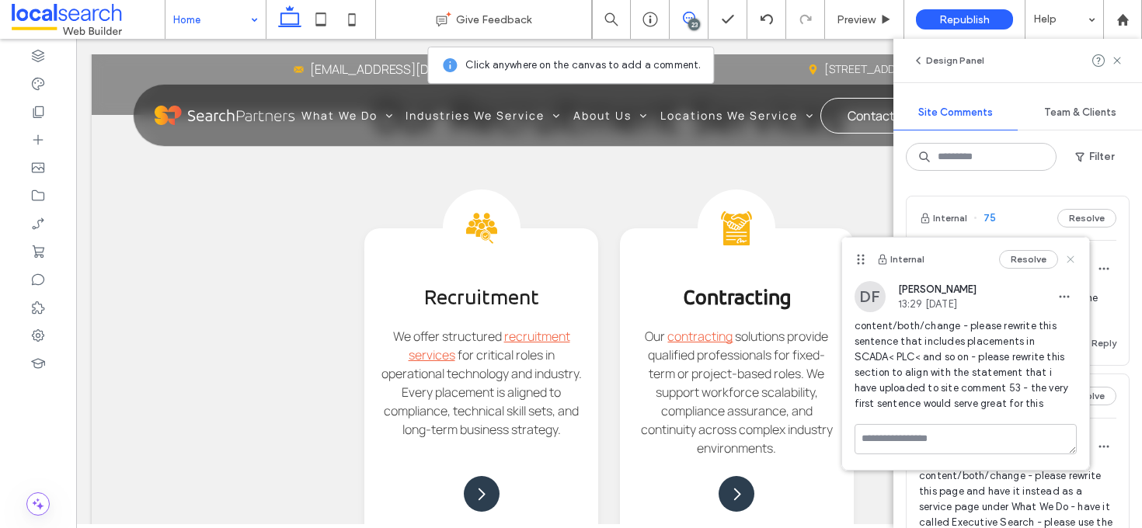
click at [1072, 254] on icon at bounding box center [1070, 259] width 12 height 12
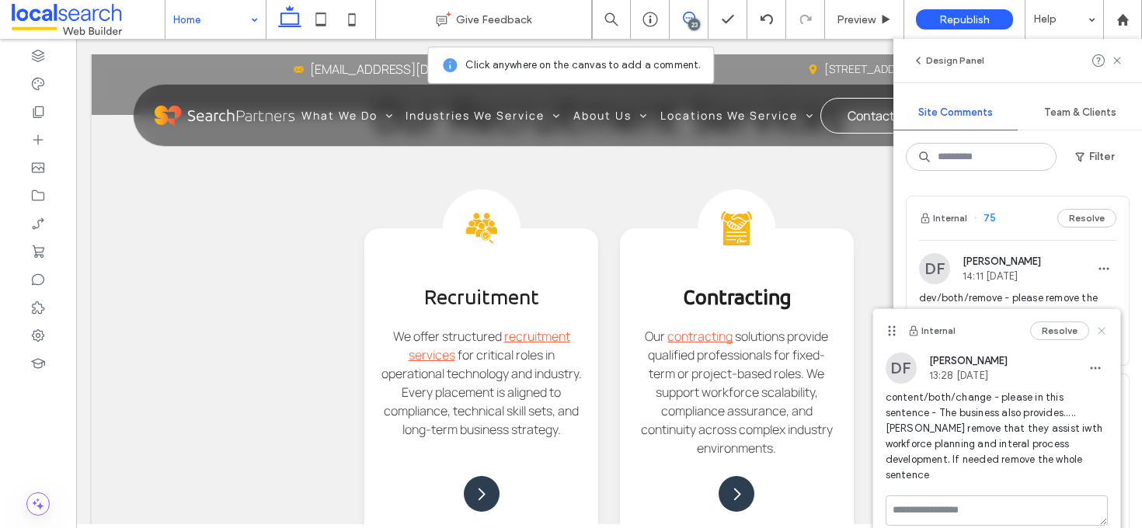
click at [1104, 331] on icon at bounding box center [1101, 331] width 12 height 12
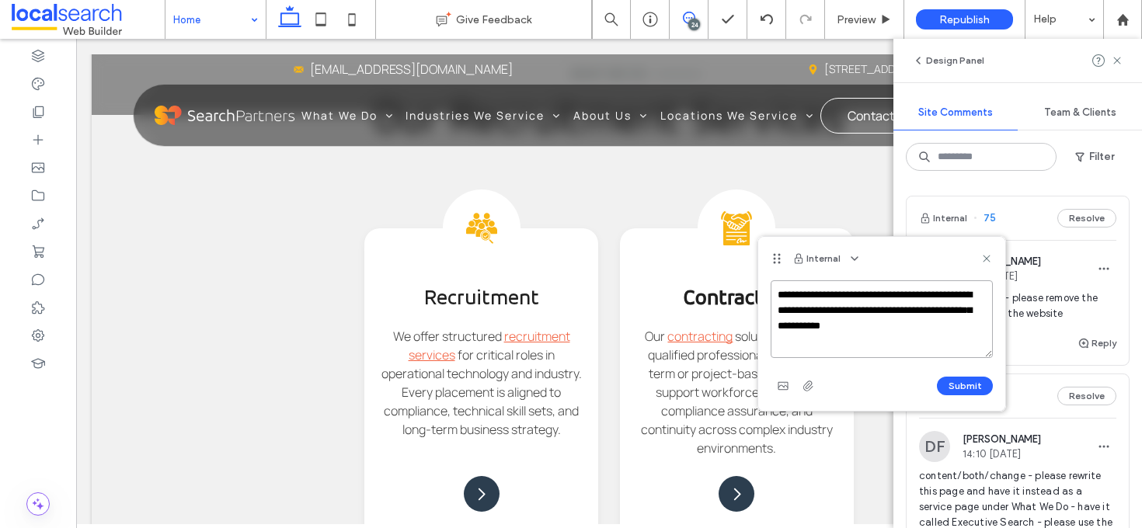
paste textarea "**********"
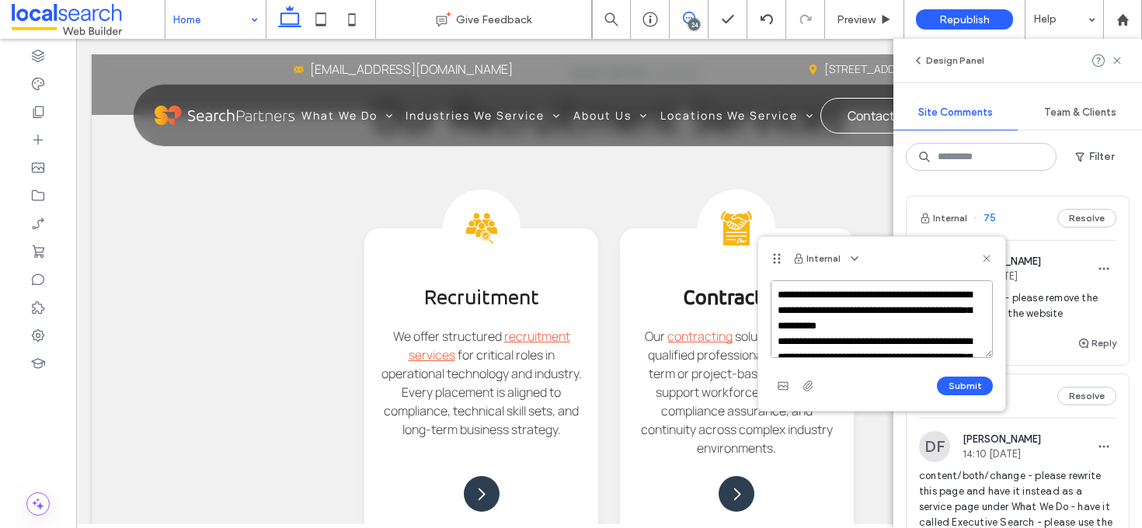
scroll to position [954, 0]
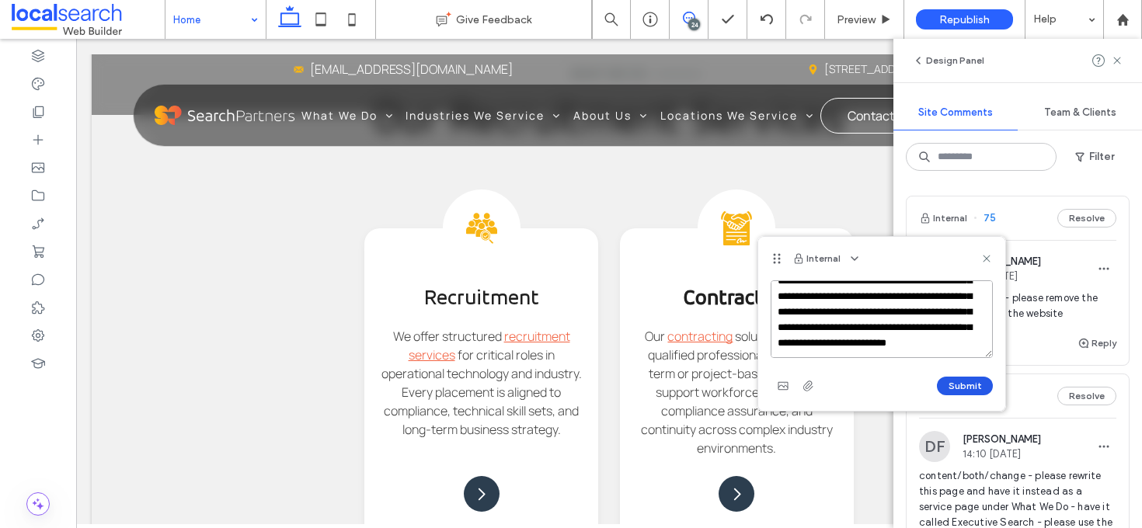
type textarea "**********"
click at [958, 381] on button "Submit" at bounding box center [965, 386] width 56 height 19
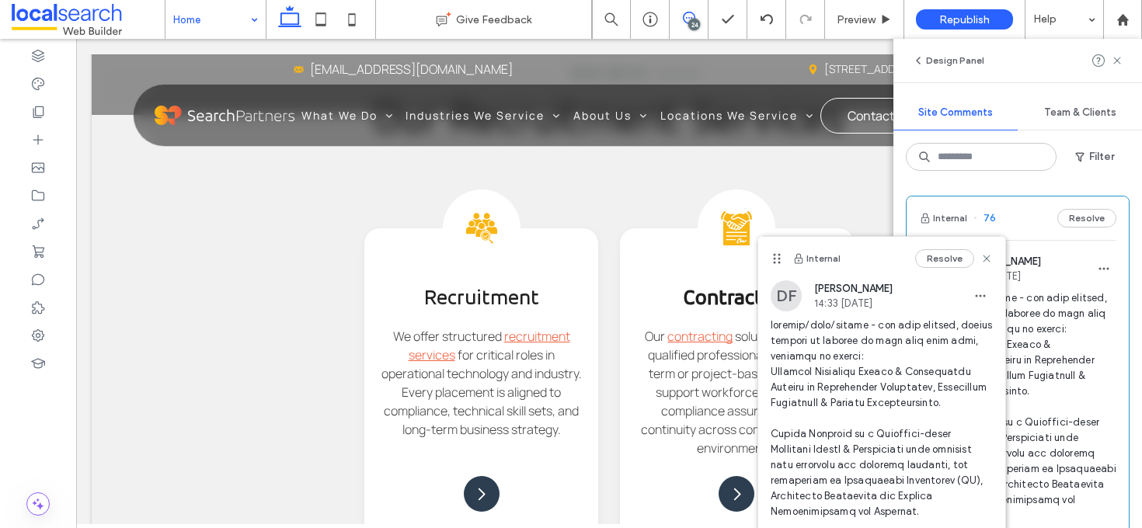
scroll to position [0, 0]
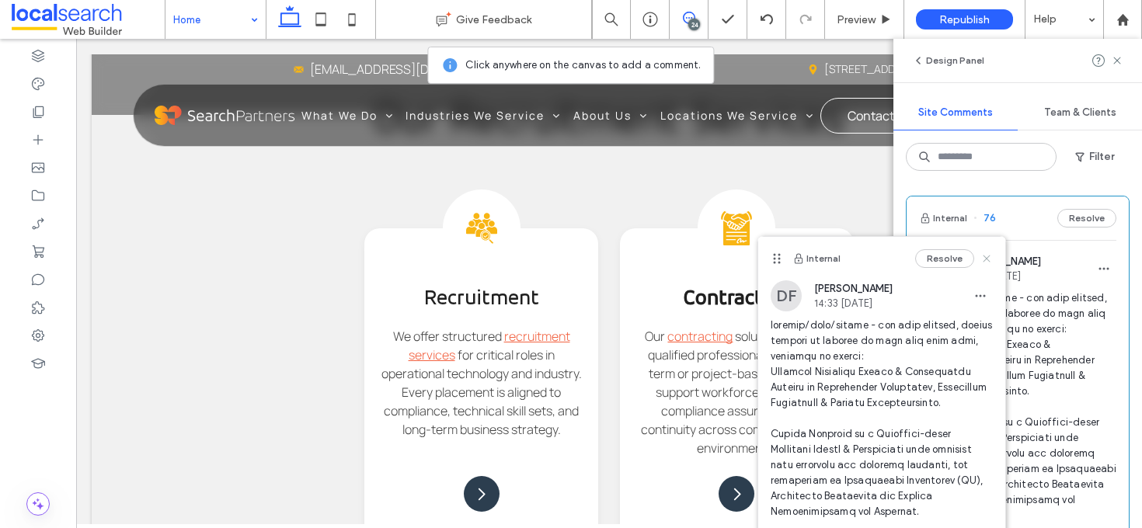
click at [982, 256] on use at bounding box center [985, 258] width 7 height 7
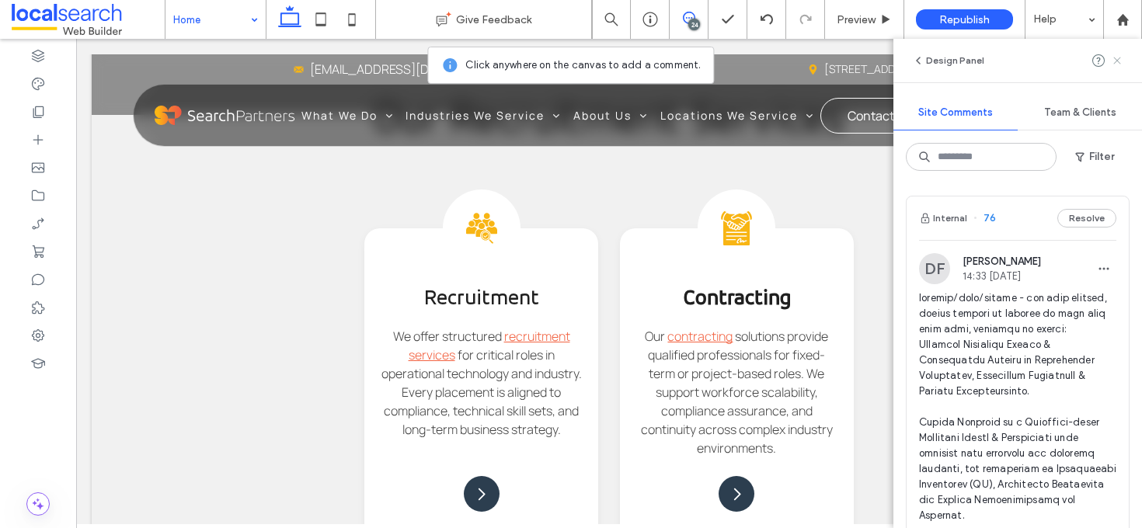
click at [1114, 58] on icon at bounding box center [1117, 60] width 12 height 12
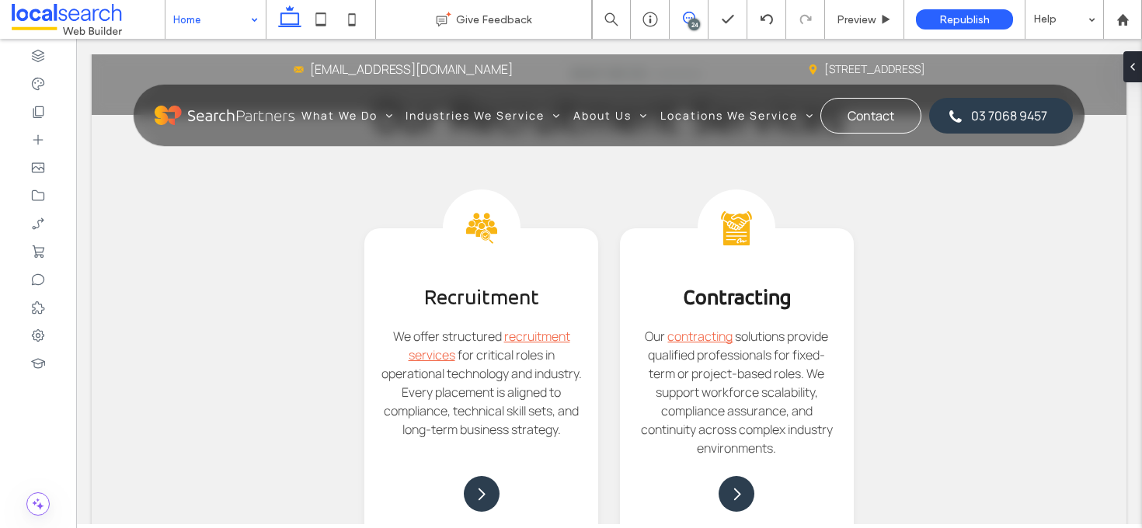
click at [704, 17] on span at bounding box center [688, 18] width 38 height 12
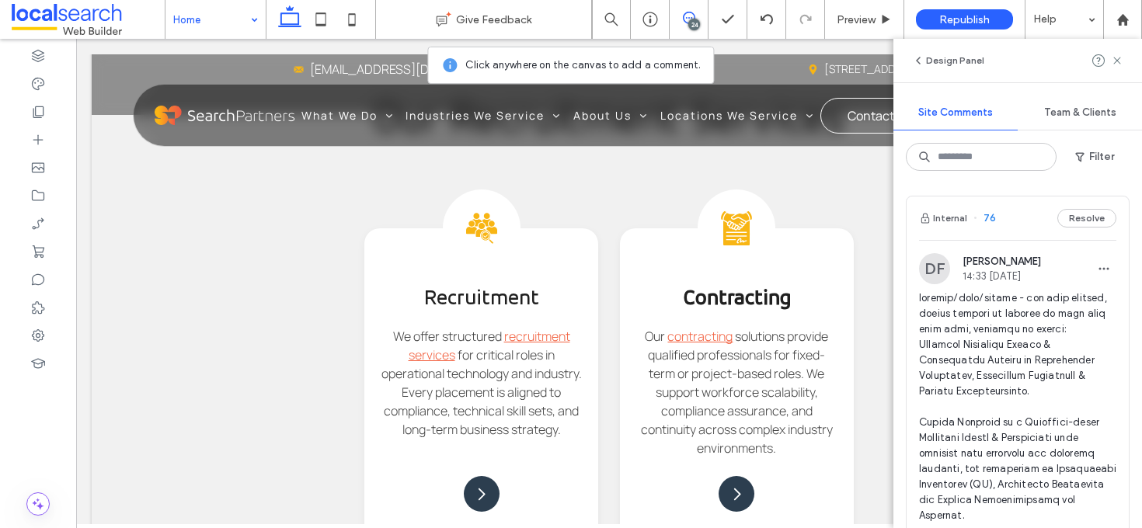
click at [698, 17] on span at bounding box center [688, 18] width 38 height 12
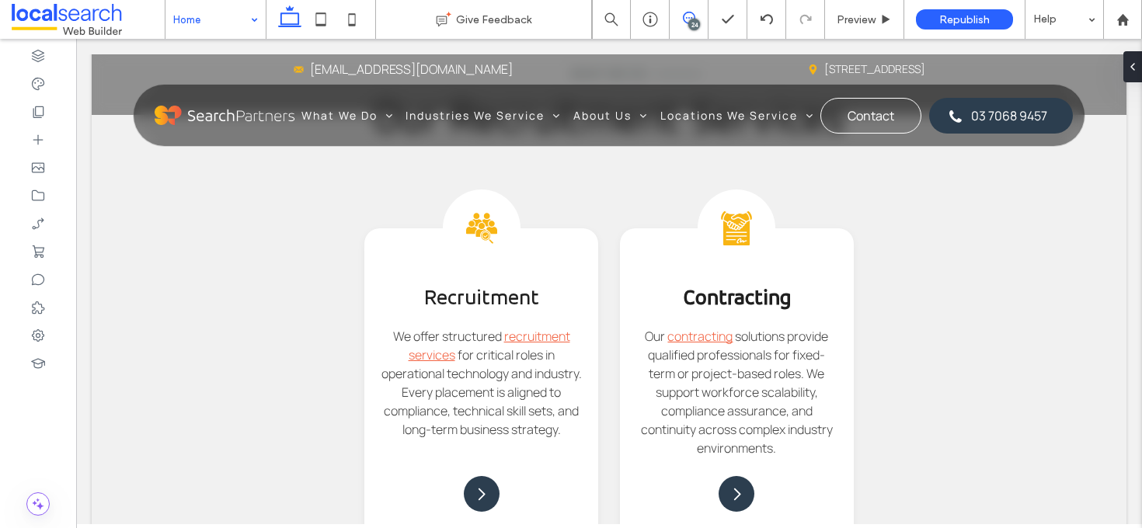
click at [698, 17] on span at bounding box center [688, 18] width 38 height 12
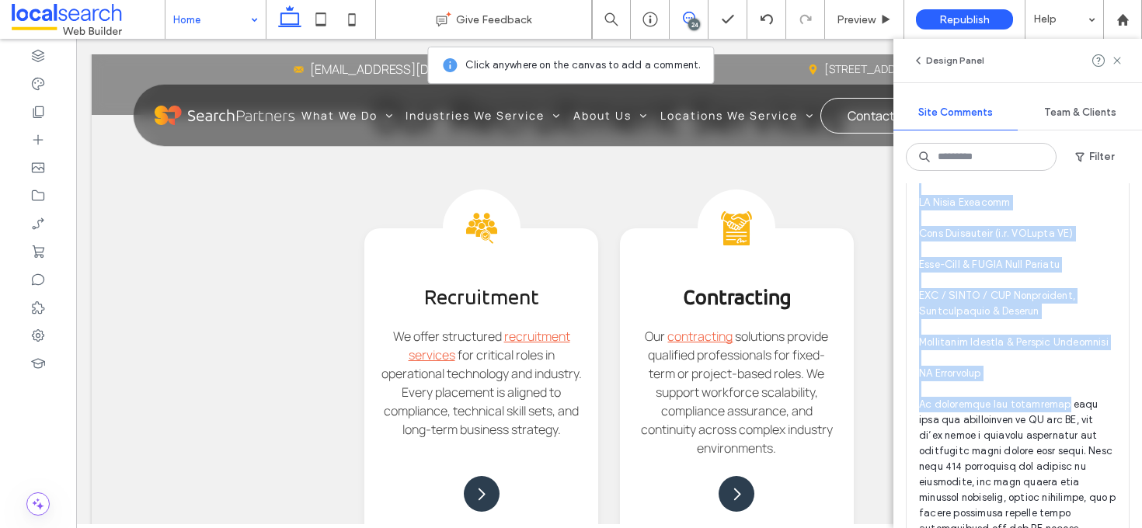
scroll to position [754, 0]
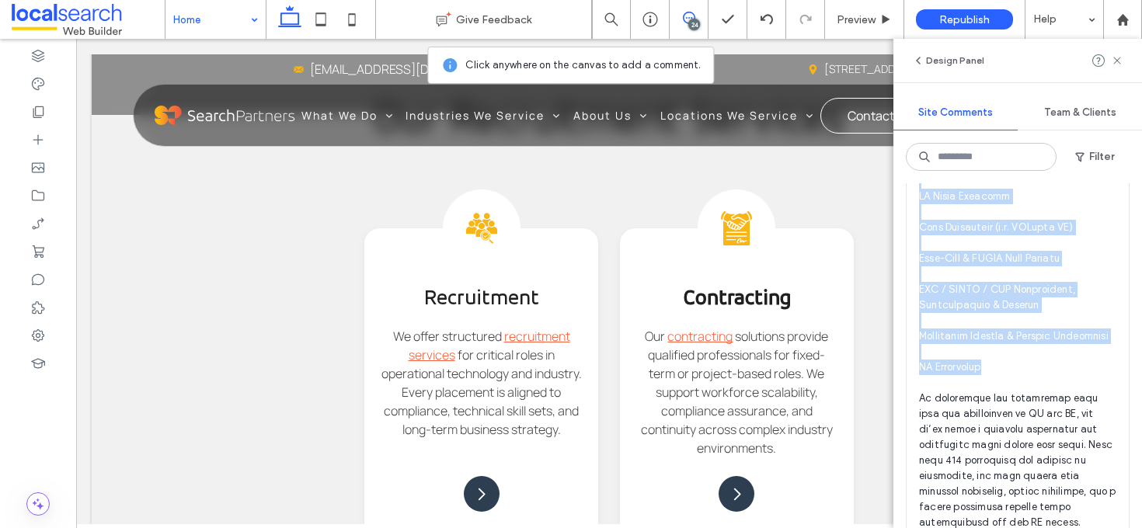
drag, startPoint x: 921, startPoint y: 280, endPoint x: 1062, endPoint y: 387, distance: 177.4
click at [1062, 387] on span at bounding box center [1017, 33] width 197 height 994
copy span "Our recruitment services span high-demand, niche technical domains such as: Ele…"
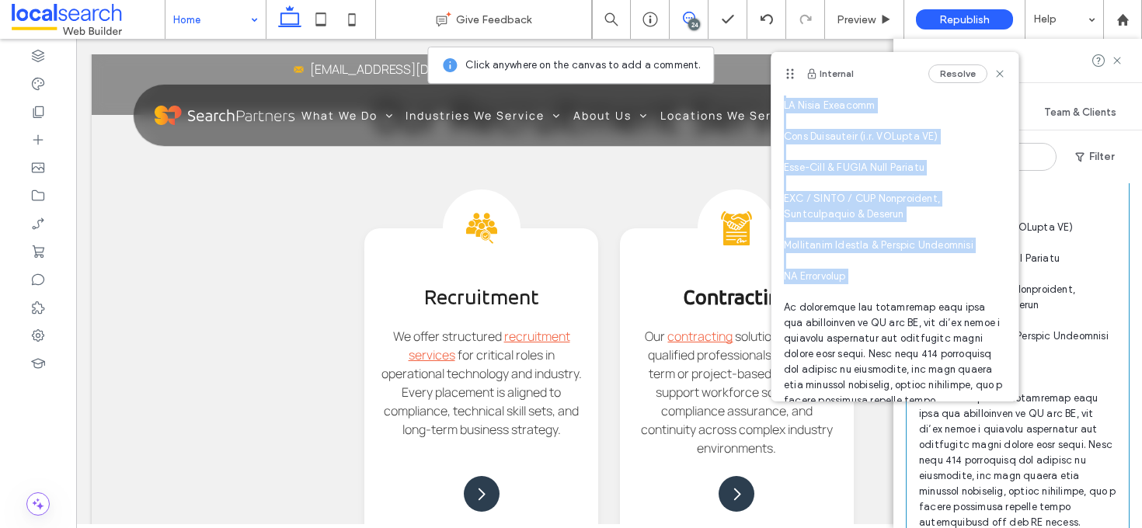
scroll to position [626, 0]
drag, startPoint x: 786, startPoint y: 193, endPoint x: 937, endPoint y: 273, distance: 170.9
copy span "Our recruitment services span high-demand, niche technical domains such as: Ele…"
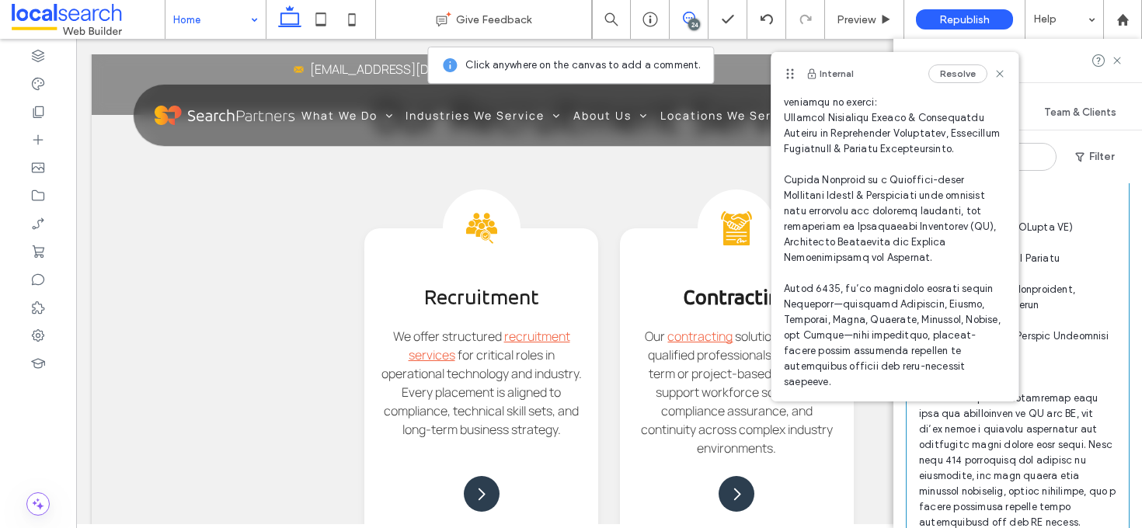
scroll to position [0, 0]
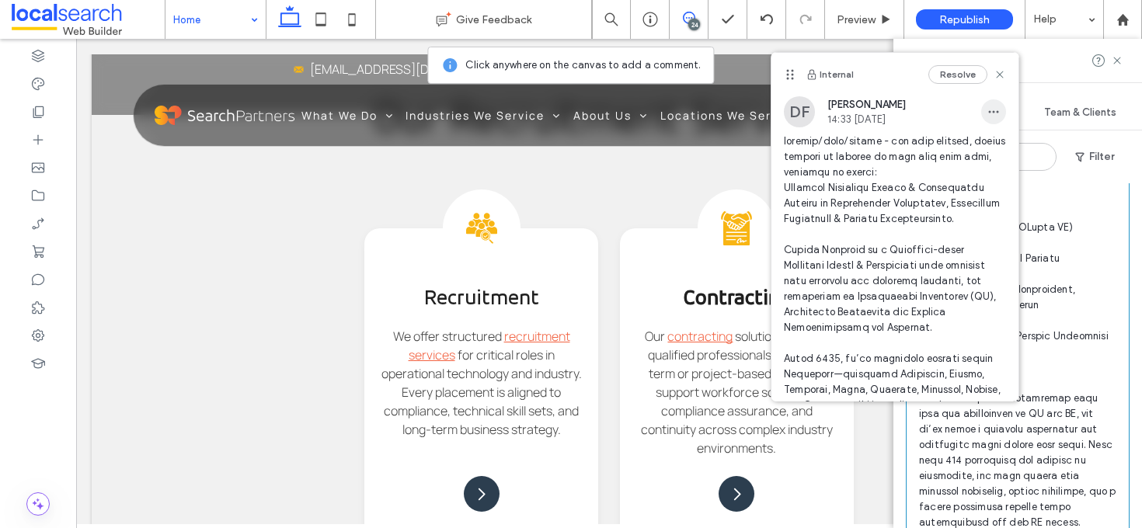
click at [989, 113] on use "button" at bounding box center [994, 112] width 10 height 2
click at [995, 151] on span "Edit" at bounding box center [992, 152] width 20 height 16
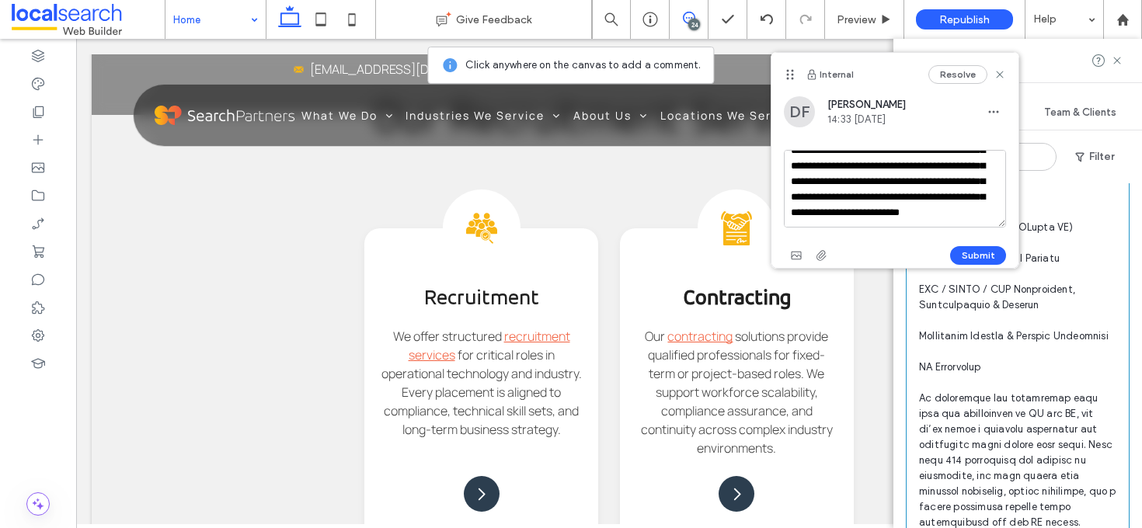
scroll to position [822, 0]
drag, startPoint x: 789, startPoint y: 184, endPoint x: 947, endPoint y: 172, distance: 158.1
click at [947, 172] on textarea at bounding box center [895, 189] width 222 height 78
type textarea "**********"
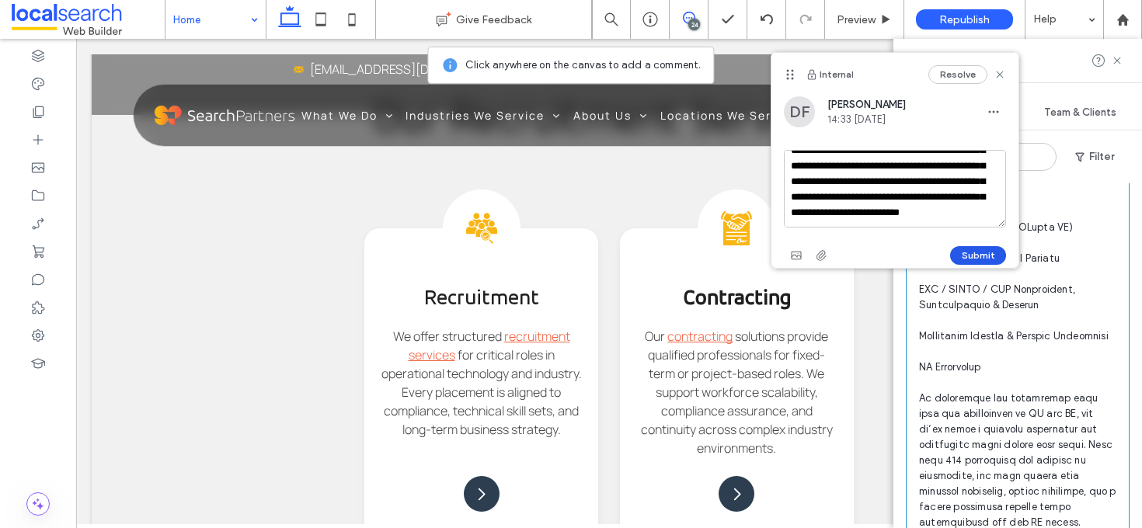
click at [992, 255] on button "Submit" at bounding box center [978, 255] width 56 height 19
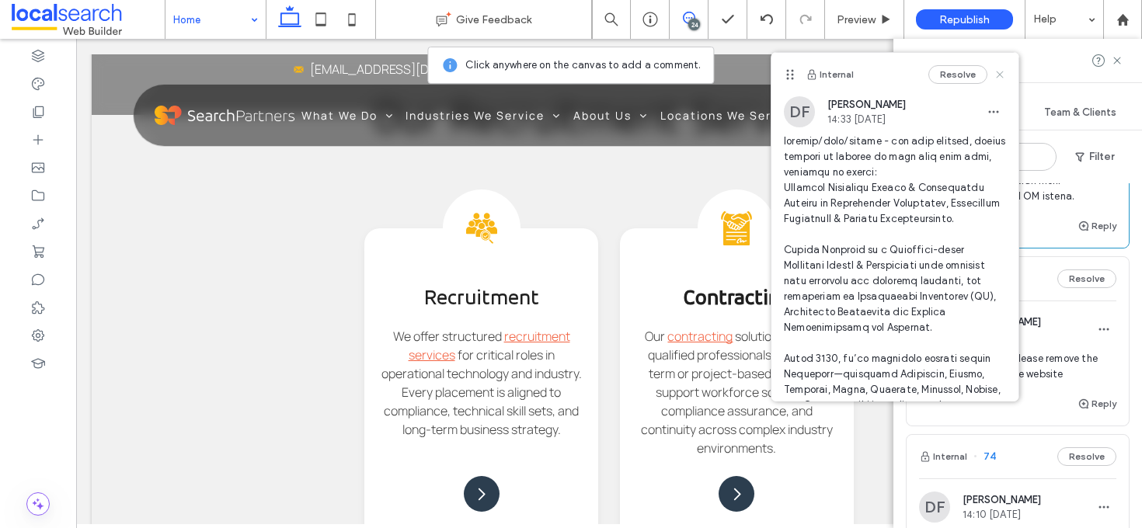
click at [993, 73] on icon at bounding box center [999, 74] width 12 height 12
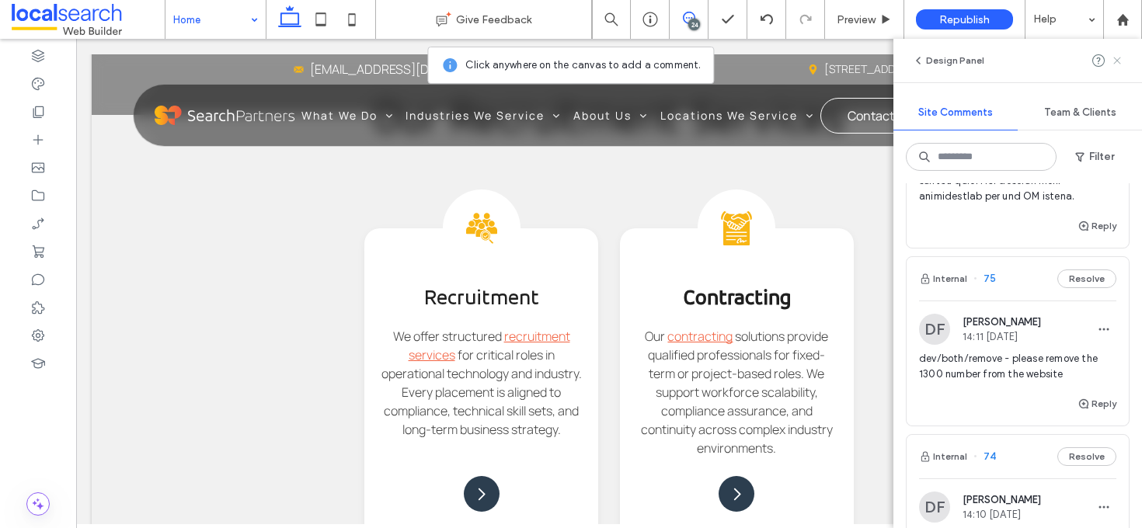
click at [1118, 61] on use at bounding box center [1116, 60] width 7 height 7
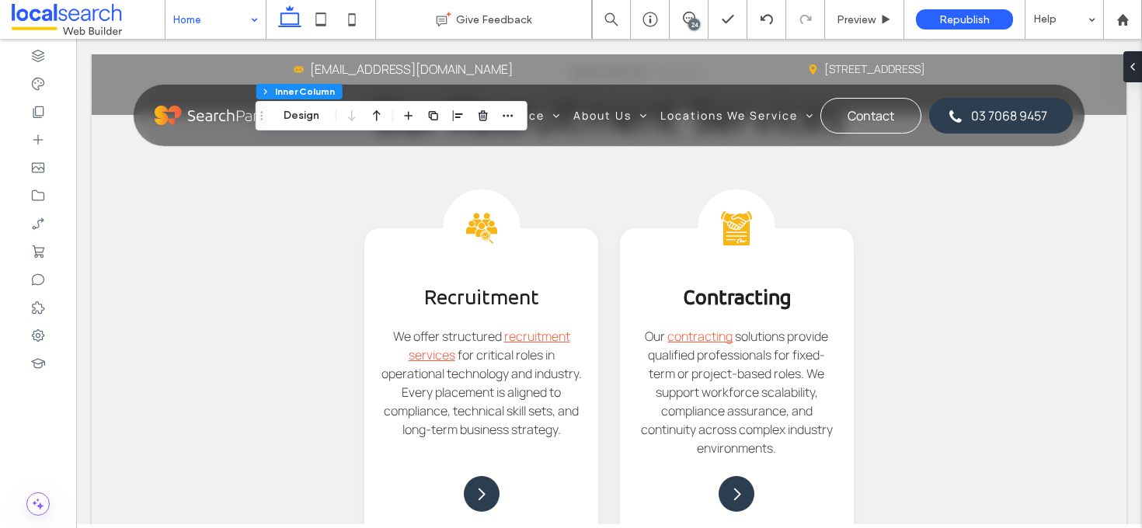
click at [693, 20] on div "24" at bounding box center [694, 25] width 12 height 12
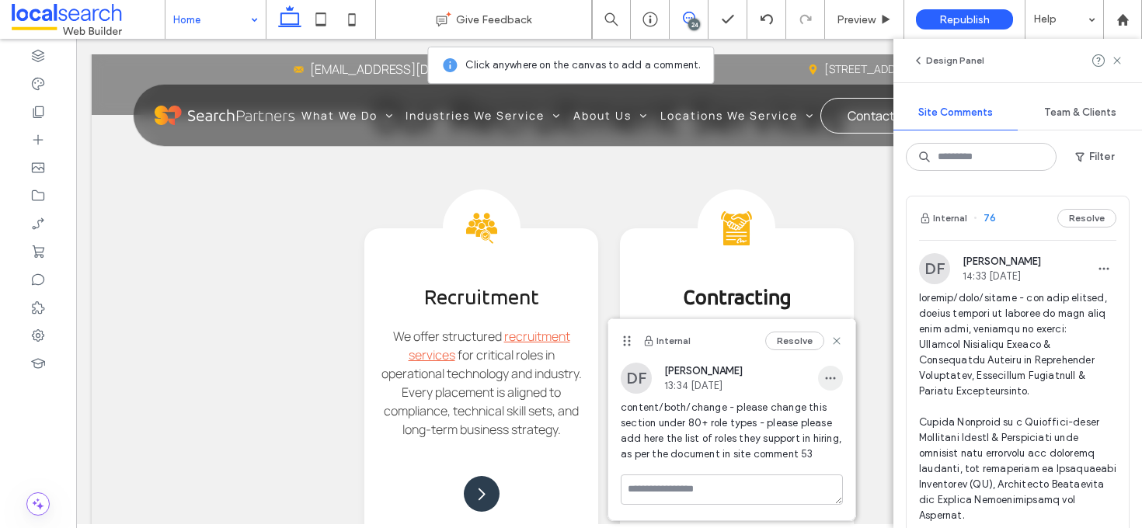
click at [832, 379] on icon "button" at bounding box center [830, 378] width 12 height 12
click at [849, 411] on span "Edit" at bounding box center [841, 419] width 20 height 16
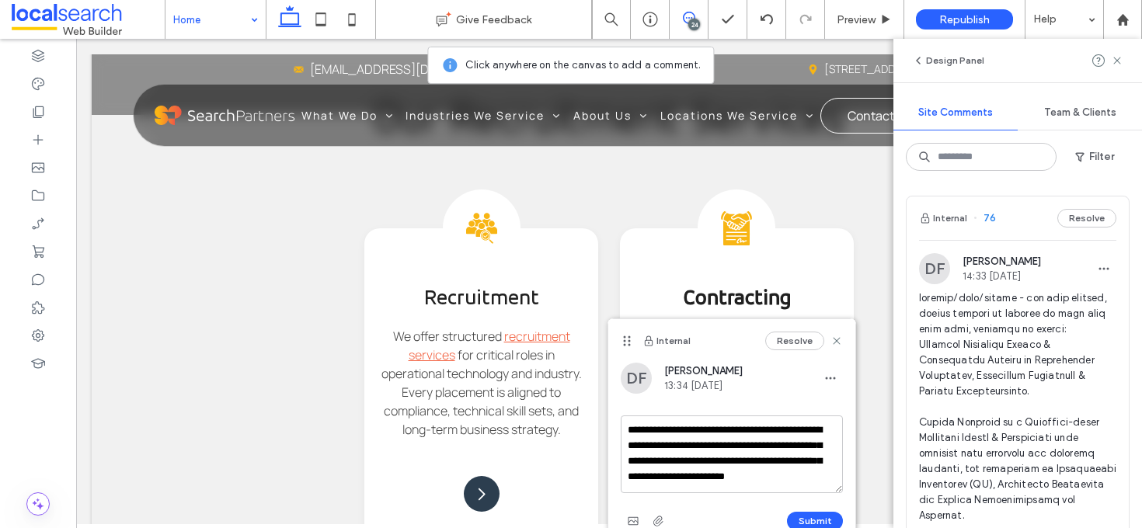
scroll to position [14, 0]
drag, startPoint x: 747, startPoint y: 481, endPoint x: 706, endPoint y: 466, distance: 43.7
click at [706, 466] on textarea "**********" at bounding box center [731, 454] width 222 height 78
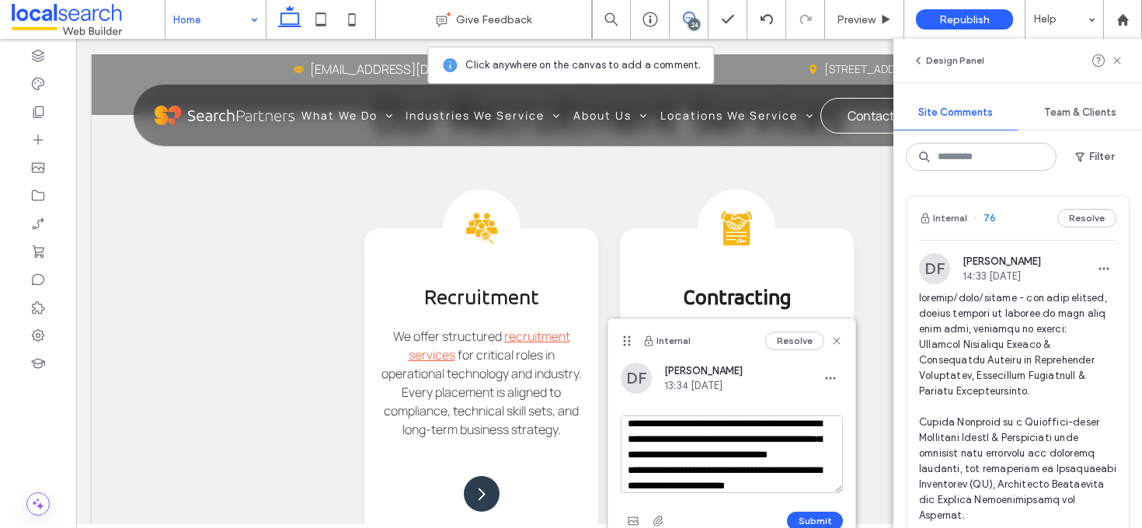
scroll to position [332, 0]
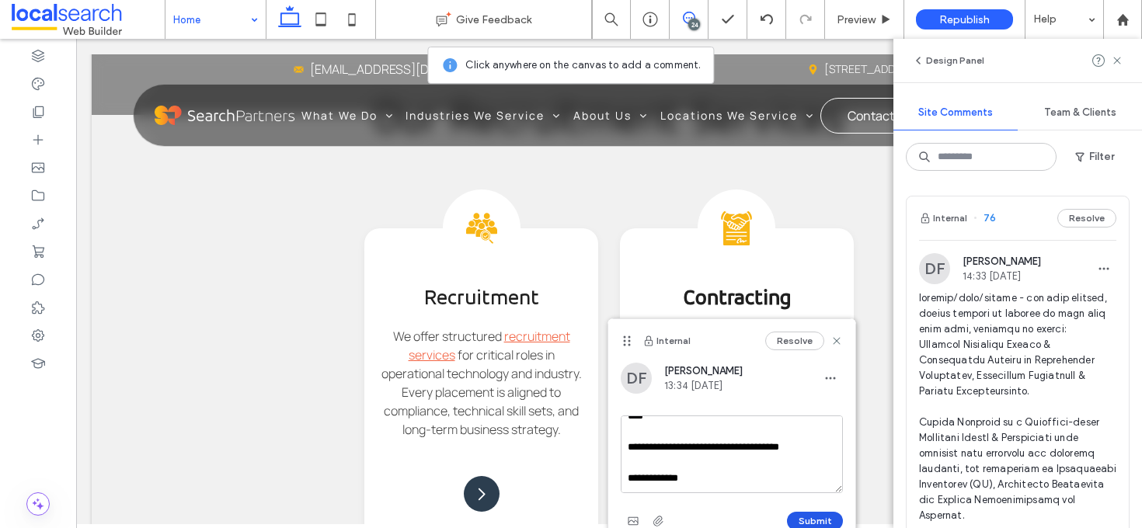
type textarea "**********"
click at [803, 518] on button "Submit" at bounding box center [815, 521] width 56 height 19
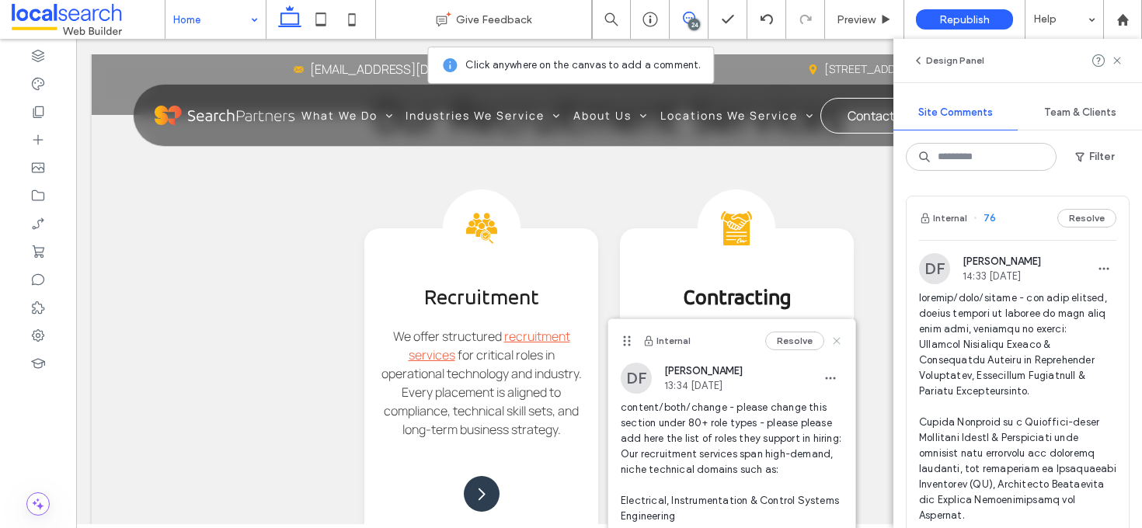
click at [830, 335] on icon at bounding box center [836, 341] width 12 height 12
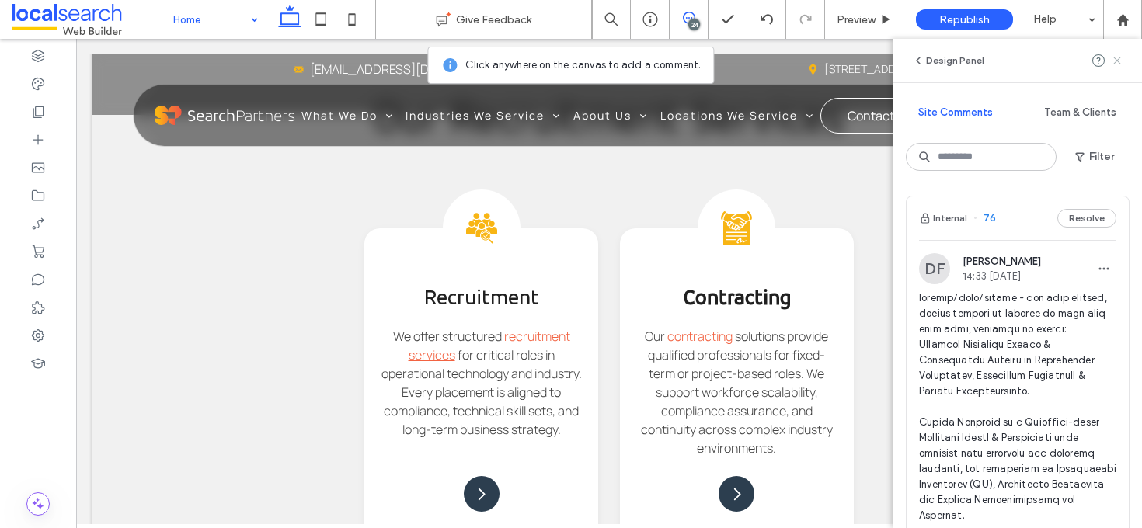
click at [1117, 57] on icon at bounding box center [1117, 60] width 12 height 12
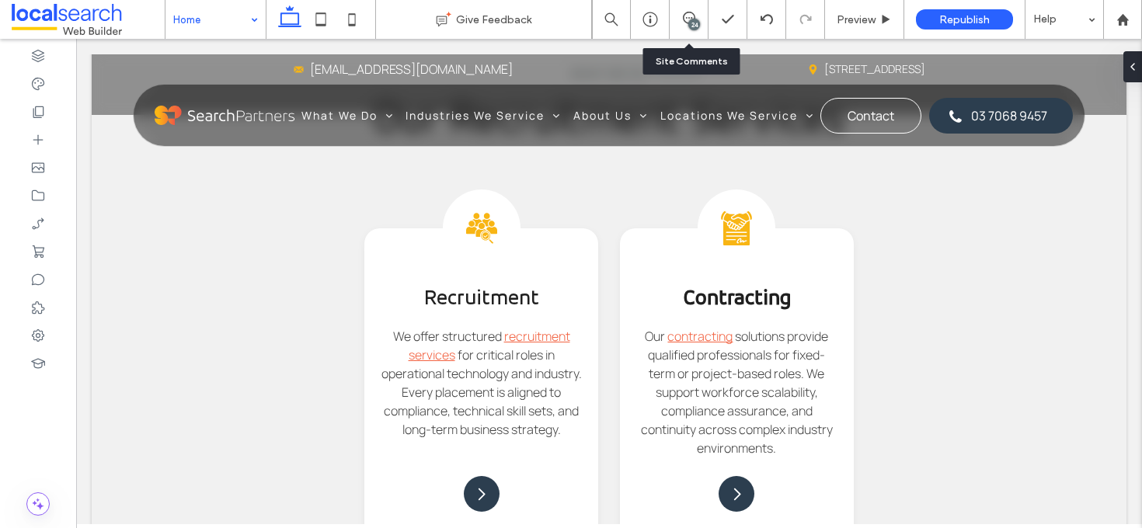
click at [680, 24] on div "24" at bounding box center [688, 20] width 38 height 16
click at [690, 25] on div "24" at bounding box center [694, 25] width 12 height 12
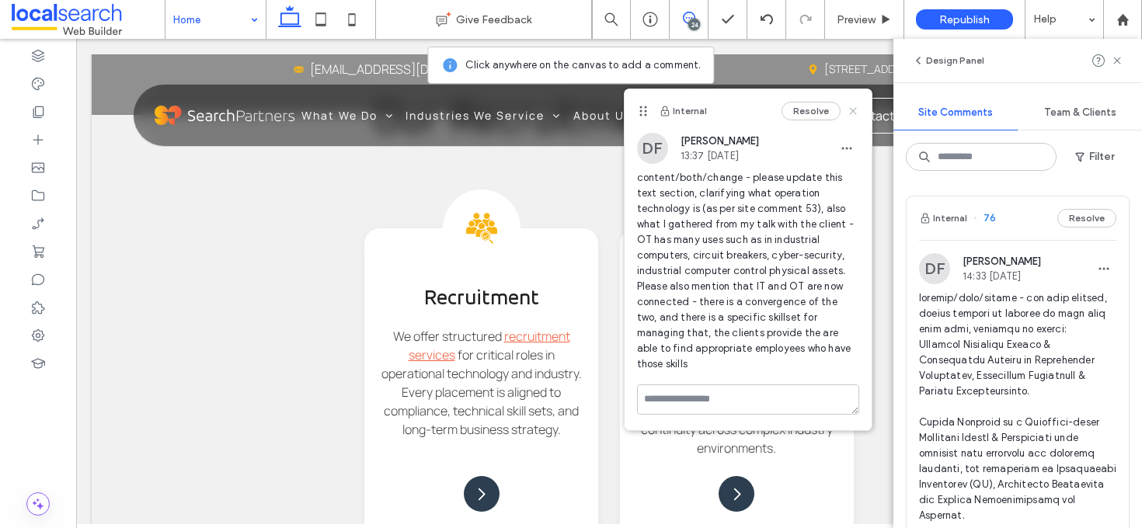
click at [854, 113] on use at bounding box center [852, 110] width 7 height 7
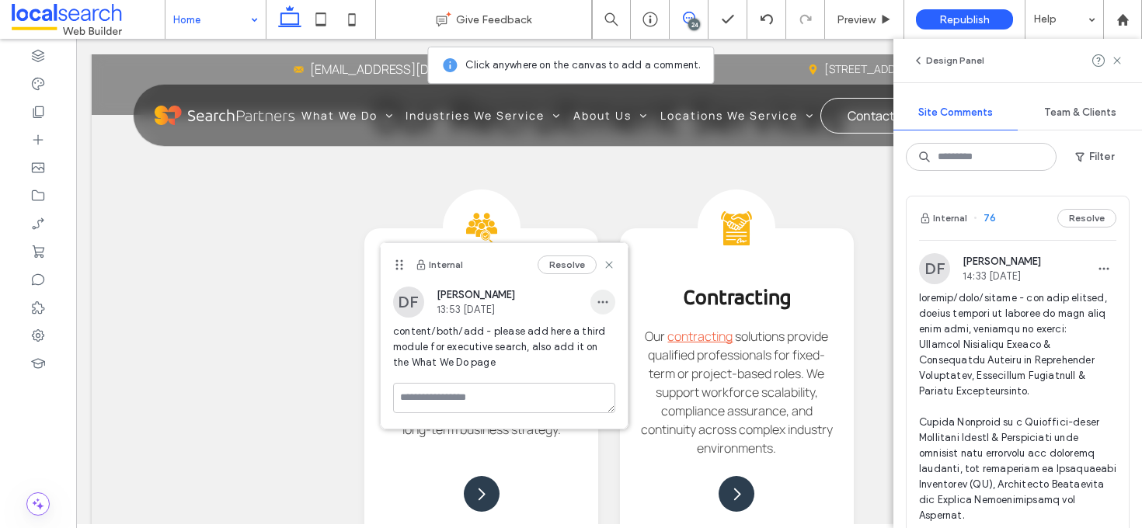
click at [607, 311] on span "button" at bounding box center [602, 302] width 25 height 25
click at [616, 334] on div "Edit" at bounding box center [660, 343] width 138 height 30
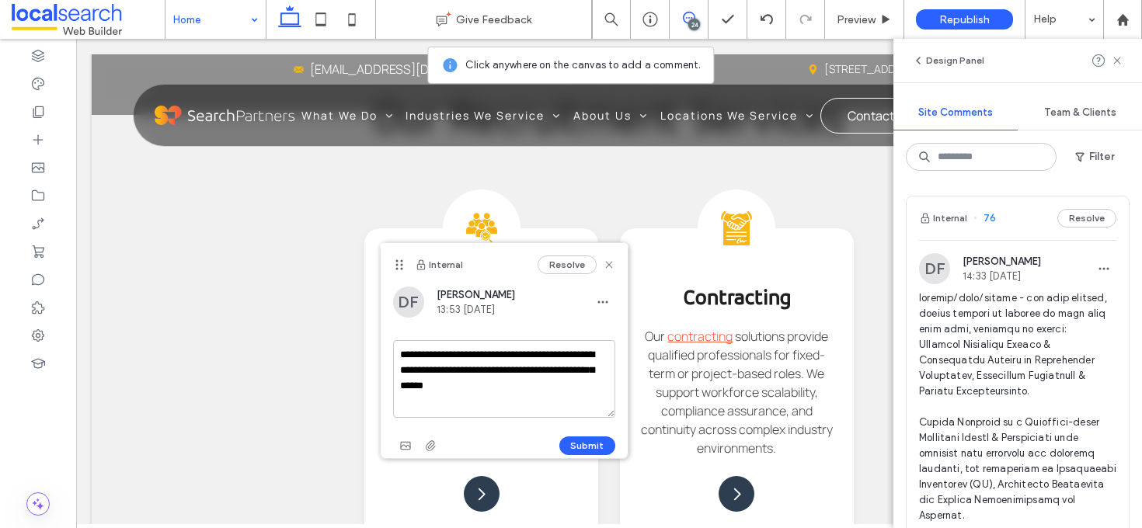
click at [539, 391] on textarea "**********" at bounding box center [504, 379] width 222 height 78
click at [566, 408] on textarea "**********" at bounding box center [504, 379] width 222 height 78
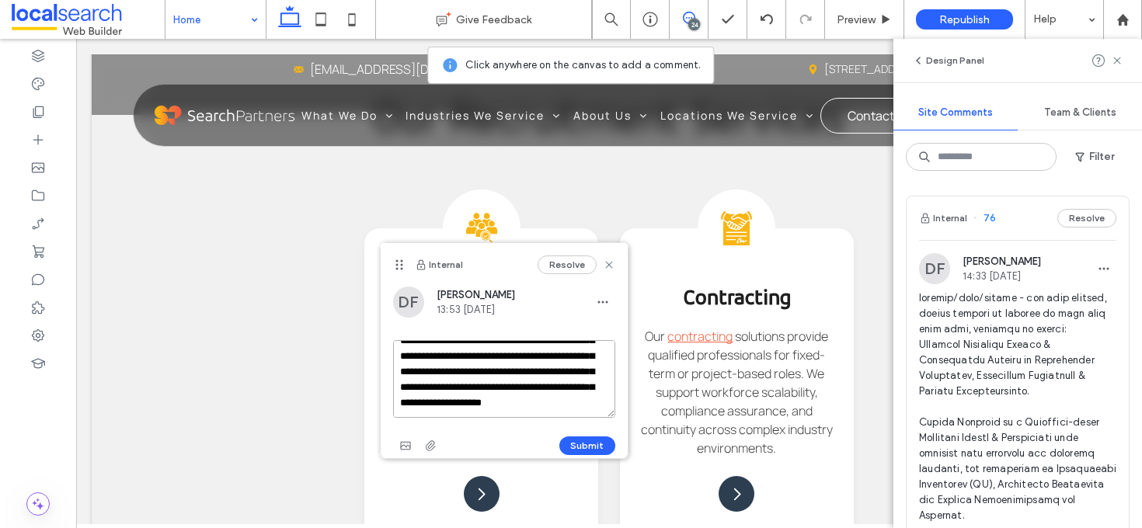
scroll to position [53, 0]
type textarea "**********"
click at [610, 446] on button "Submit" at bounding box center [587, 445] width 56 height 19
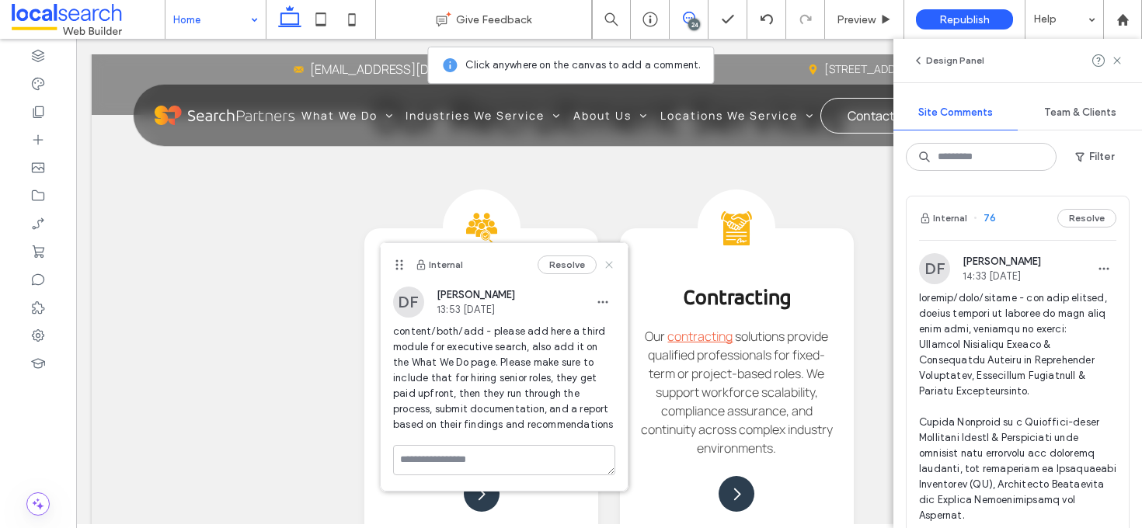
click at [613, 266] on icon at bounding box center [609, 265] width 12 height 12
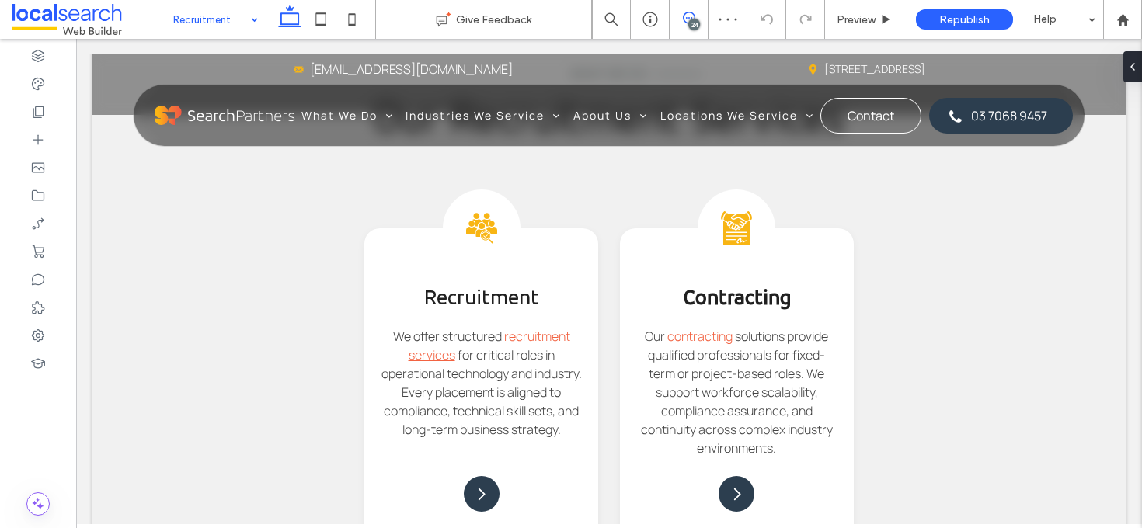
click at [700, 23] on span at bounding box center [688, 18] width 38 height 12
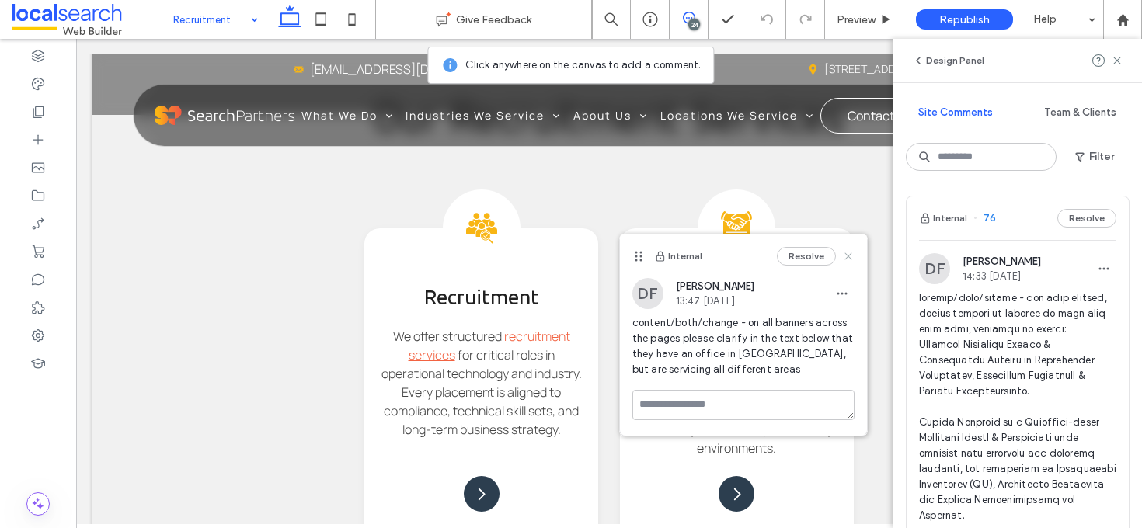
click at [849, 256] on use at bounding box center [847, 256] width 7 height 7
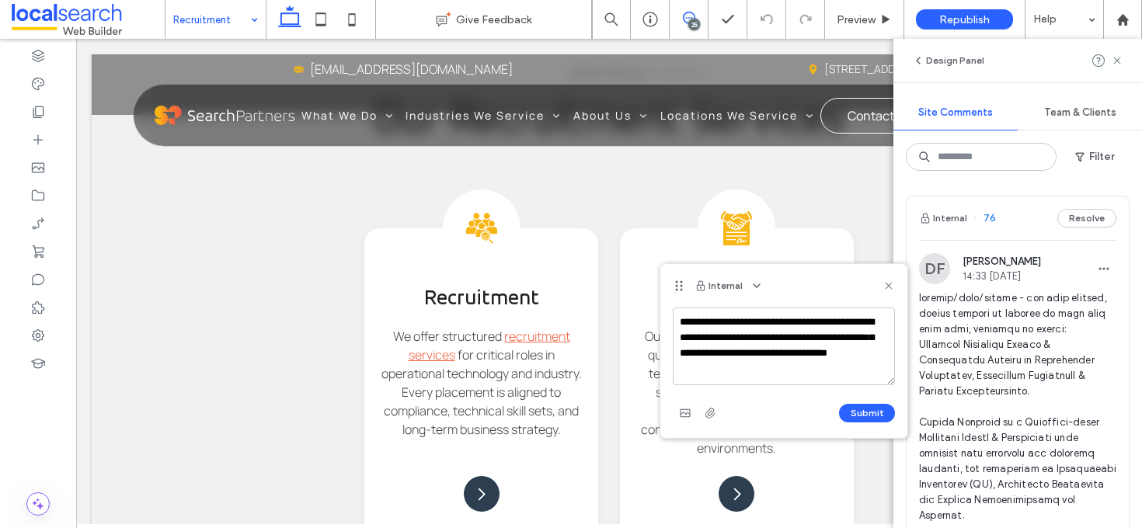
drag, startPoint x: 750, startPoint y: 364, endPoint x: 669, endPoint y: 373, distance: 81.2
click at [669, 373] on div "**********" at bounding box center [783, 373] width 247 height 130
type textarea "**********"
click at [877, 410] on button "Submit" at bounding box center [867, 413] width 56 height 19
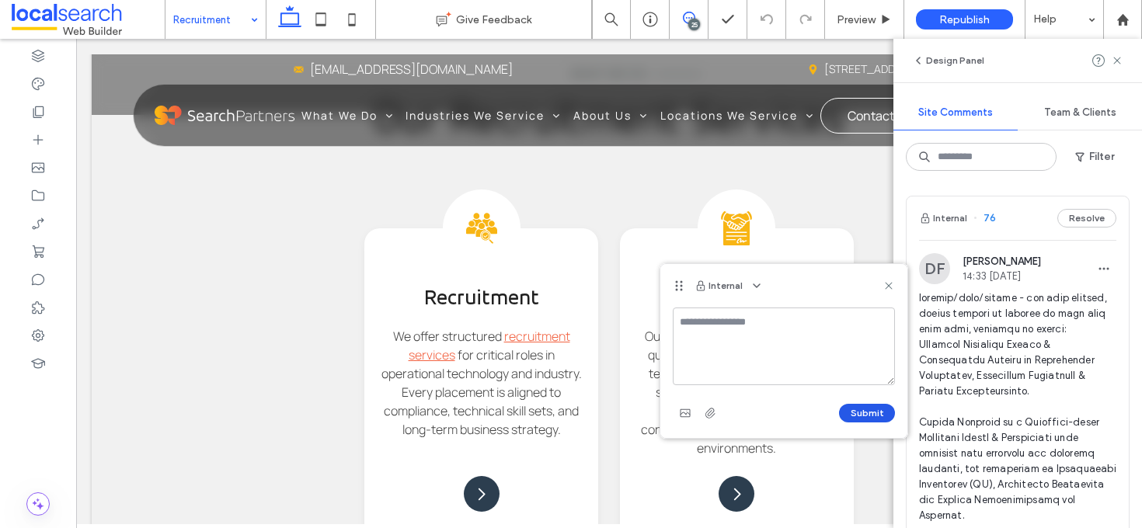
scroll to position [0, 0]
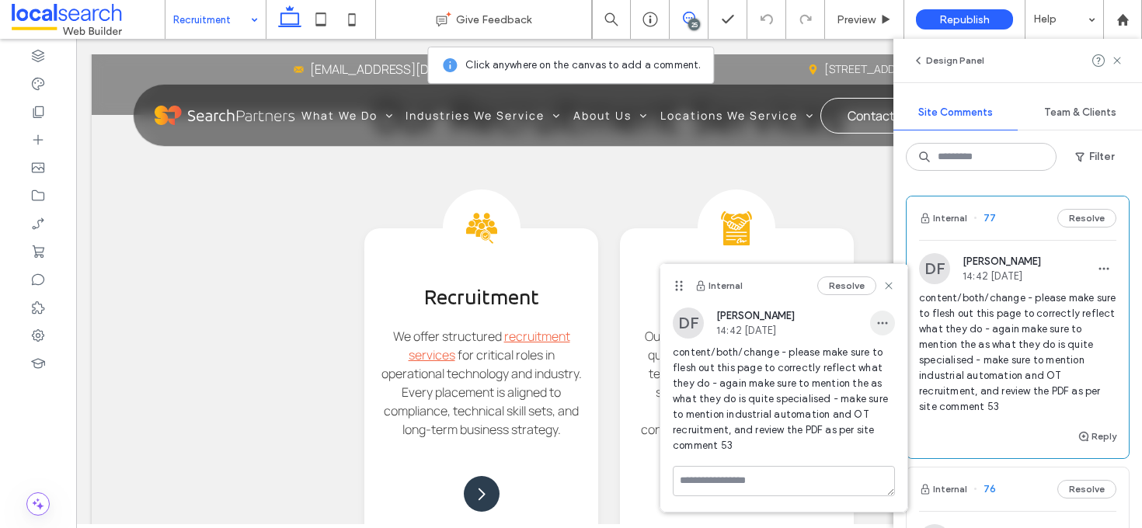
click at [885, 318] on icon "button" at bounding box center [882, 323] width 12 height 12
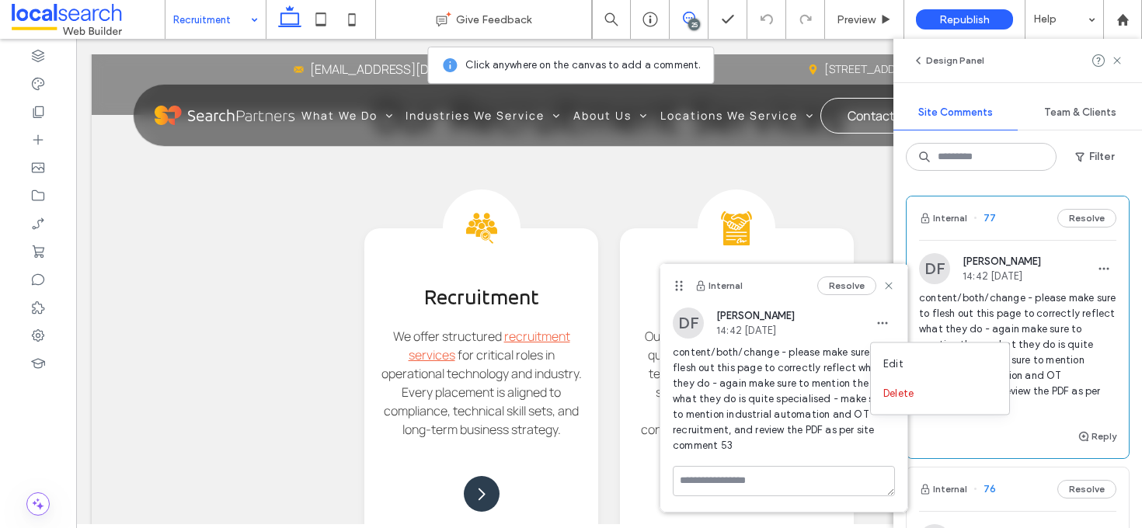
click at [885, 364] on span "Edit" at bounding box center [893, 364] width 20 height 16
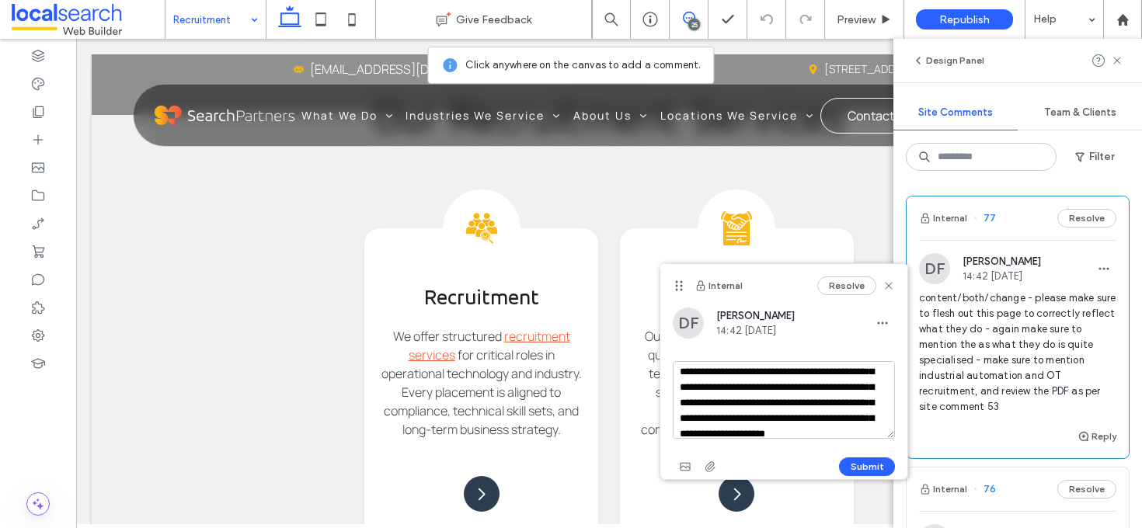
scroll to position [61, 0]
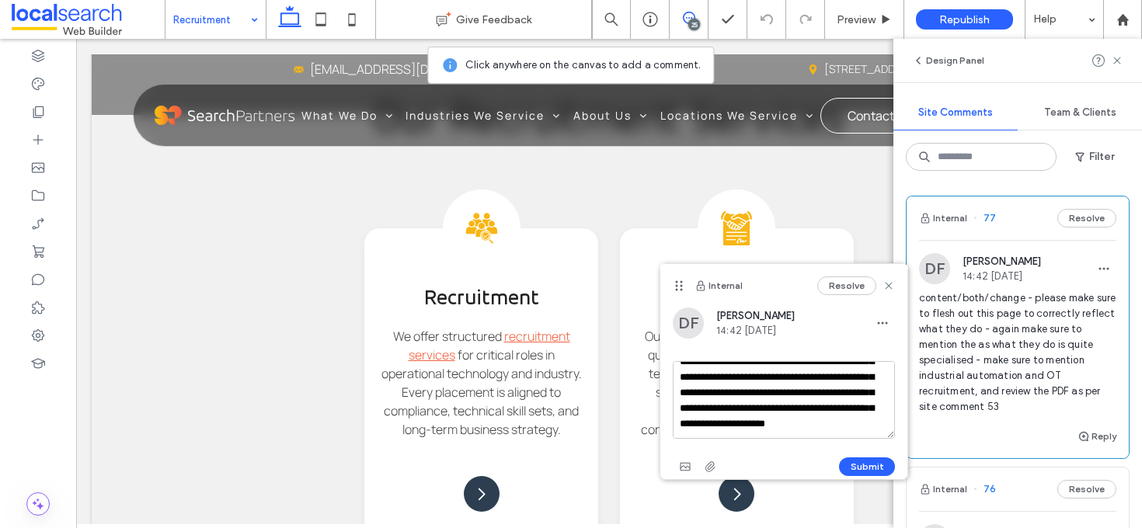
click at [798, 436] on textarea "**********" at bounding box center [784, 400] width 222 height 78
type textarea "**********"
click at [861, 461] on button "Submit" at bounding box center [867, 466] width 56 height 19
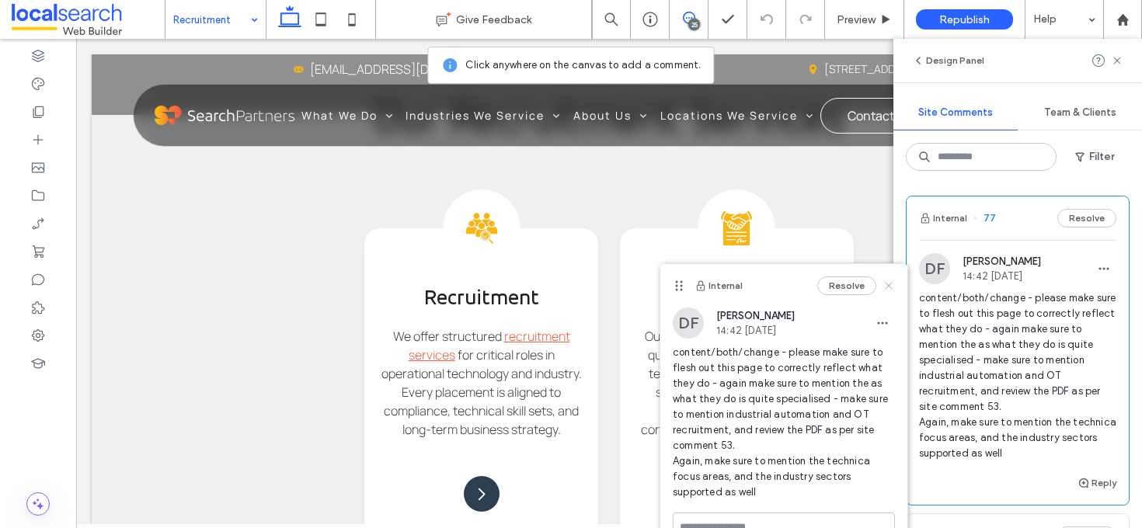
click at [888, 285] on use at bounding box center [888, 286] width 7 height 7
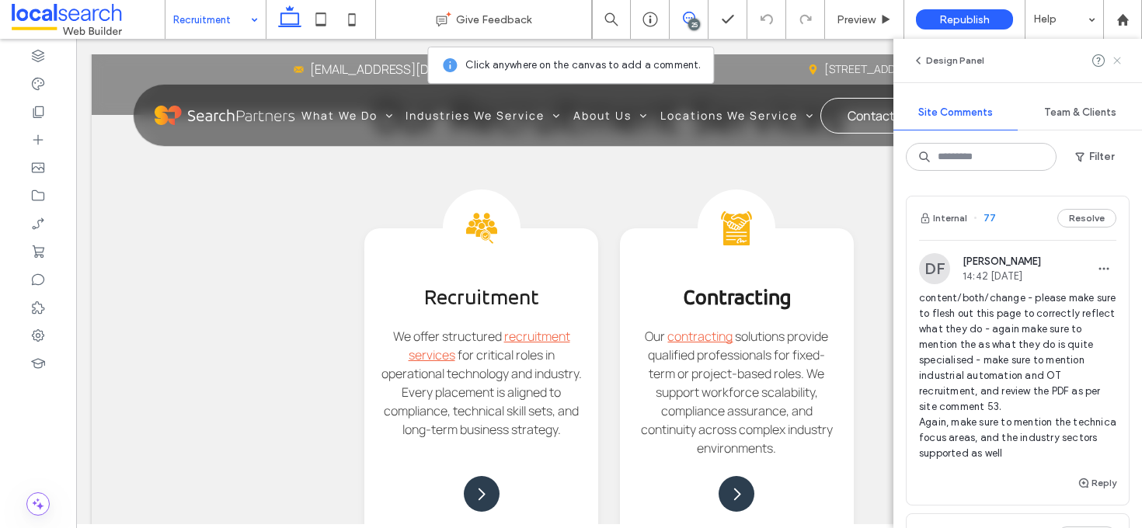
click at [1117, 54] on span at bounding box center [1117, 60] width 12 height 19
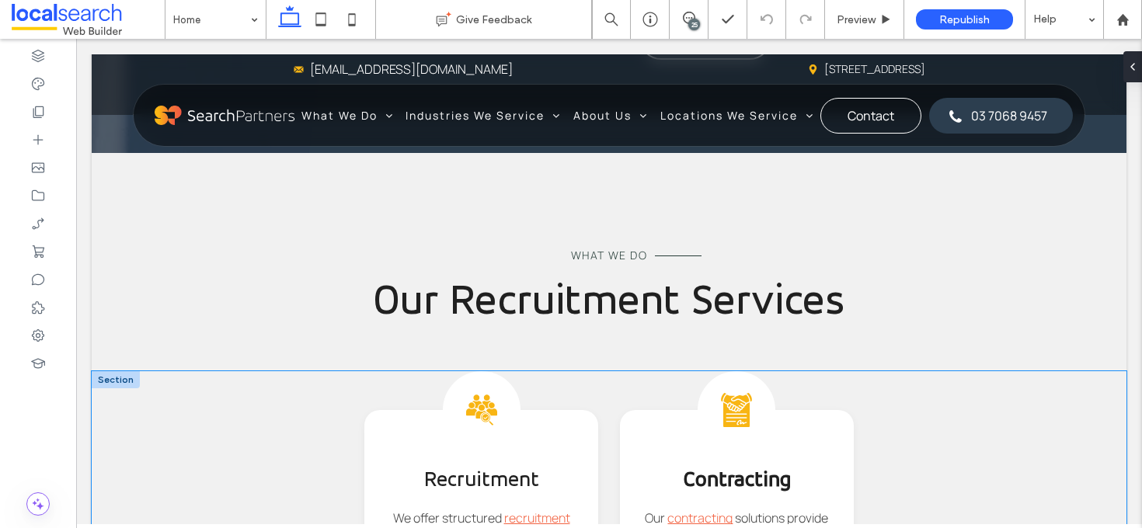
scroll to position [2275, 0]
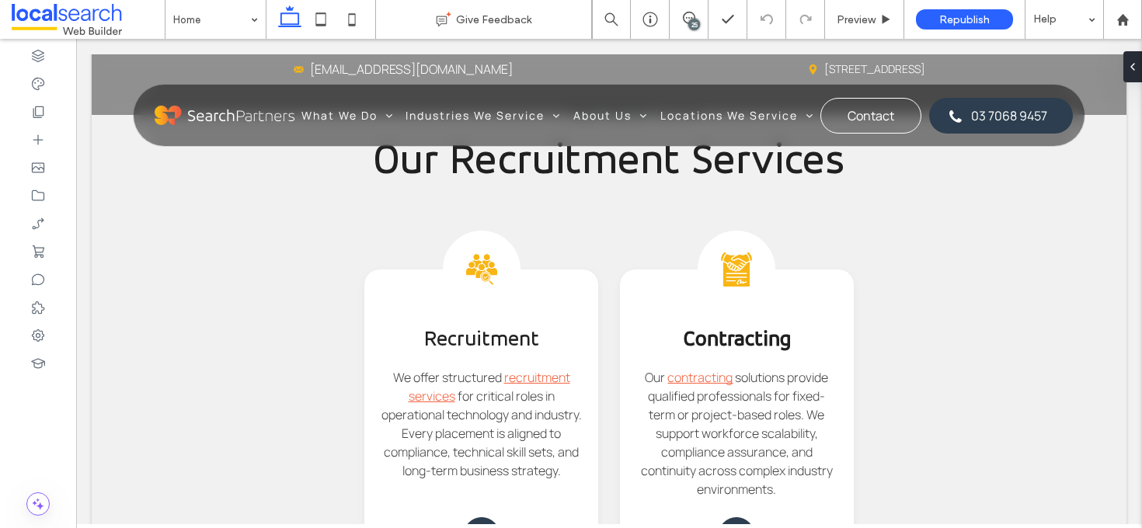
click at [201, 47] on body "Email Icon info@searchpartners.com.au Pin Icon Level 2/696 Bourke St, Melbourne…" at bounding box center [608, 374] width 1065 height 5221
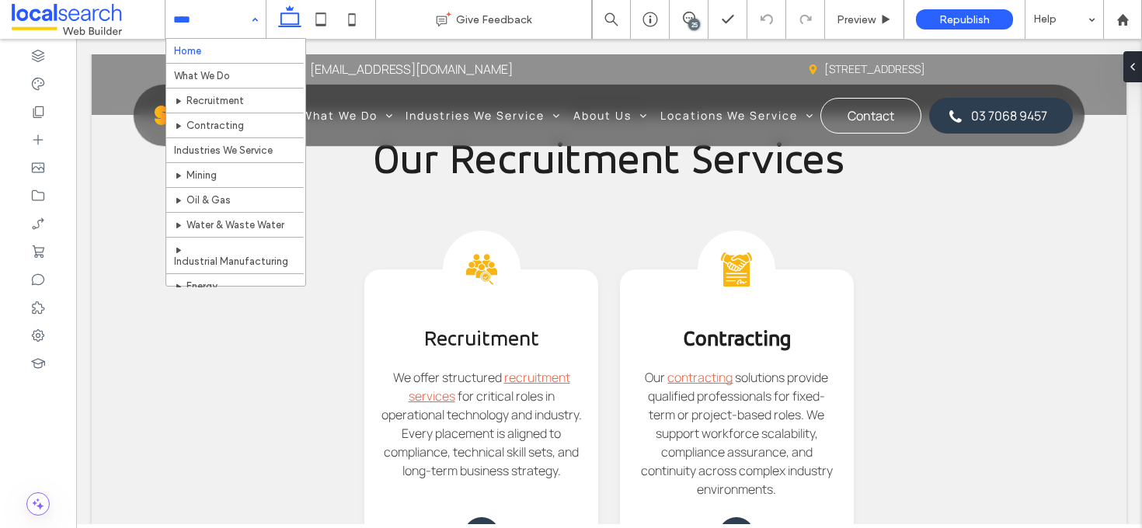
drag, startPoint x: 206, startPoint y: 31, endPoint x: 207, endPoint y: 55, distance: 24.1
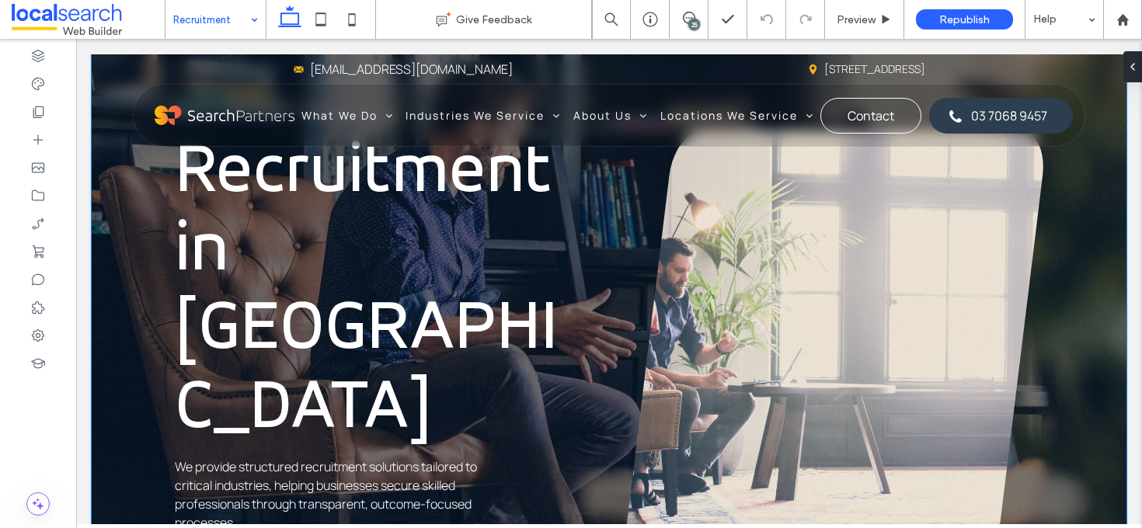
scroll to position [117, 0]
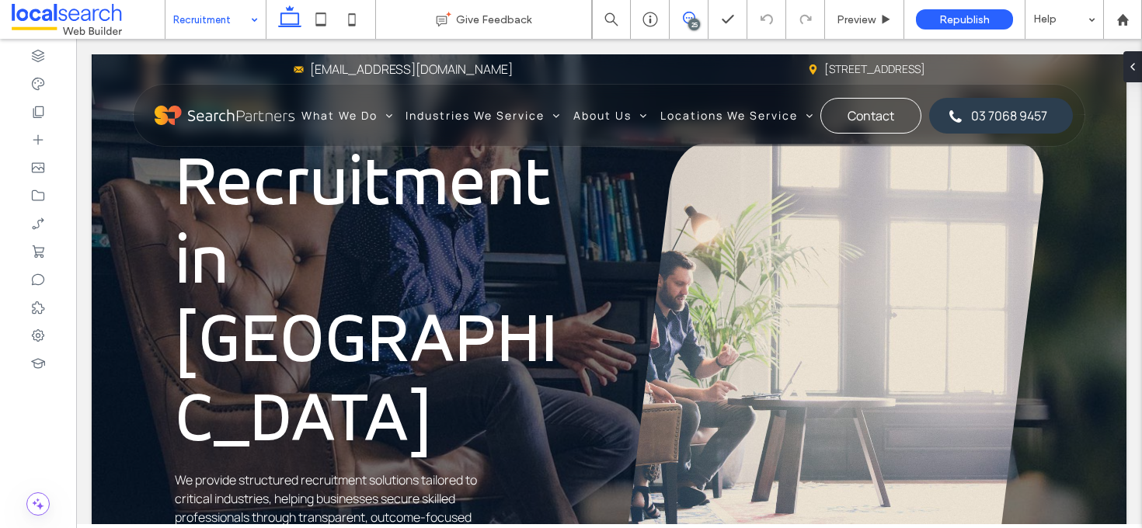
drag, startPoint x: 686, startPoint y: 20, endPoint x: 602, endPoint y: 4, distance: 85.4
click at [686, 20] on icon at bounding box center [689, 18] width 12 height 12
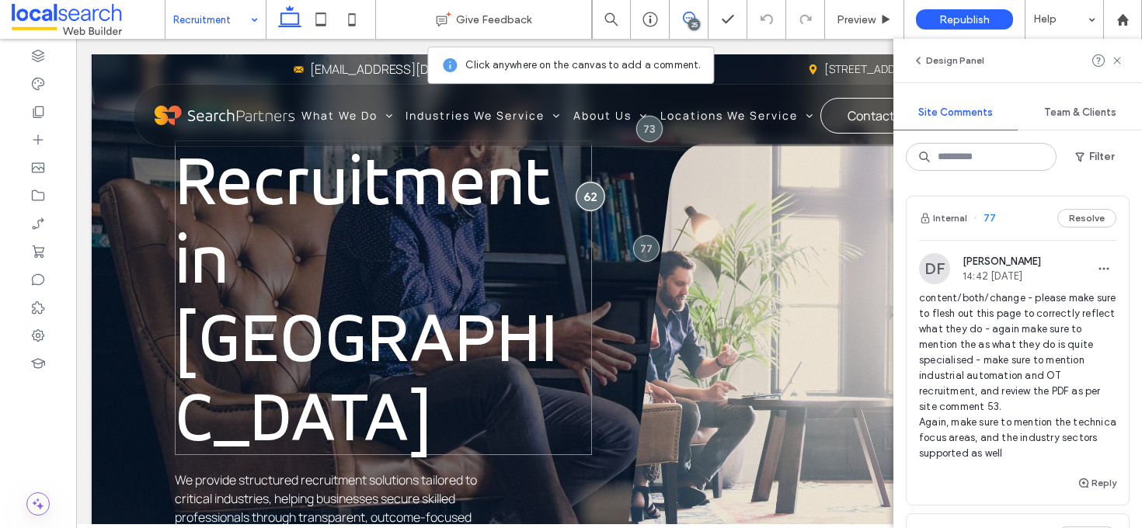
click at [586, 211] on div at bounding box center [590, 196] width 29 height 29
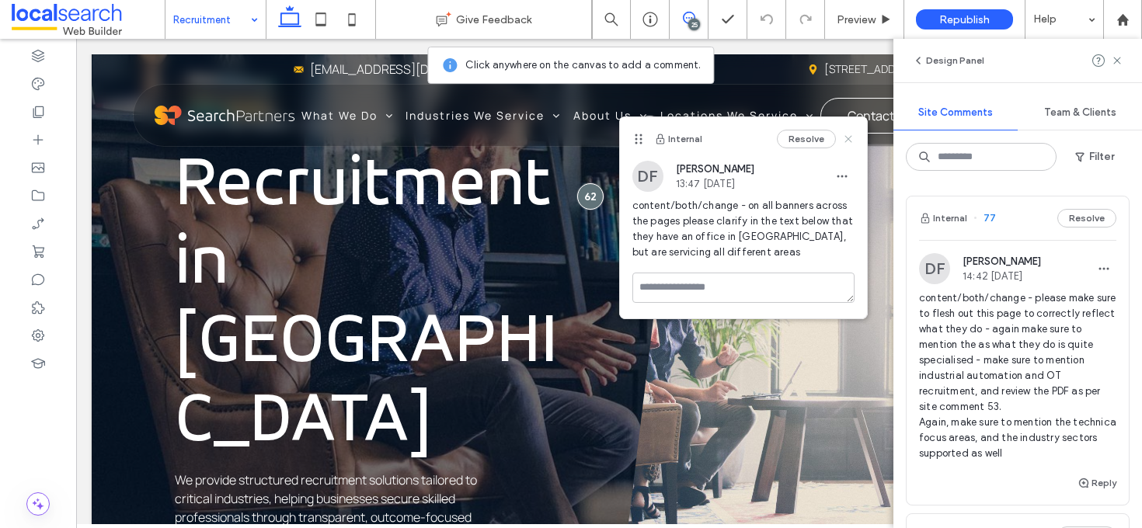
click at [852, 138] on icon at bounding box center [848, 139] width 12 height 12
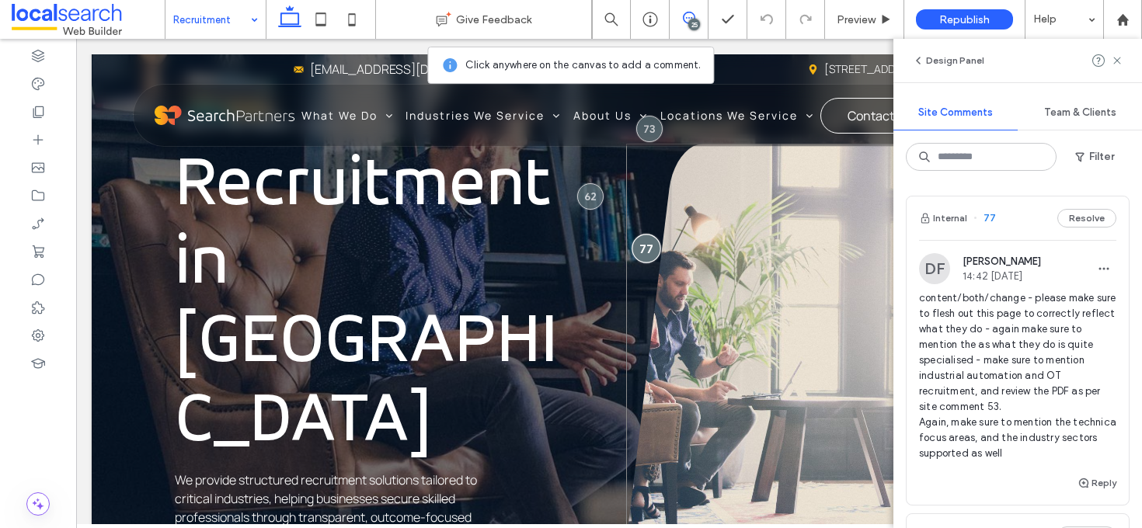
click at [640, 235] on div at bounding box center [645, 249] width 29 height 29
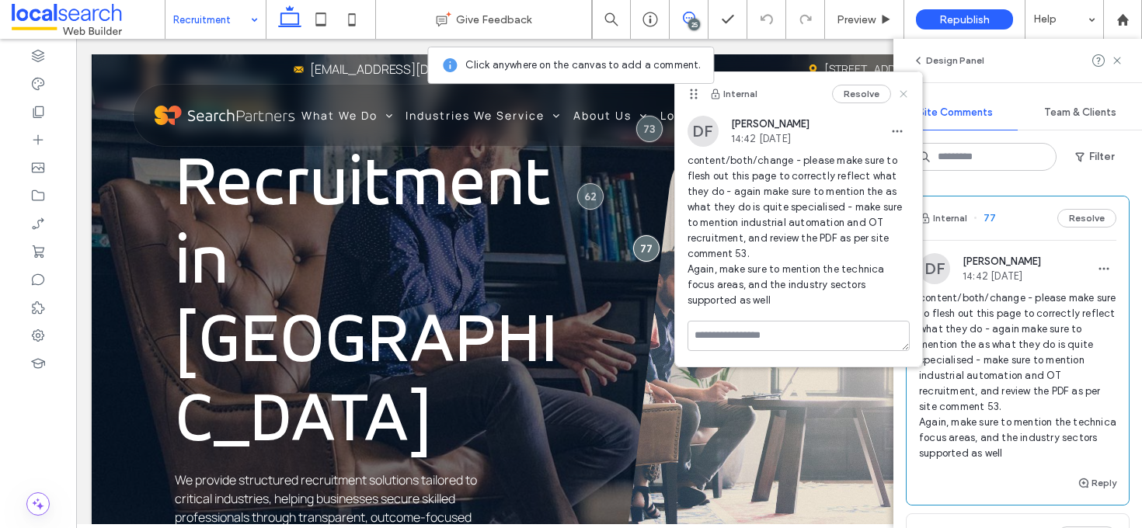
click at [904, 92] on use at bounding box center [902, 93] width 7 height 7
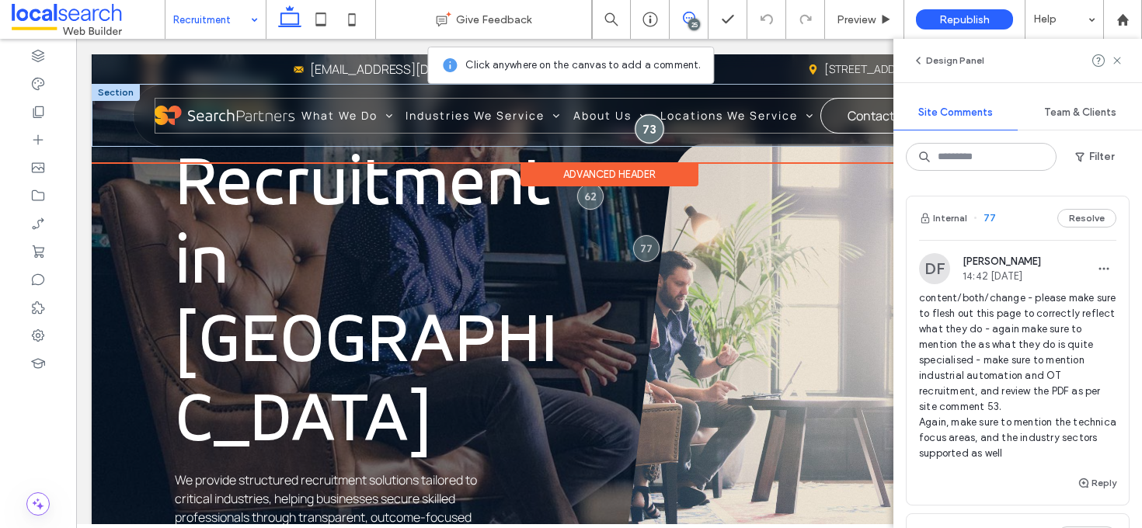
click at [645, 130] on div at bounding box center [648, 128] width 29 height 29
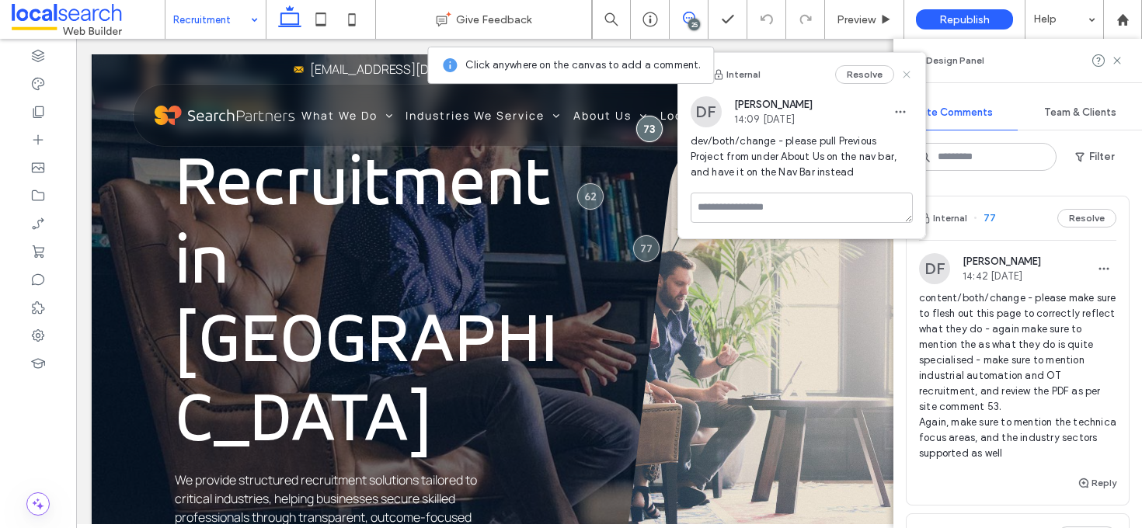
click at [907, 72] on use at bounding box center [905, 74] width 7 height 7
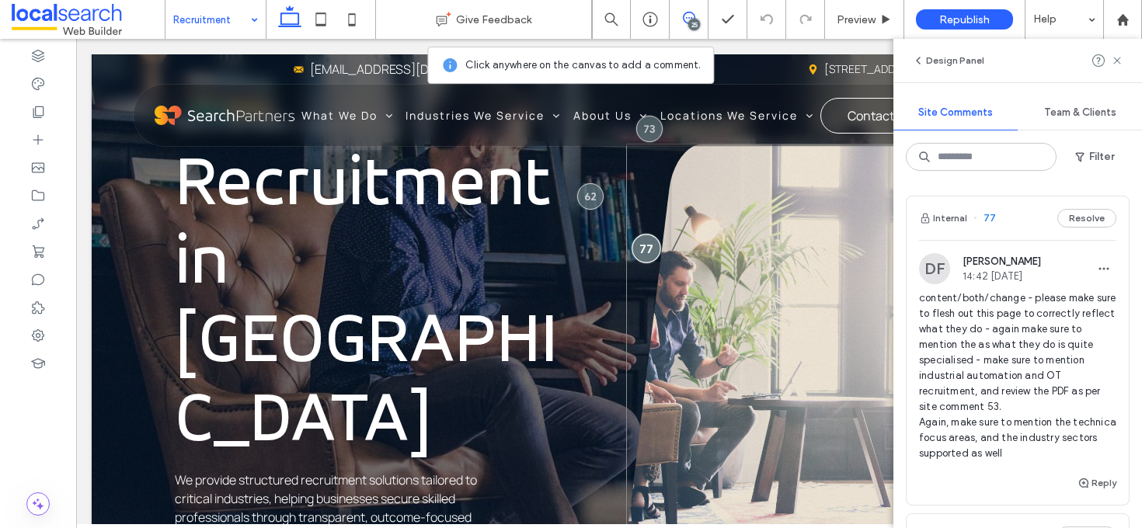
click at [647, 235] on div at bounding box center [645, 249] width 29 height 29
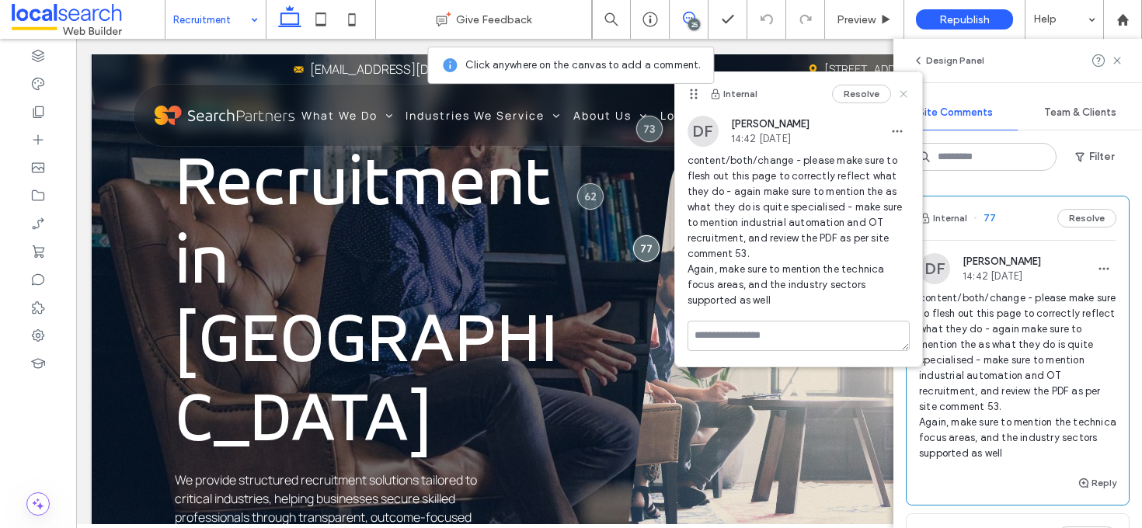
click at [902, 92] on use at bounding box center [902, 93] width 7 height 7
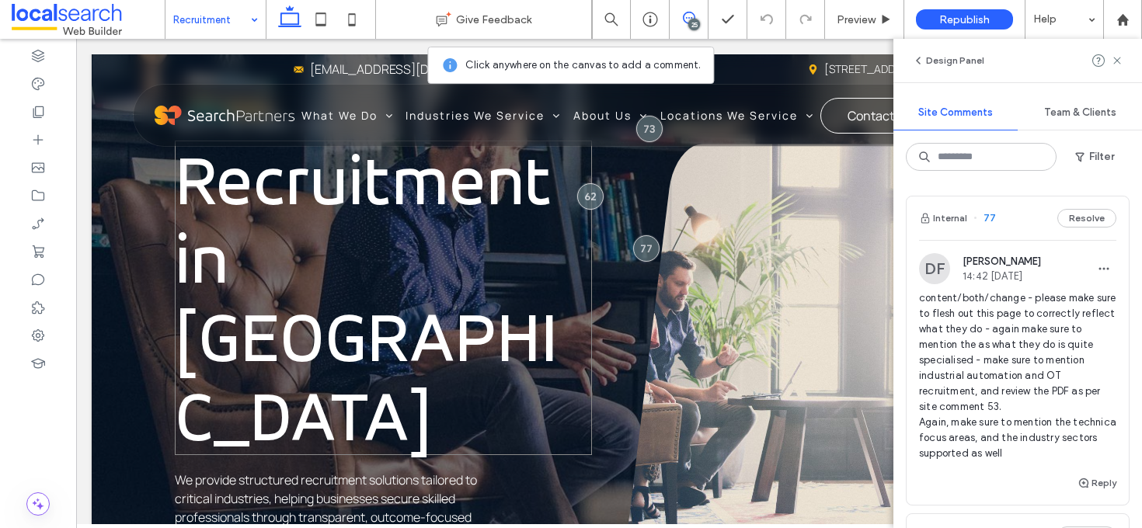
click at [512, 278] on span "Recruitment in Melbourne" at bounding box center [367, 297] width 384 height 319
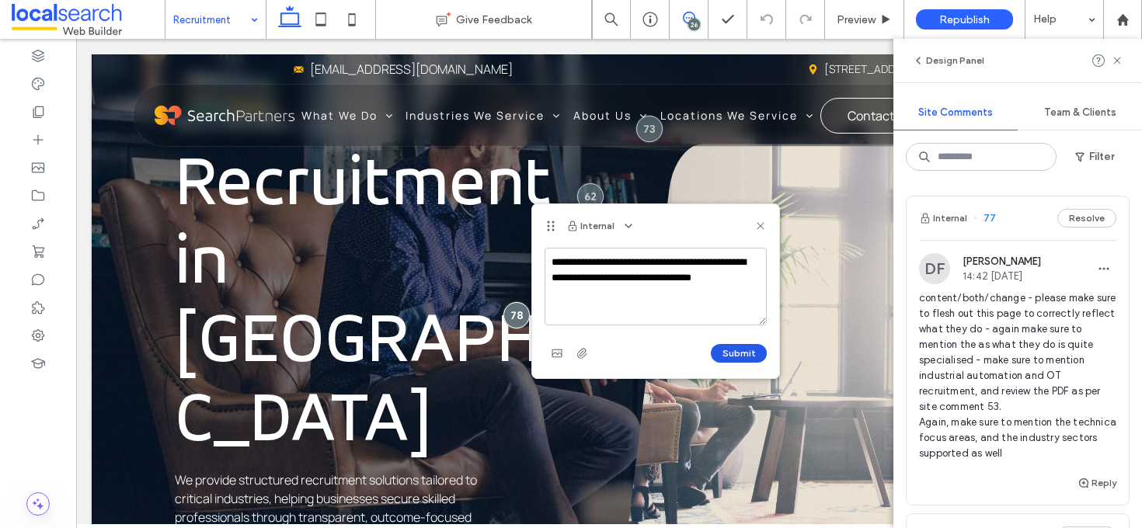
type textarea "**********"
click at [734, 351] on button "Submit" at bounding box center [739, 353] width 56 height 19
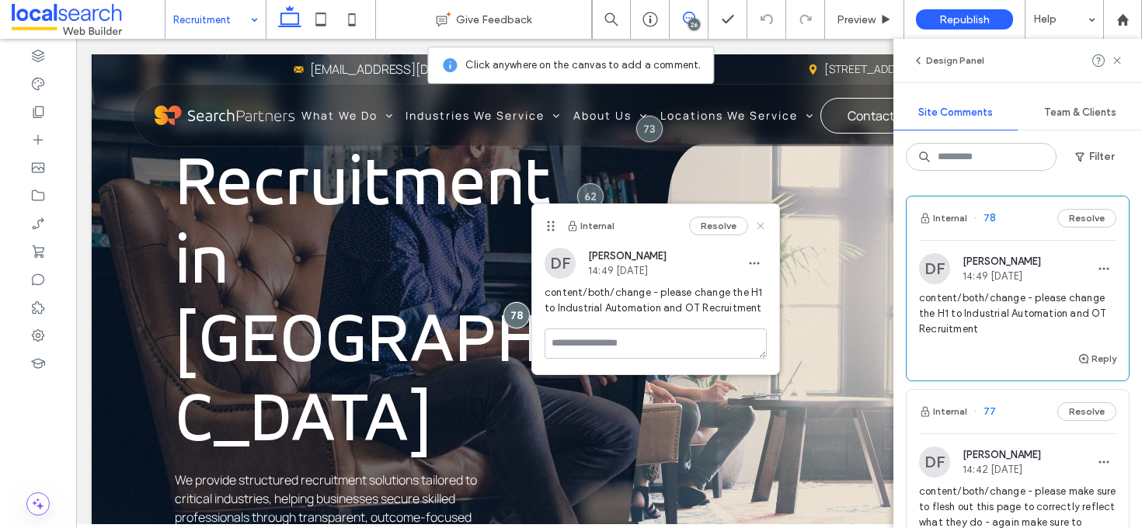
click at [759, 221] on icon at bounding box center [760, 226] width 12 height 12
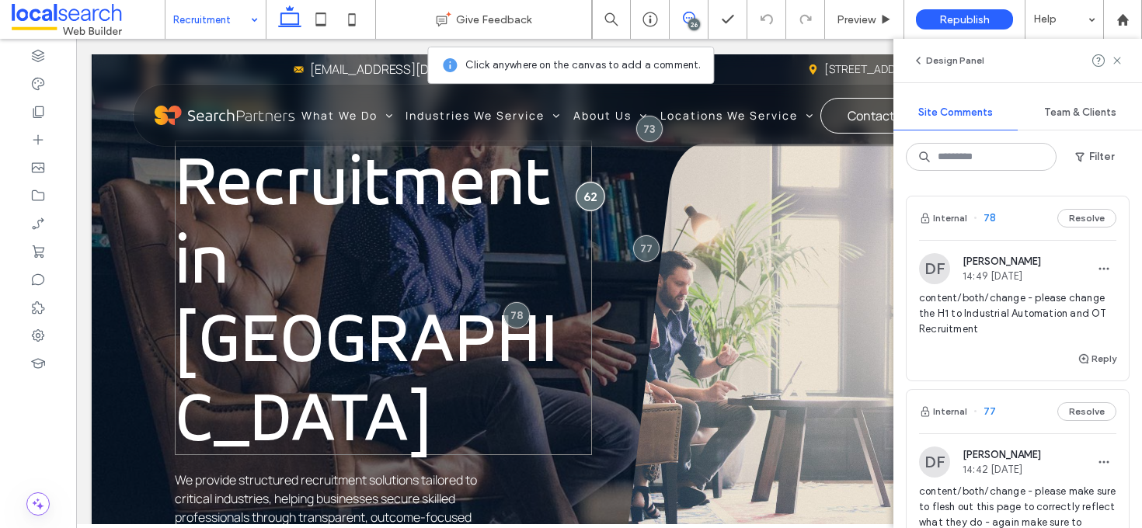
click at [576, 211] on div at bounding box center [590, 196] width 29 height 29
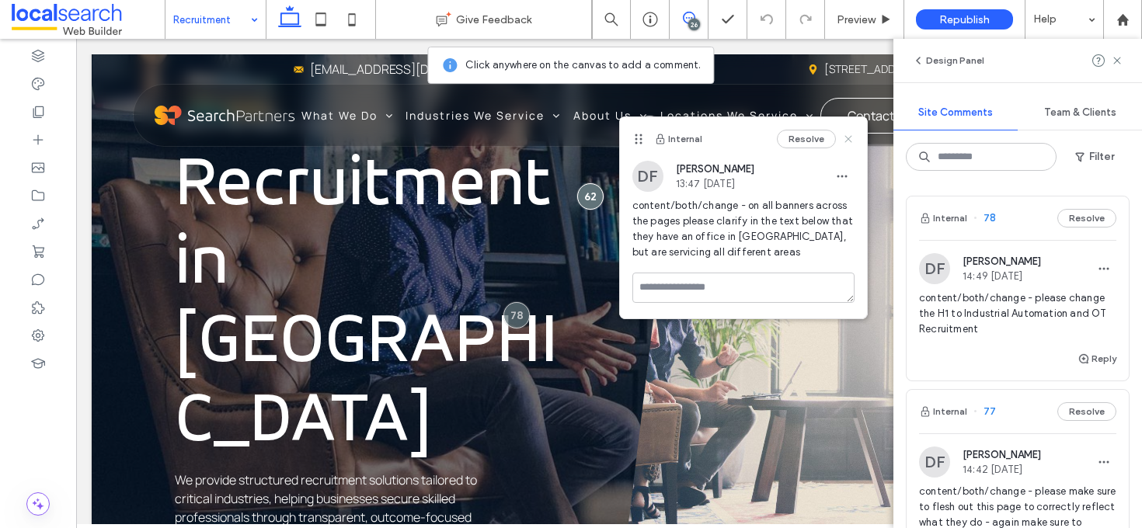
click at [847, 137] on use at bounding box center [847, 138] width 7 height 7
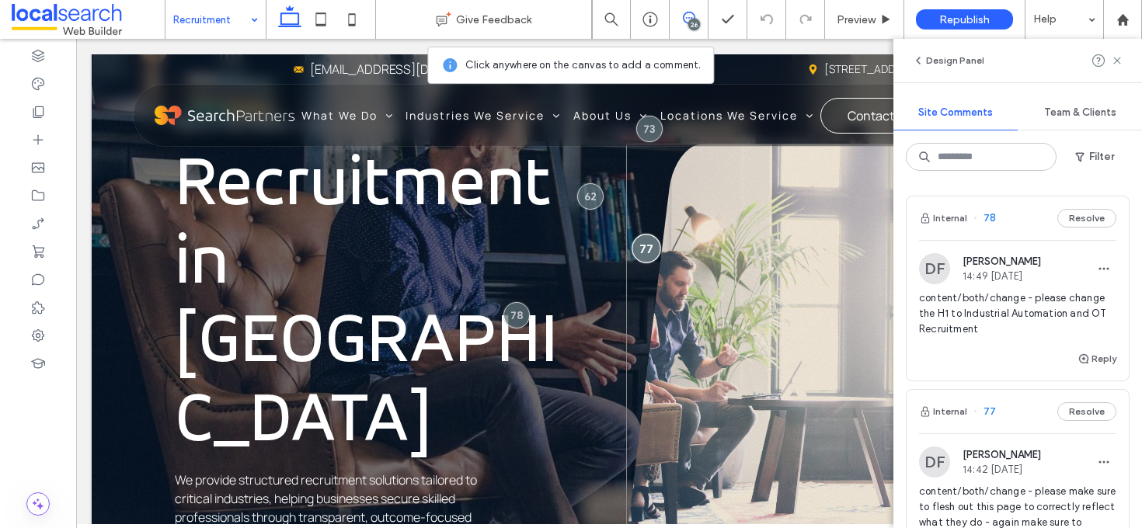
click at [641, 235] on div at bounding box center [645, 249] width 29 height 29
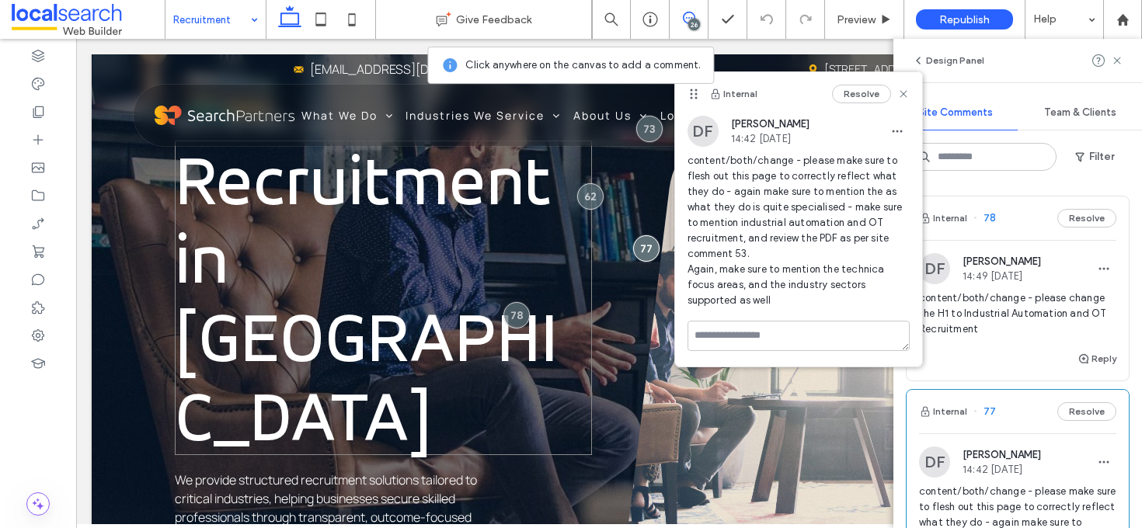
click at [558, 273] on span "Recruitment in Melbourne" at bounding box center [367, 297] width 384 height 319
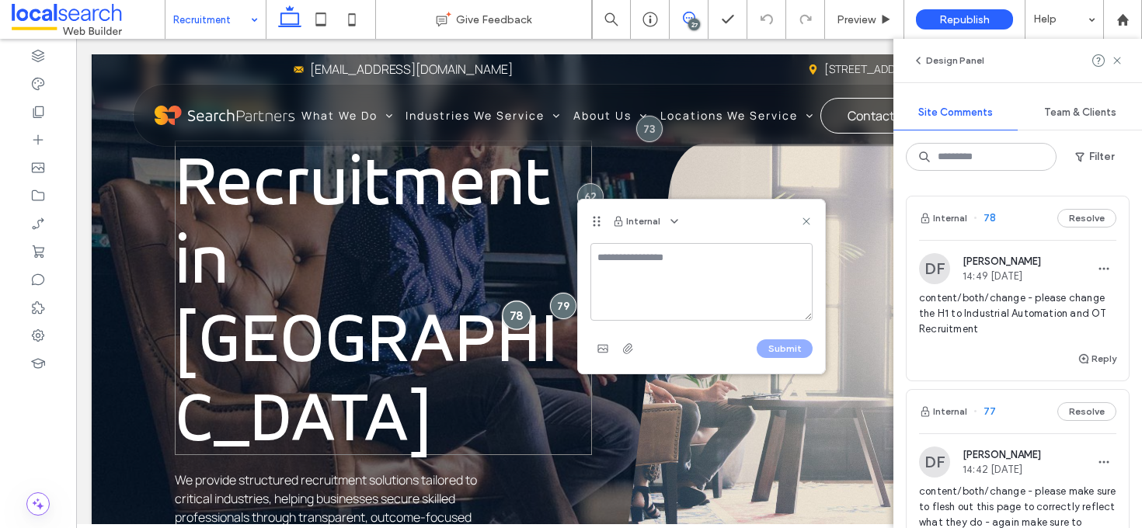
click at [502, 301] on div at bounding box center [516, 315] width 29 height 29
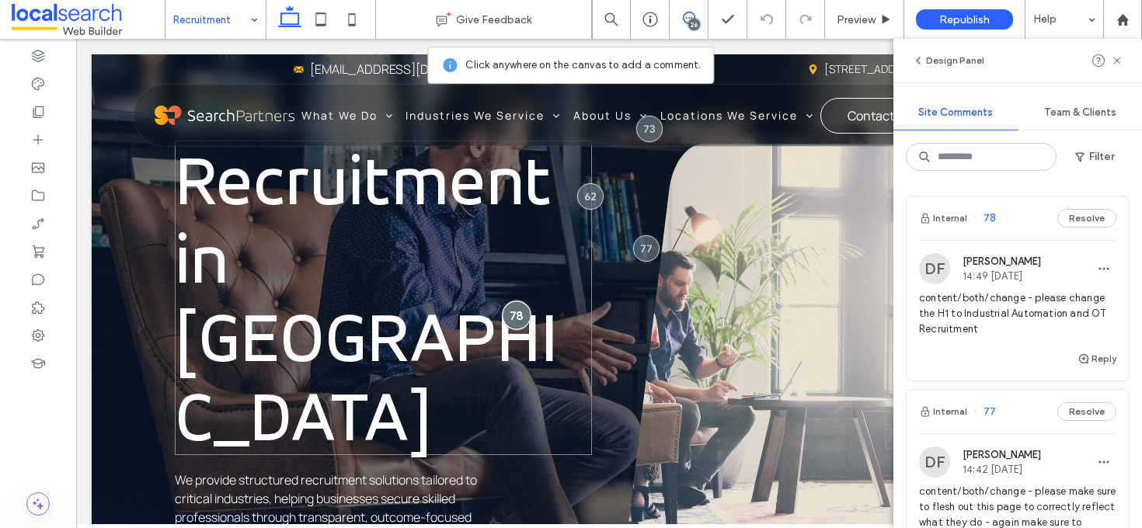
click at [521, 301] on div at bounding box center [516, 315] width 29 height 29
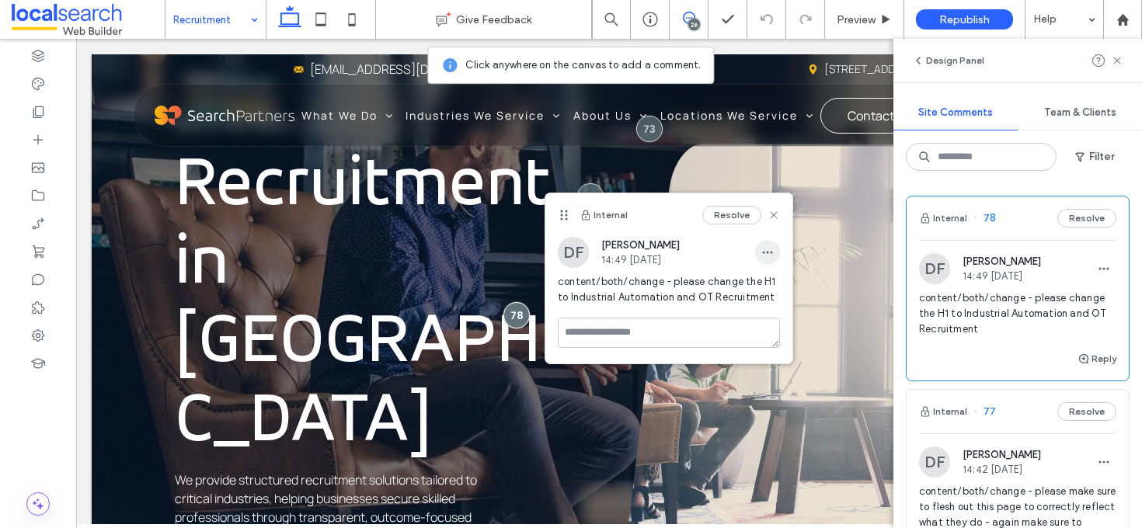
click at [766, 259] on span "button" at bounding box center [767, 252] width 25 height 25
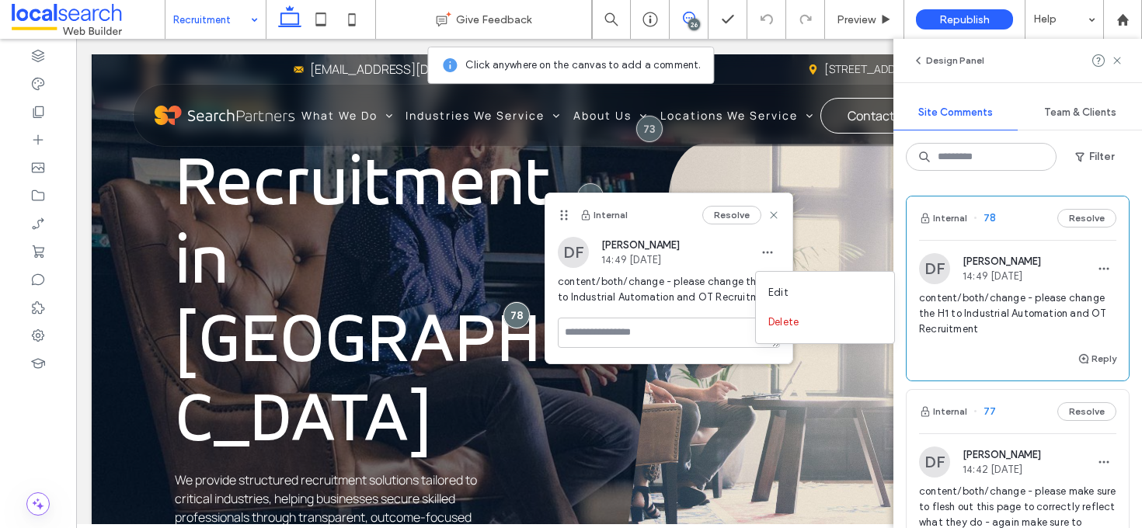
click at [771, 276] on div "Edit Delete" at bounding box center [825, 307] width 140 height 73
click at [776, 283] on div "Edit" at bounding box center [825, 293] width 138 height 30
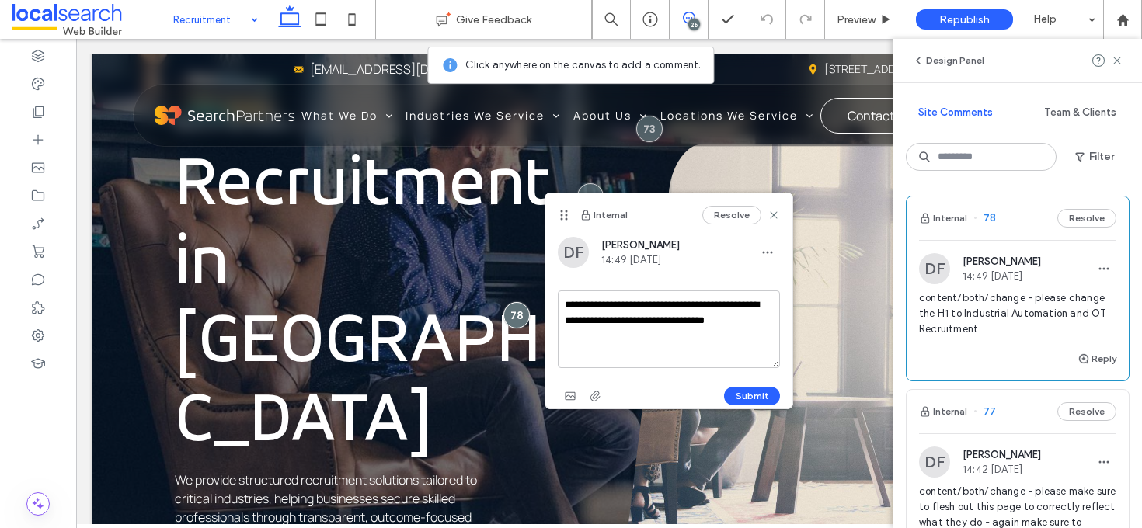
click at [723, 335] on textarea "**********" at bounding box center [669, 329] width 222 height 78
type textarea "**********"
click at [756, 394] on button "Submit" at bounding box center [752, 396] width 56 height 19
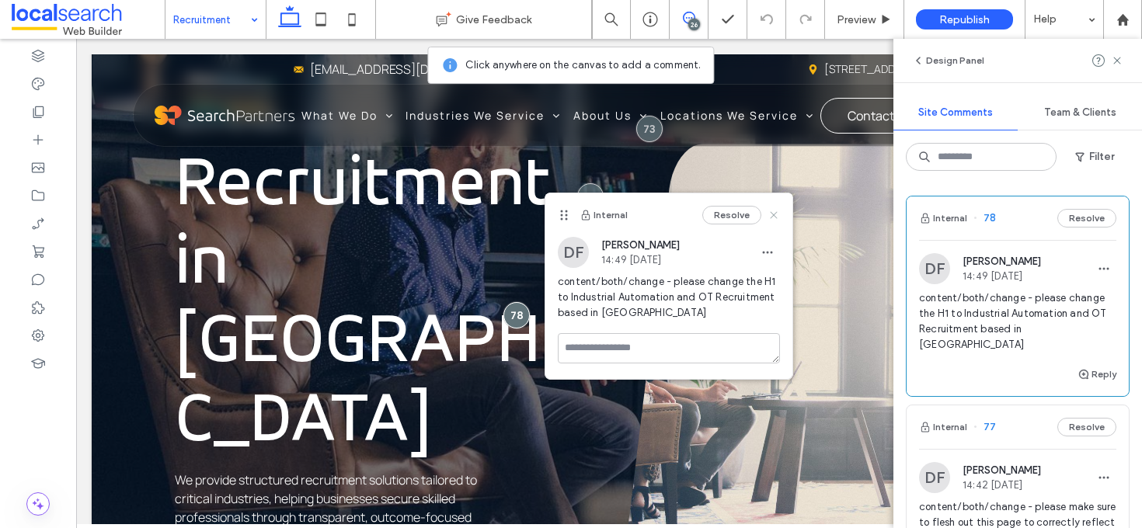
click at [778, 220] on icon at bounding box center [773, 215] width 12 height 12
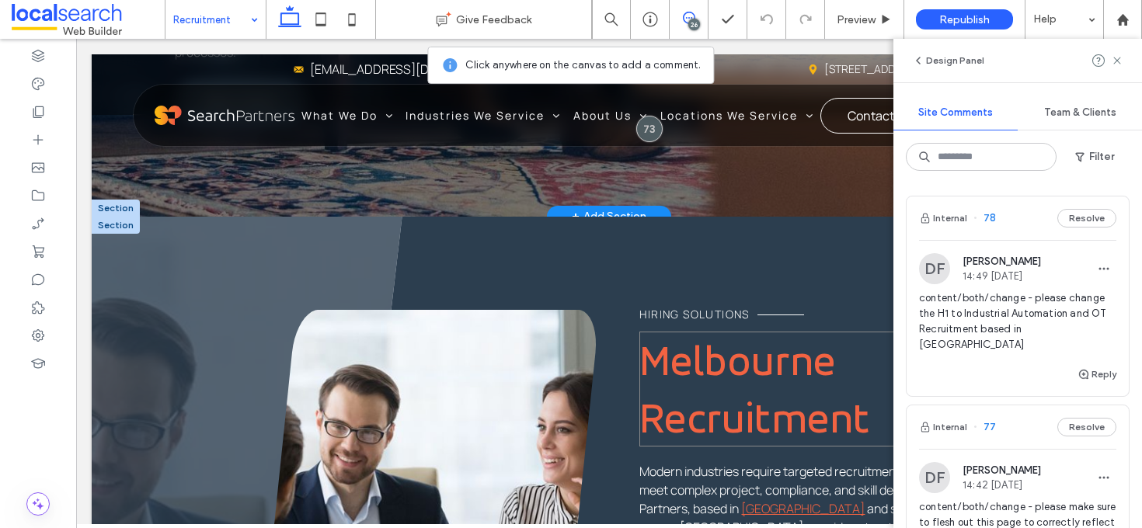
scroll to position [791, 0]
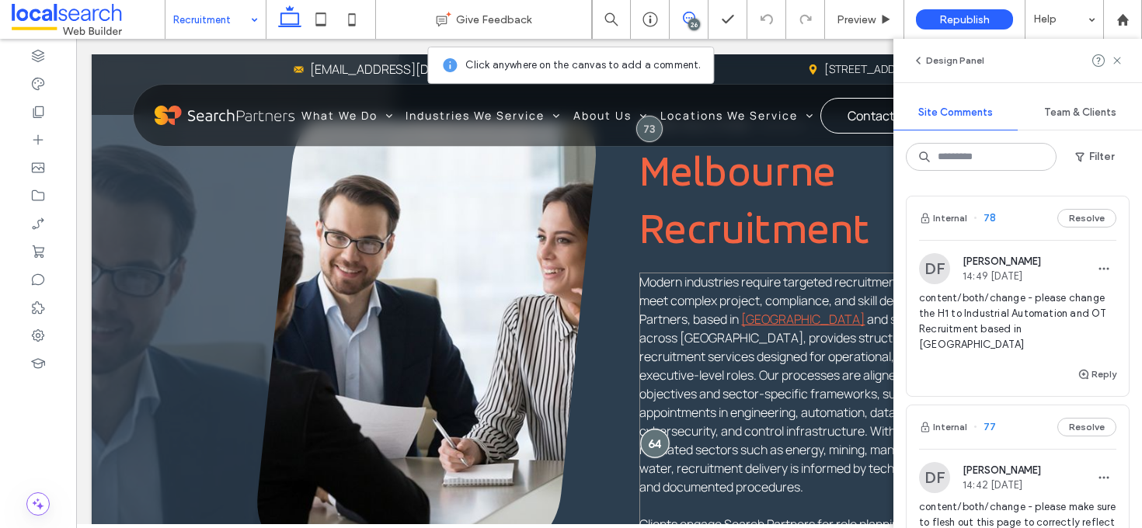
click at [645, 429] on div at bounding box center [654, 443] width 29 height 29
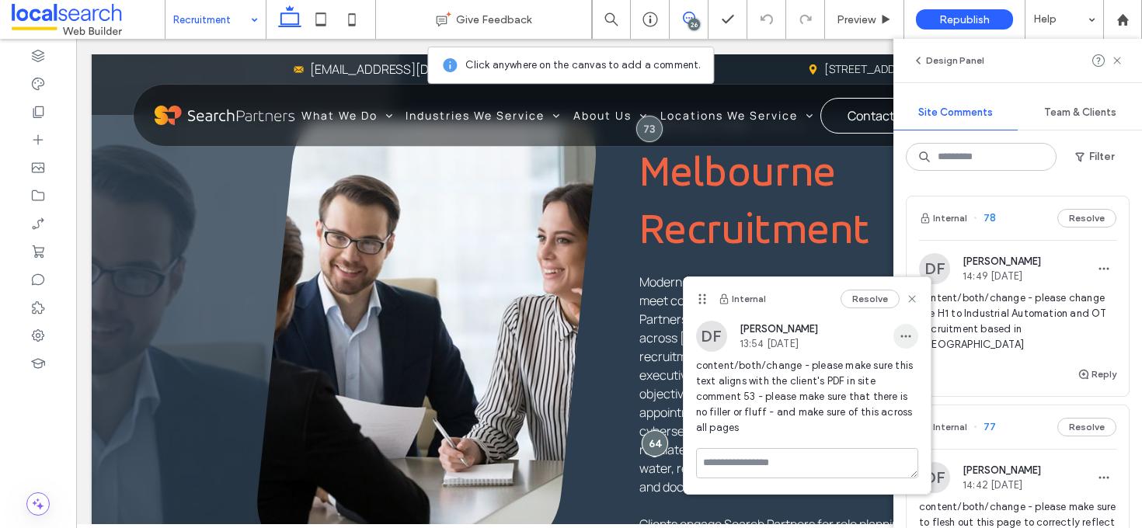
click at [912, 336] on span "button" at bounding box center [905, 336] width 25 height 25
click at [919, 375] on span "Edit" at bounding box center [916, 377] width 20 height 16
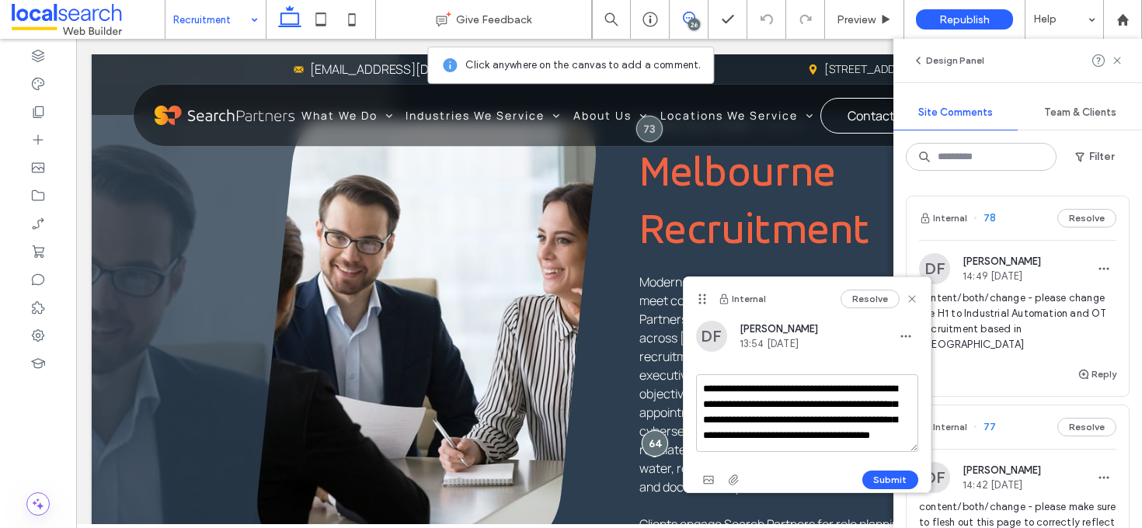
scroll to position [14, 0]
click at [846, 440] on textarea "**********" at bounding box center [807, 413] width 222 height 78
paste textarea "**********"
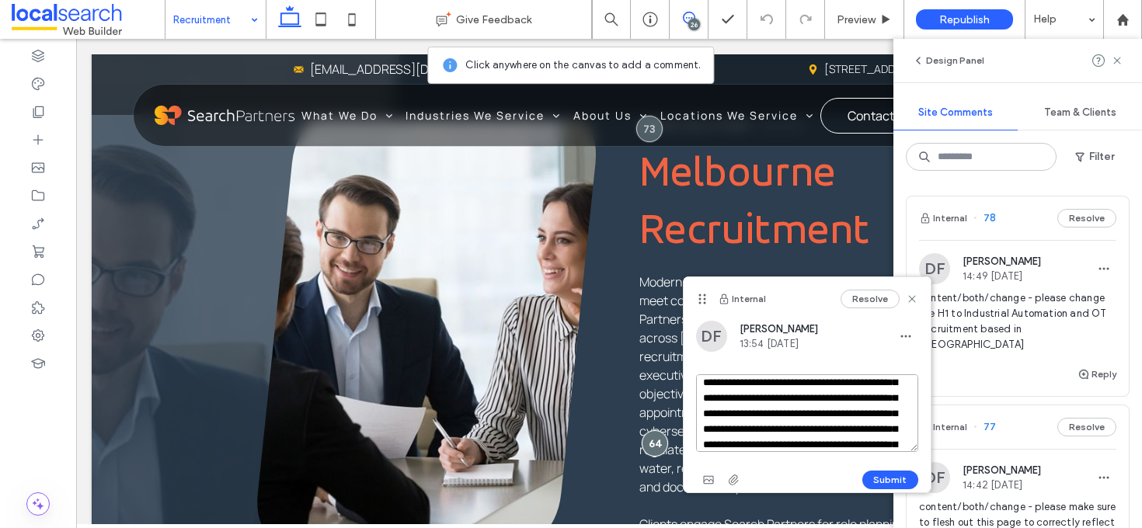
scroll to position [969, 0]
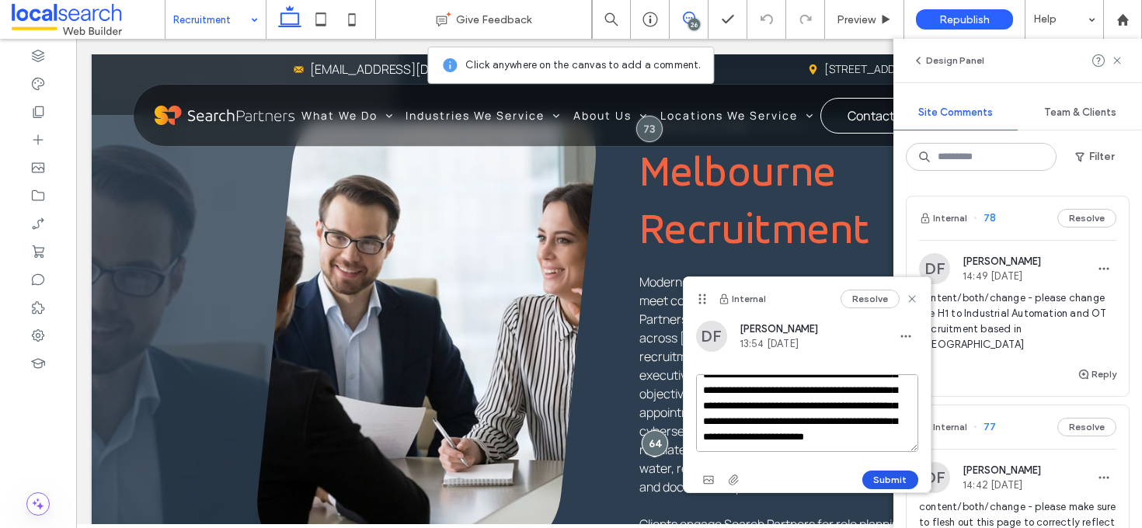
type textarea "**********"
click at [892, 484] on button "Submit" at bounding box center [890, 480] width 56 height 19
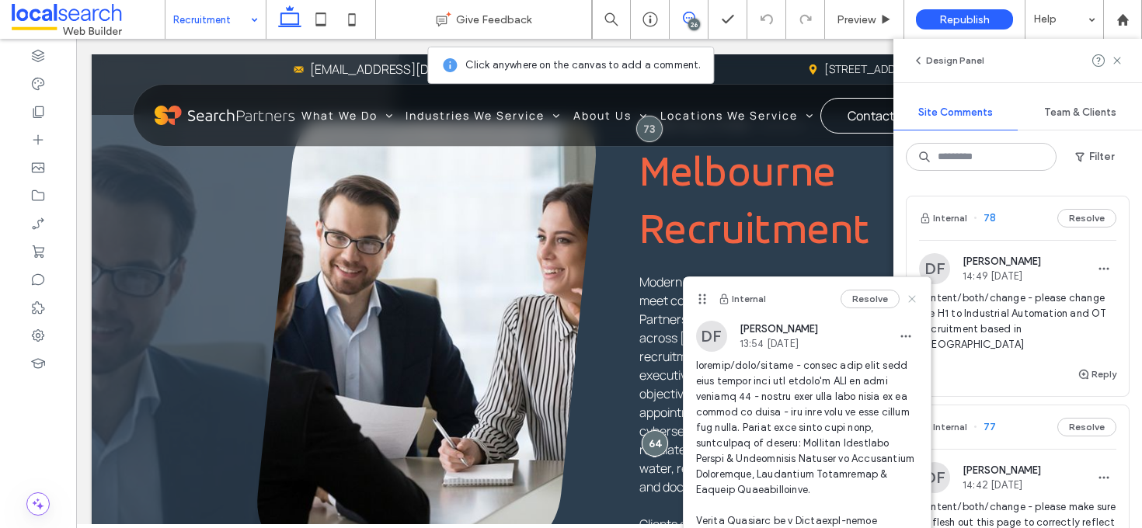
click at [905, 298] on icon at bounding box center [911, 299] width 12 height 12
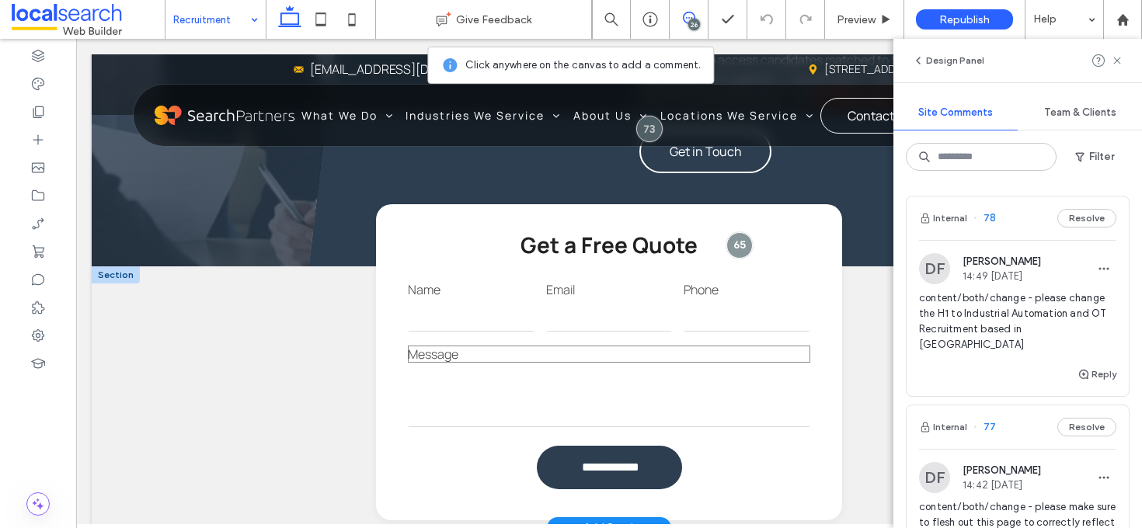
scroll to position [1344, 0]
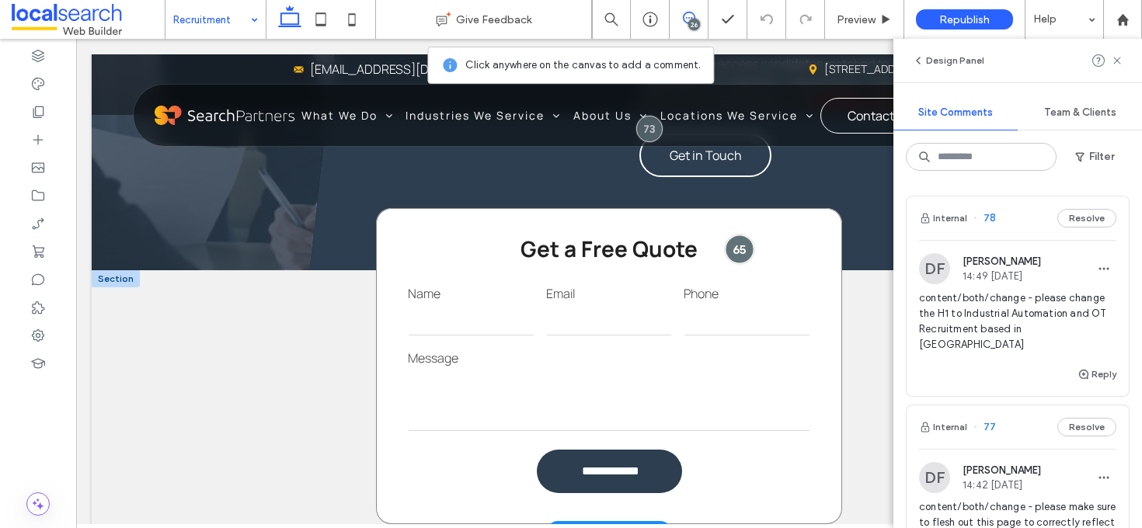
click at [732, 235] on div at bounding box center [739, 249] width 29 height 29
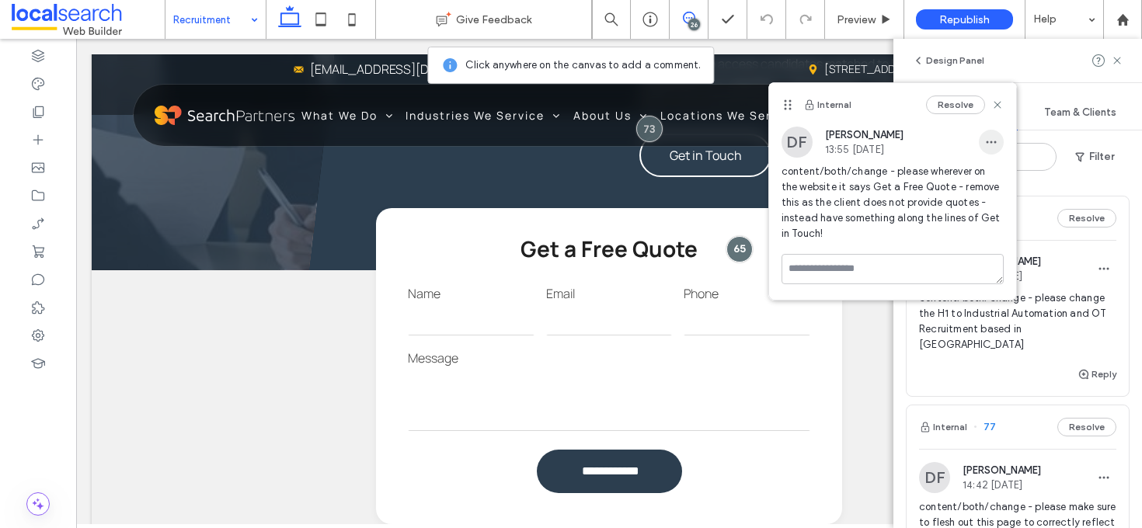
click at [992, 147] on icon "button" at bounding box center [991, 142] width 12 height 12
click at [996, 175] on span "Edit" at bounding box center [1002, 183] width 20 height 16
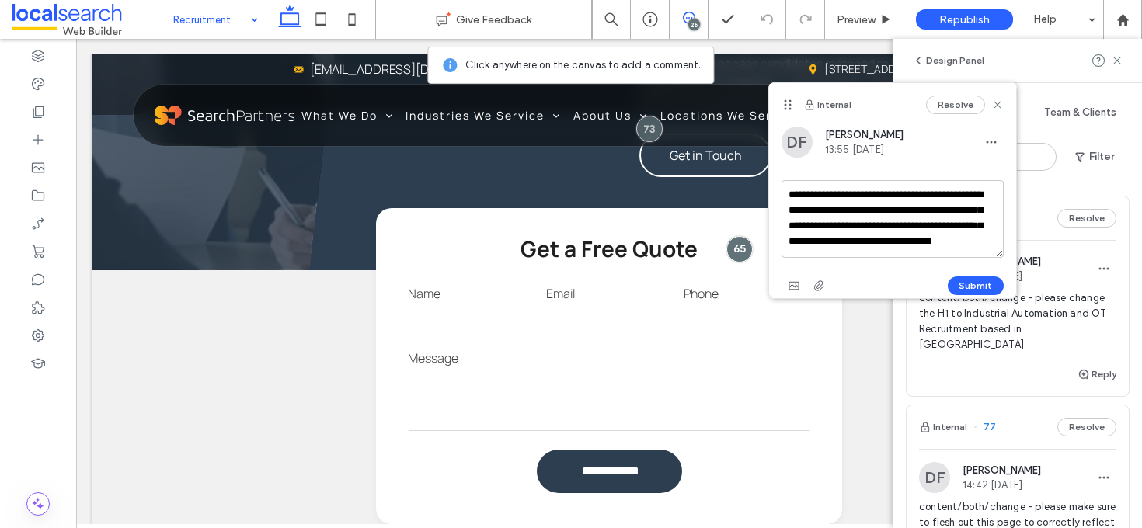
scroll to position [14, 0]
click at [917, 243] on textarea "**********" at bounding box center [892, 219] width 222 height 78
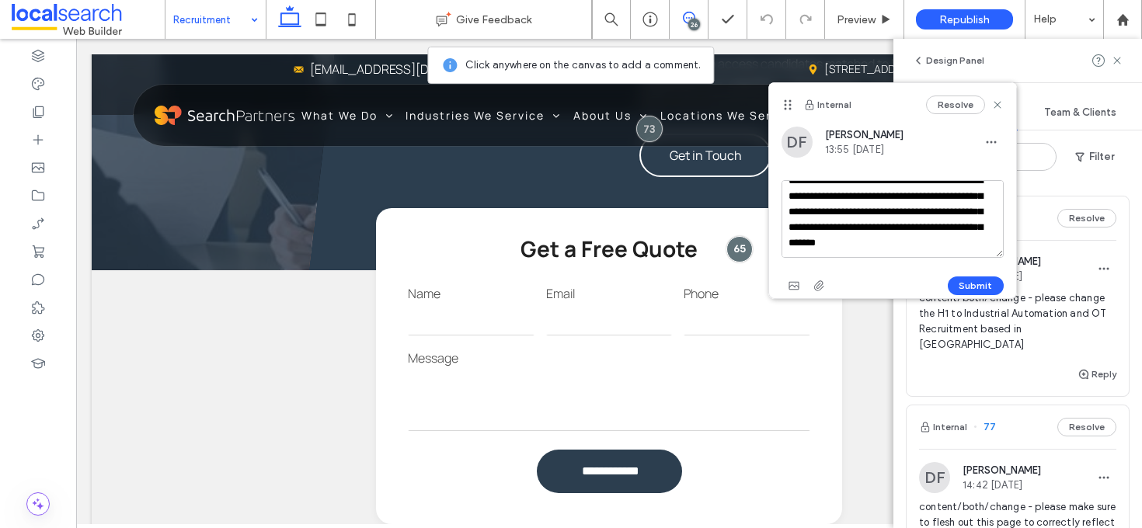
scroll to position [22, 0]
type textarea "**********"
click at [996, 282] on button "Submit" at bounding box center [975, 285] width 56 height 19
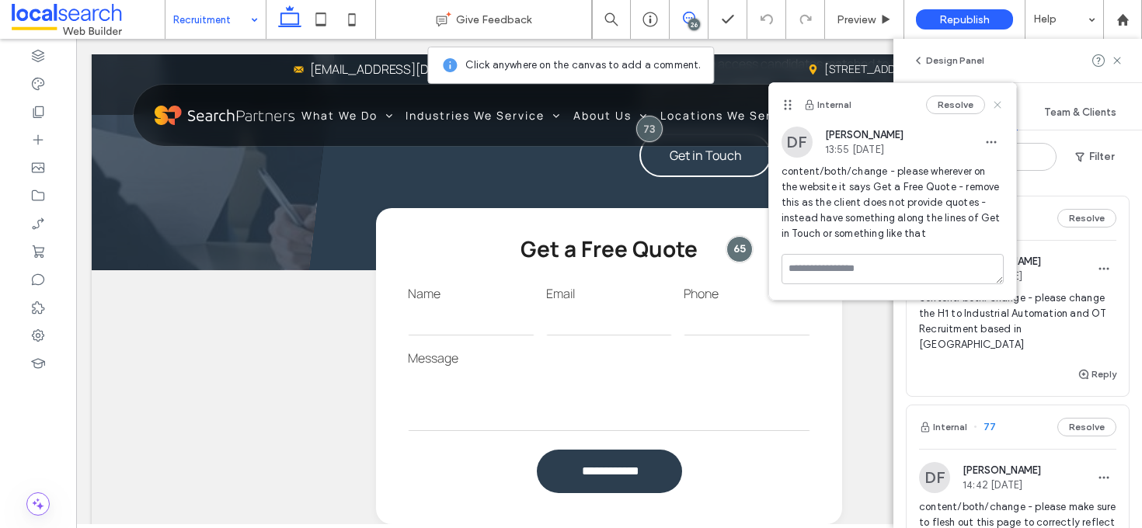
click at [1000, 102] on use at bounding box center [996, 105] width 7 height 7
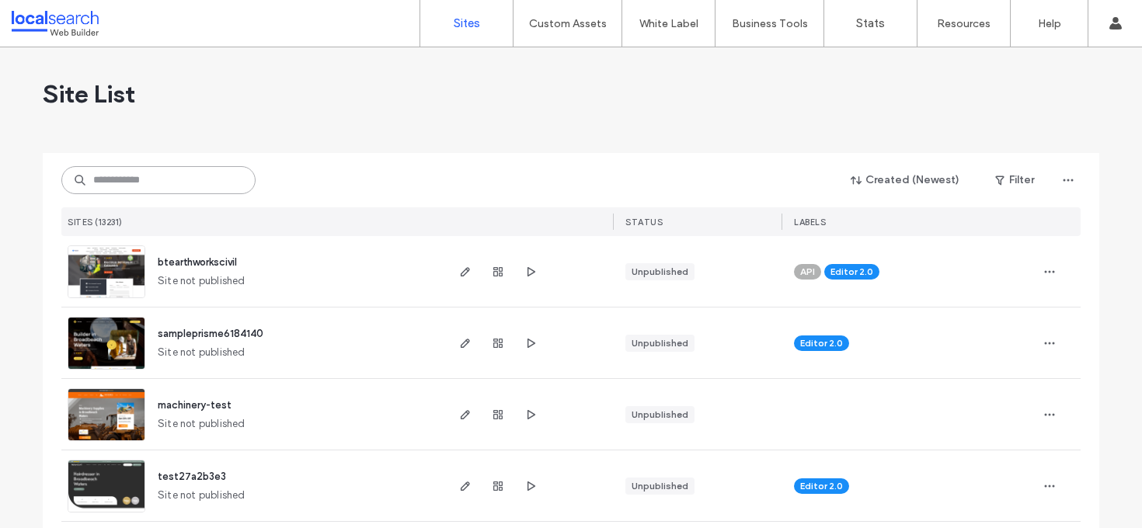
click at [173, 177] on input at bounding box center [158, 180] width 194 height 28
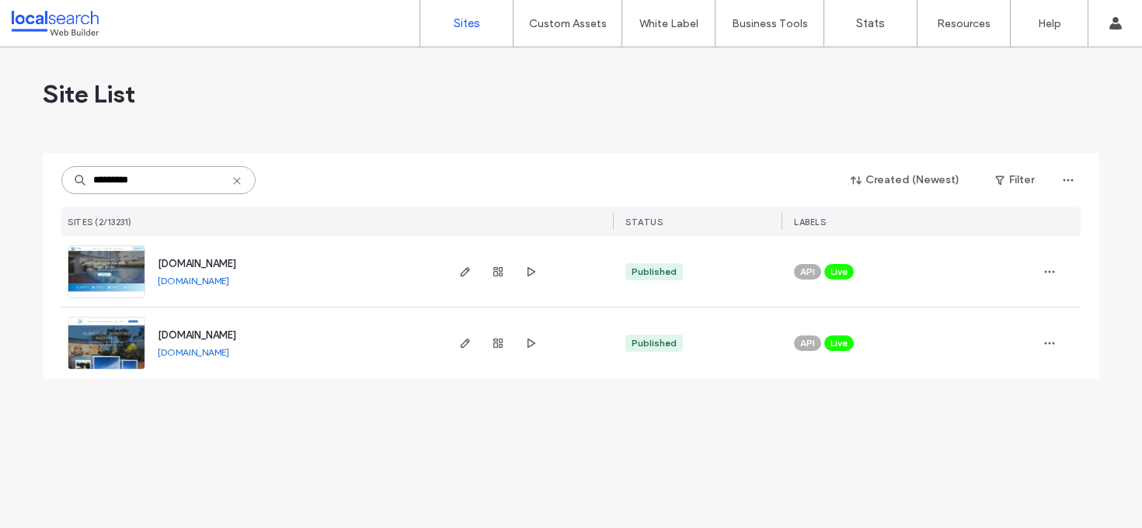
type input "*********"
click at [236, 335] on span "www.glasspoolwindowsaustralia.com.au" at bounding box center [197, 335] width 78 height 12
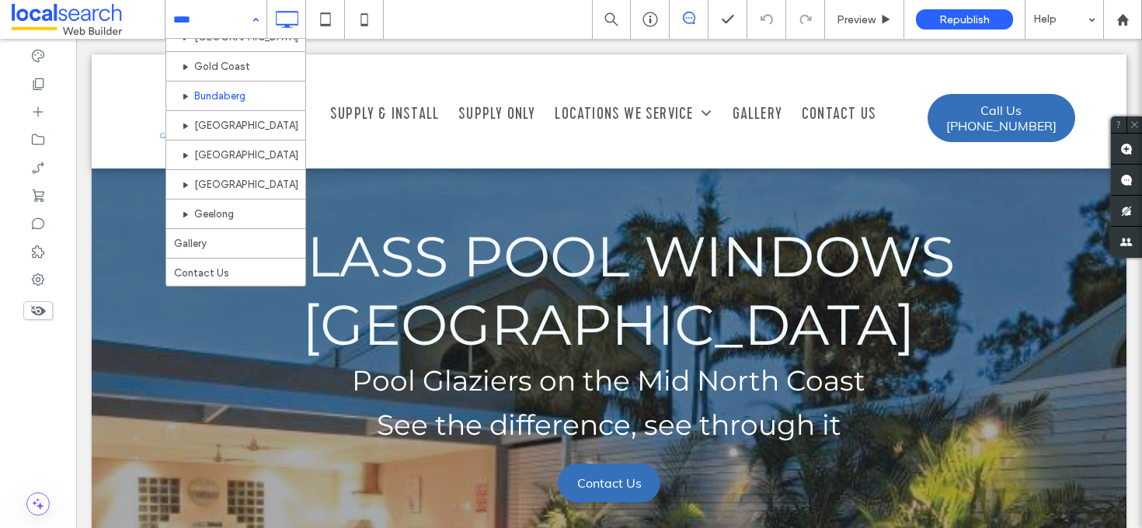
scroll to position [296, 0]
click at [241, 31] on input at bounding box center [212, 19] width 78 height 39
click at [249, 20] on div "Home Supply & Install Supply Only Locations We Service [GEOGRAPHIC_DATA] [GEOGR…" at bounding box center [215, 19] width 101 height 39
